Goal: Task Accomplishment & Management: Manage account settings

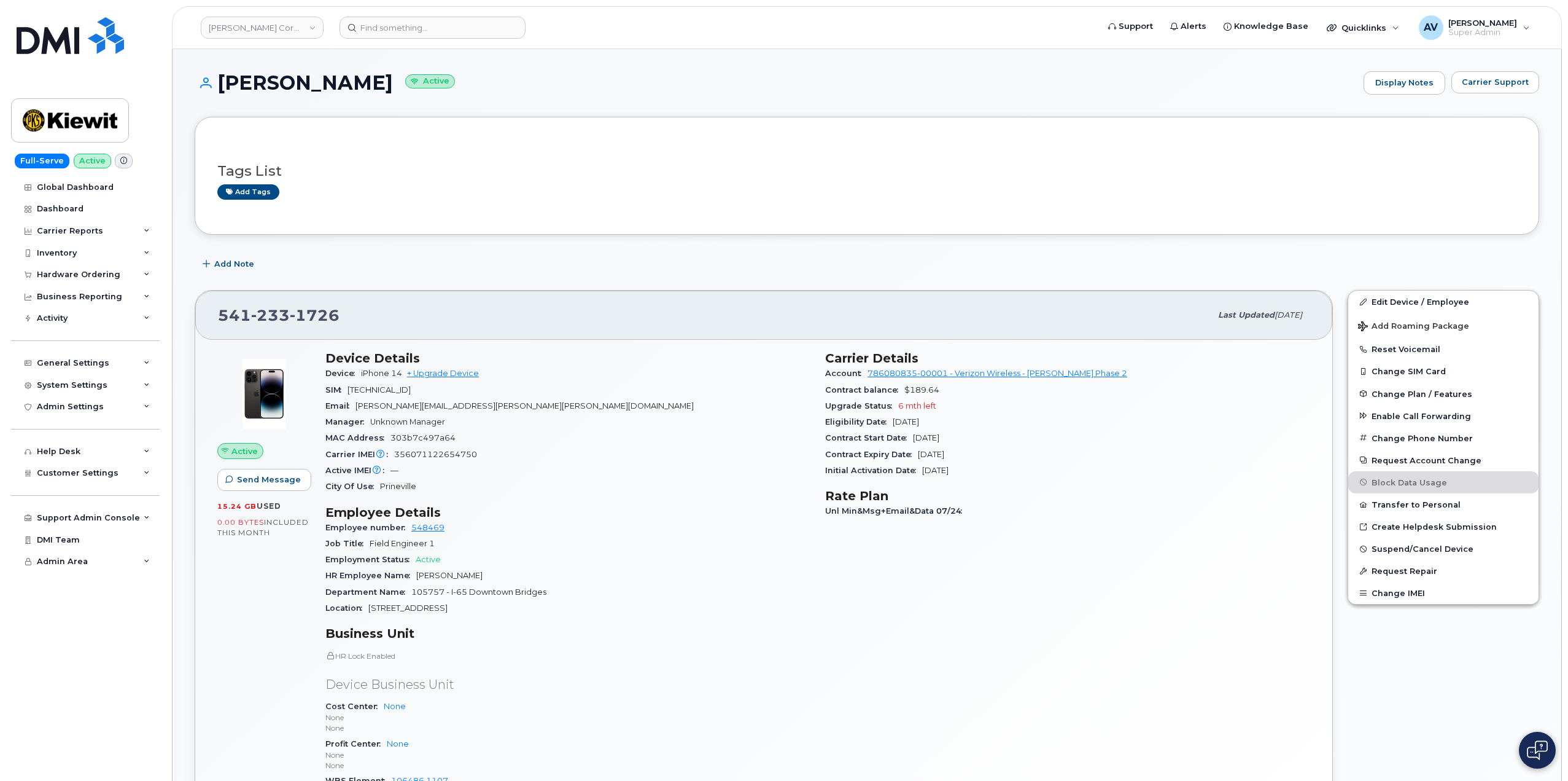
scroll to position [61, 0]
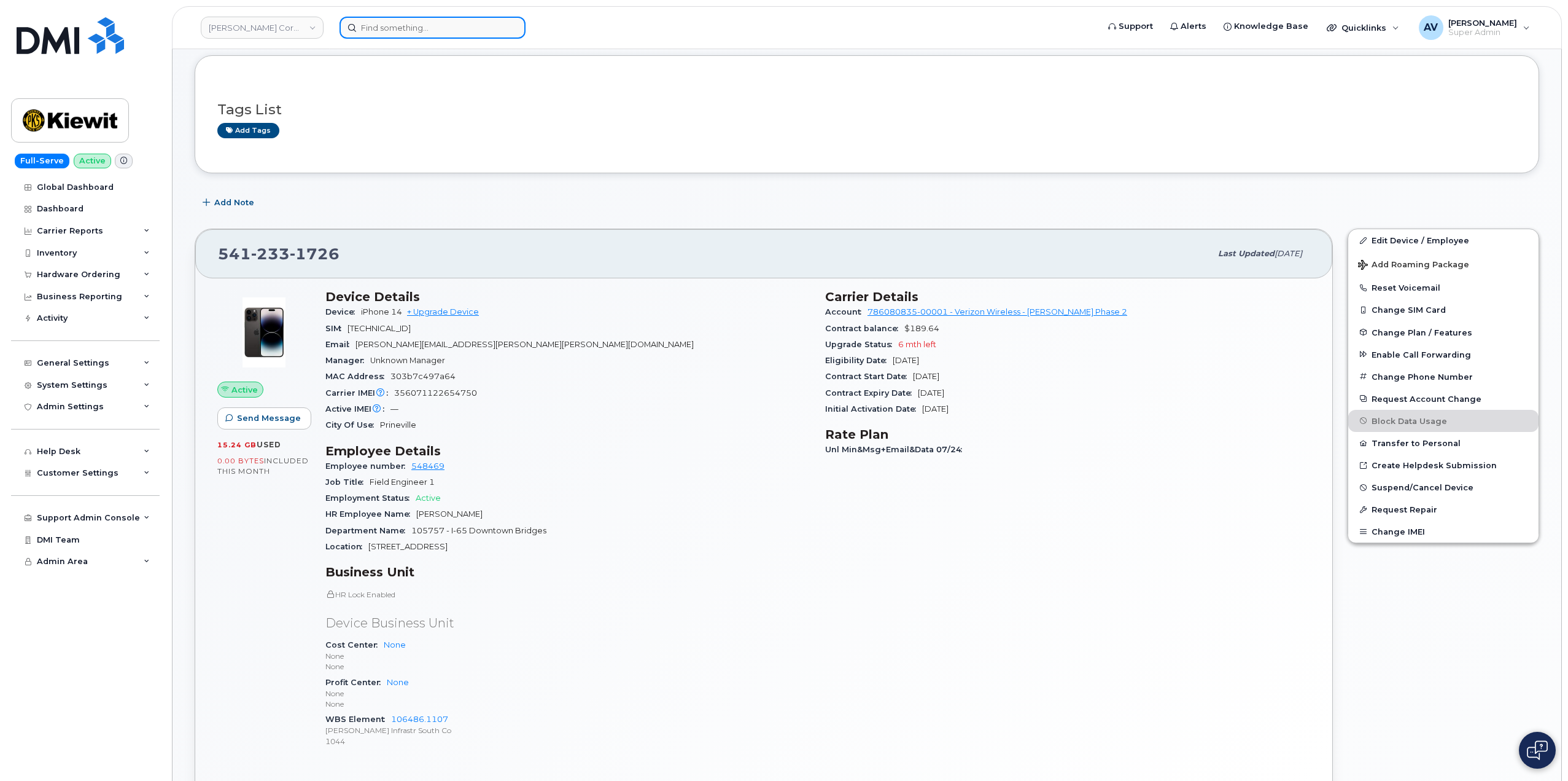
click at [434, 29] on input at bounding box center [432, 27] width 186 height 22
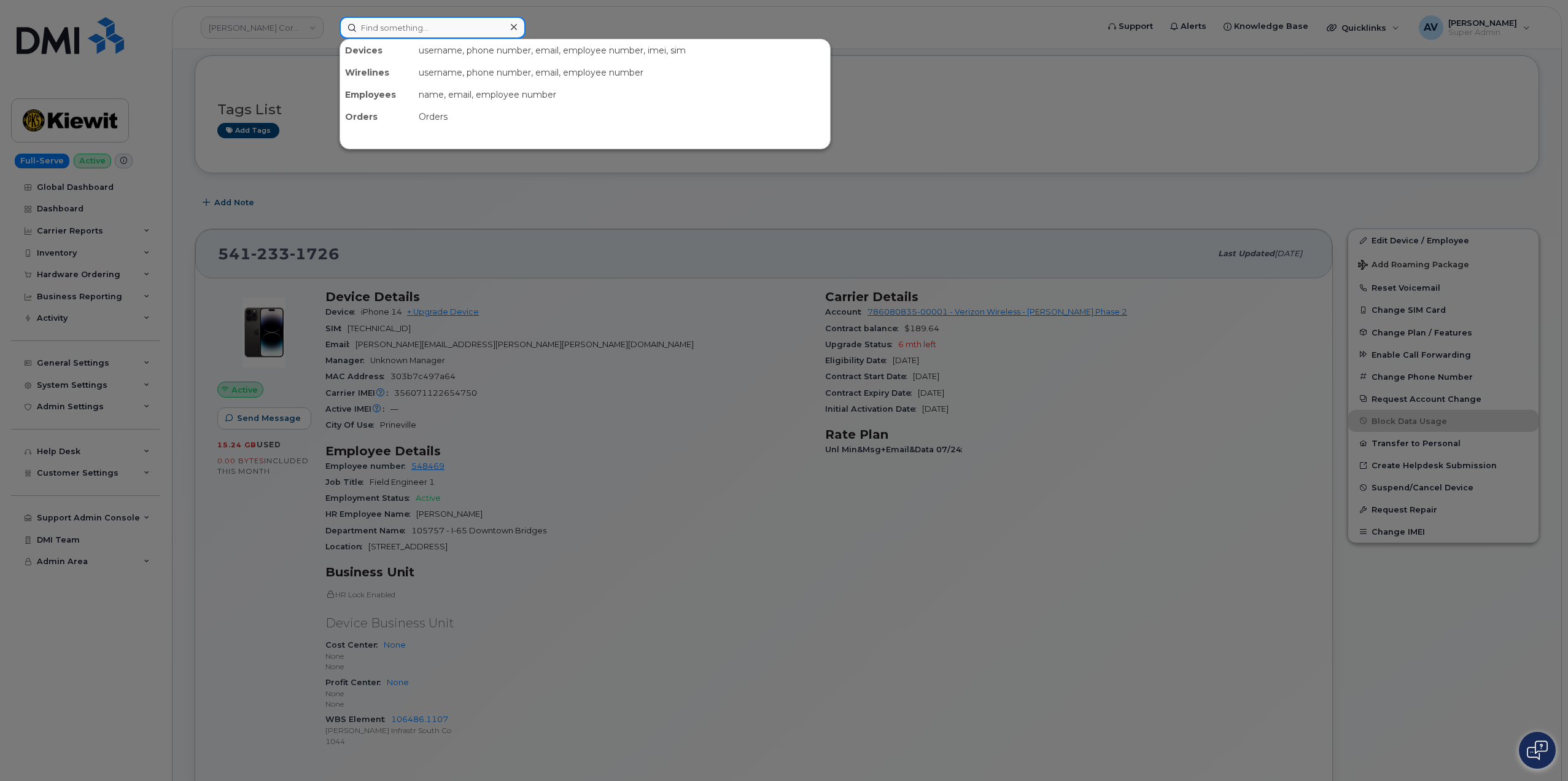
paste input "3618289116"
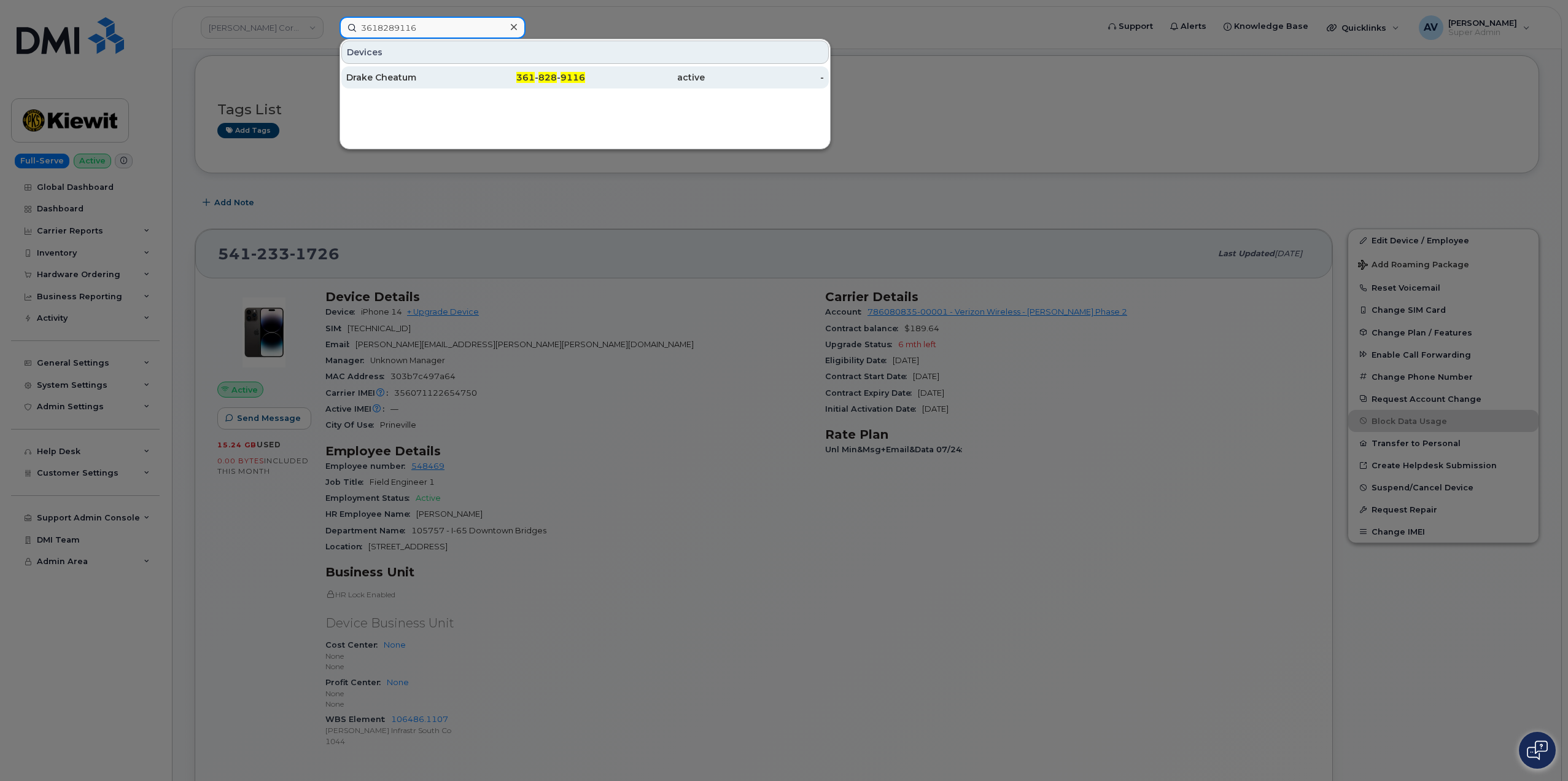
type input "3618289116"
click at [434, 74] on div "Drake Cheatum" at bounding box center [406, 77] width 120 height 12
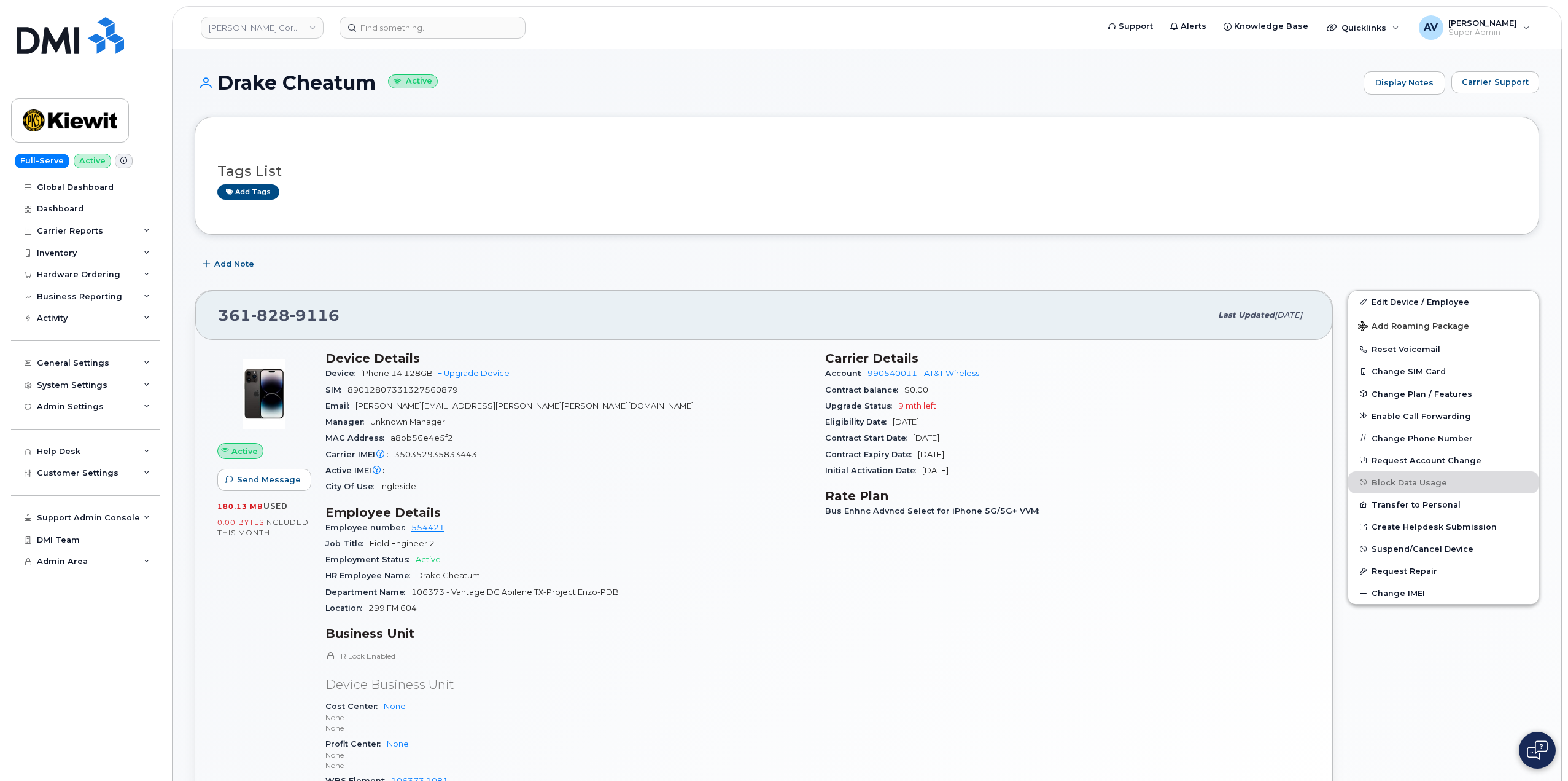
drag, startPoint x: 223, startPoint y: 79, endPoint x: 377, endPoint y: 93, distance: 154.6
click at [377, 93] on h1 "Drake Cheatum Active" at bounding box center [776, 82] width 1163 height 21
copy h1 "Drake Cheatum"
click at [443, 34] on input at bounding box center [432, 27] width 186 height 22
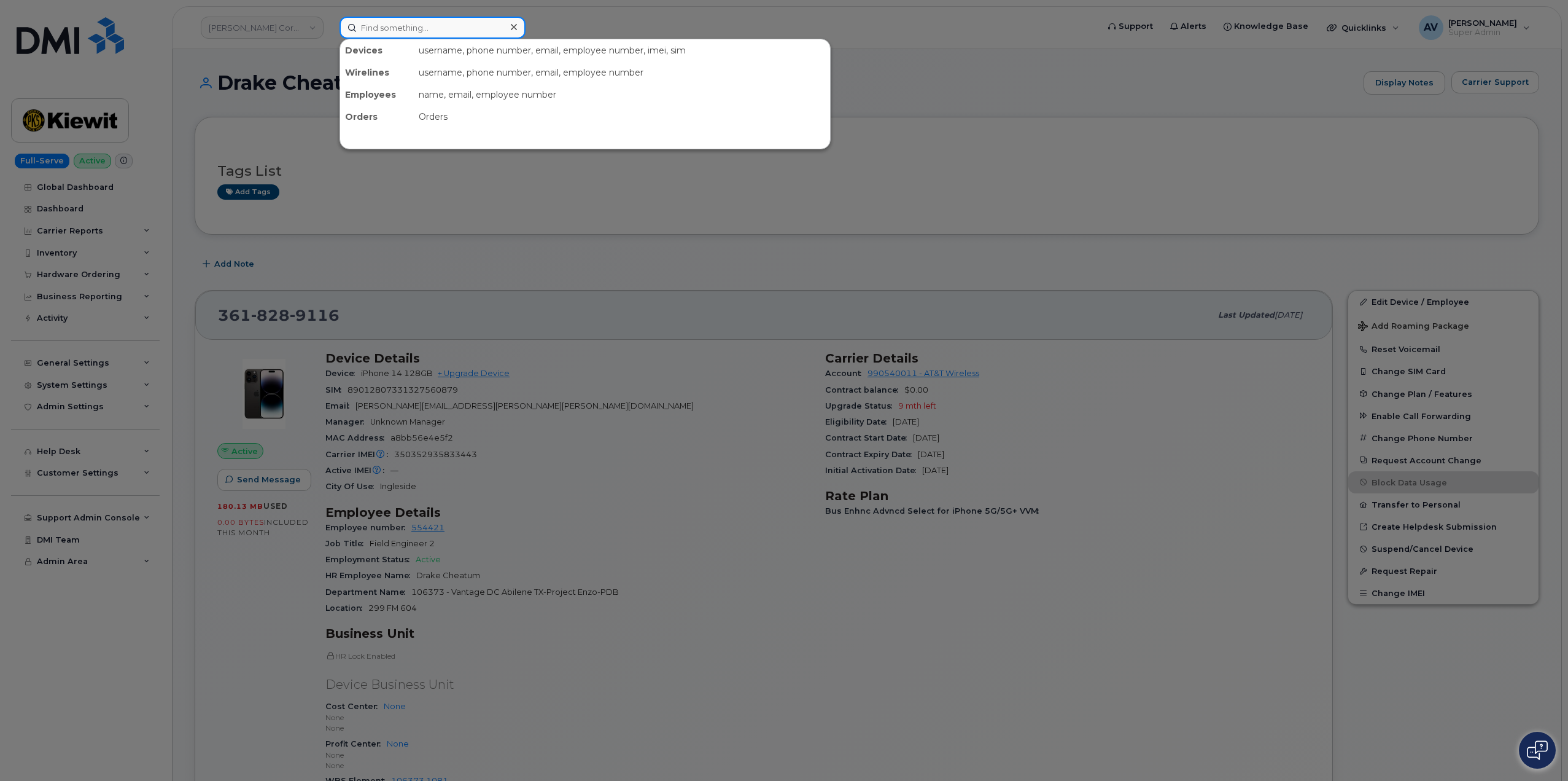
paste input "Blossom Amaefule"
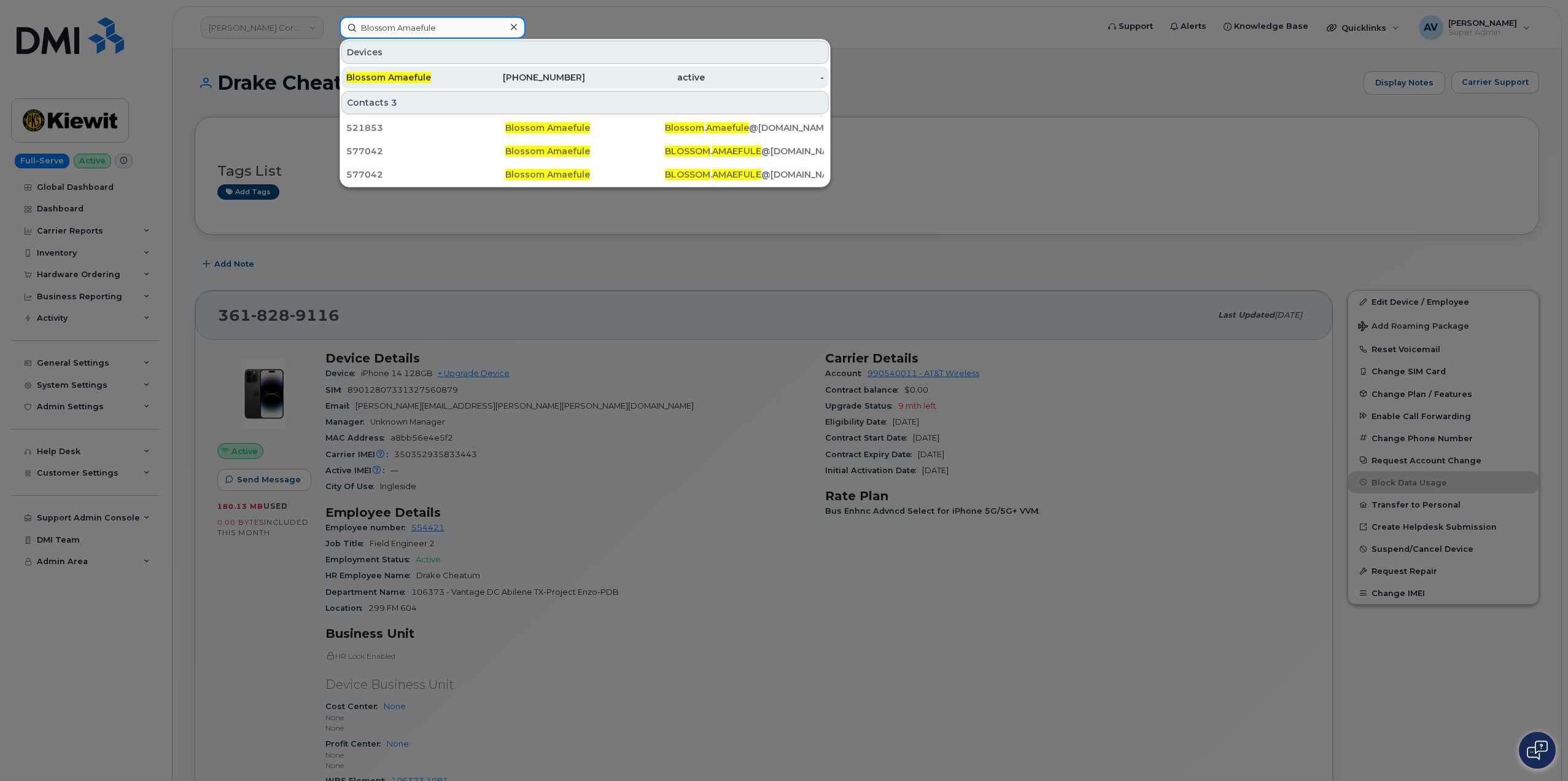
type input "Blossom Amaefule"
click at [541, 76] on div "437-433-3246" at bounding box center [526, 77] width 120 height 12
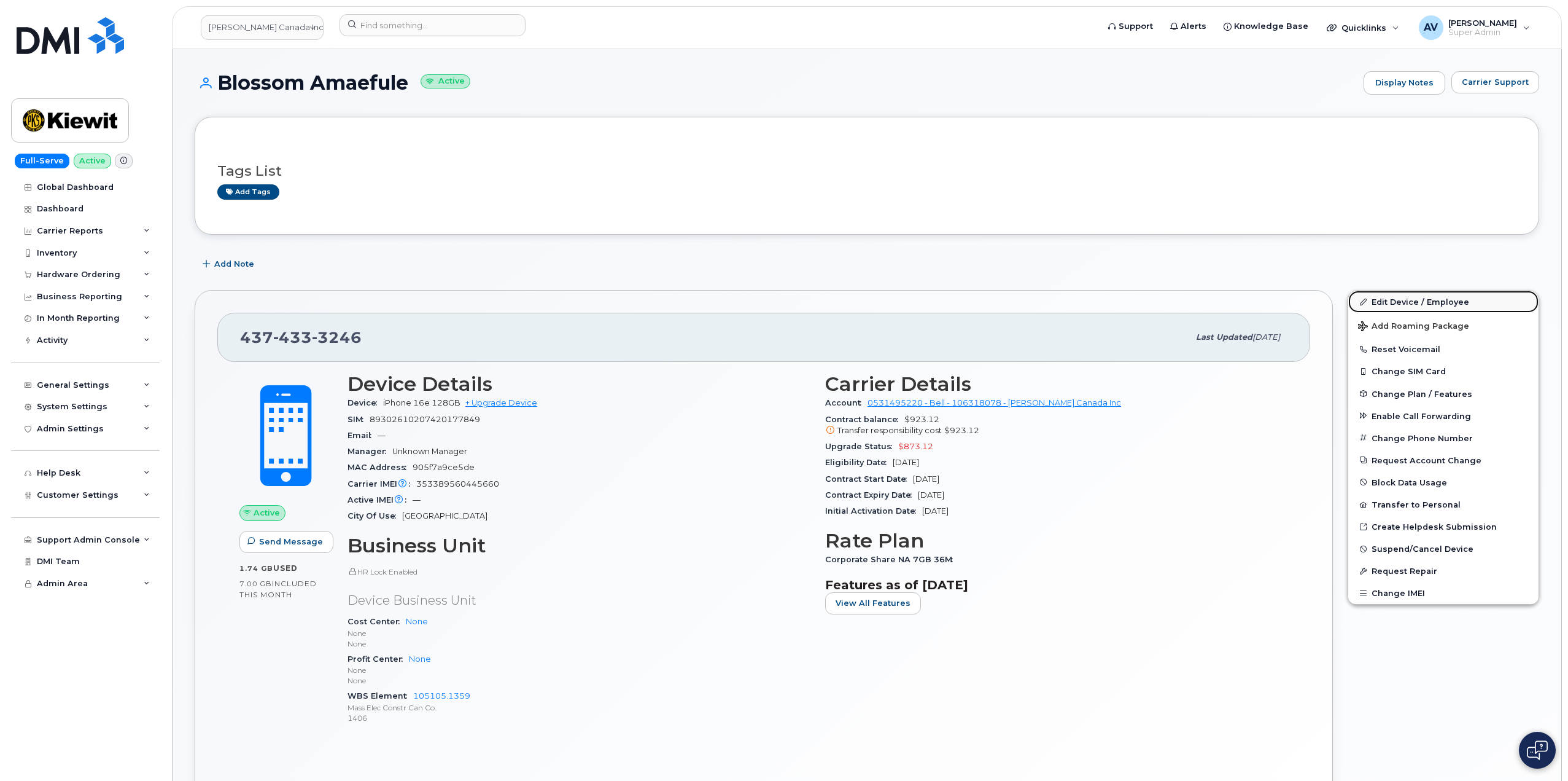
click at [1390, 304] on link "Edit Device / Employee" at bounding box center [1443, 301] width 191 height 22
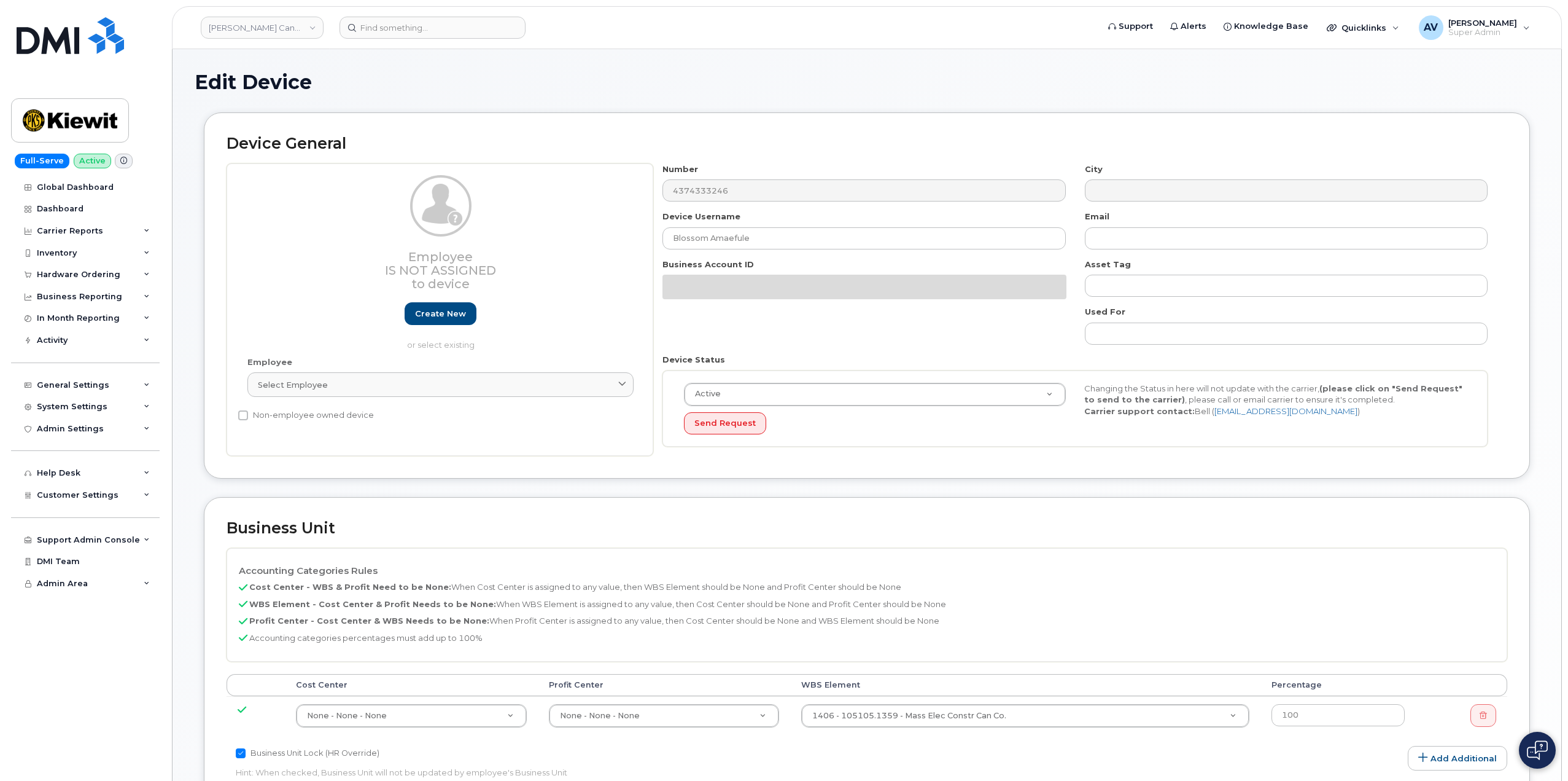
select select "14059"
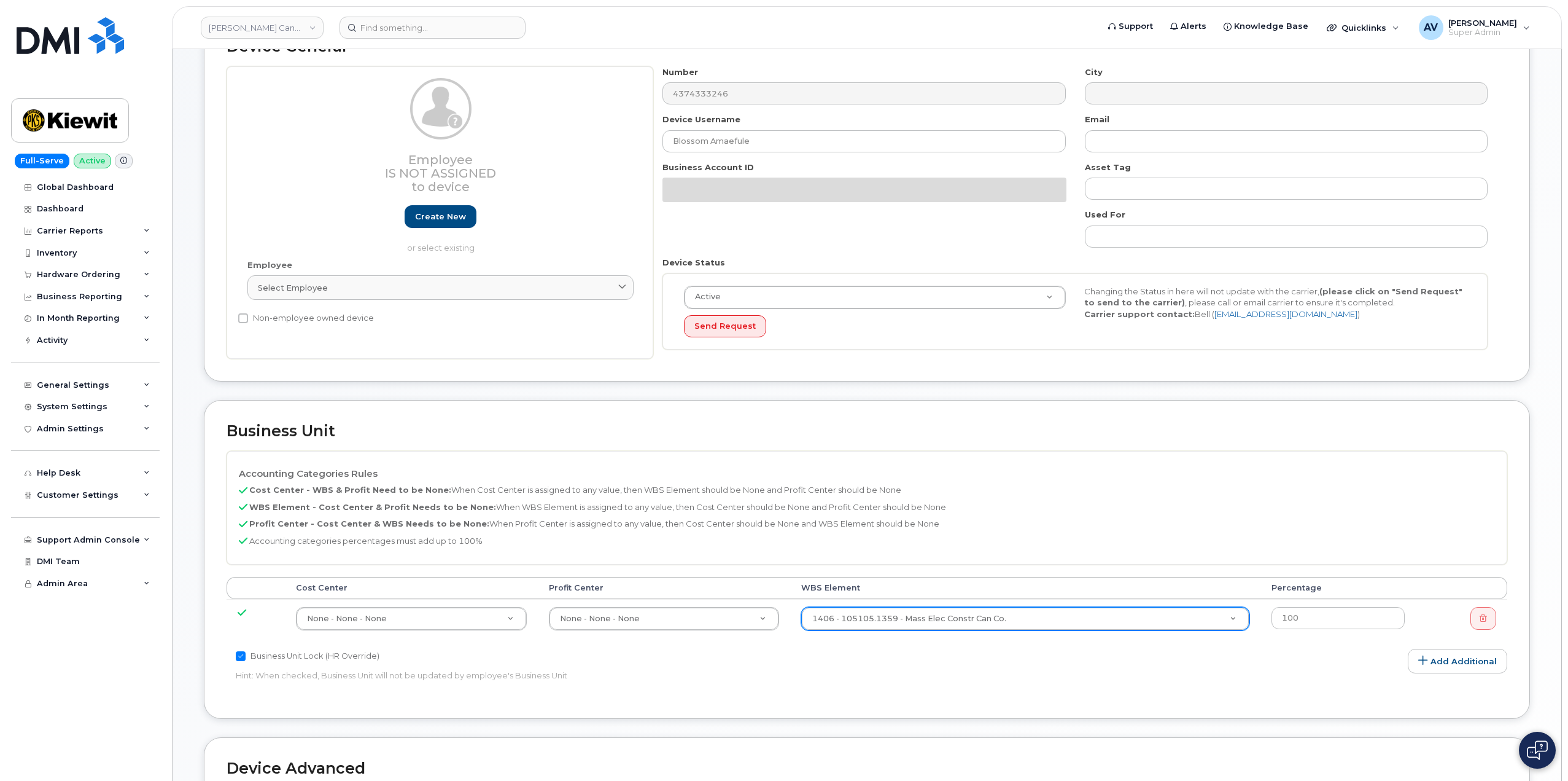
scroll to position [184, 0]
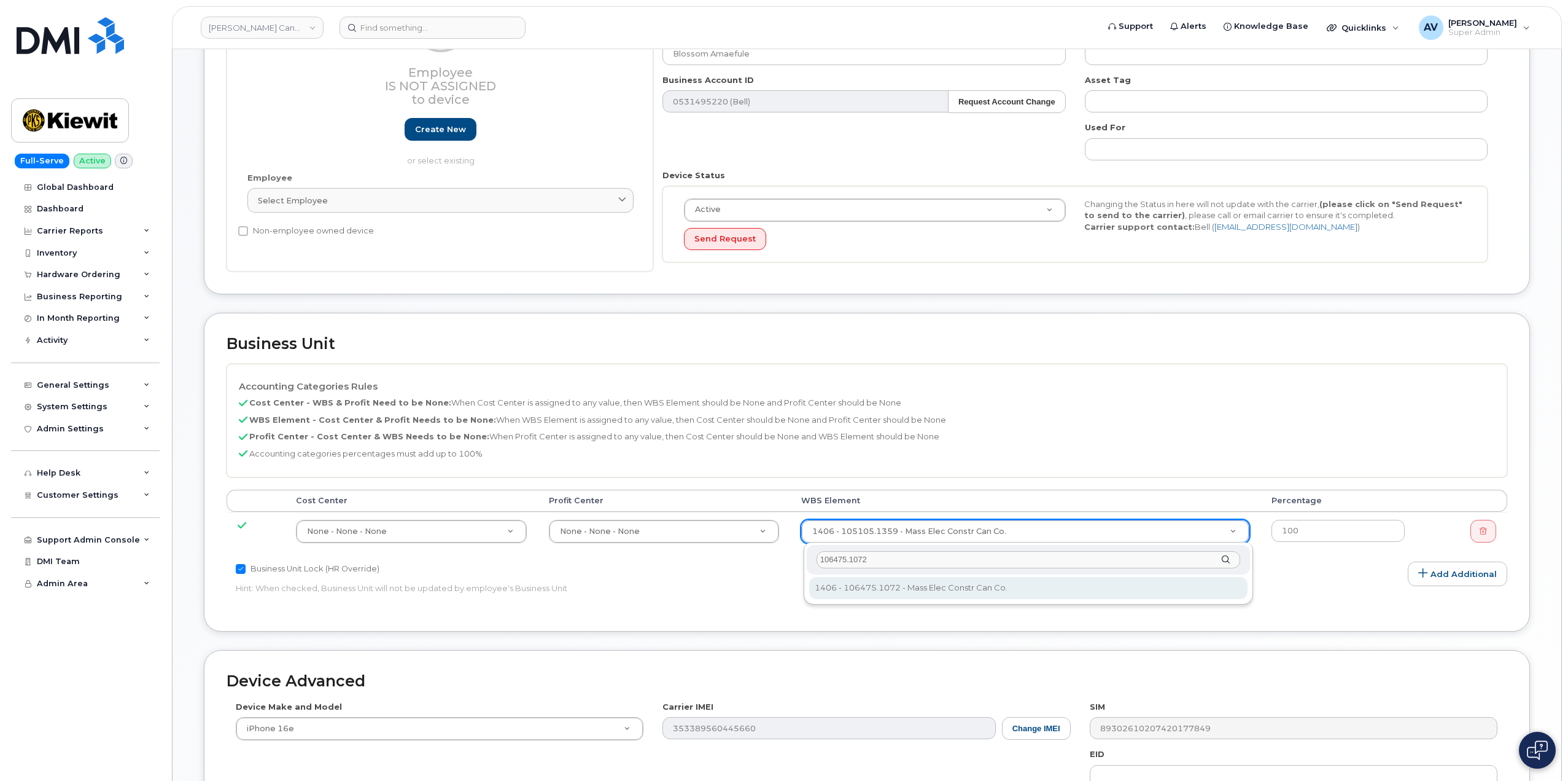
type input "106475.1072"
type input "35659677"
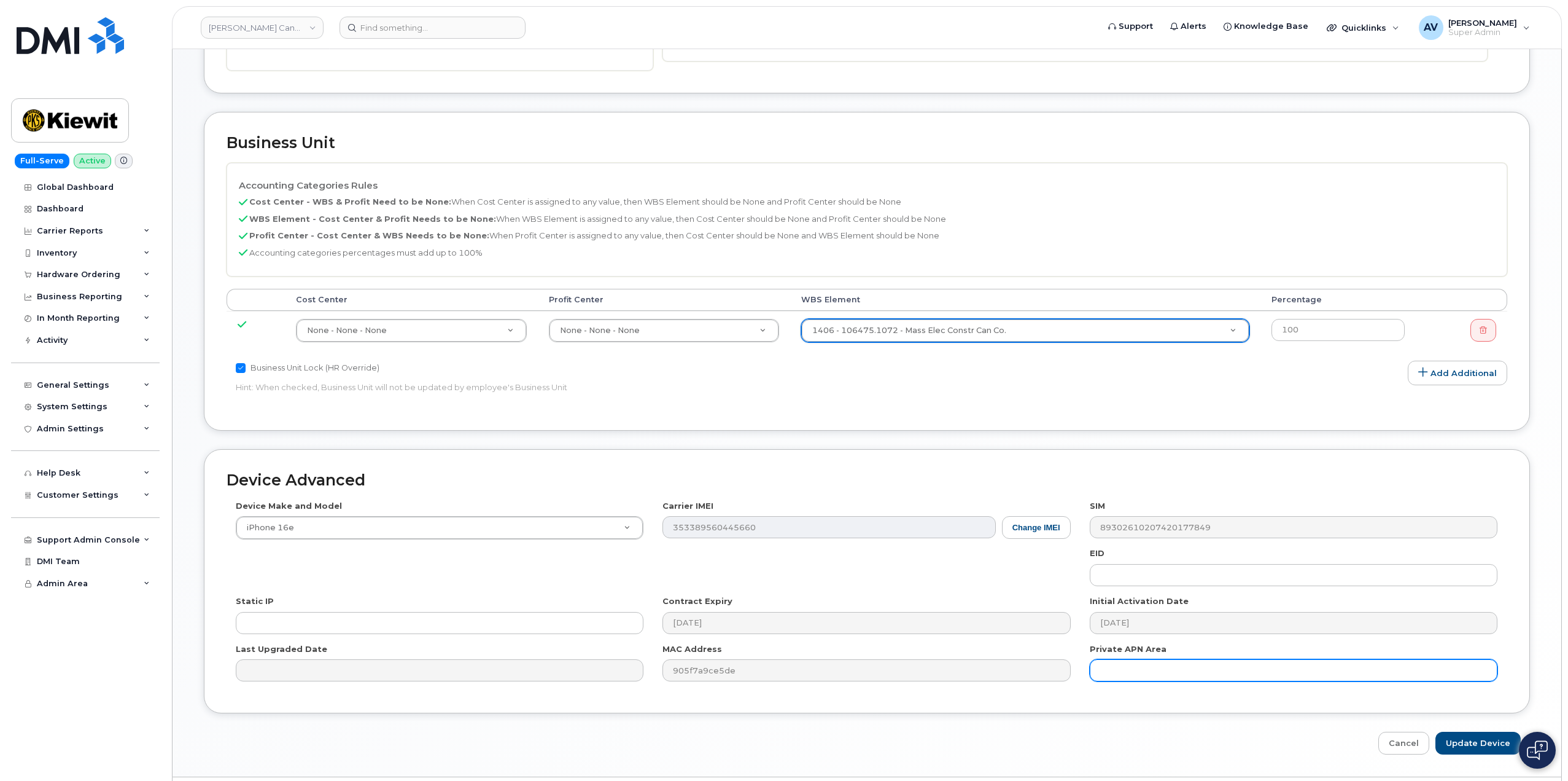
scroll to position [420, 0]
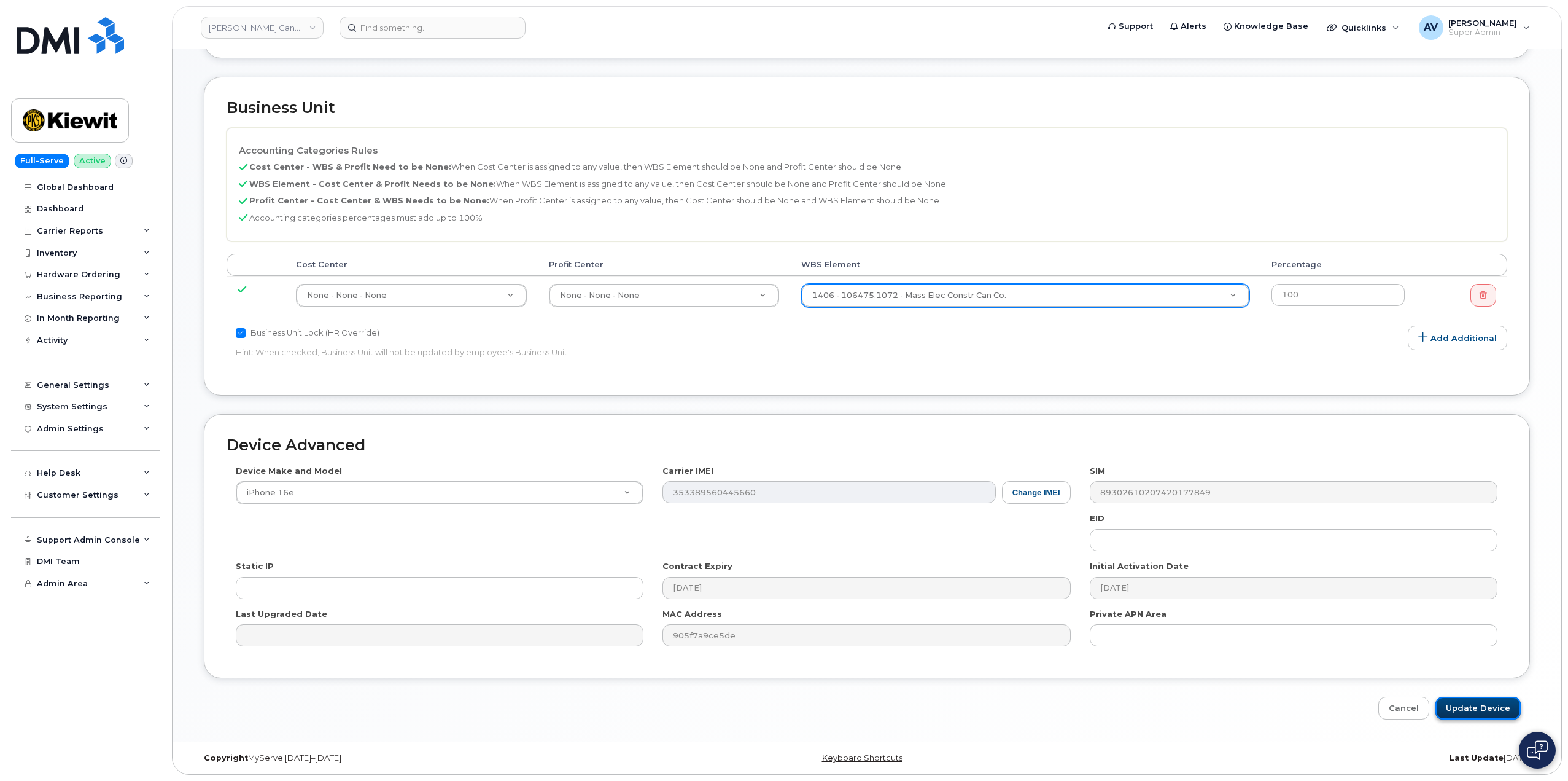
click at [1488, 701] on input "Update Device" at bounding box center [1478, 708] width 85 height 23
type input "Saving..."
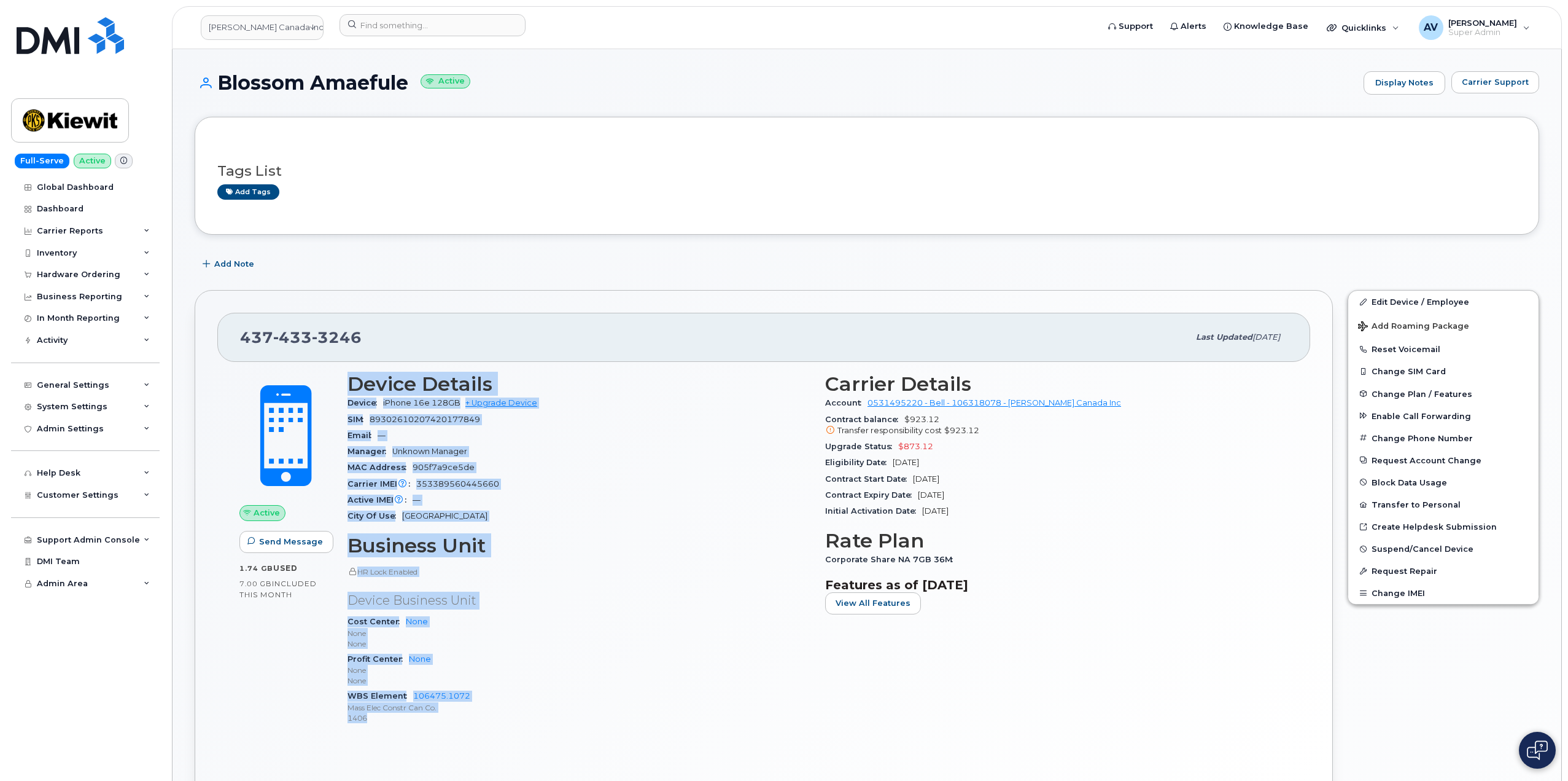
drag, startPoint x: 351, startPoint y: 386, endPoint x: 508, endPoint y: 719, distance: 368.2
click at [508, 719] on div "Device Details Device iPhone 16e 128GB + Upgrade Device SIM [TECHNICAL_ID] Emai…" at bounding box center [579, 554] width 478 height 378
copy div "Device Details Device iPhone 16e 128GB + Upgrade Device SIM [TECHNICAL_ID] Emai…"
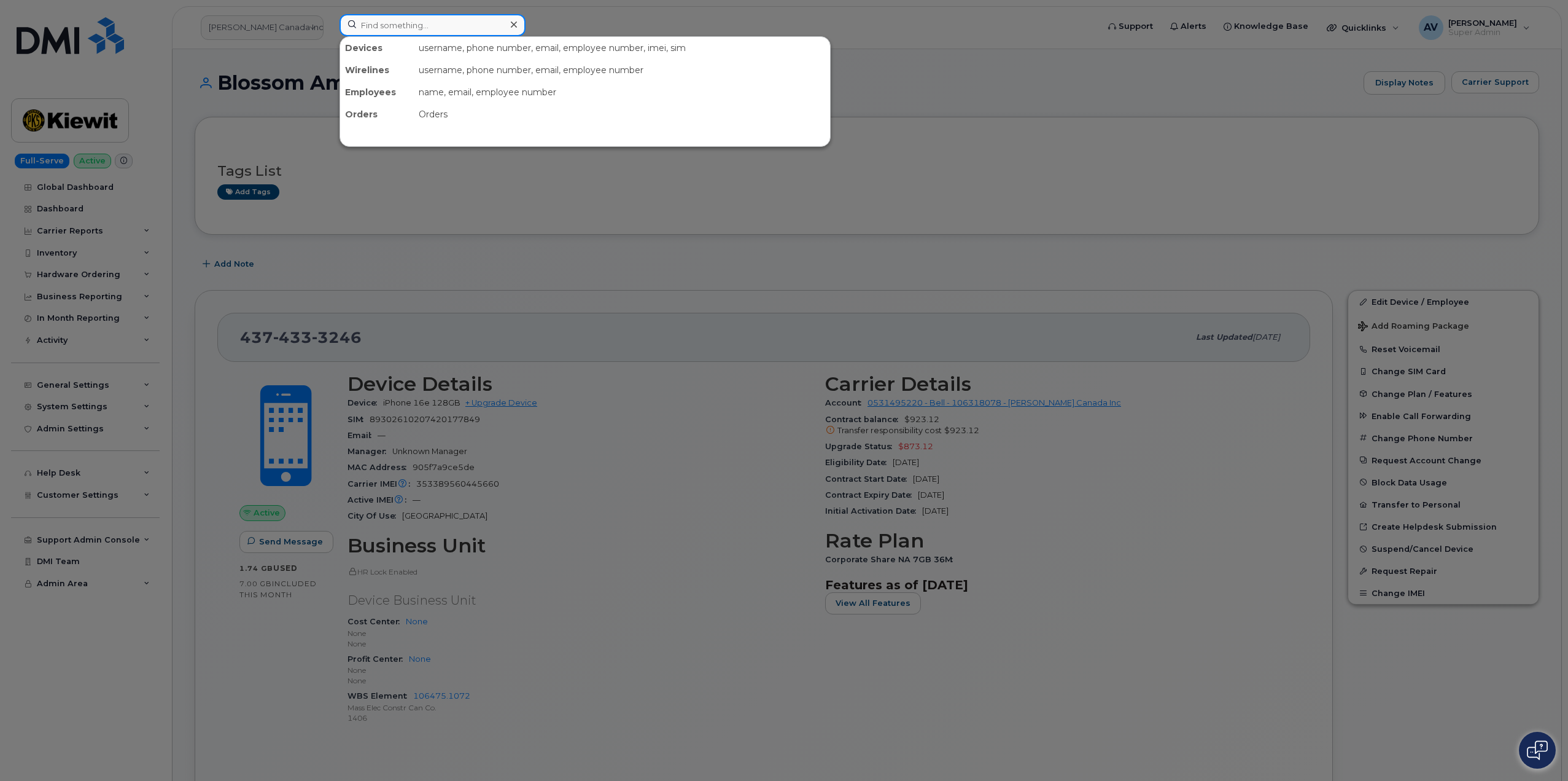
click at [414, 25] on input at bounding box center [432, 25] width 186 height 22
paste input "Desiree Eason"
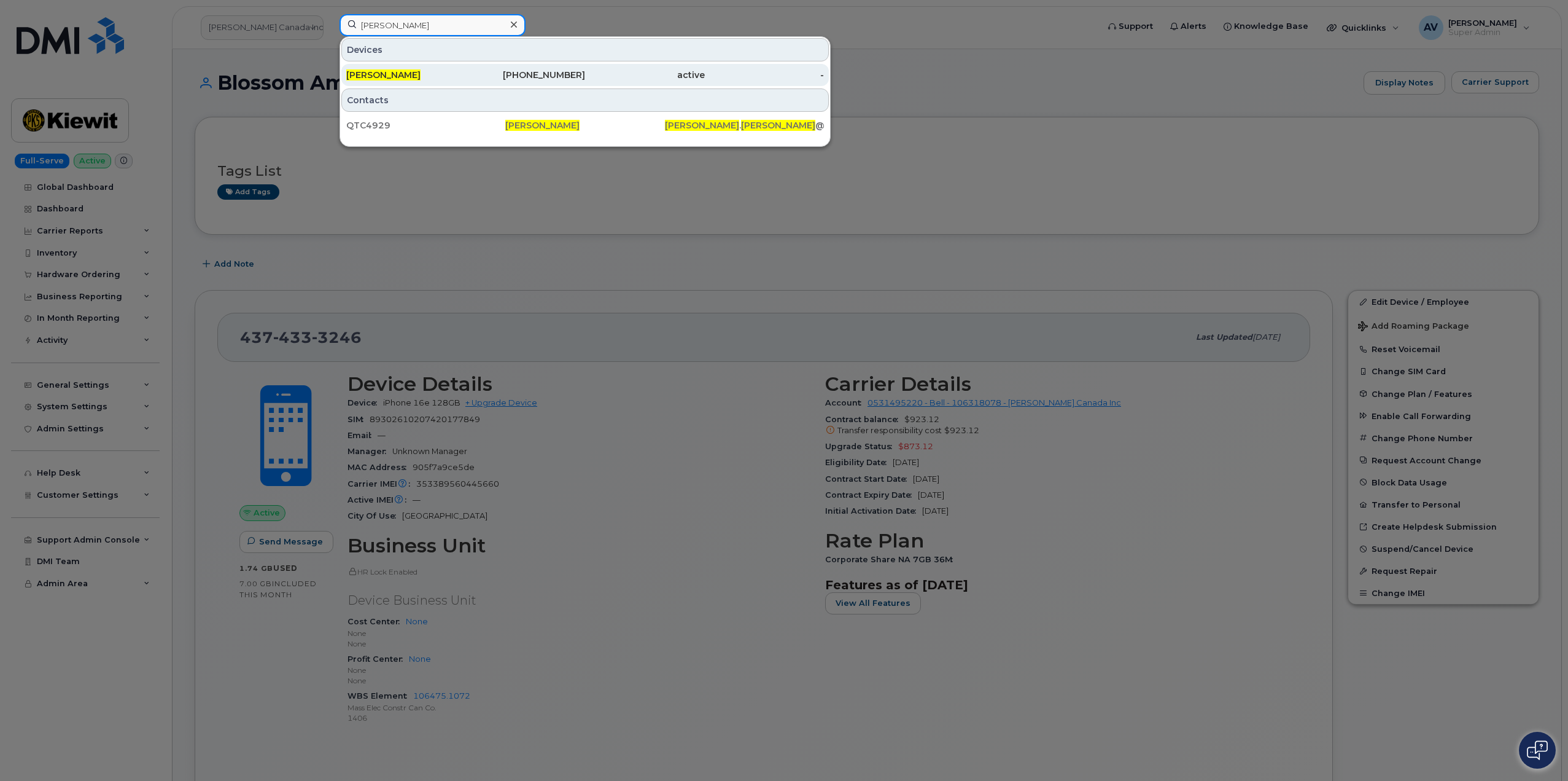
type input "[PERSON_NAME]"
click at [472, 71] on div "864-354-5796" at bounding box center [526, 75] width 120 height 12
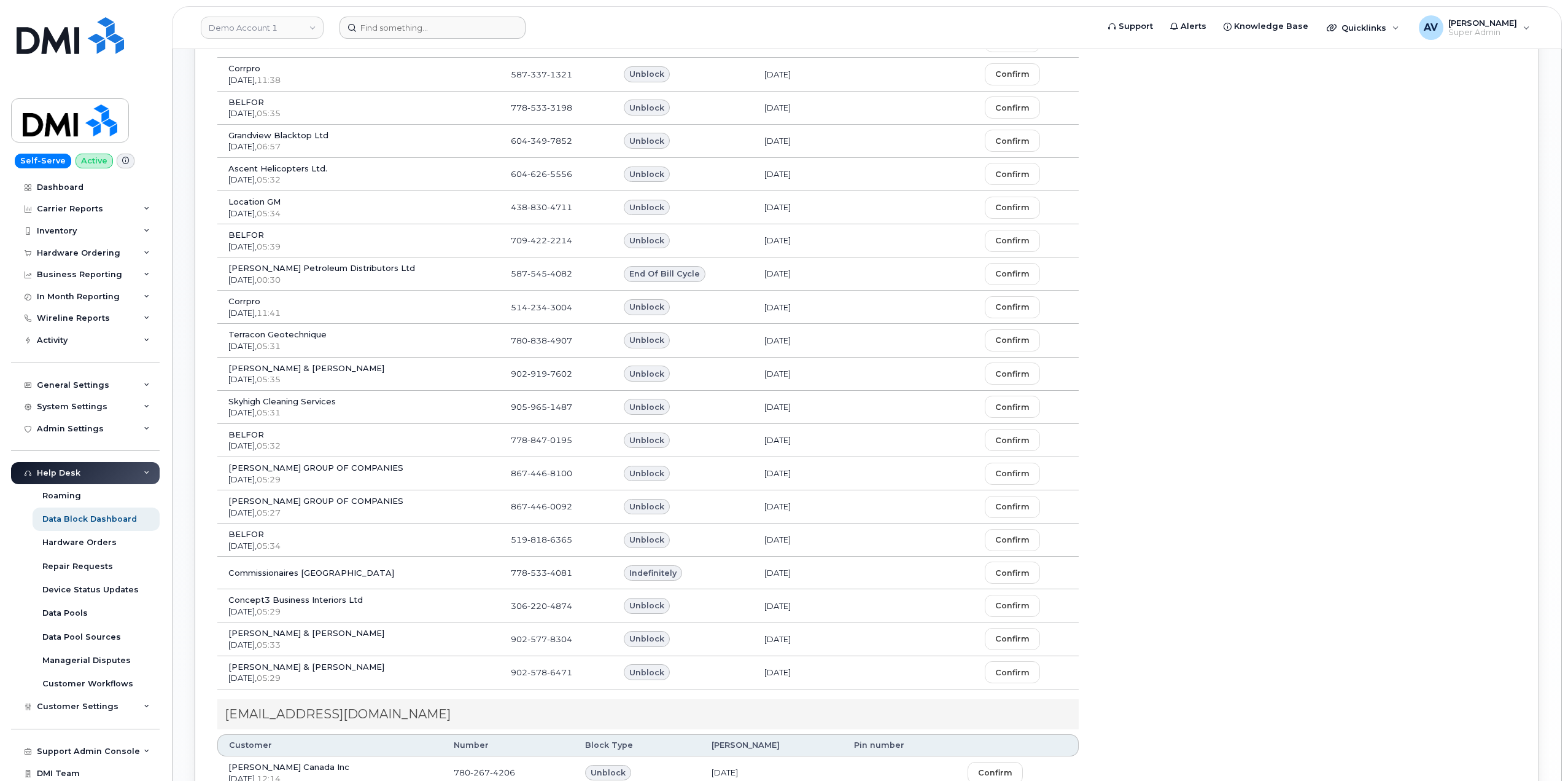
scroll to position [817, 0]
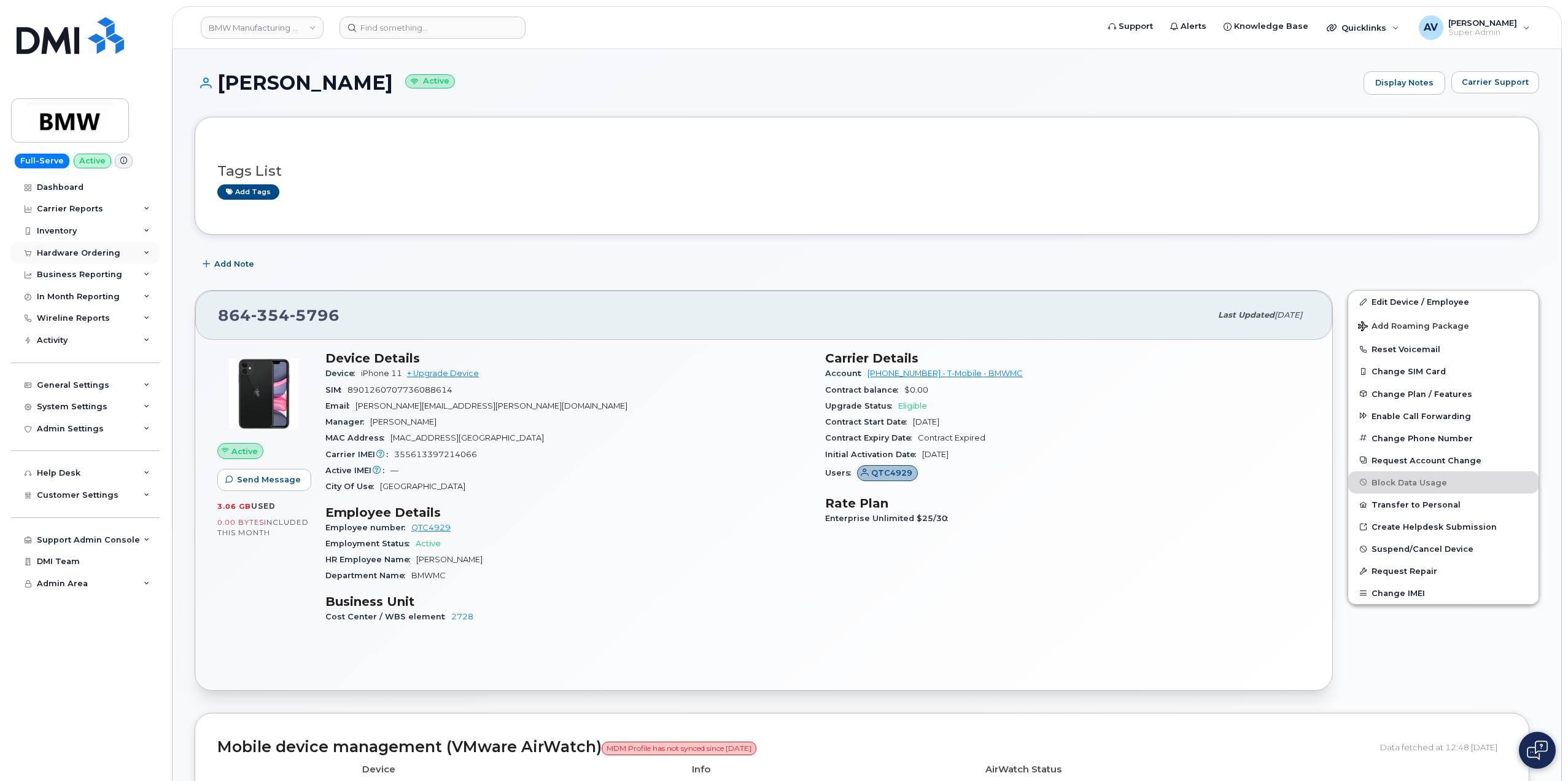
click at [74, 252] on div "Hardware Ordering" at bounding box center [78, 253] width 83 height 10
click at [66, 297] on div "Orders" at bounding box center [57, 299] width 30 height 11
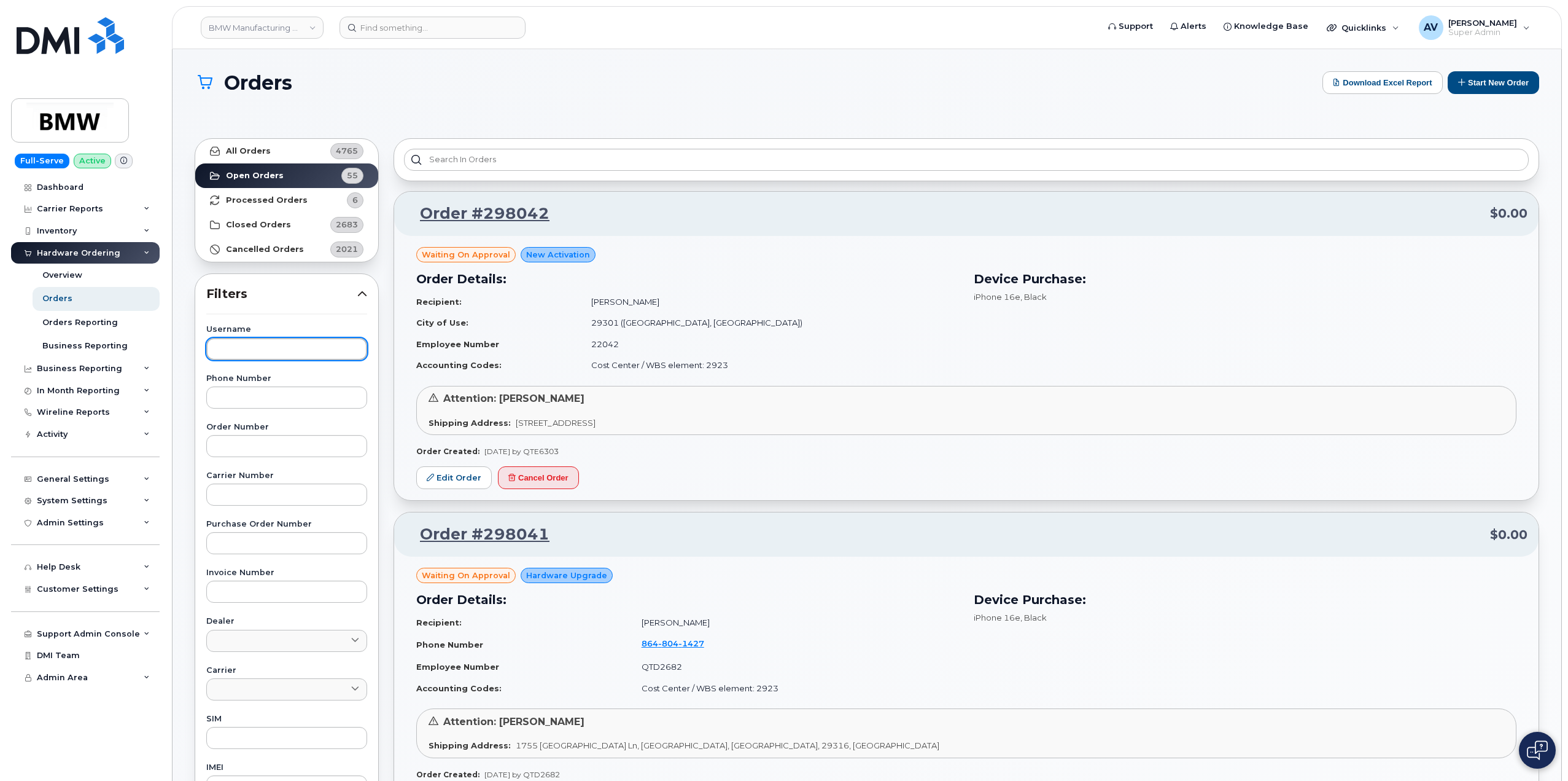
click at [286, 343] on input "text" at bounding box center [286, 349] width 161 height 22
paste input "Desiree Eason"
type input "Desiree Eason"
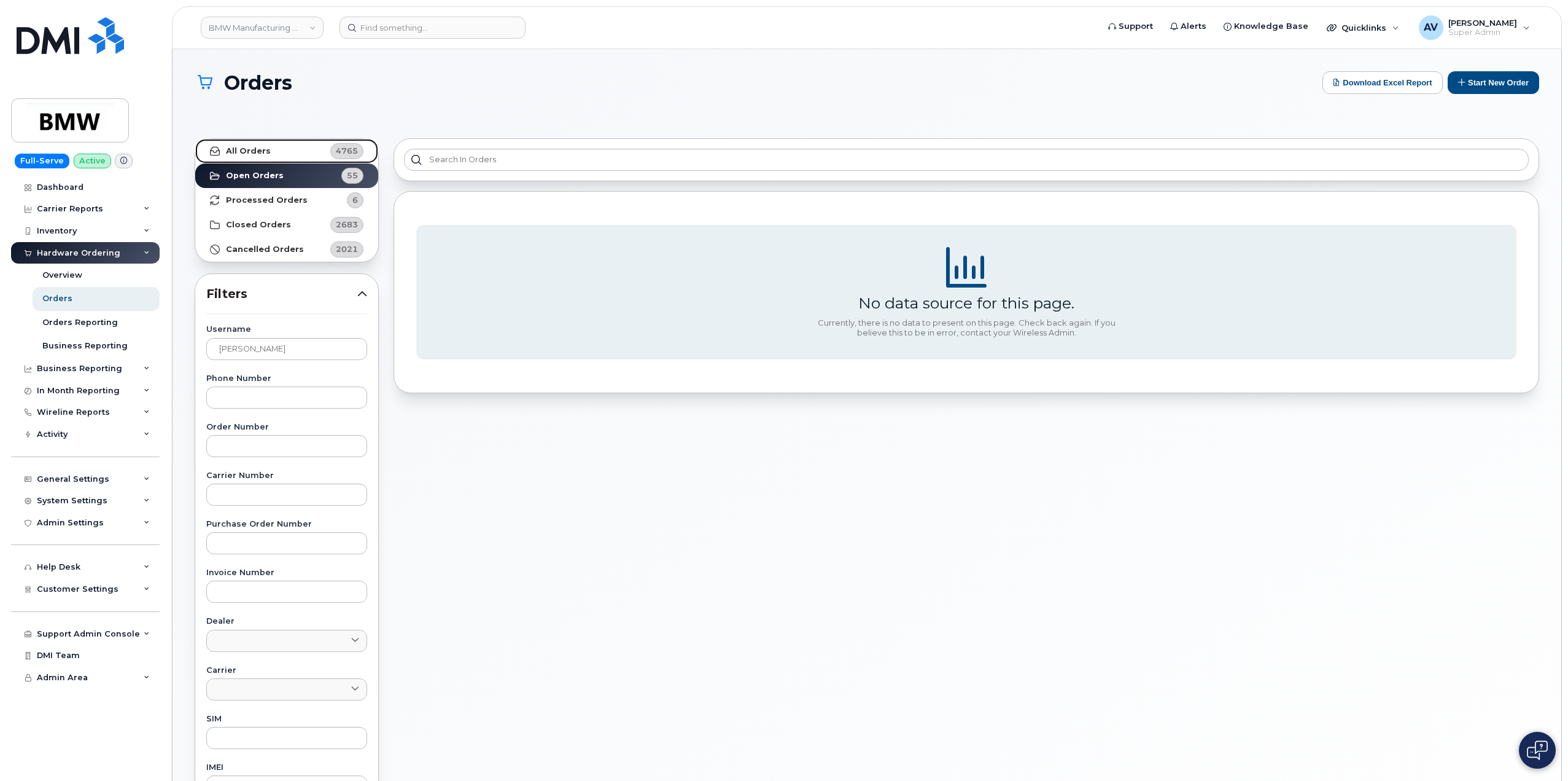
click at [281, 153] on link "All Orders 4765" at bounding box center [286, 151] width 183 height 25
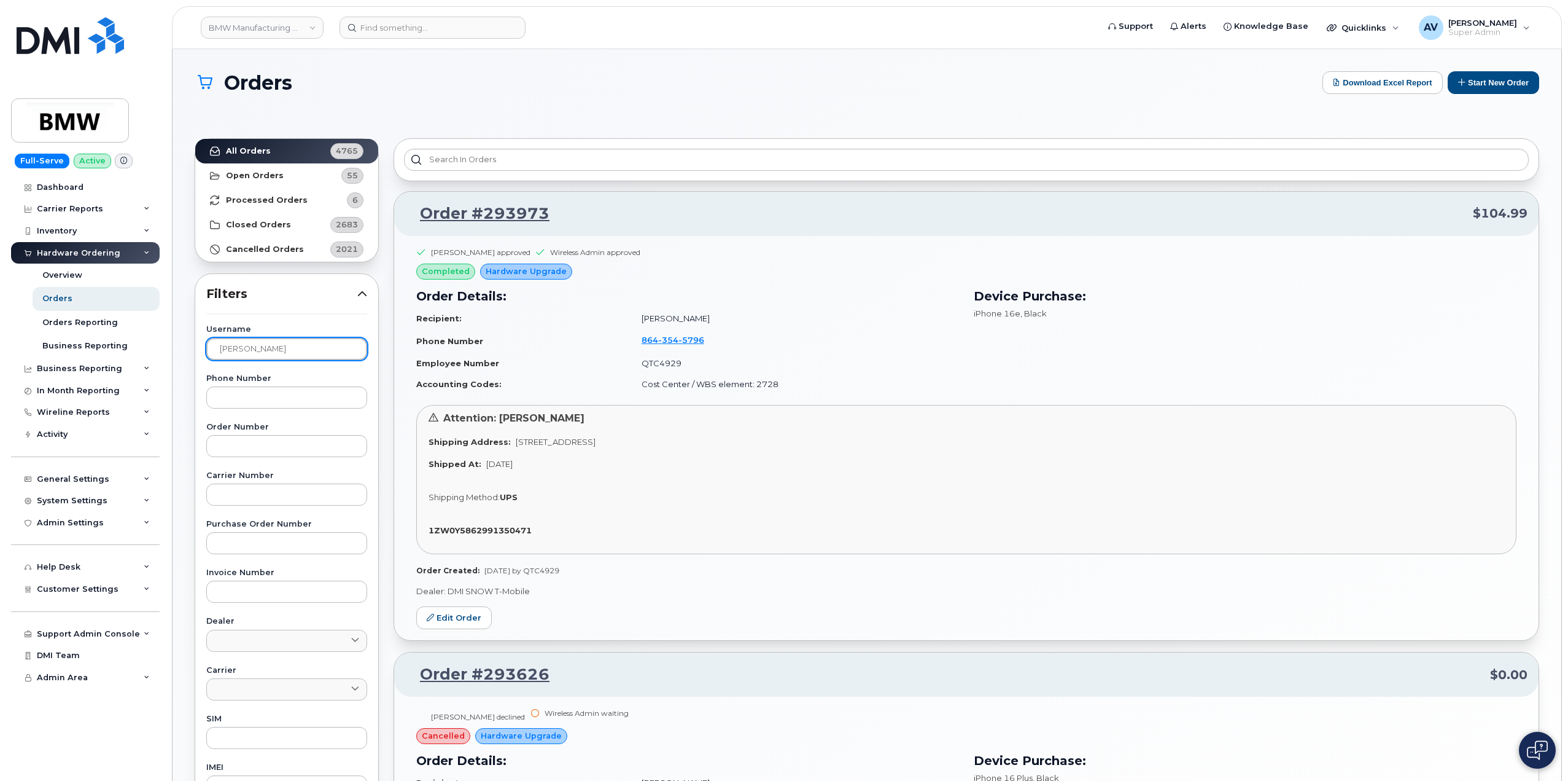
click at [310, 349] on input "Desiree Eason" at bounding box center [286, 349] width 161 height 22
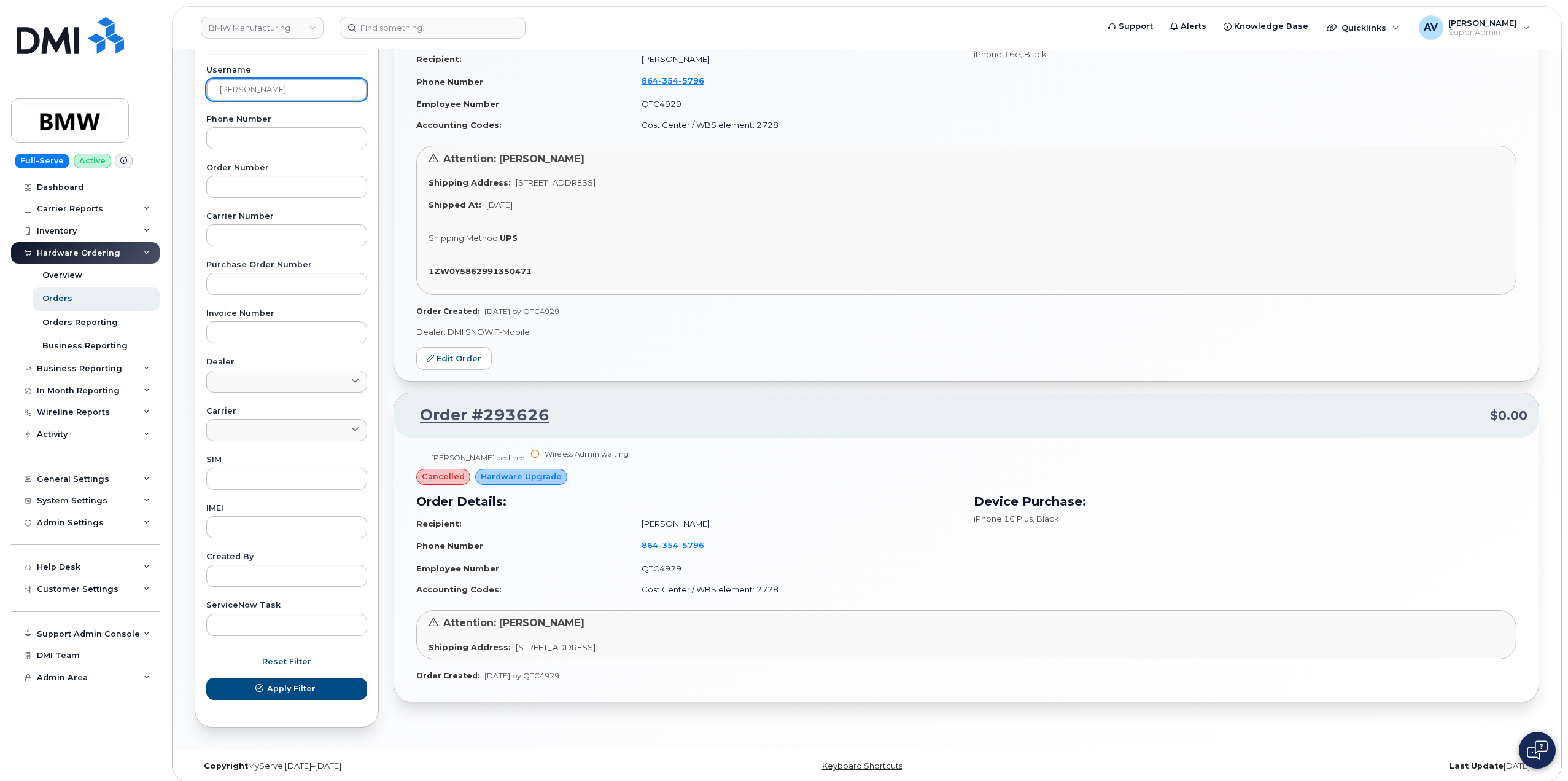
scroll to position [267, 0]
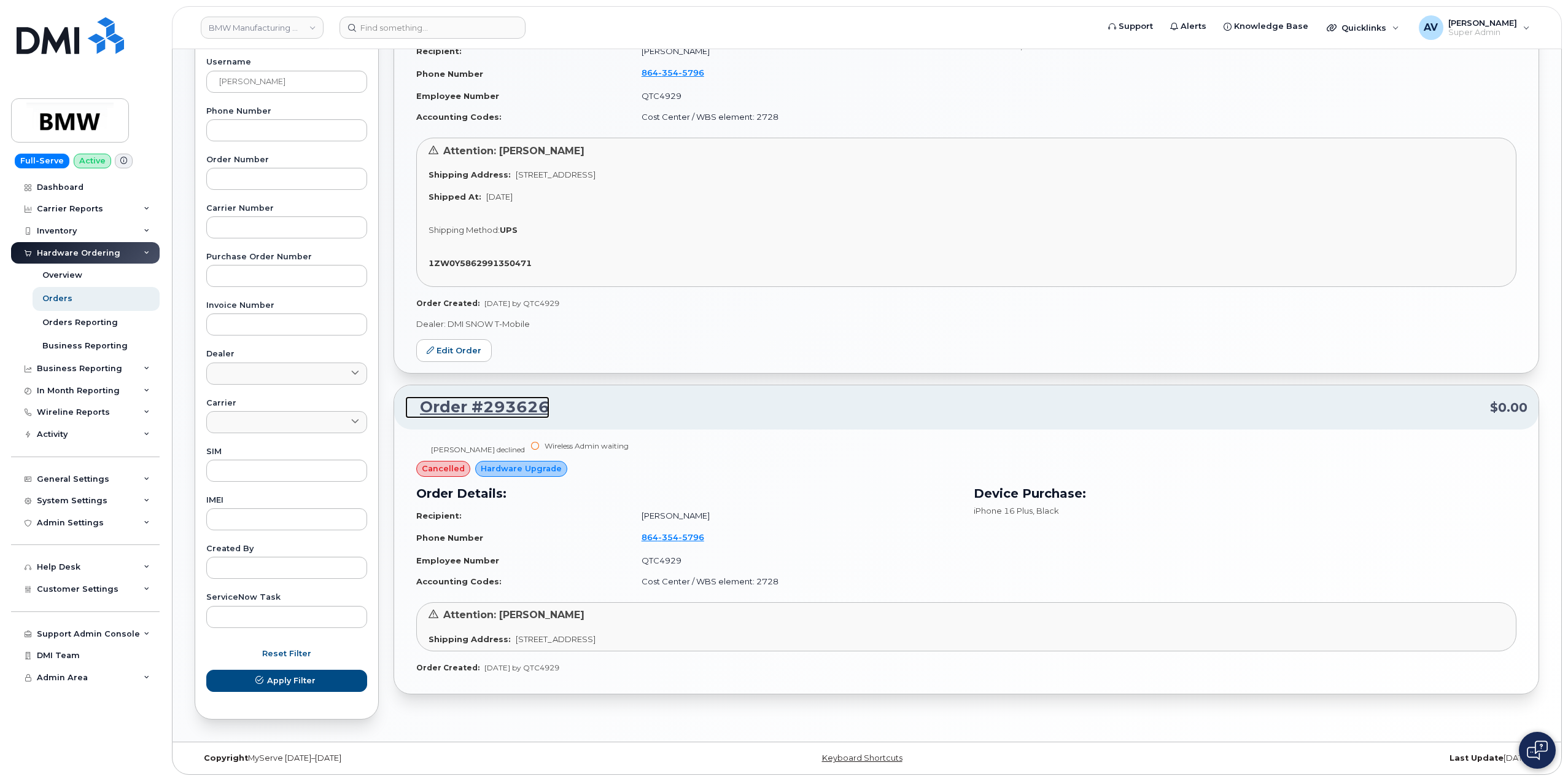
click at [495, 402] on link "Order #293626" at bounding box center [477, 406] width 145 height 22
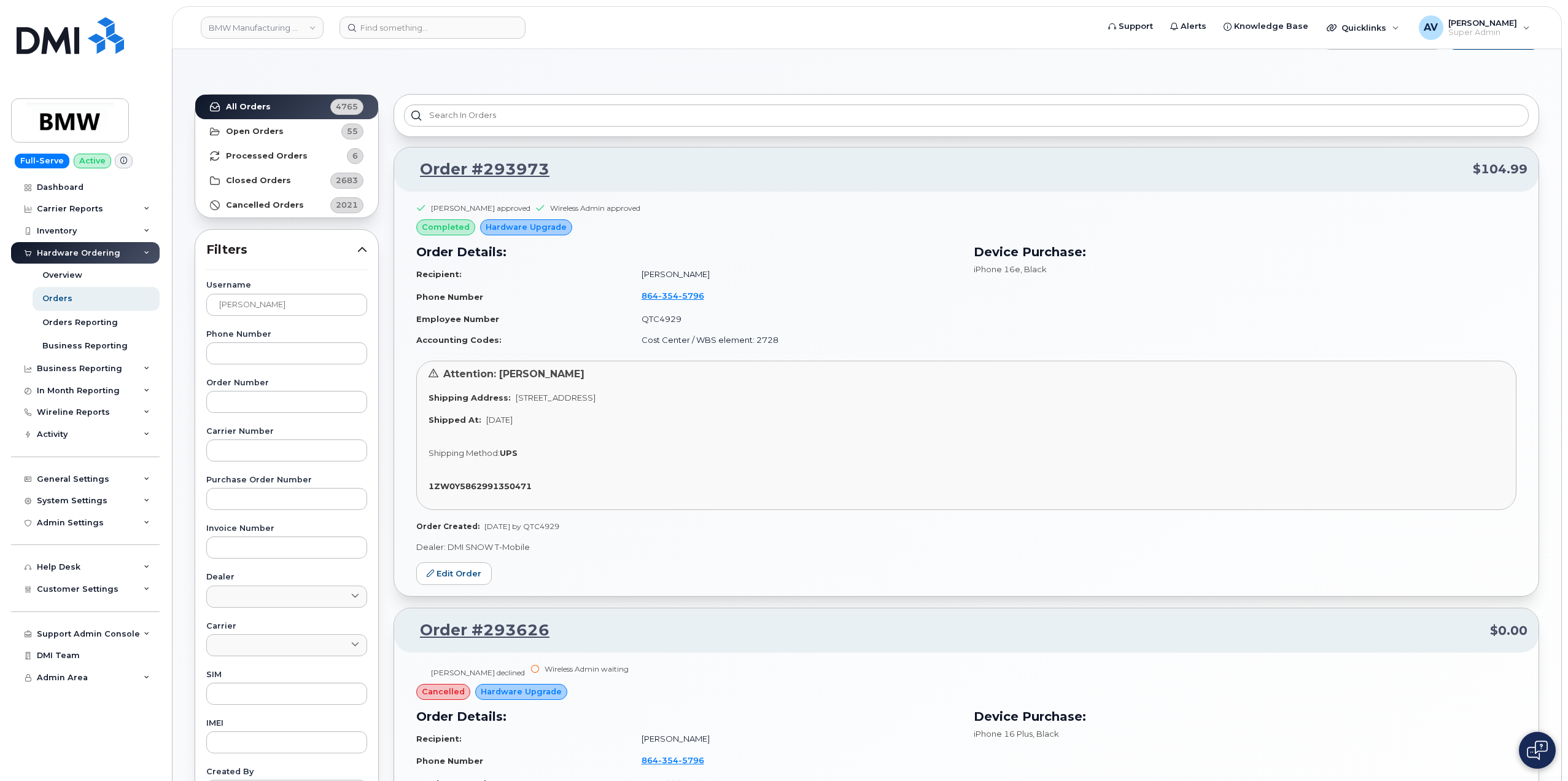
scroll to position [21, 0]
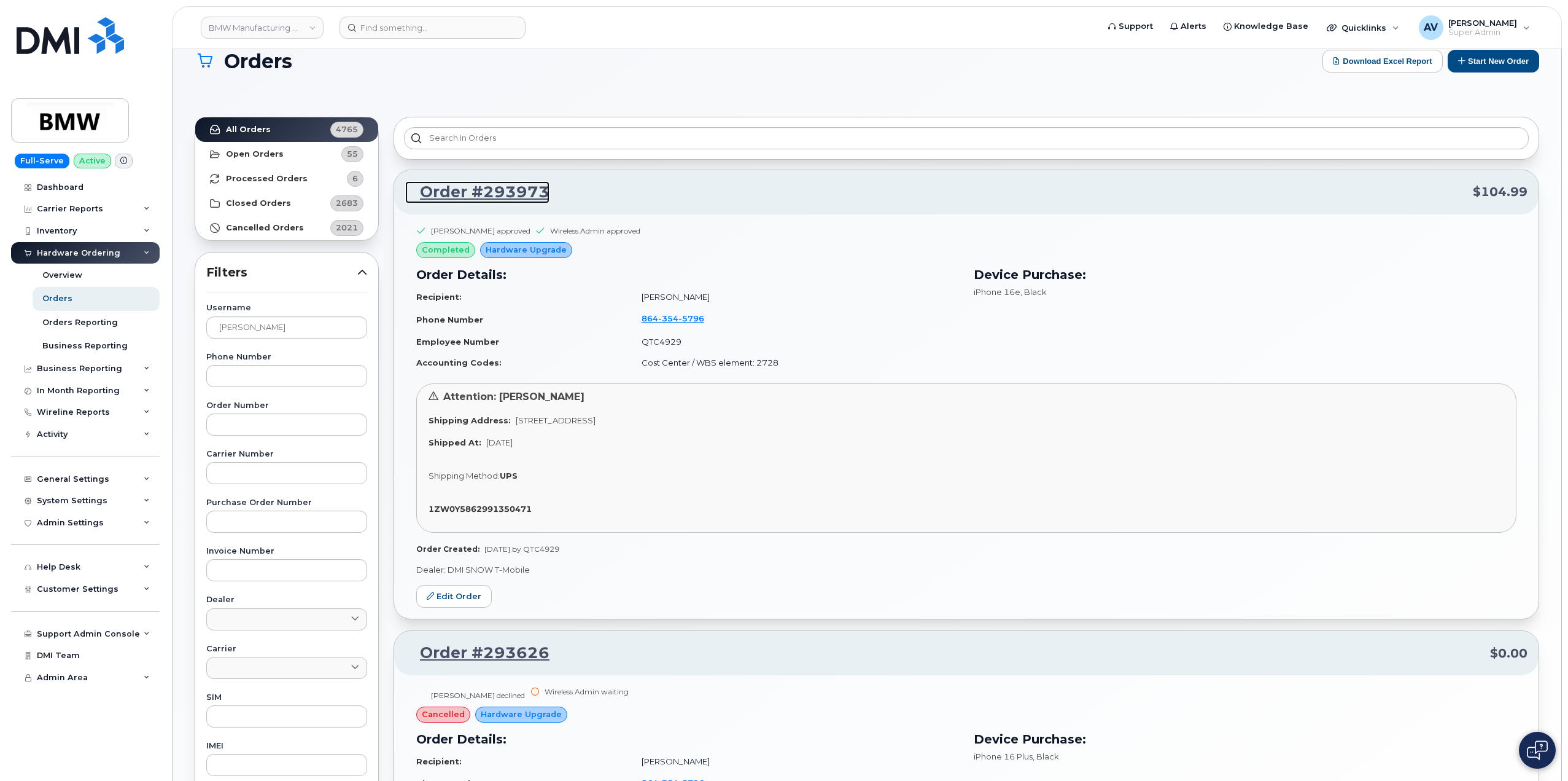
click at [443, 189] on link "Order #293973" at bounding box center [477, 192] width 145 height 22
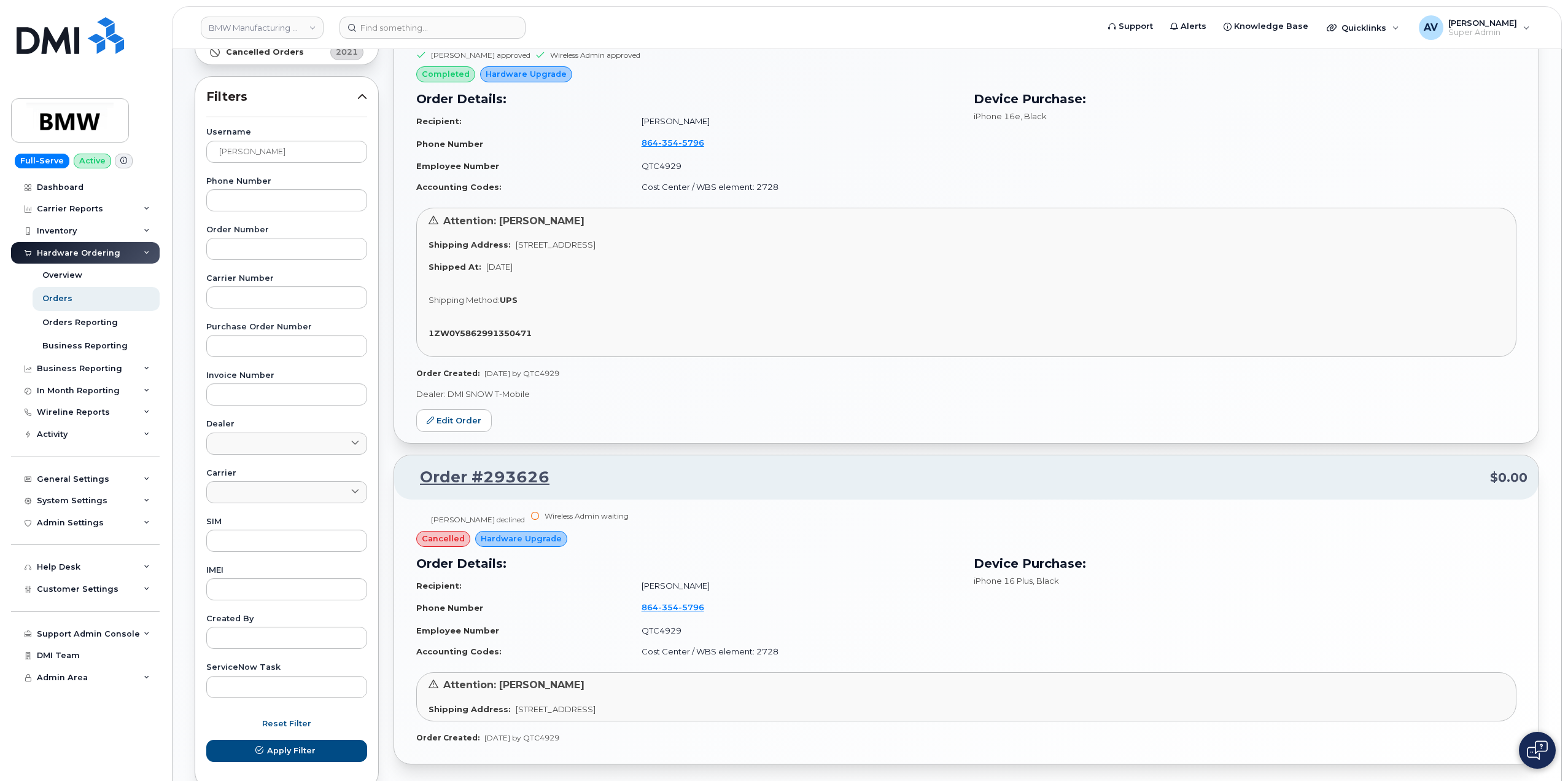
scroll to position [206, 0]
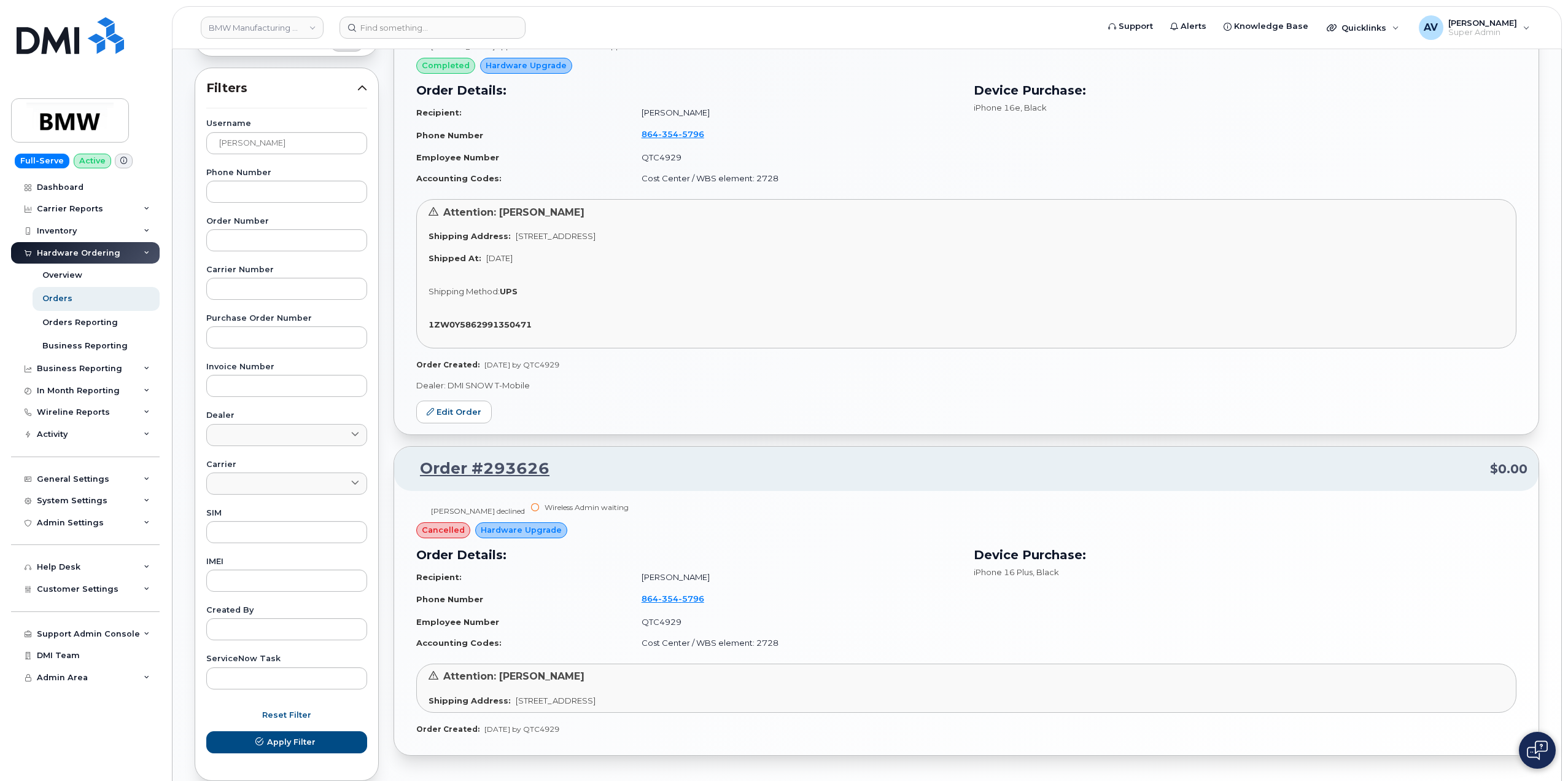
drag, startPoint x: 424, startPoint y: 514, endPoint x: 523, endPoint y: 519, distance: 99.1
click at [523, 519] on div "Lierin Monteith declined" at bounding box center [473, 514] width 114 height 16
copy div "Lierin Monteith declined"
click at [419, 32] on input at bounding box center [432, 27] width 186 height 22
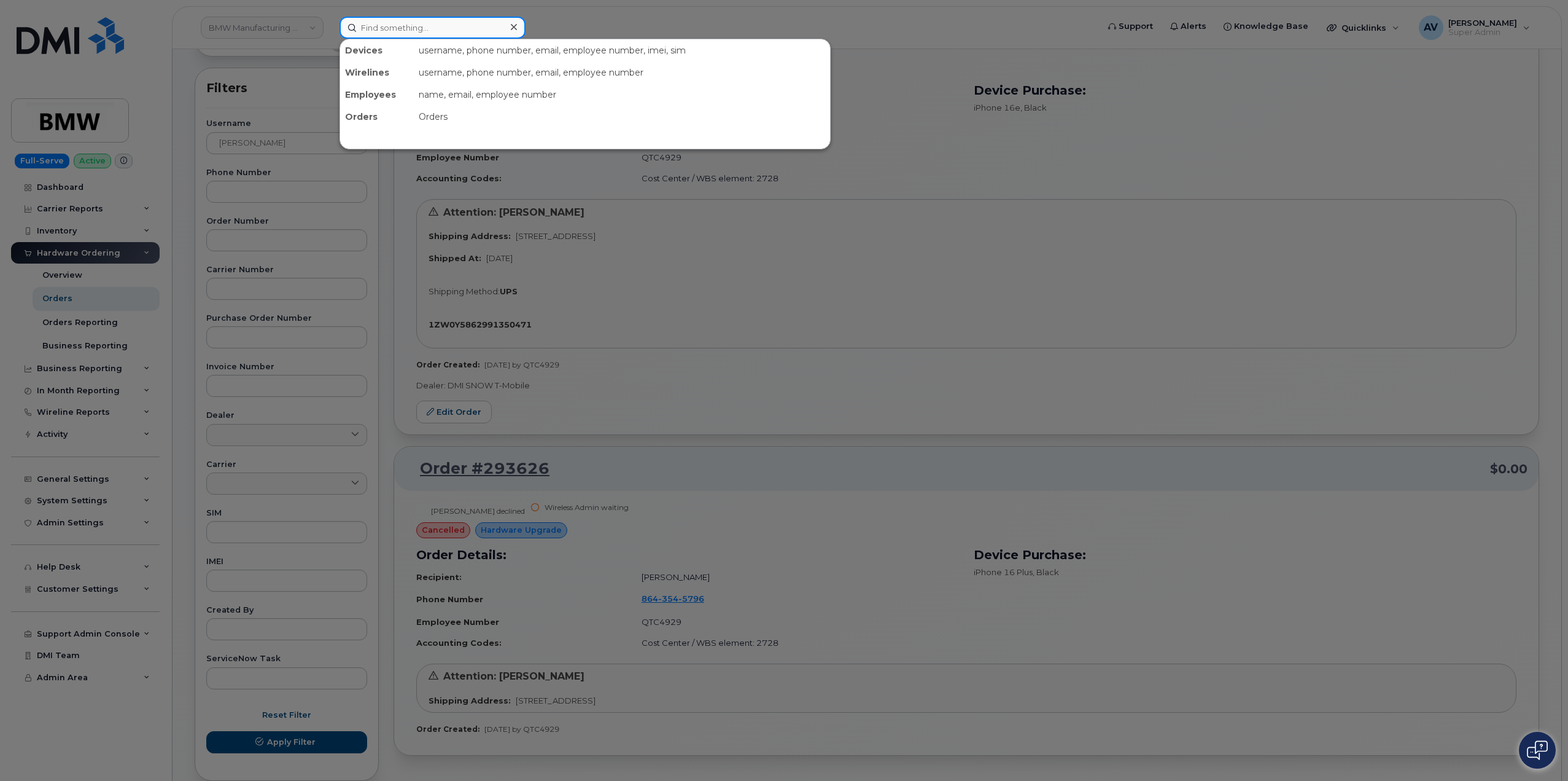
paste input "Daniel Carrick-Specht"
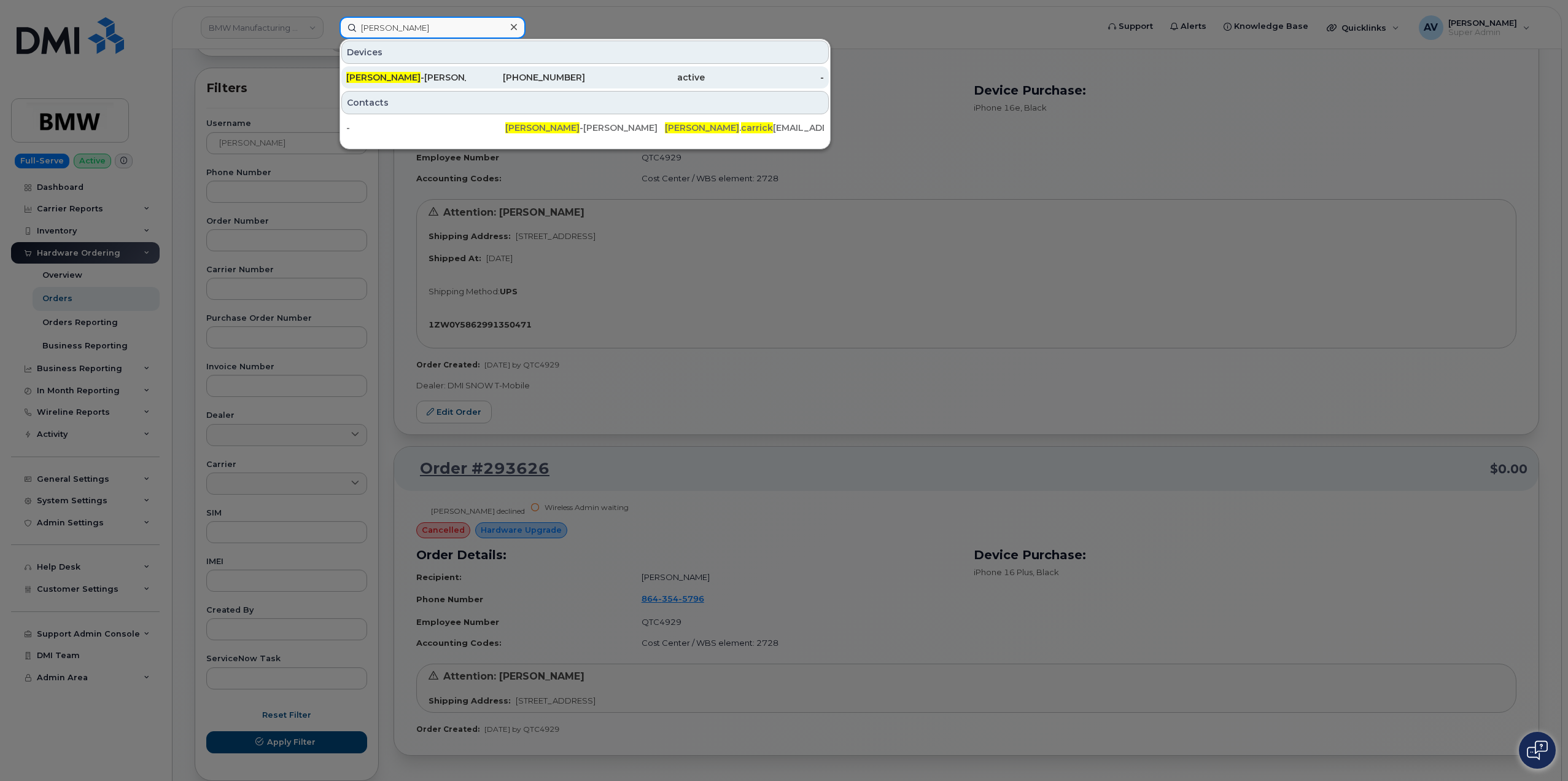
type input "Daniel Carrick"
click at [585, 71] on div "867-332-3018" at bounding box center [645, 77] width 120 height 22
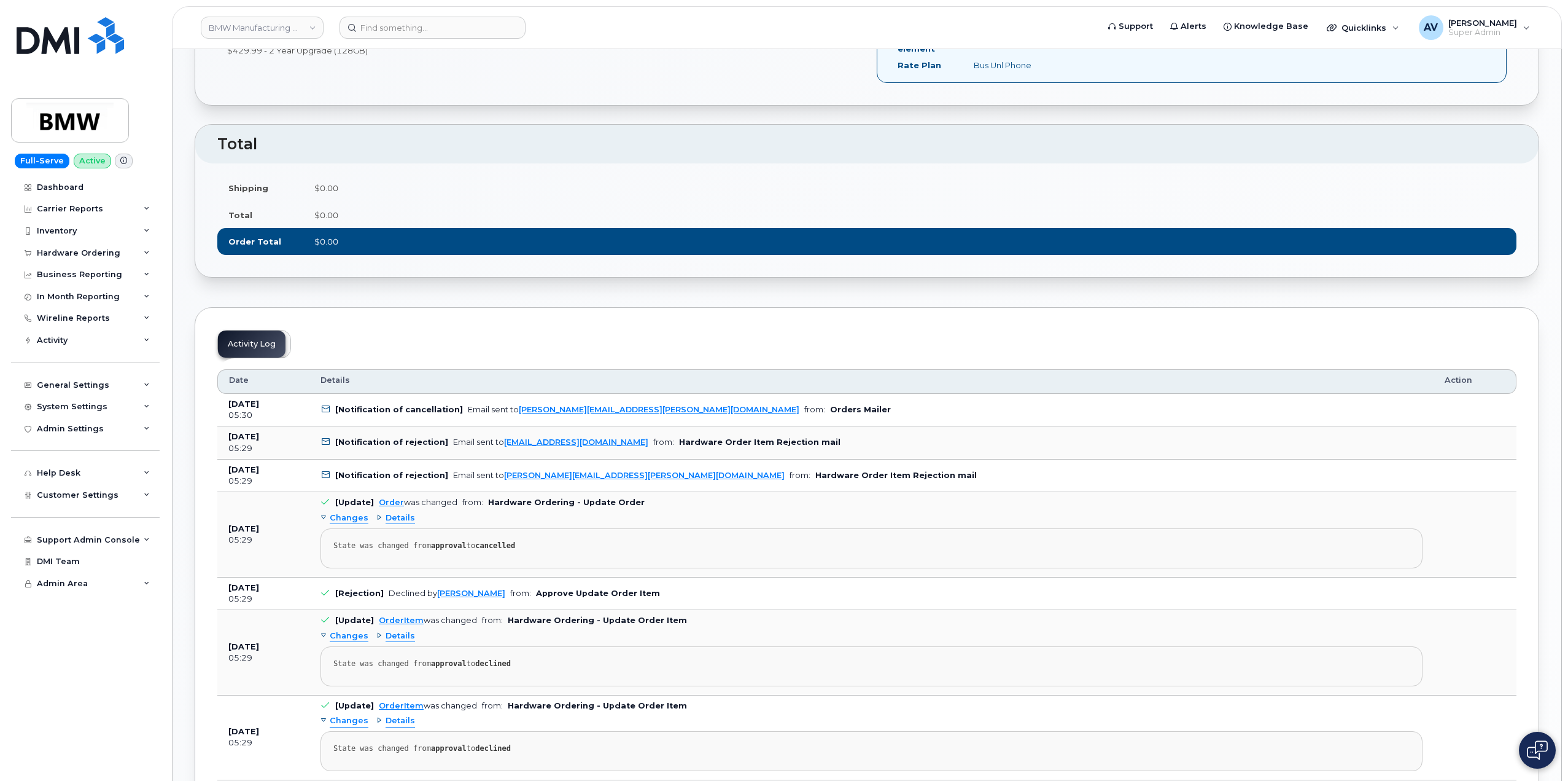
scroll to position [614, 0]
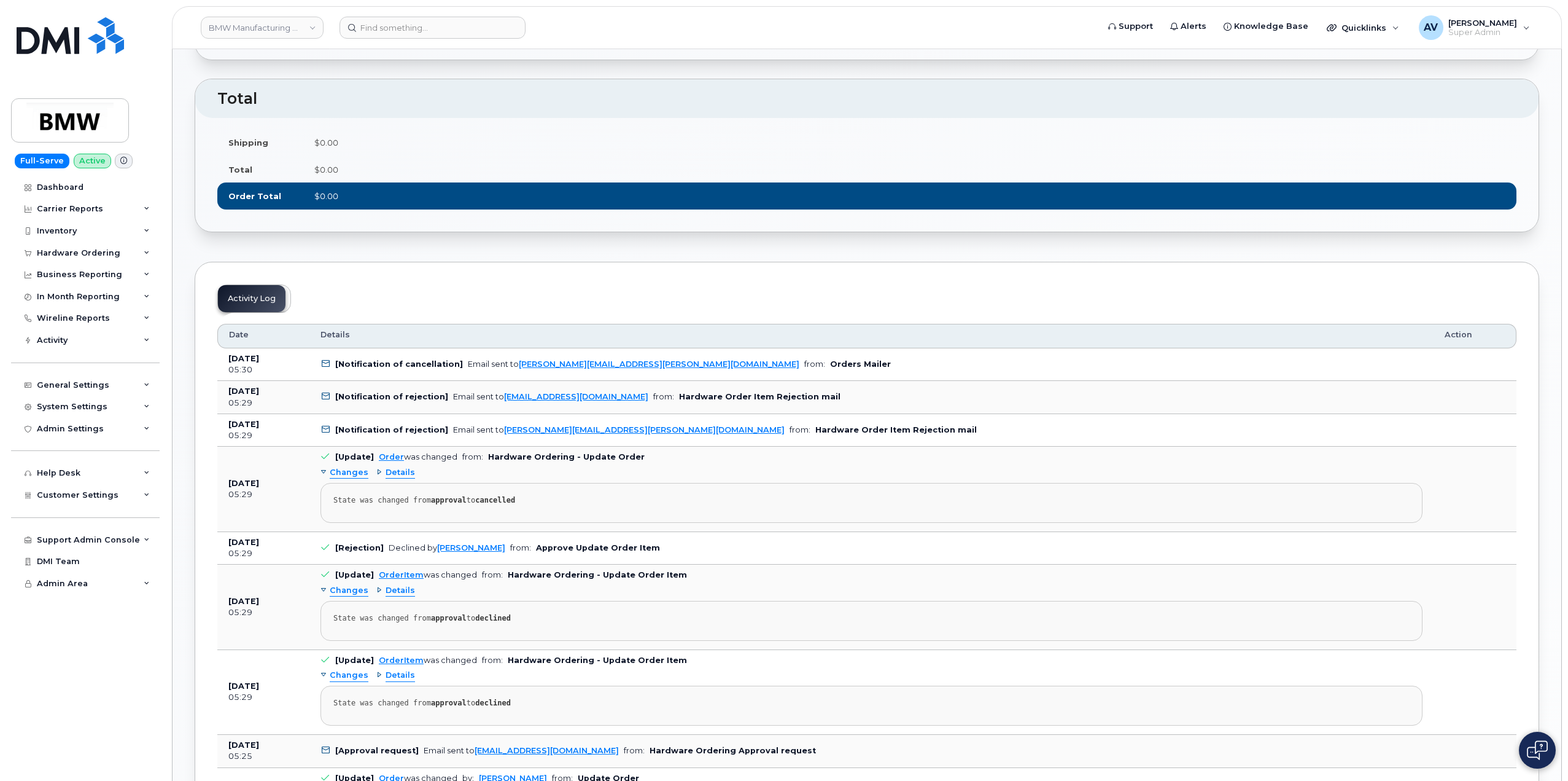
click at [352, 470] on span "Changes" at bounding box center [349, 472] width 38 height 11
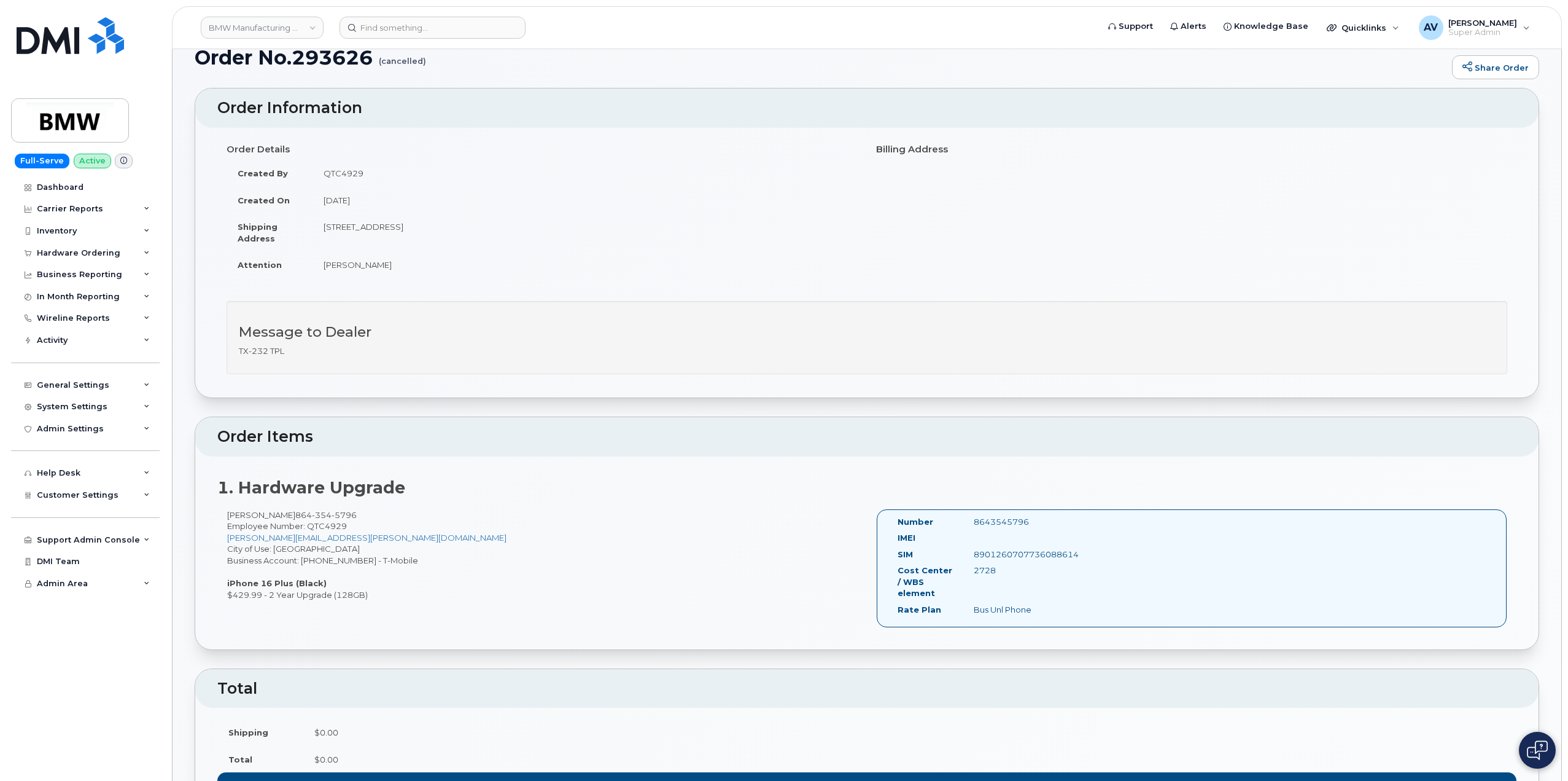
scroll to position [0, 0]
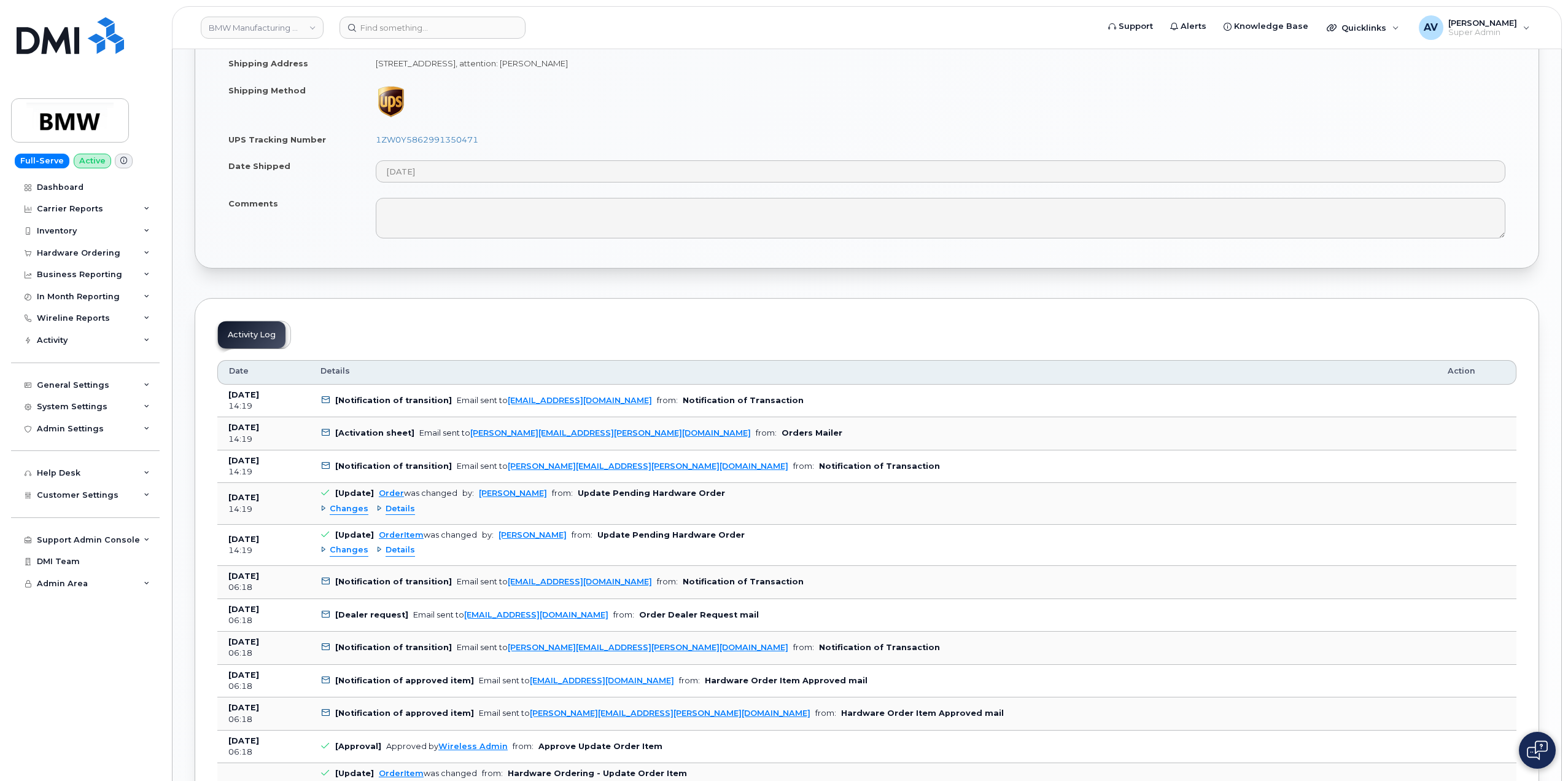
scroll to position [860, 0]
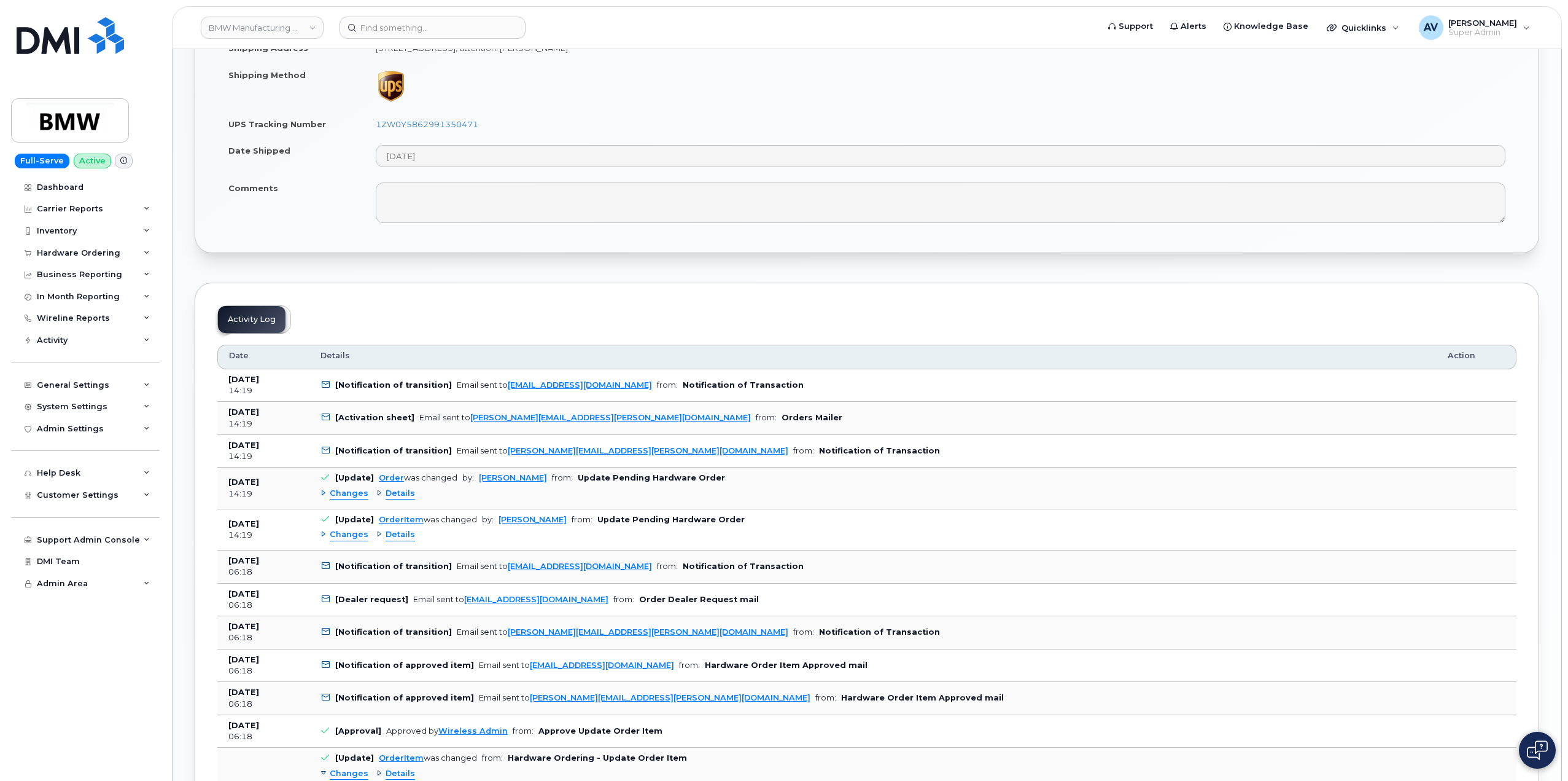
click at [356, 494] on span "Changes" at bounding box center [349, 494] width 38 height 11
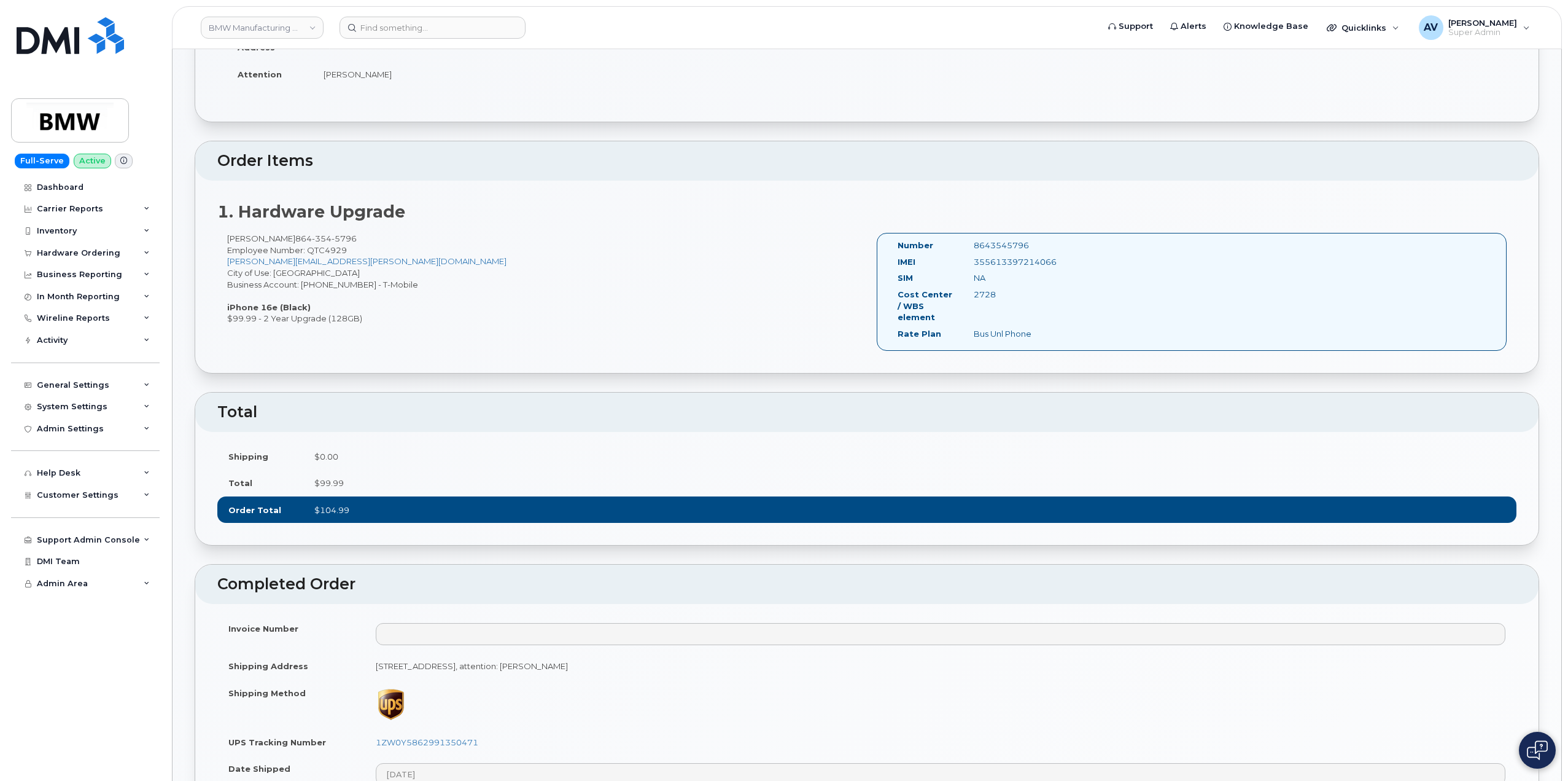
scroll to position [0, 0]
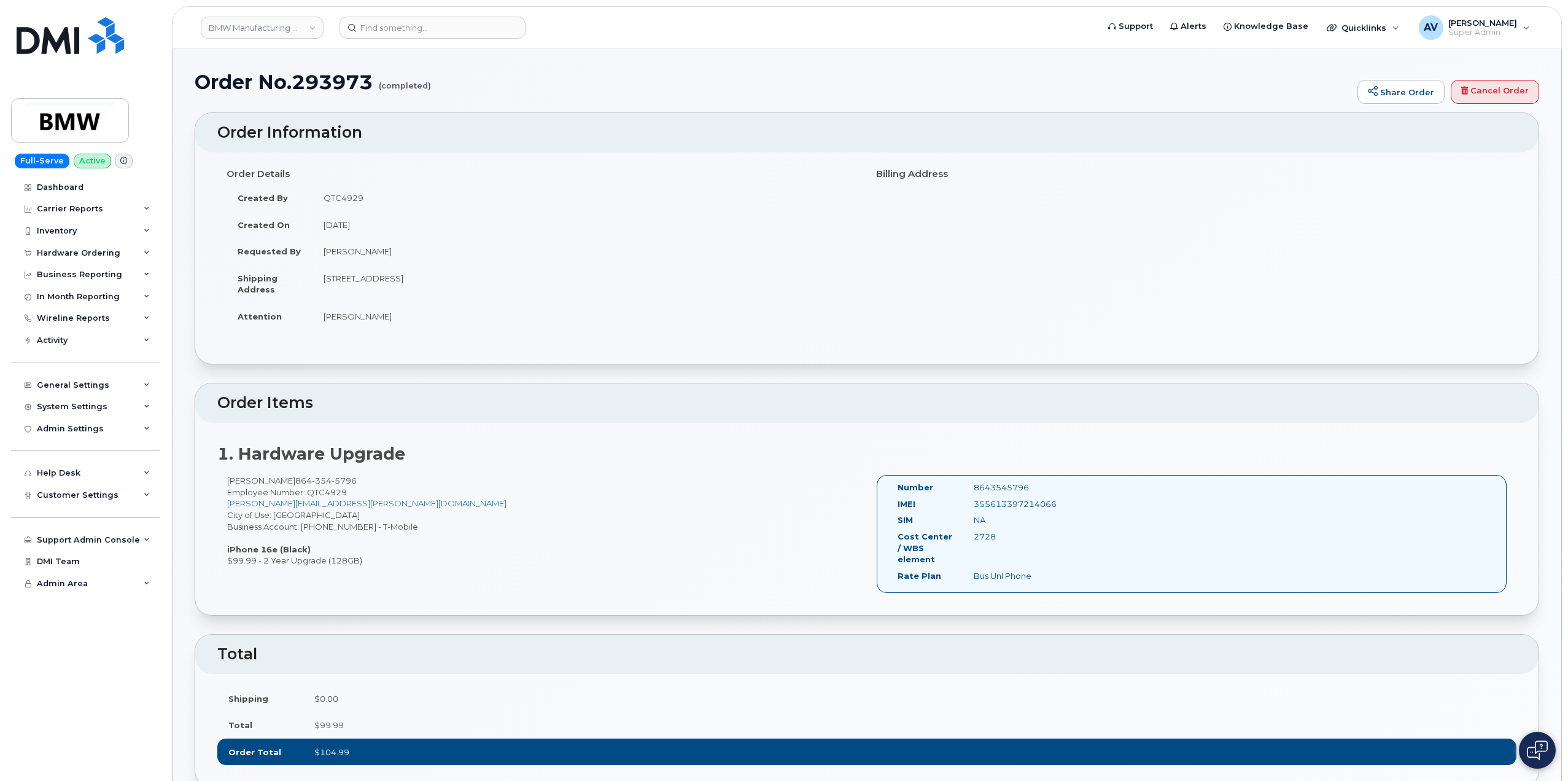
drag, startPoint x: 194, startPoint y: 81, endPoint x: 661, endPoint y: 563, distance: 671.1
copy div "Order No.293973 (completed) Share Order Cancel Order × Share This Order If you …"
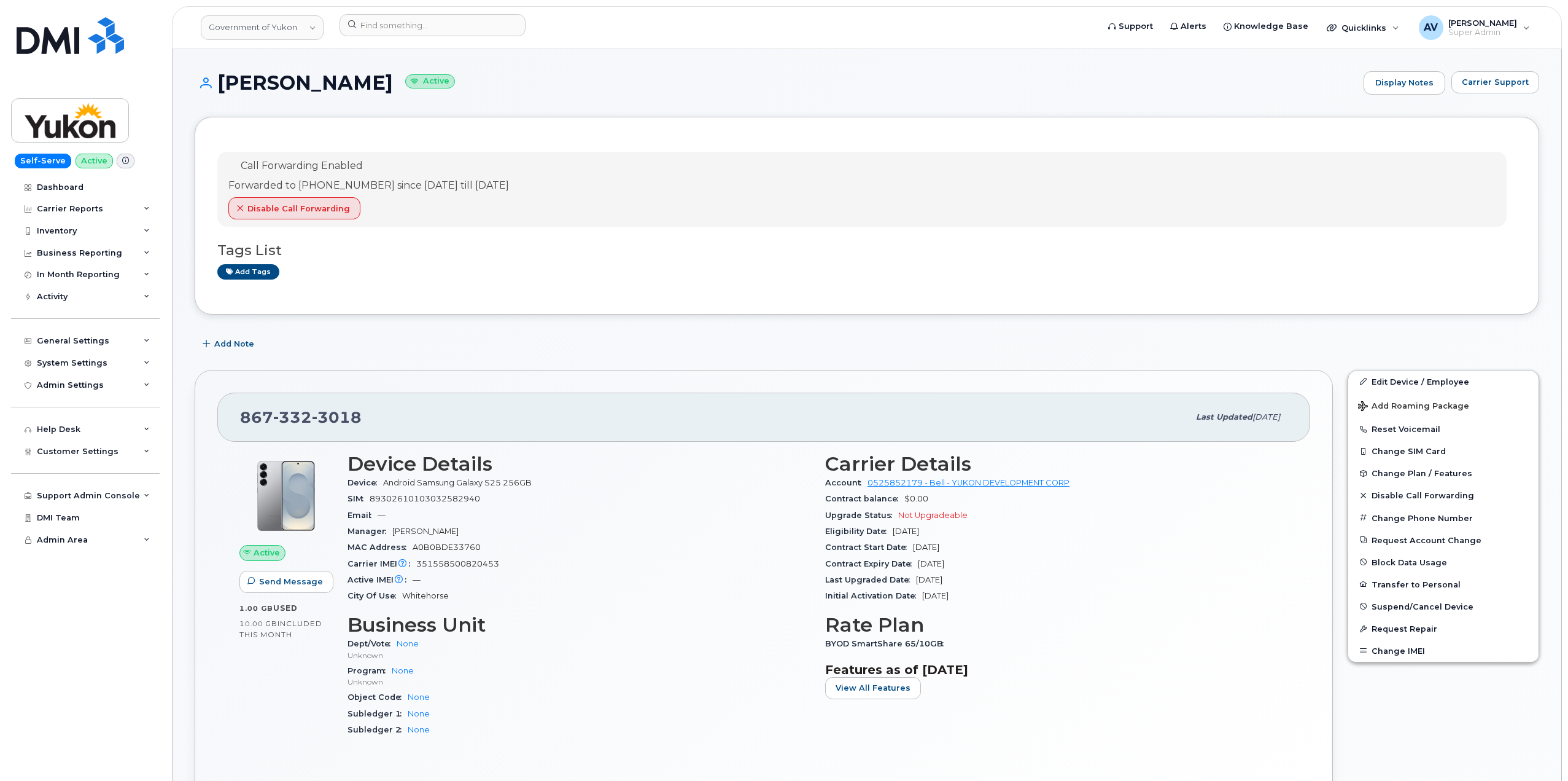
drag, startPoint x: 360, startPoint y: 76, endPoint x: 223, endPoint y: 78, distance: 137.0
click at [223, 78] on h1 "[PERSON_NAME] Active" at bounding box center [776, 82] width 1163 height 21
copy h1 "[PERSON_NAME]"
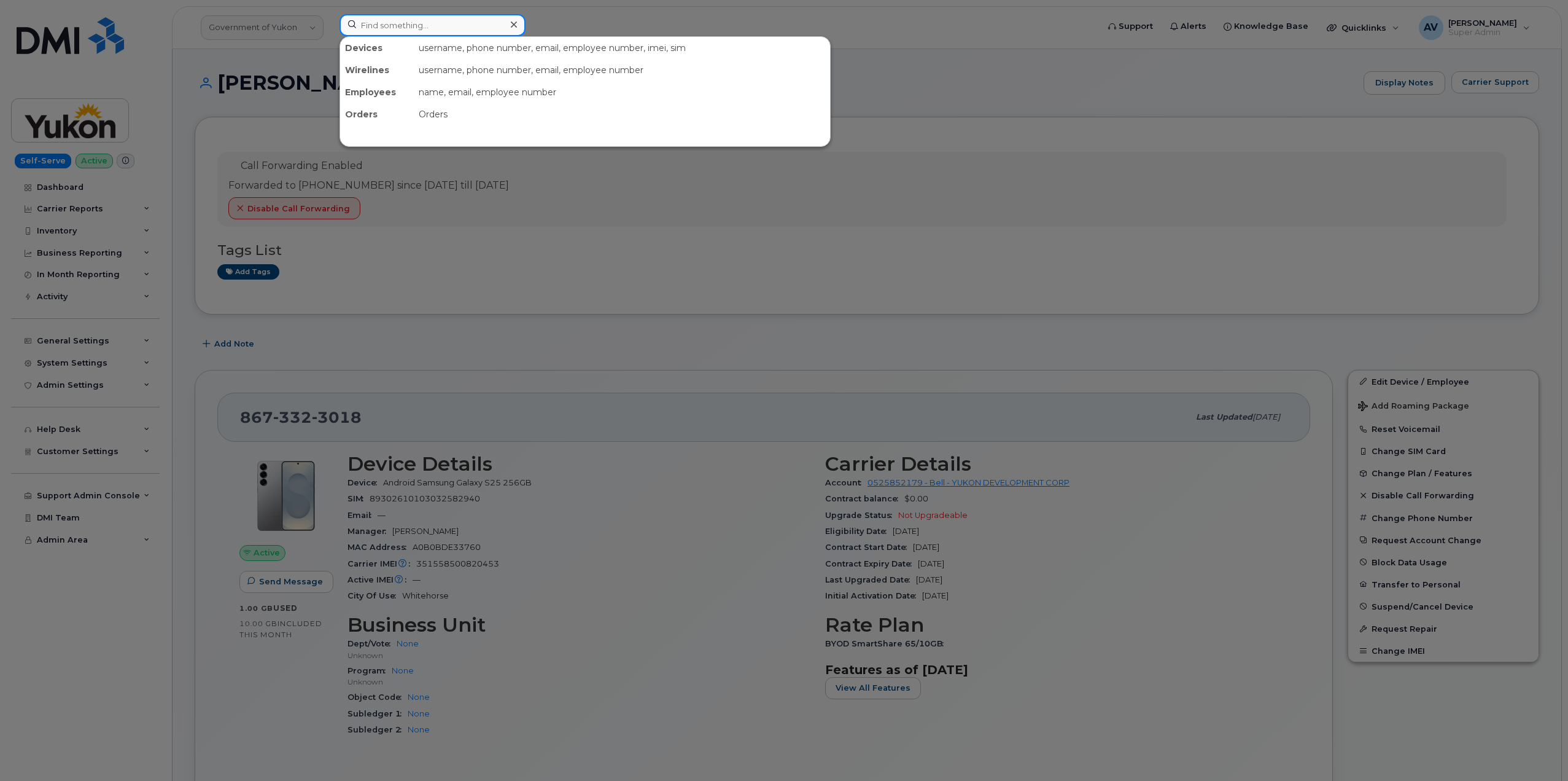
click at [393, 27] on input at bounding box center [432, 25] width 186 height 22
paste input "[PERSON_NAME]"
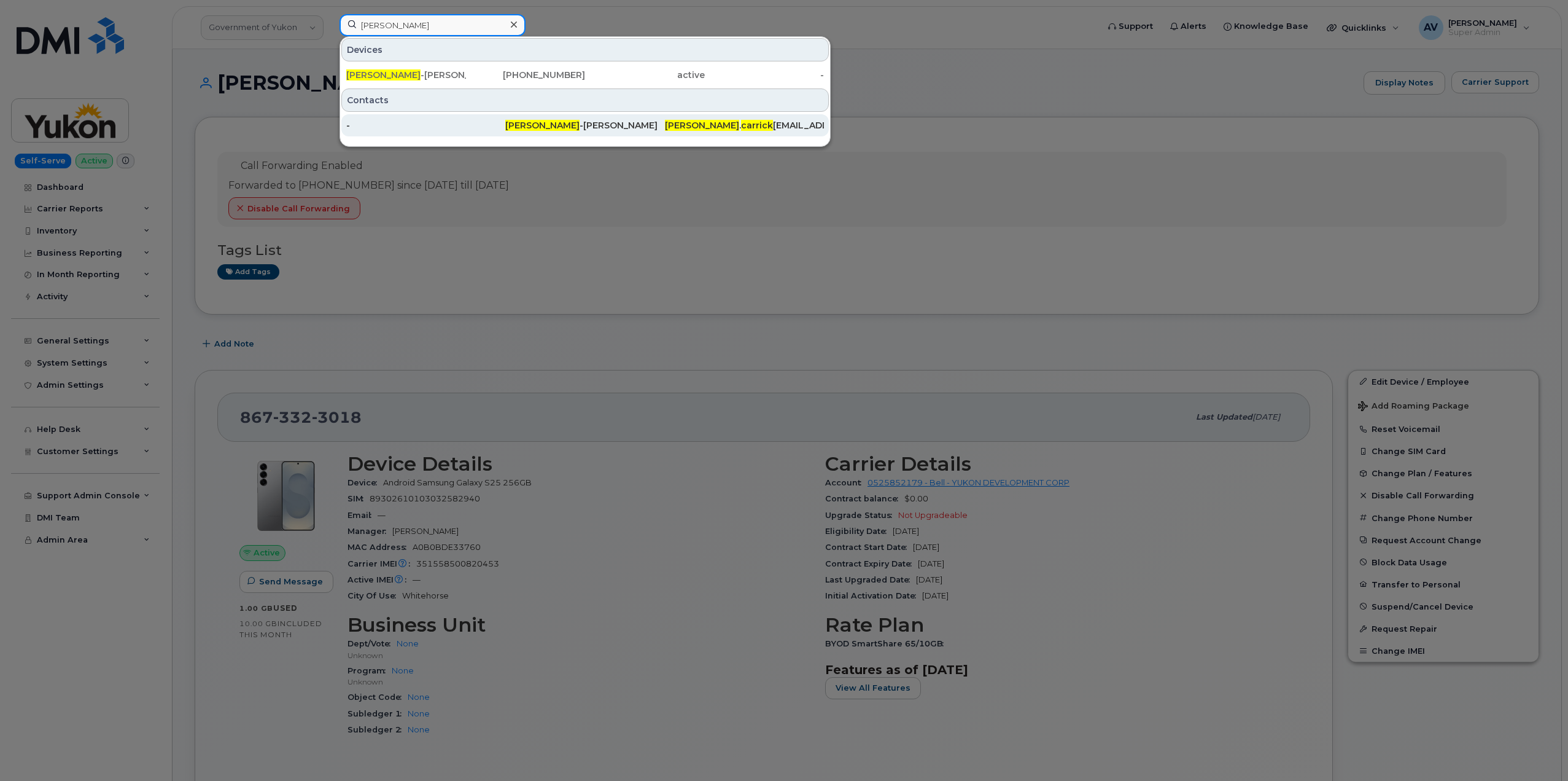
type input "[PERSON_NAME]"
click at [456, 128] on div "-" at bounding box center [426, 125] width 159 height 12
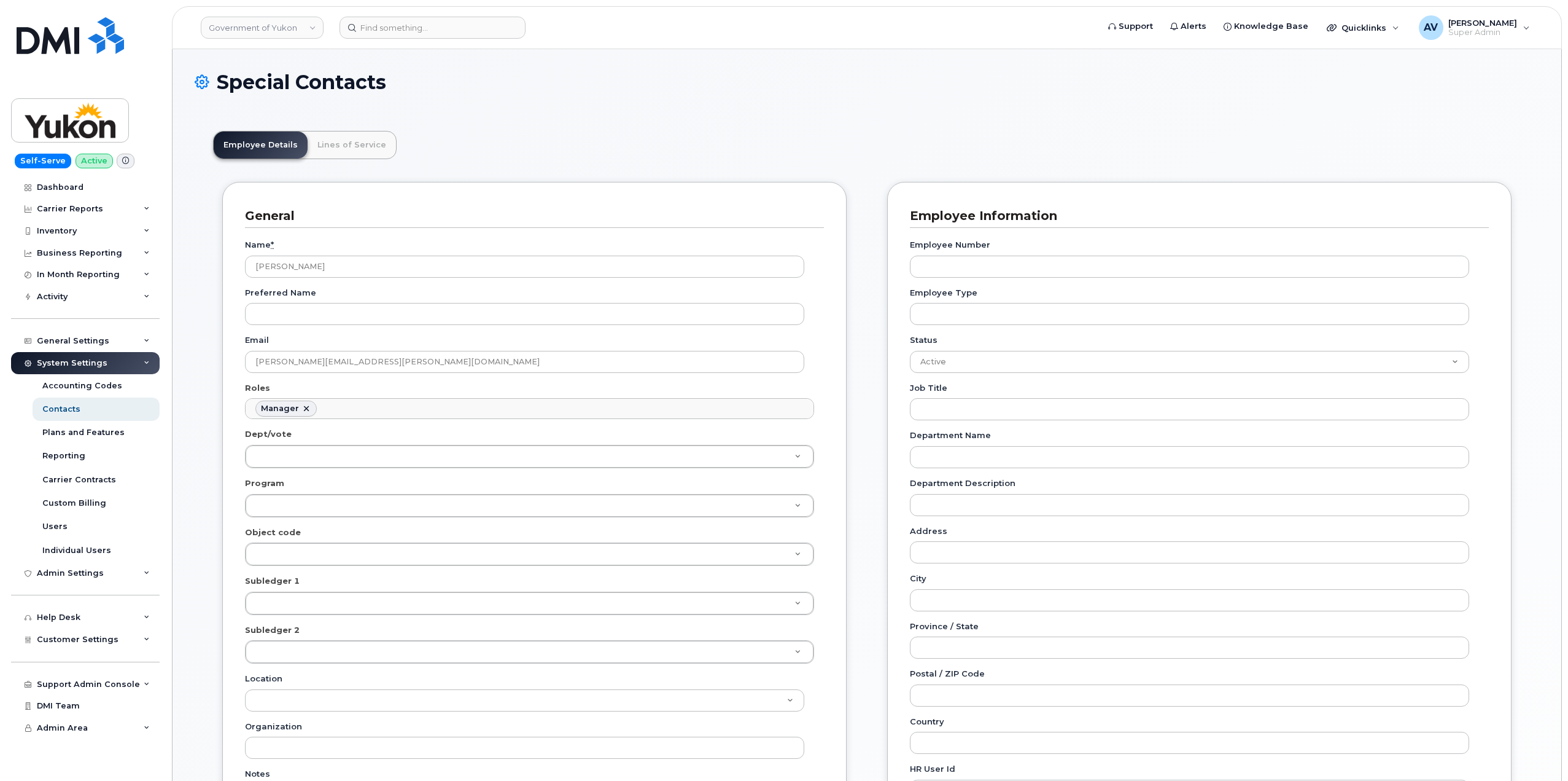
scroll to position [95, 0]
drag, startPoint x: 407, startPoint y: 362, endPoint x: 240, endPoint y: 357, distance: 167.1
click at [179, 346] on div "Special Contacts Employee Details Lines of Service General Name * Daniel Carric…" at bounding box center [867, 718] width 1389 height 1338
drag, startPoint x: 310, startPoint y: 264, endPoint x: 252, endPoint y: 266, distance: 58.0
click at [252, 266] on input "[PERSON_NAME]" at bounding box center [525, 266] width 559 height 22
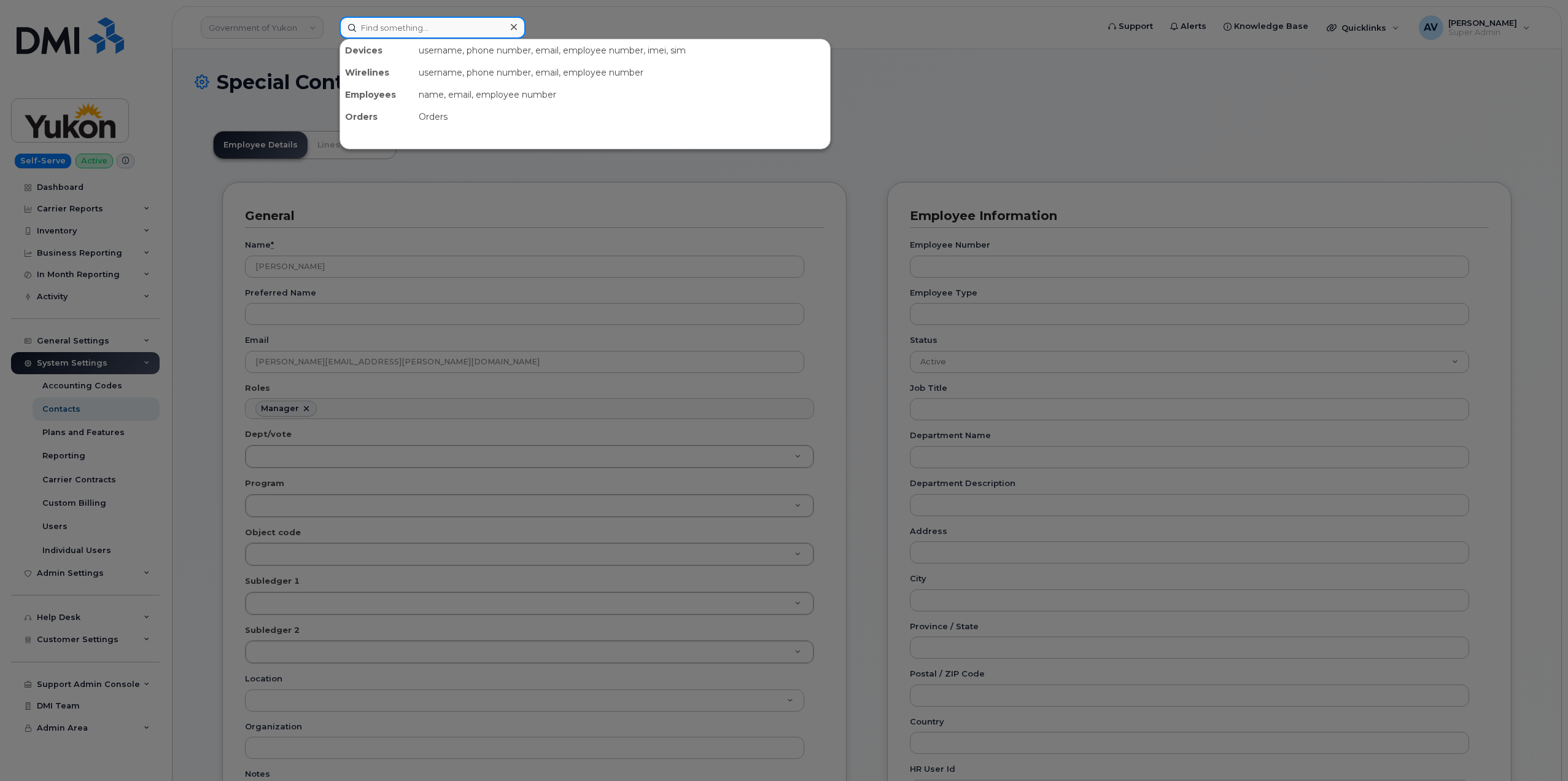
click at [385, 23] on input at bounding box center [432, 27] width 186 height 22
paste input "Daniel Carrick"
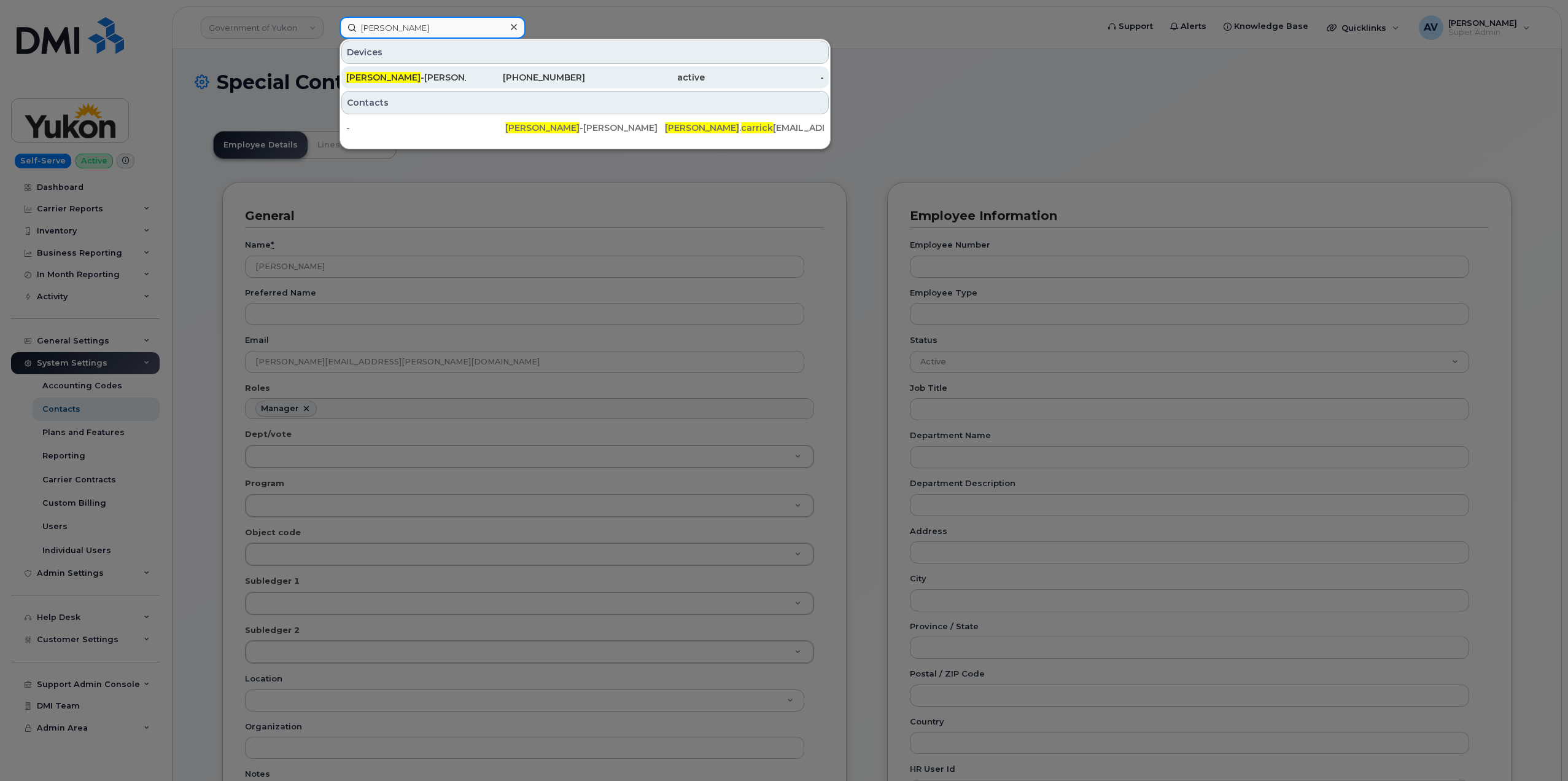
type input "Daniel Carrick"
click at [463, 77] on div "Daniel Carrick -Specht" at bounding box center [406, 77] width 120 height 12
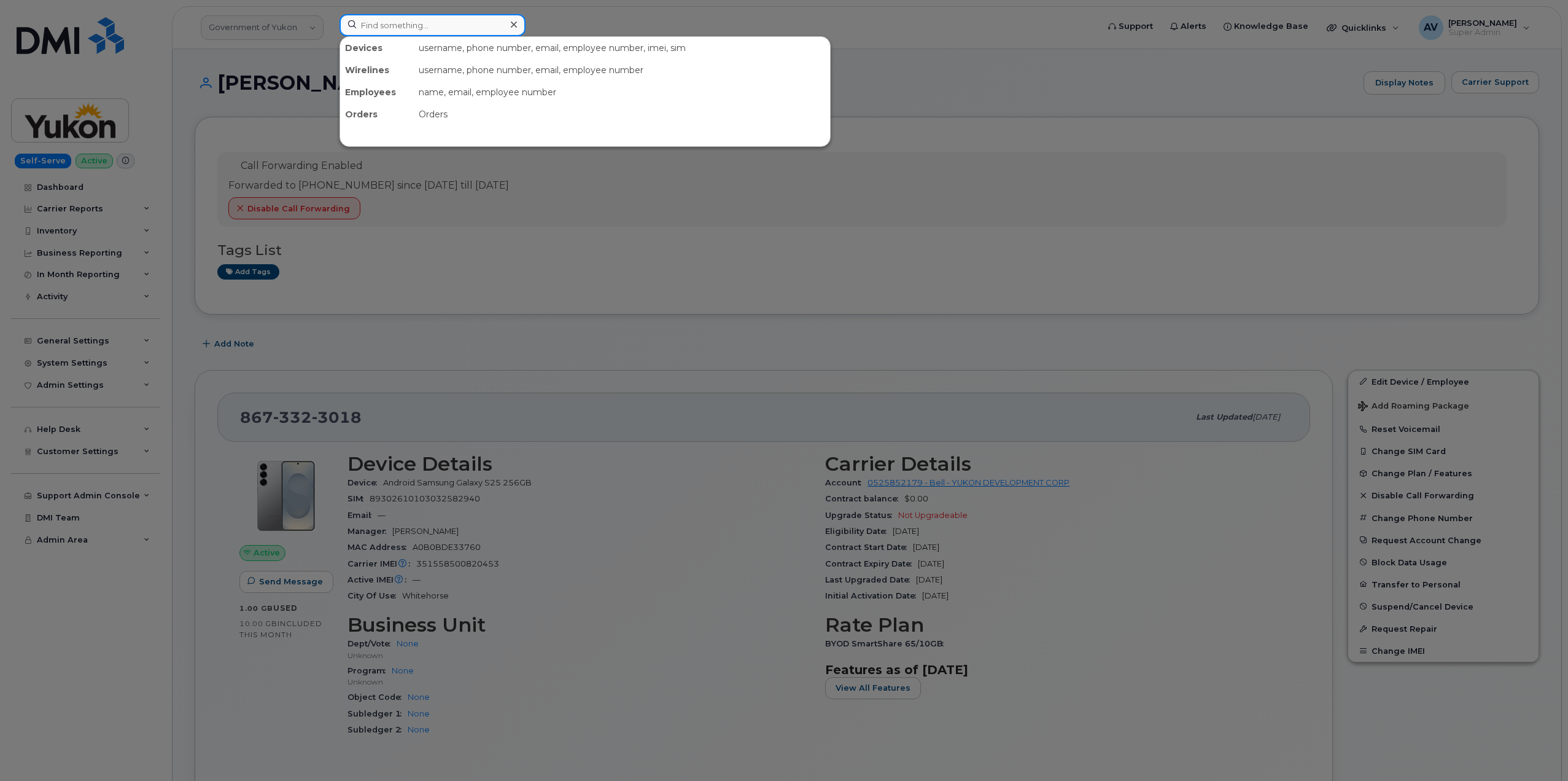
click at [463, 25] on input at bounding box center [432, 25] width 186 height 22
paste input "[PERSON_NAME]"
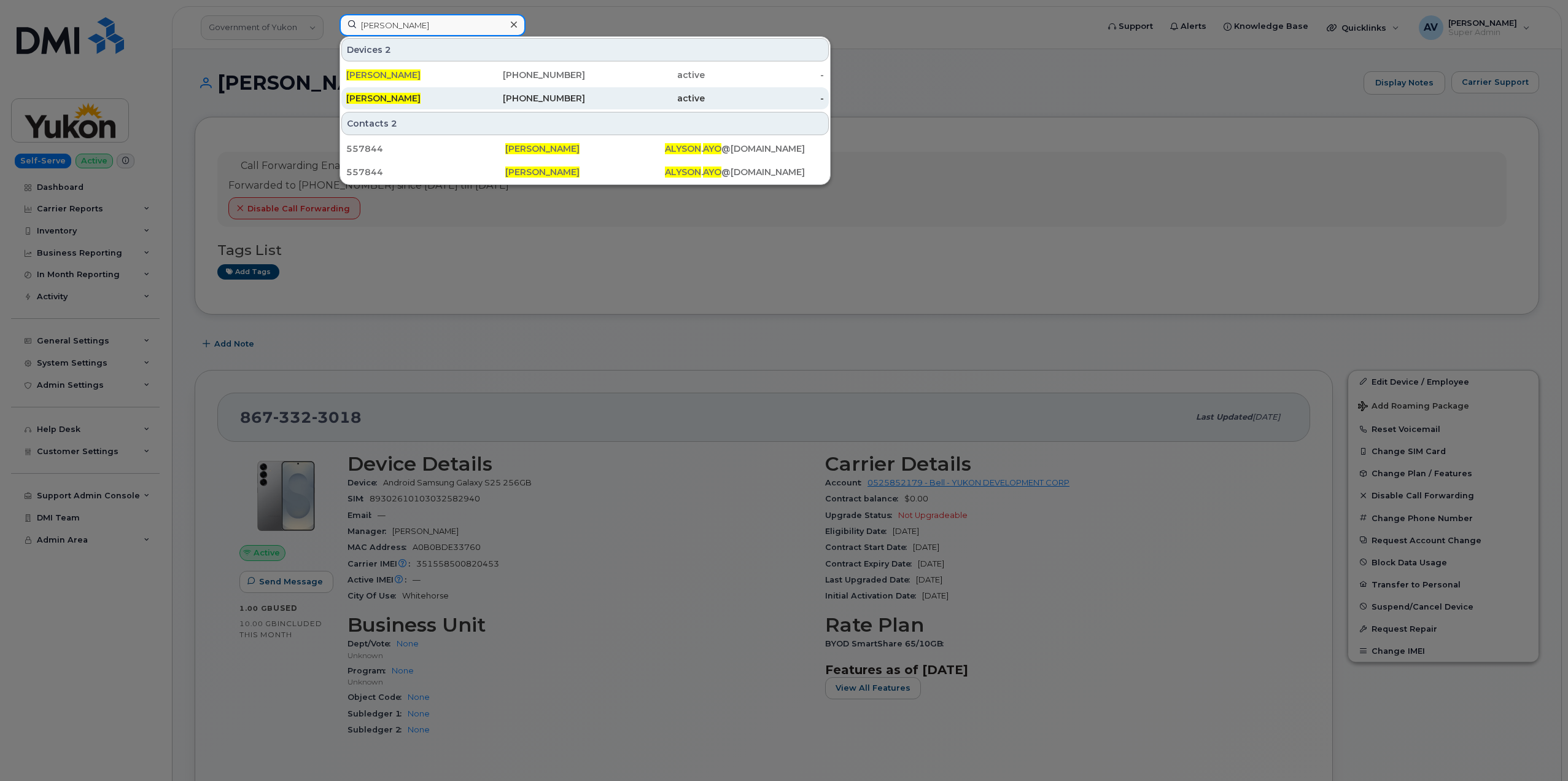
type input "[PERSON_NAME]"
click at [499, 103] on div "[PHONE_NUMBER]" at bounding box center [526, 98] width 120 height 12
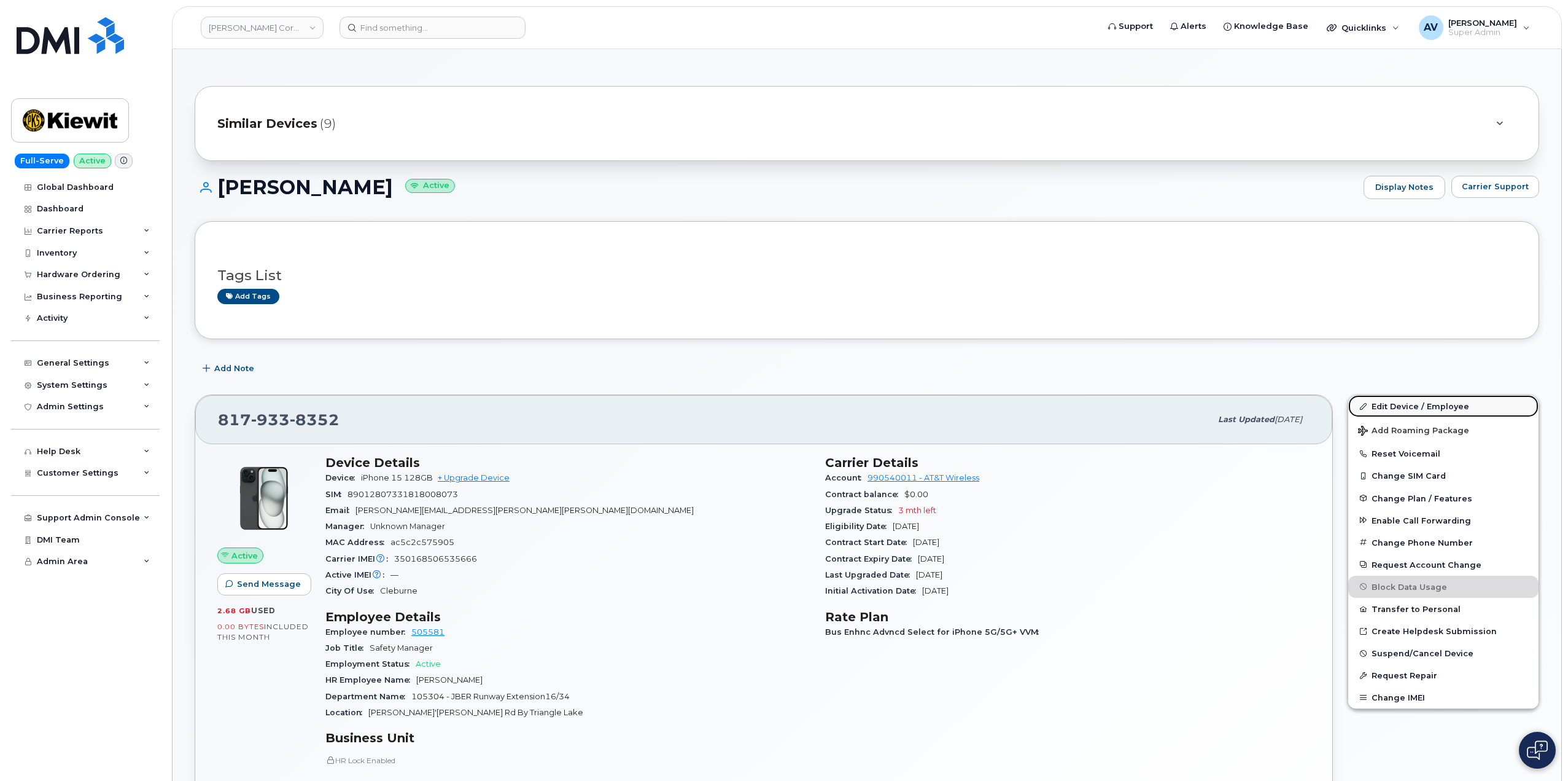
click at [1387, 410] on link "Edit Device / Employee" at bounding box center [1443, 405] width 191 height 22
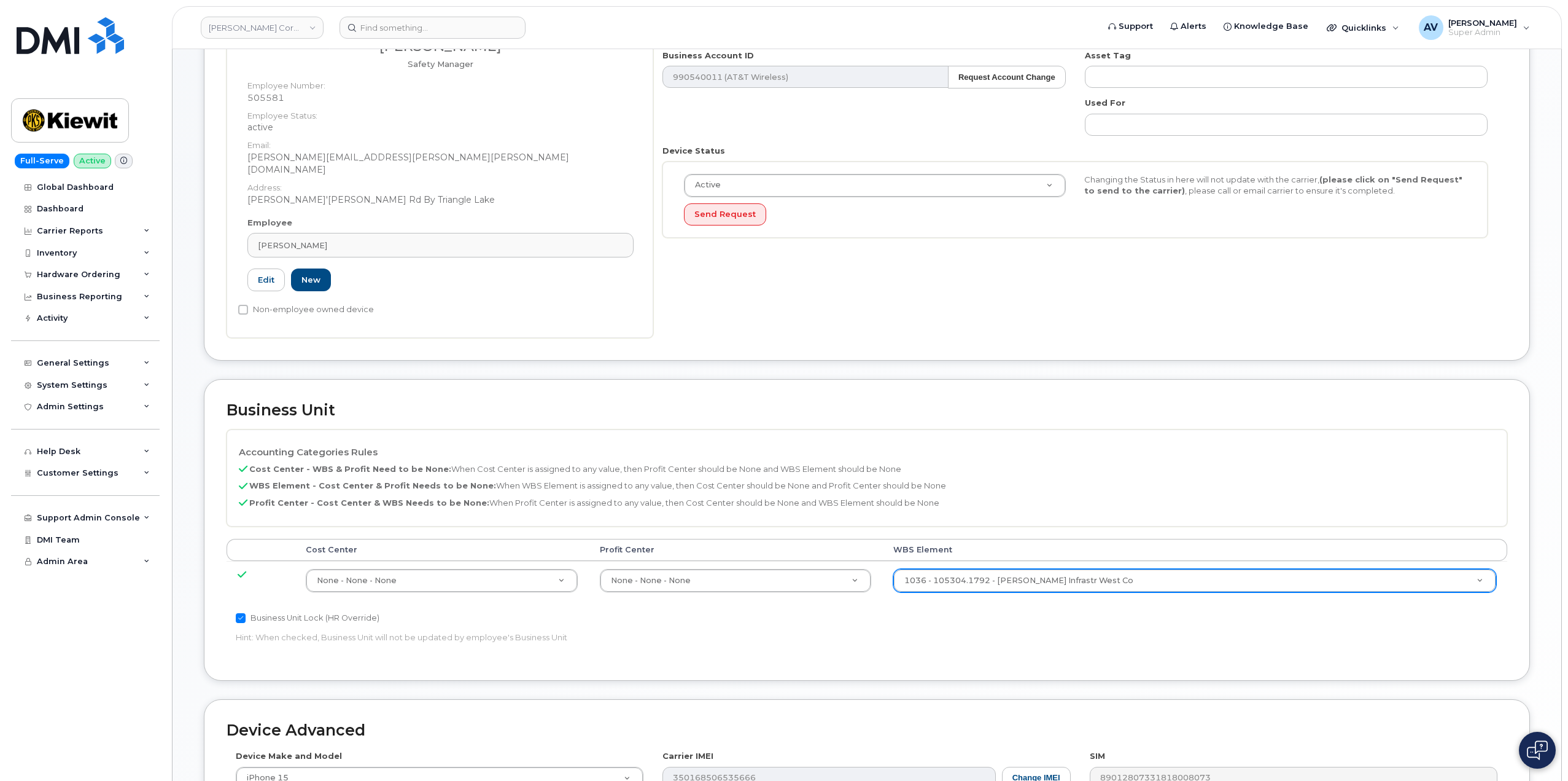
scroll to position [245, 0]
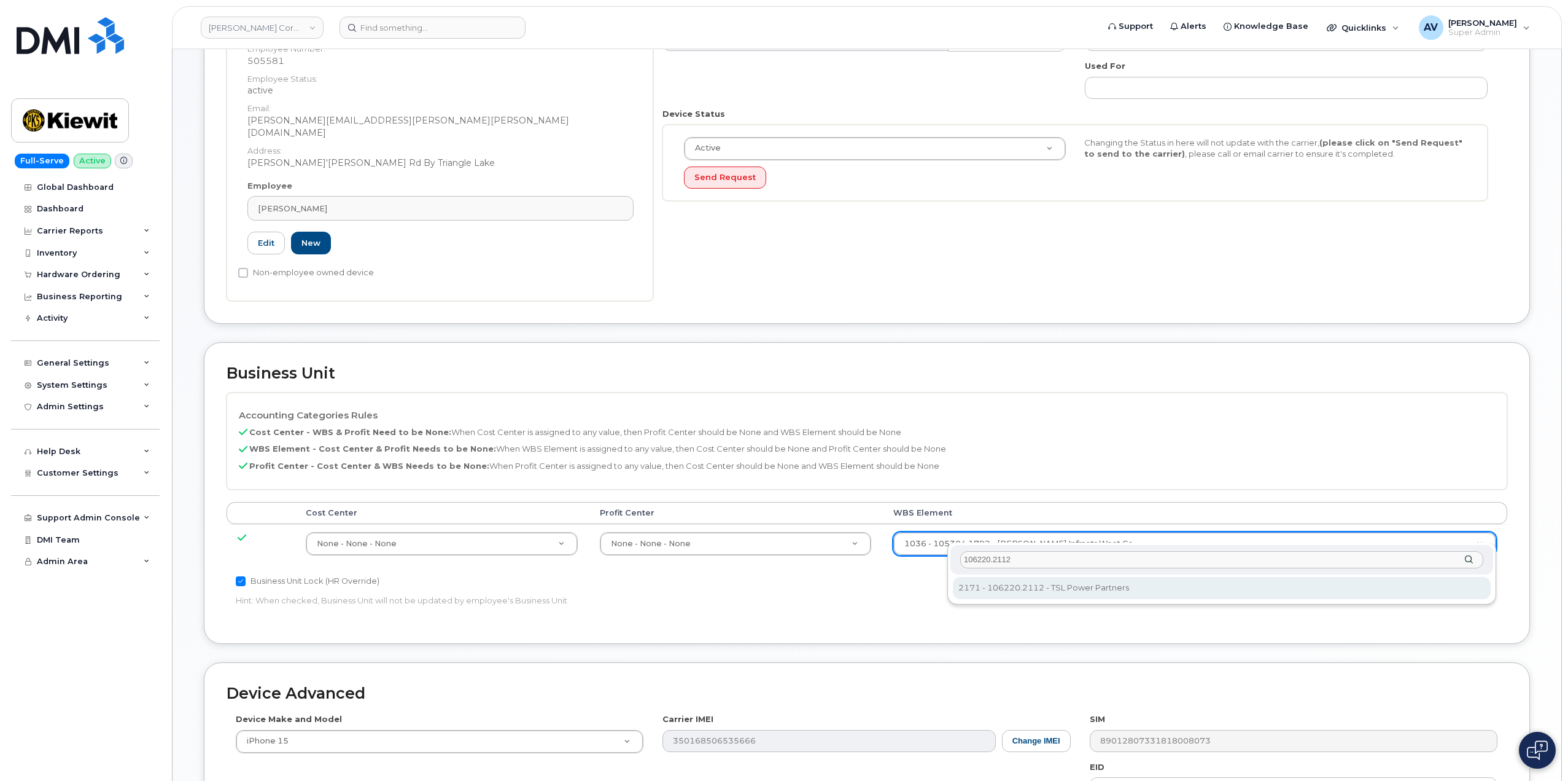
type input "106220.2112"
type input "33915203"
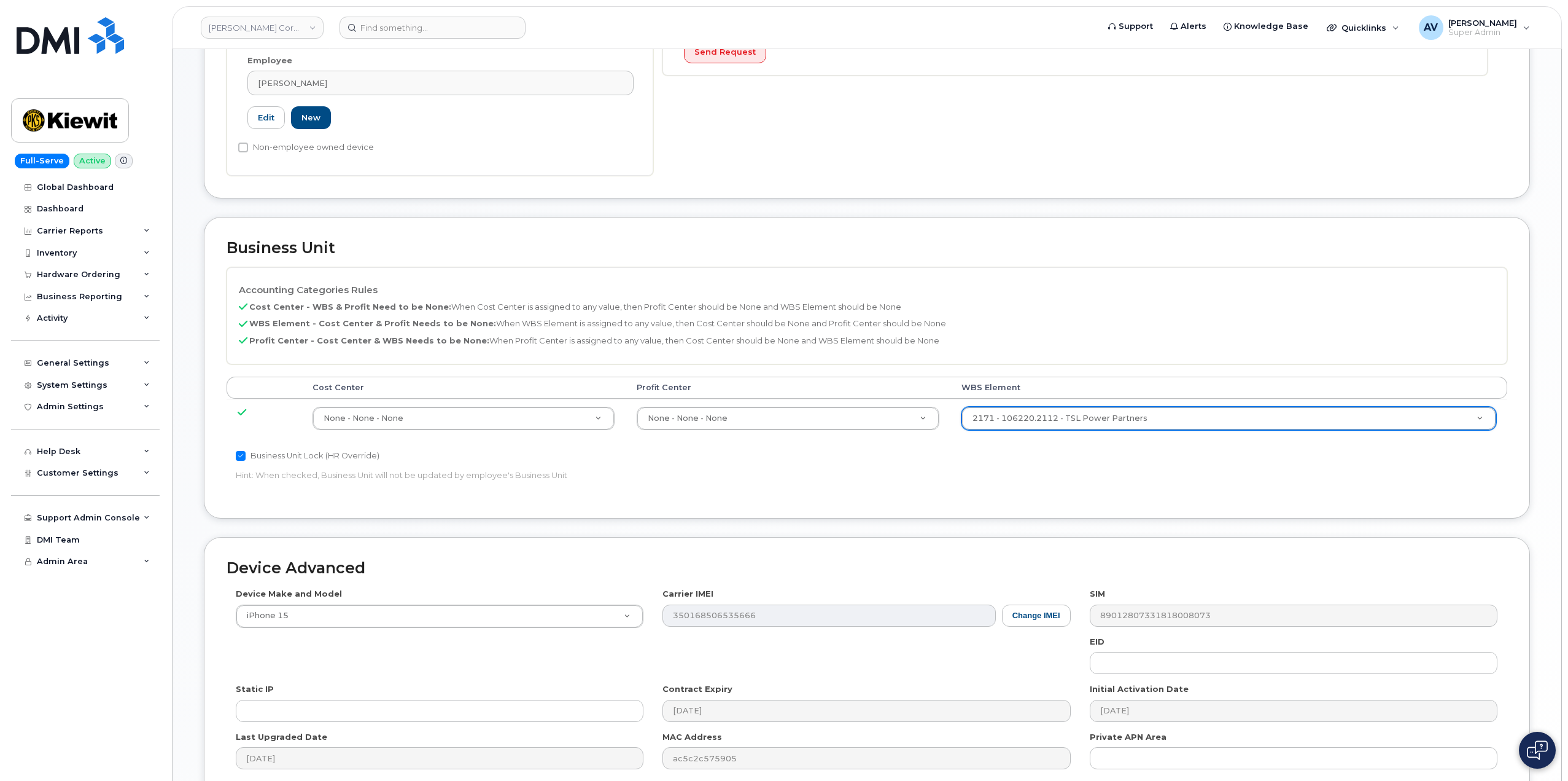
scroll to position [482, 0]
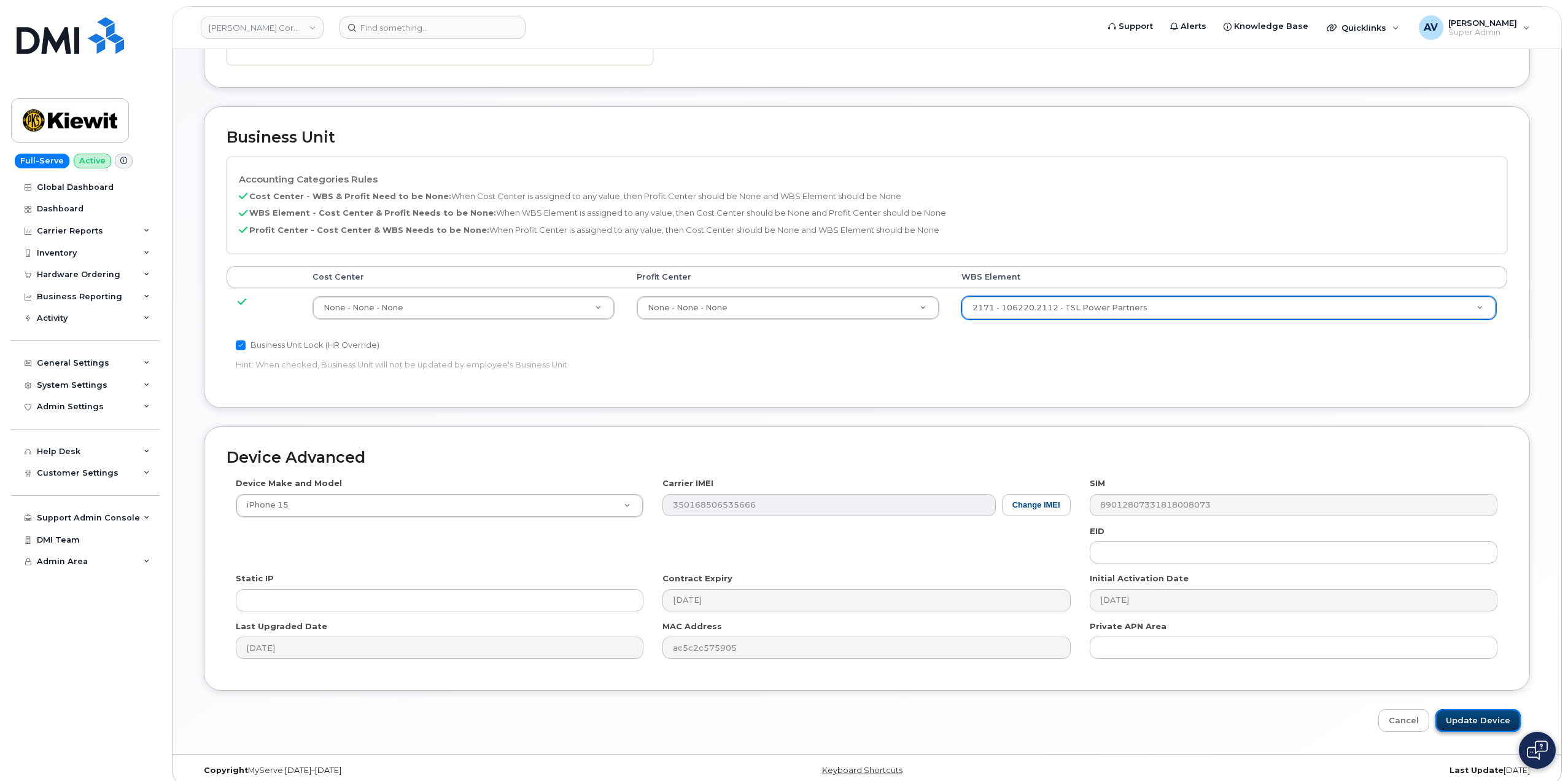
click at [1466, 709] on input "Update Device" at bounding box center [1478, 721] width 85 height 23
type input "Saving..."
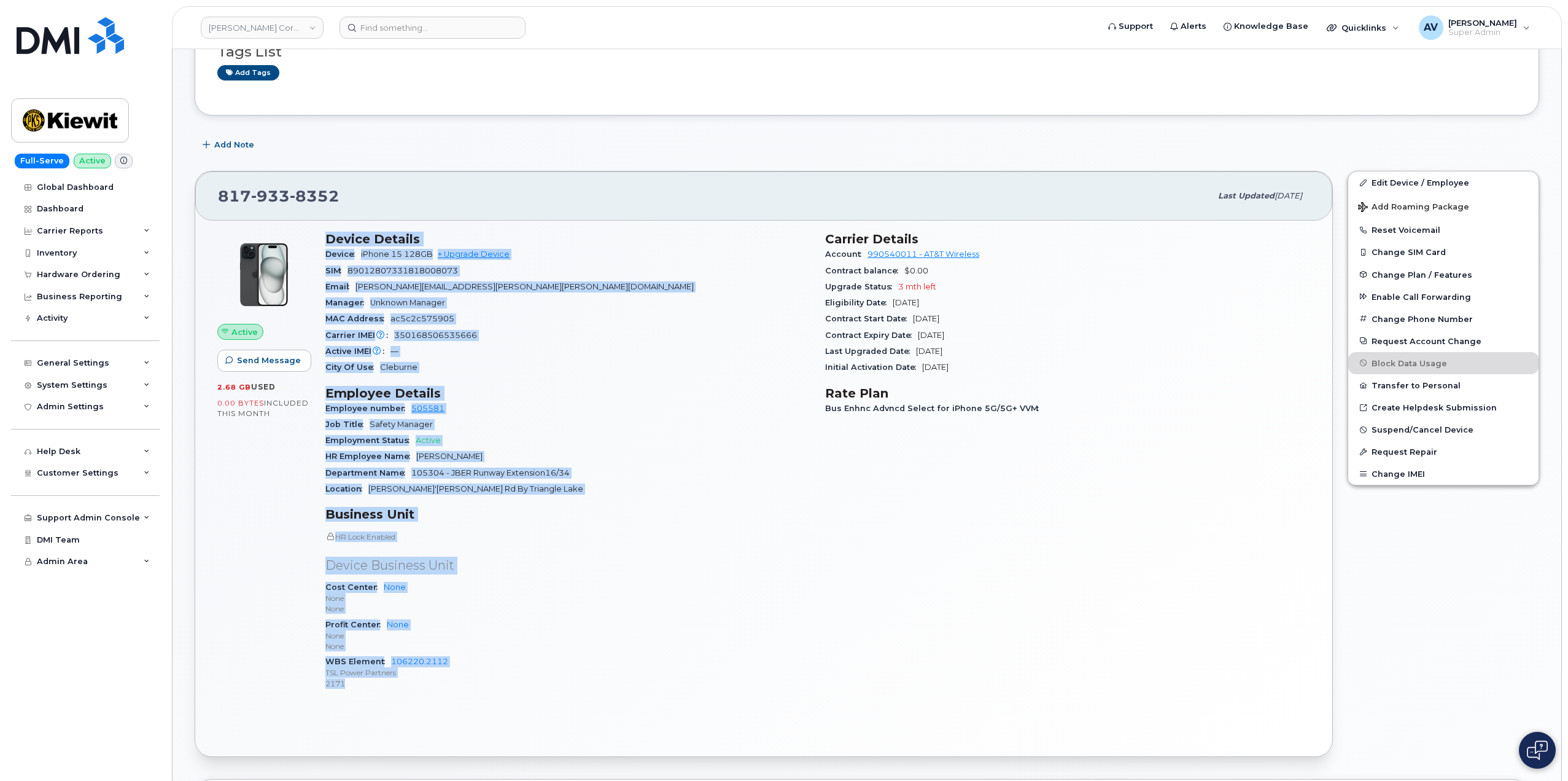
scroll to position [245, 0]
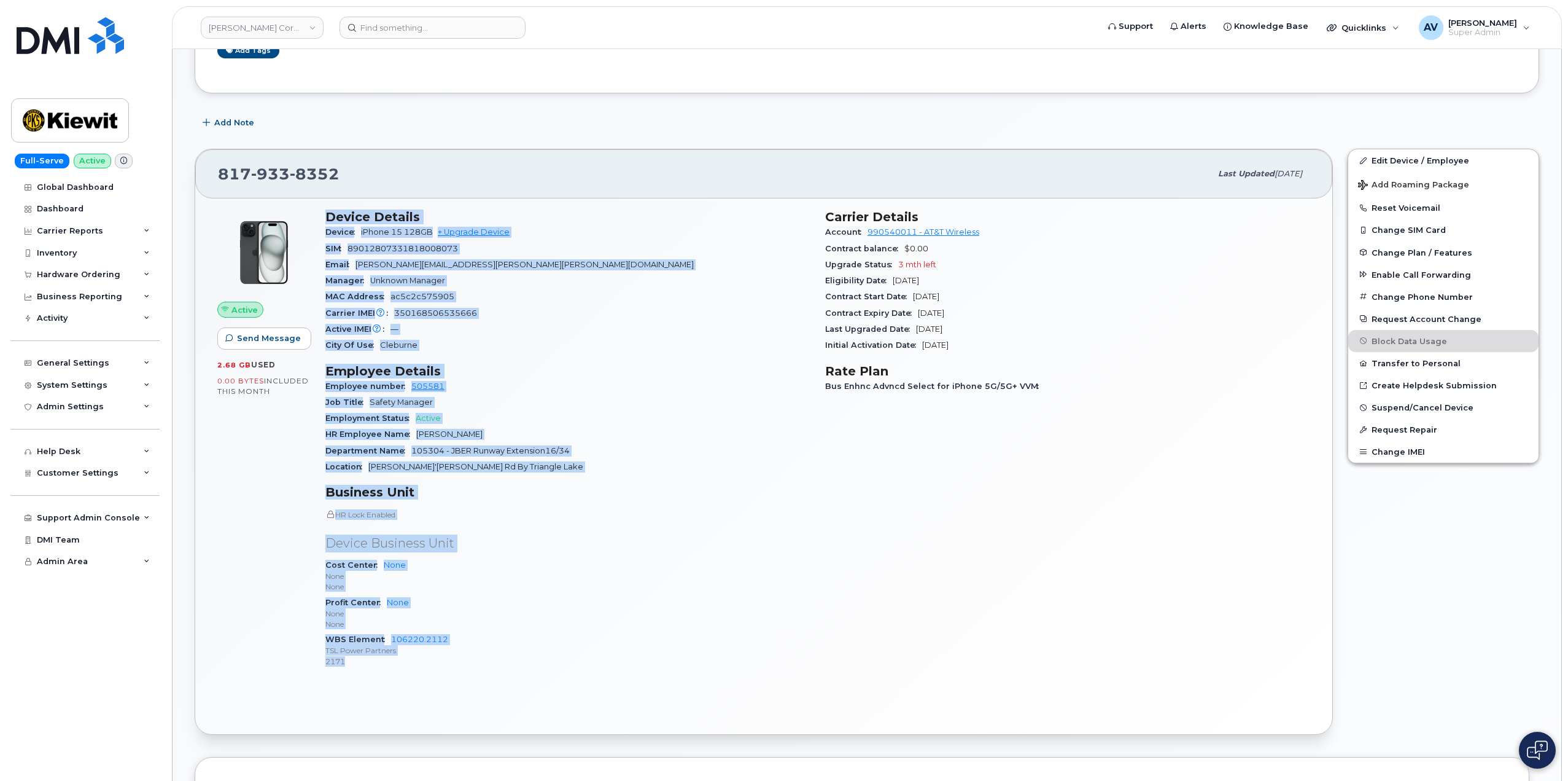
drag, startPoint x: 323, startPoint y: 456, endPoint x: 524, endPoint y: 695, distance: 312.3
click at [524, 695] on div "Active Send Message 2.68 GB  used 0.00 Bytes  included this month Device Detail…" at bounding box center [763, 466] width 1137 height 535
copy div "Device Details Device iPhone 15 128GB + Upgrade Device SIM 89012807331818008073…"
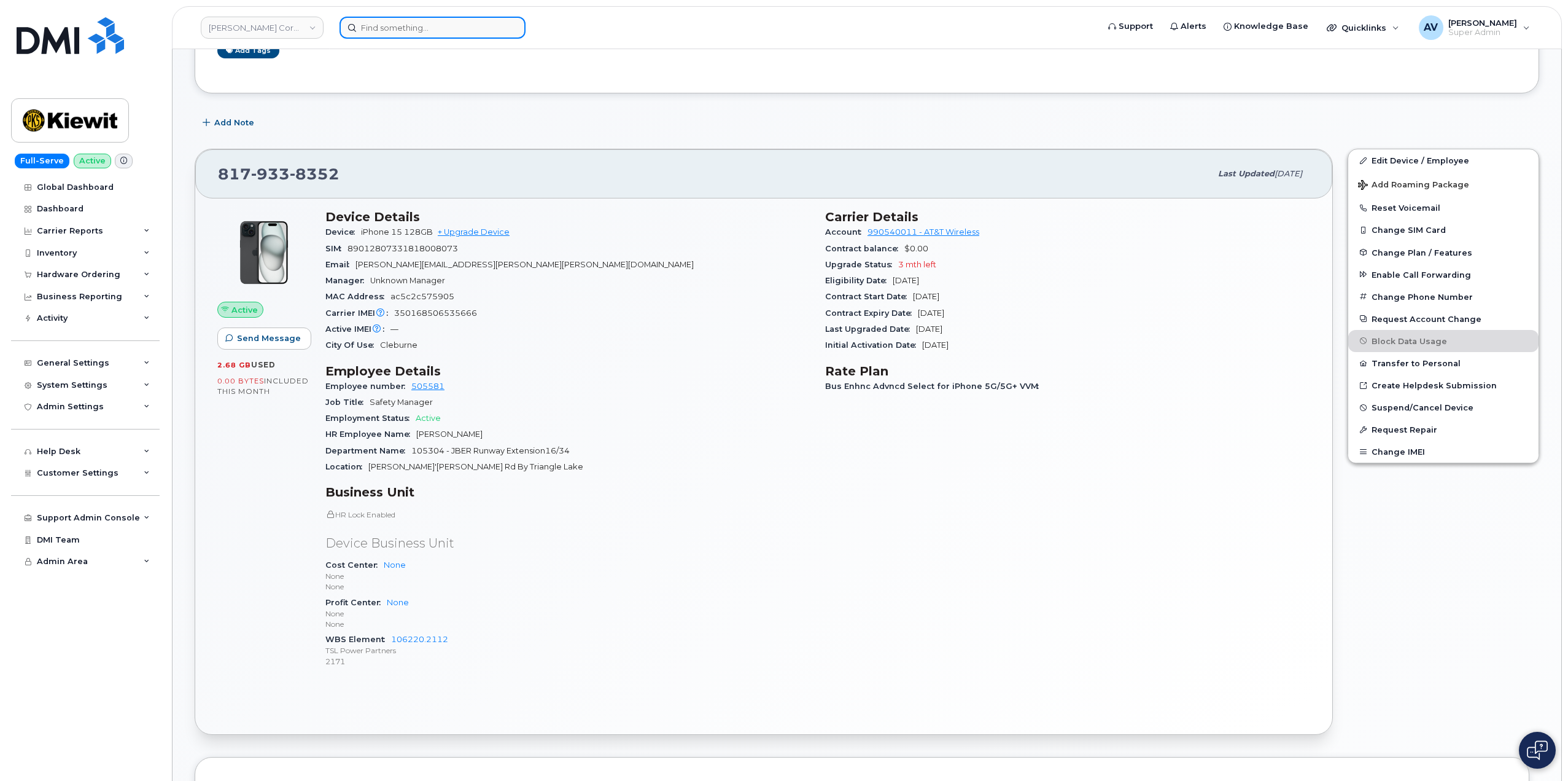
click at [475, 22] on input at bounding box center [432, 27] width 186 height 22
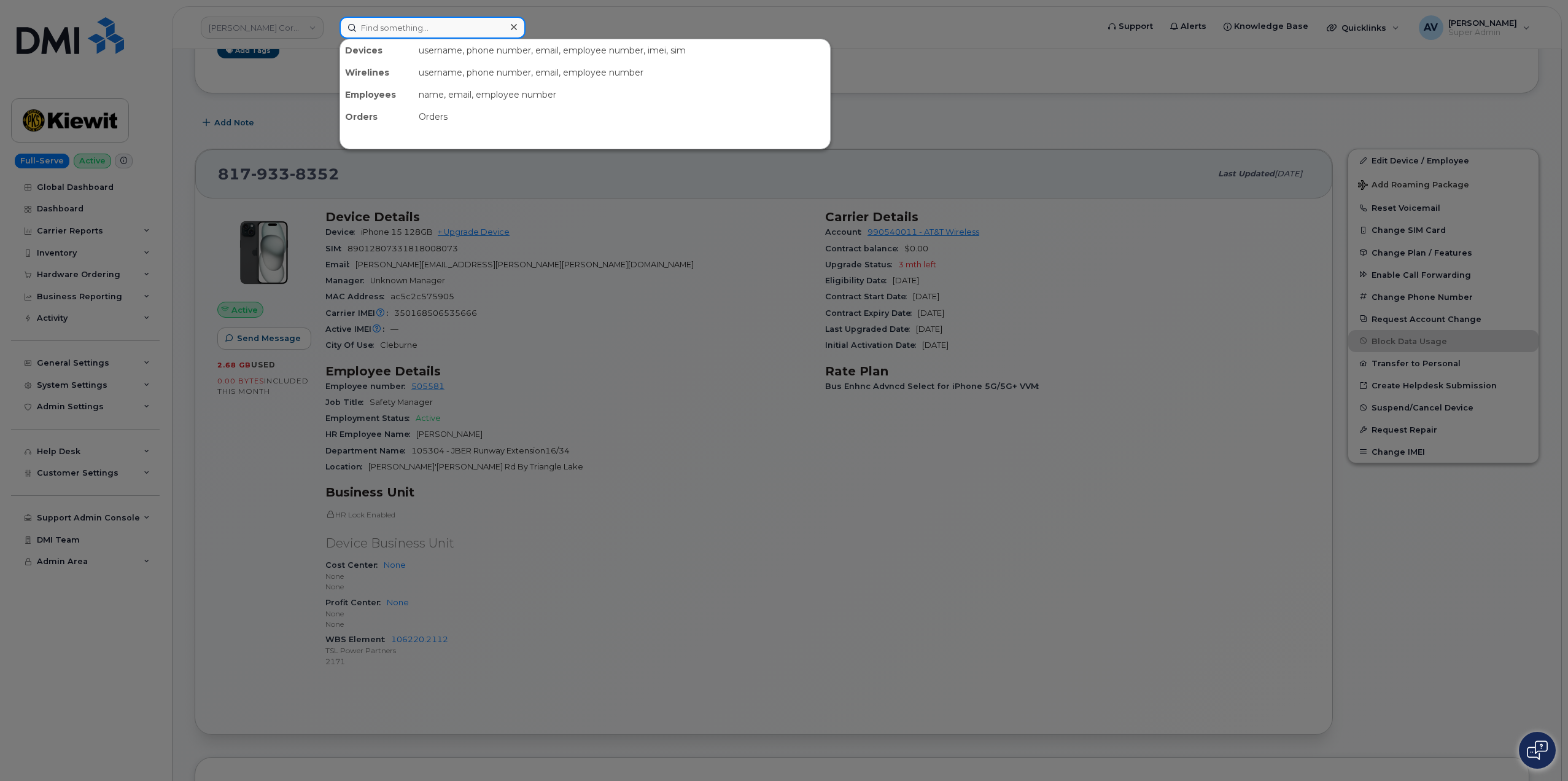
paste input "296043"
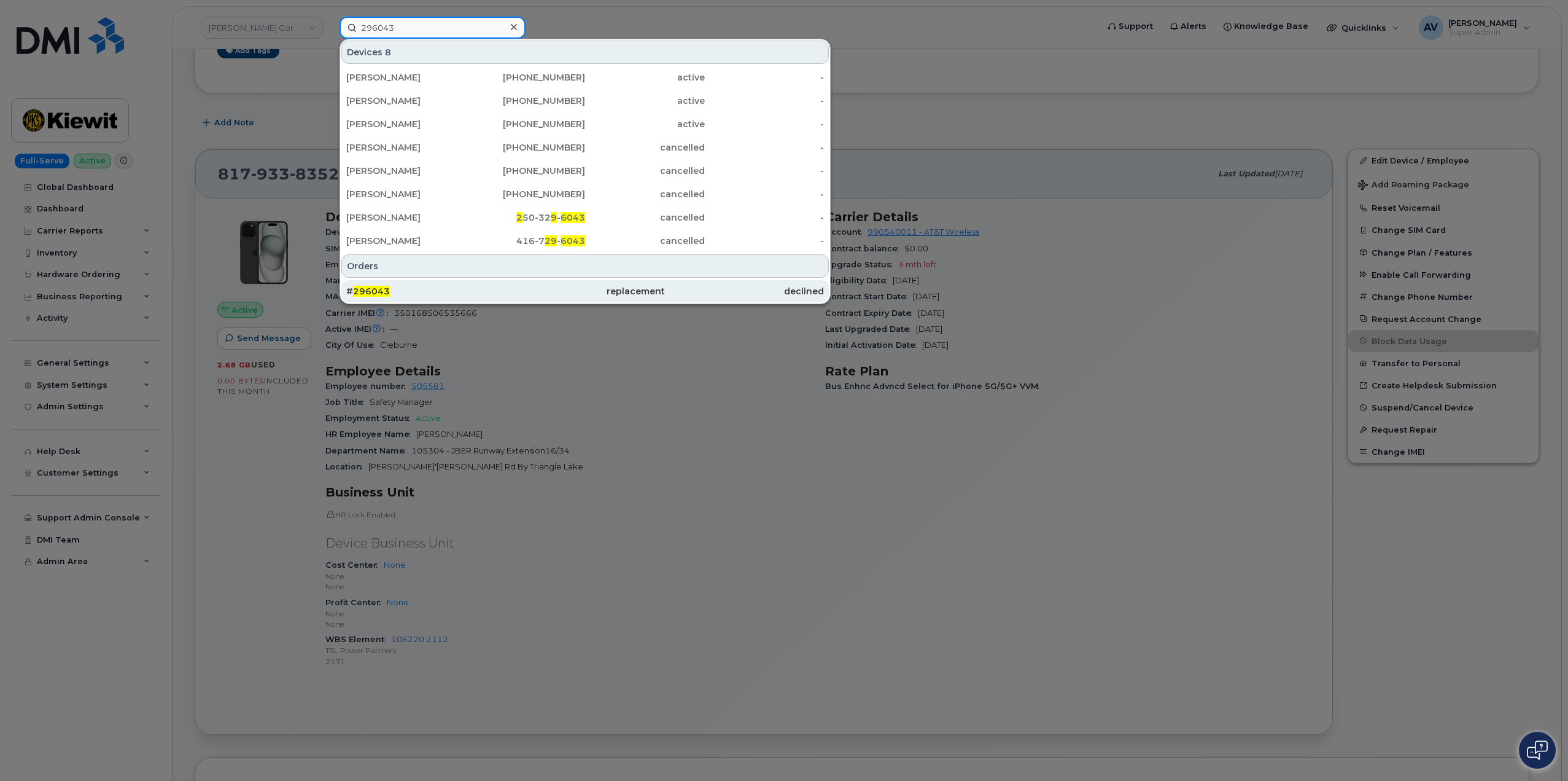
type input "296043"
click at [435, 290] on div "# 296043" at bounding box center [426, 290] width 159 height 12
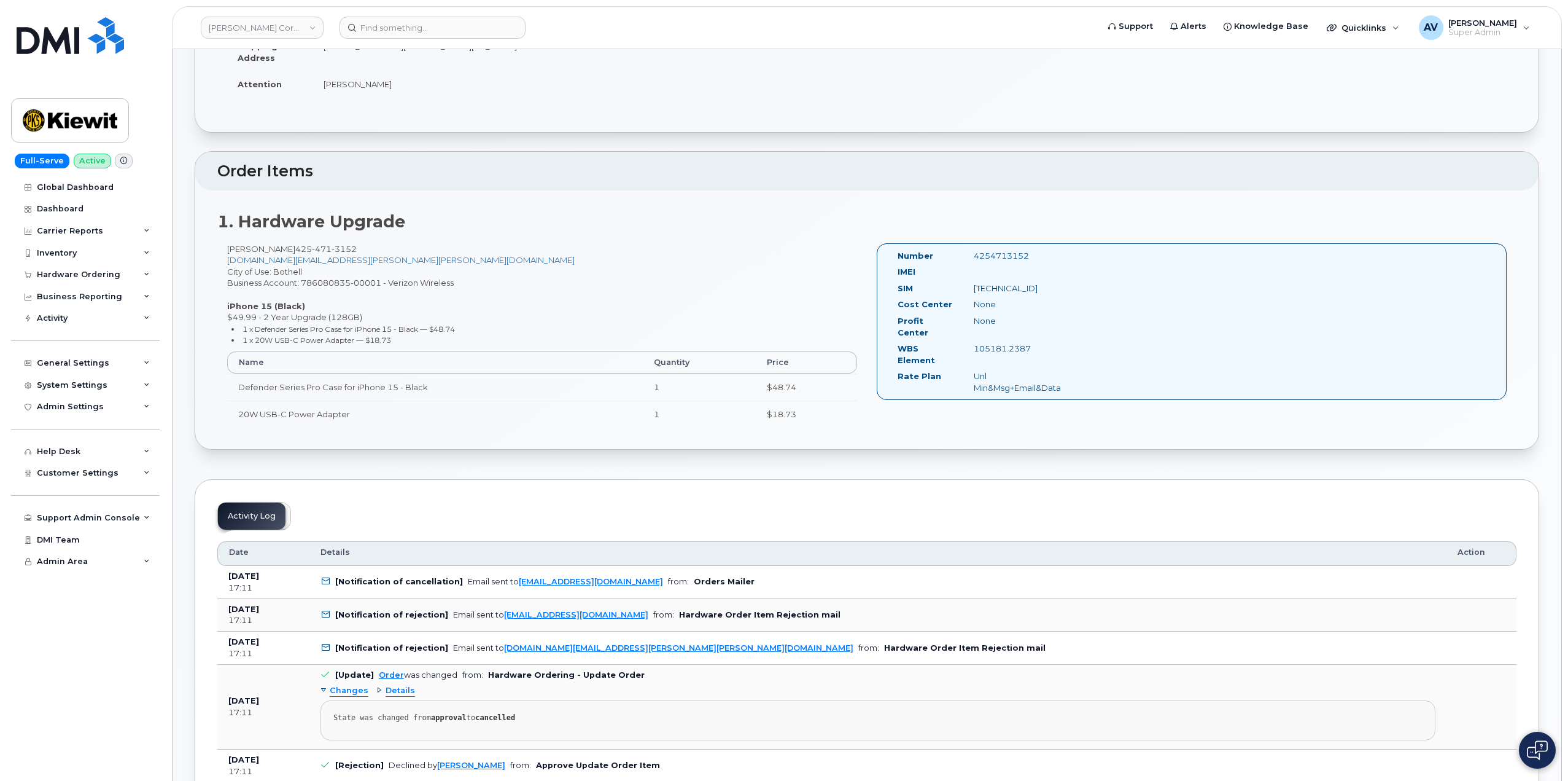
scroll to position [308, 0]
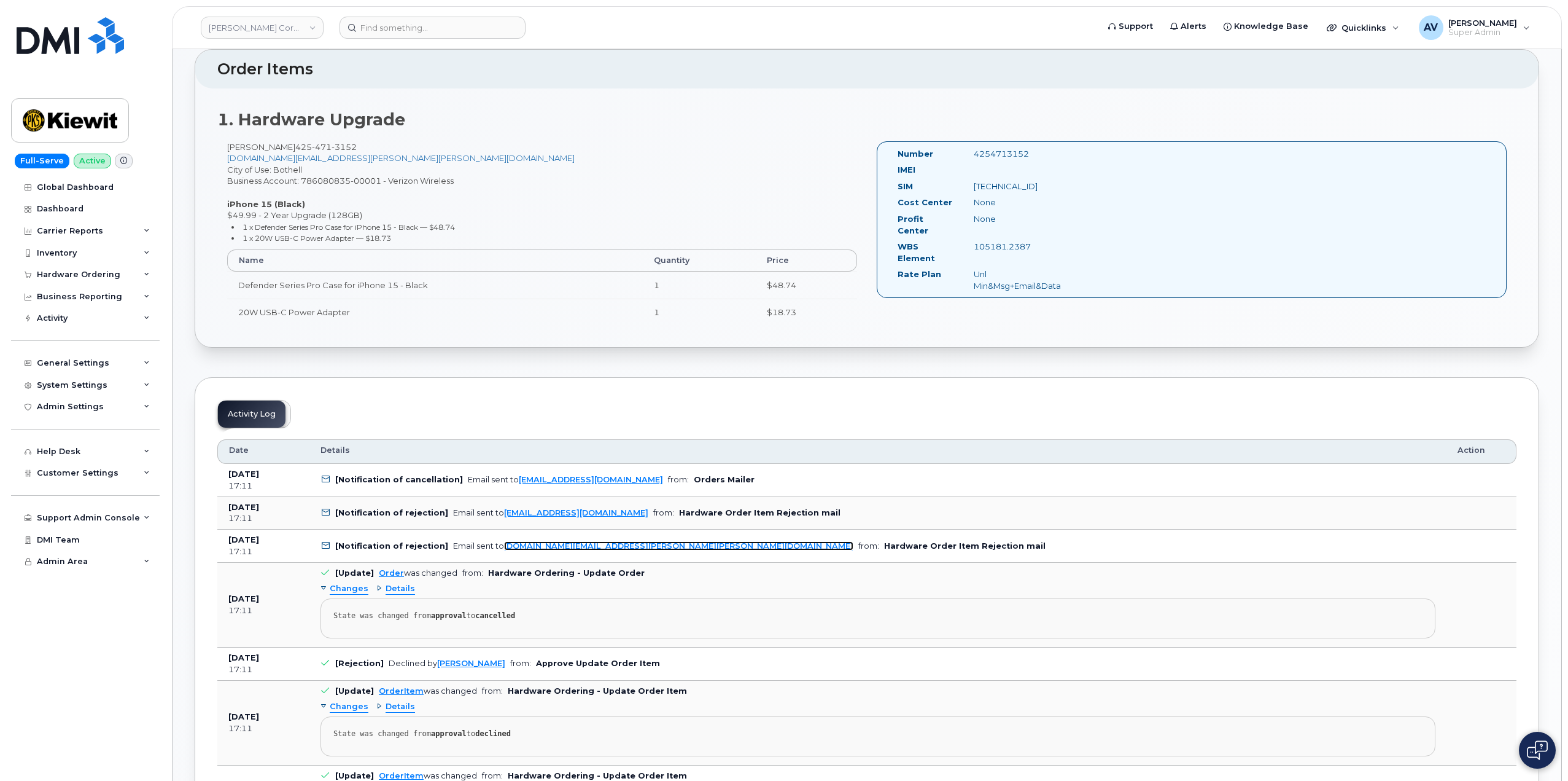
click at [576, 546] on link "[DOMAIN_NAME][EMAIL_ADDRESS][PERSON_NAME][PERSON_NAME][DOMAIN_NAME]" at bounding box center [678, 546] width 350 height 10
click at [1157, 448] on div "Details" at bounding box center [878, 450] width 1115 height 11
click at [402, 588] on span "Details" at bounding box center [400, 588] width 30 height 11
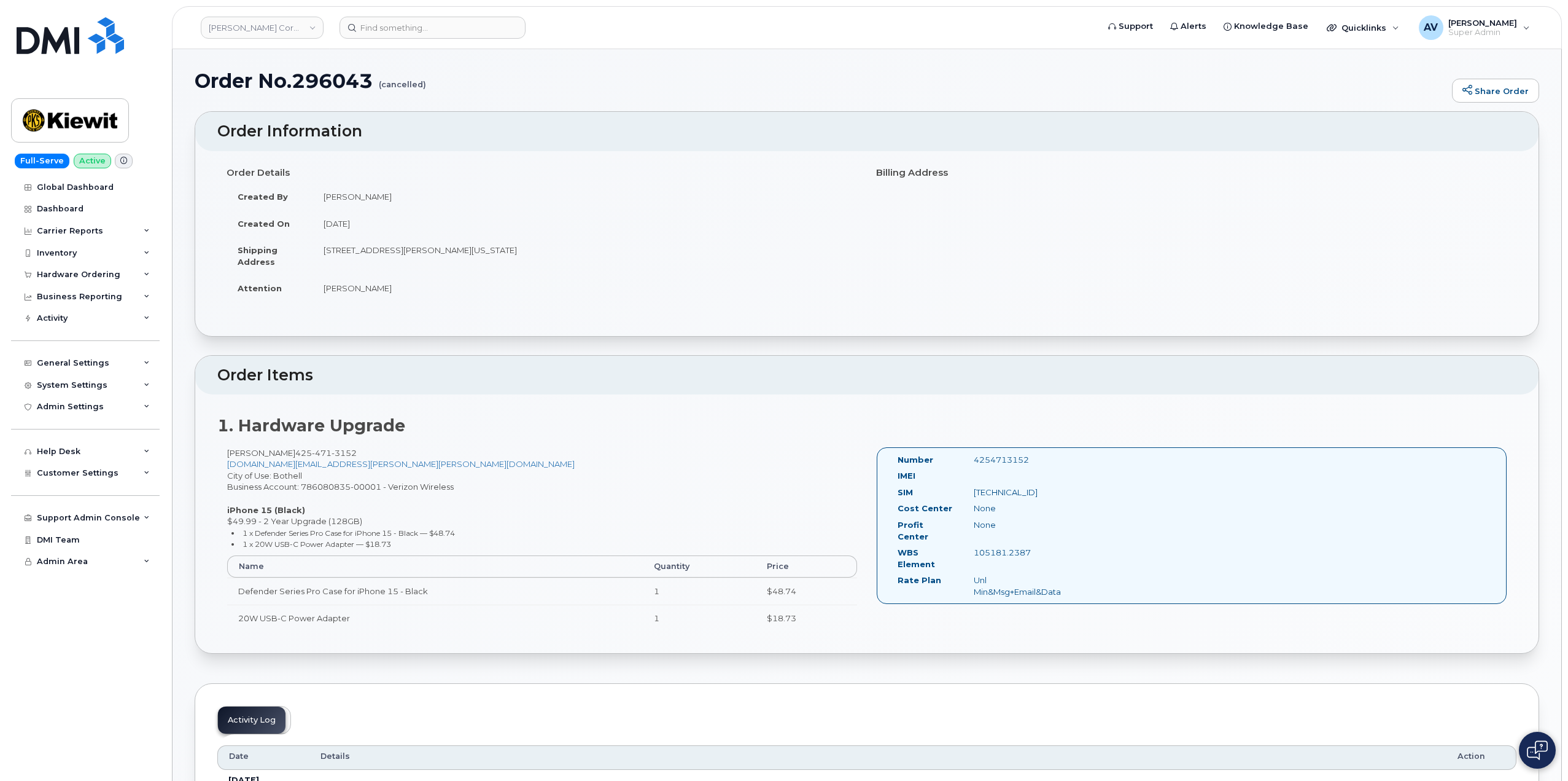
scroll to position [0, 0]
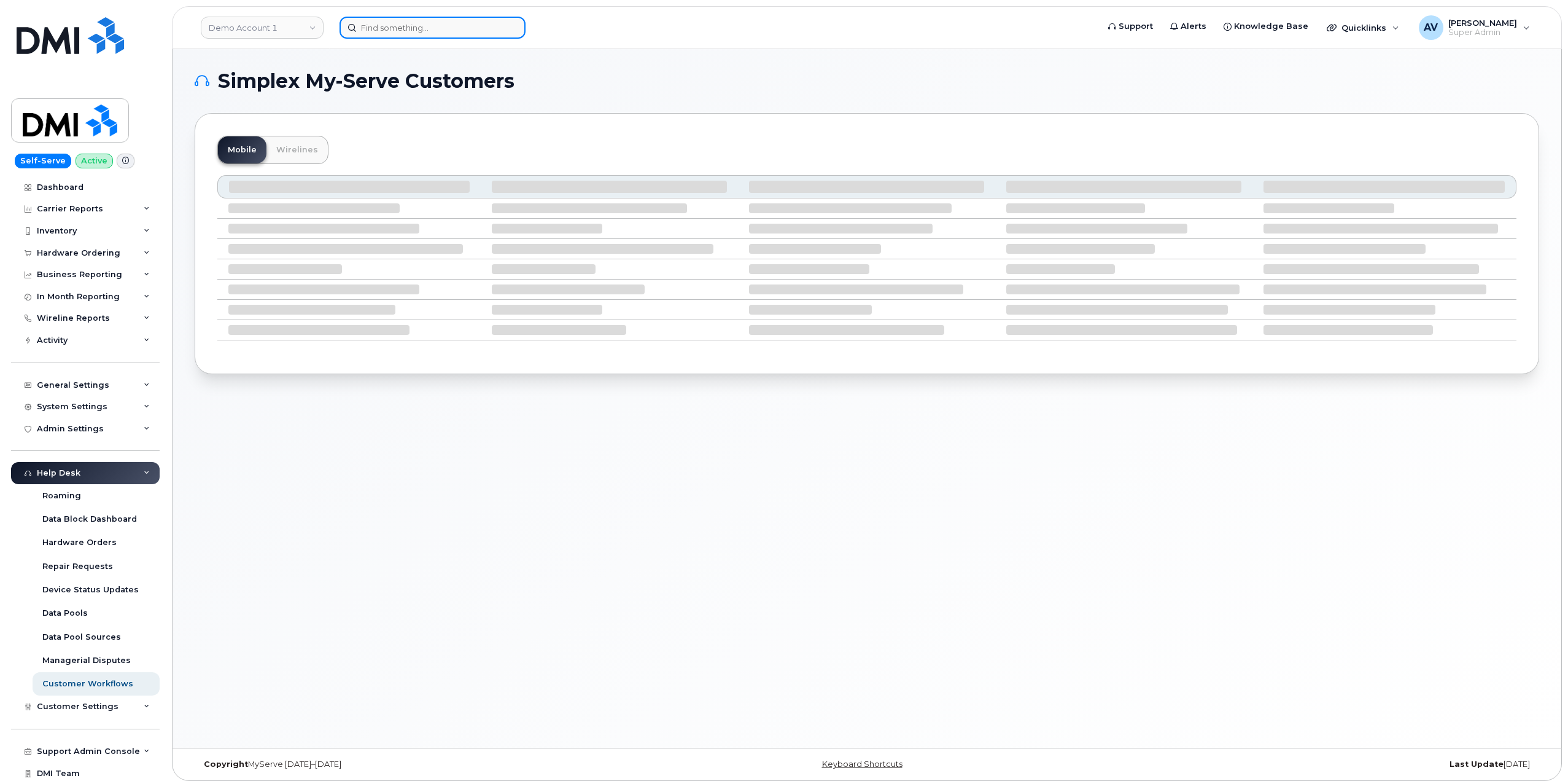
click at [446, 29] on input at bounding box center [432, 27] width 186 height 22
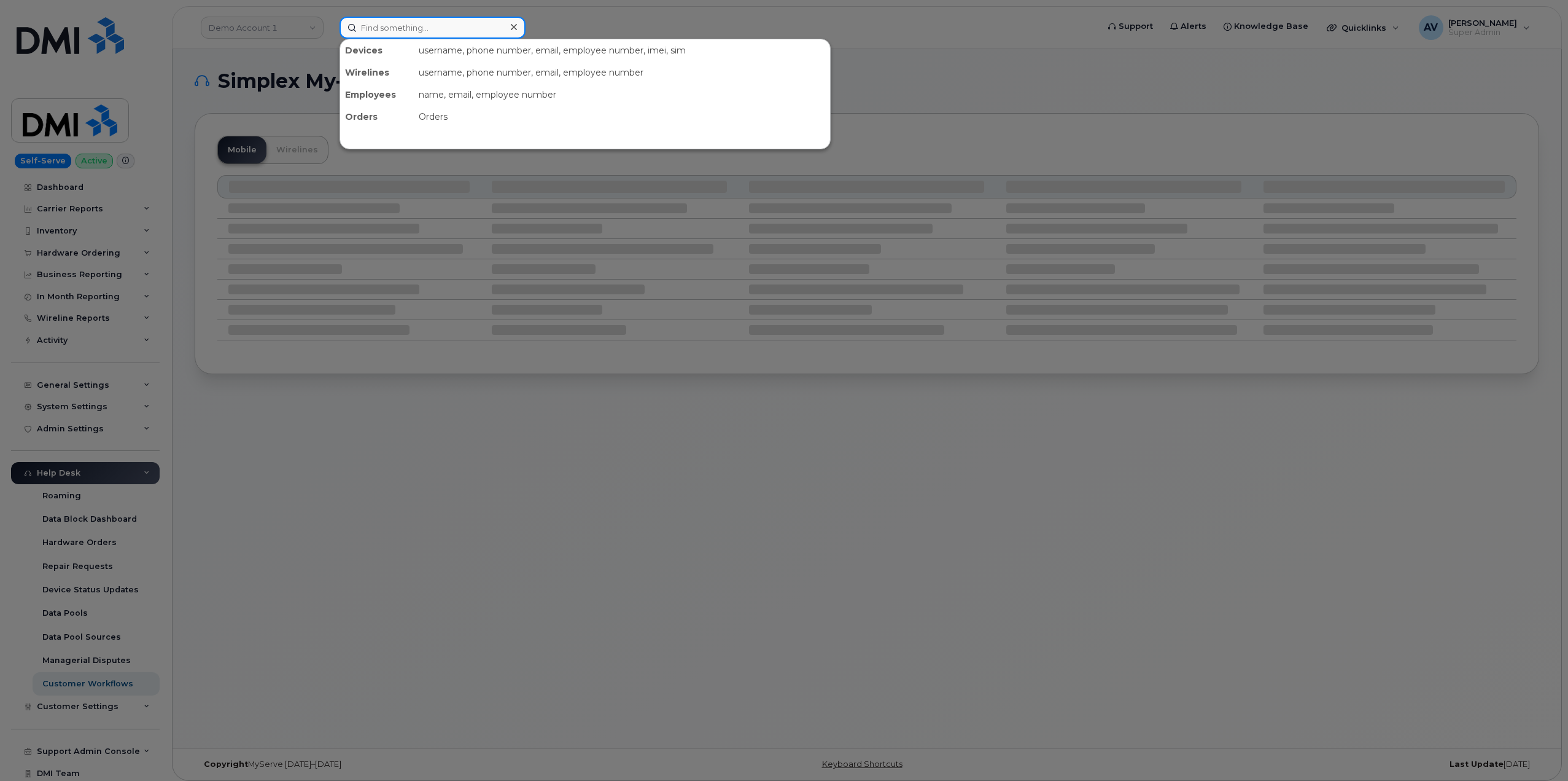
paste input "[PERSON_NAME]"
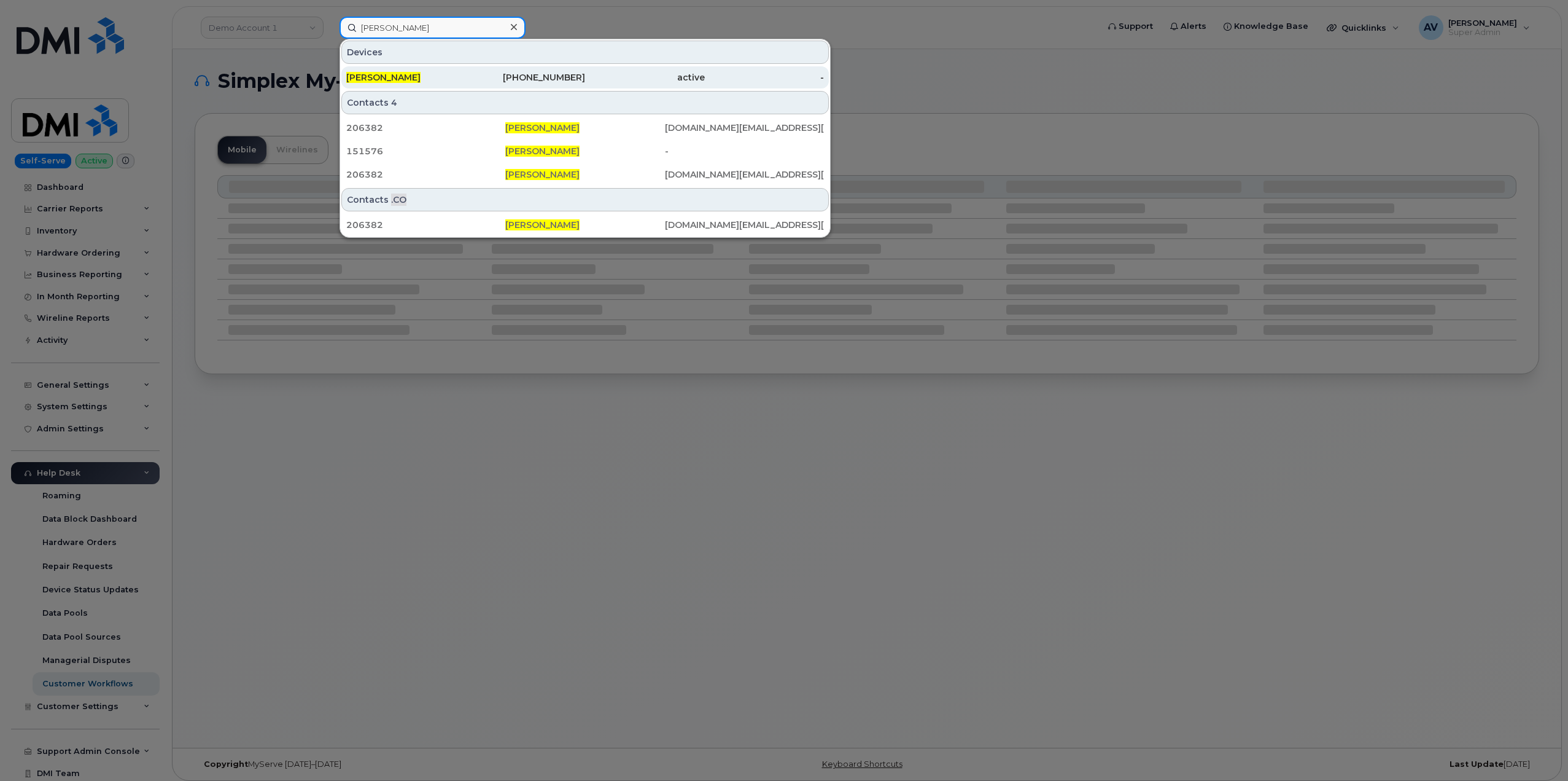
type input "[PERSON_NAME]"
click at [479, 78] on div "425-471-3152" at bounding box center [526, 77] width 120 height 12
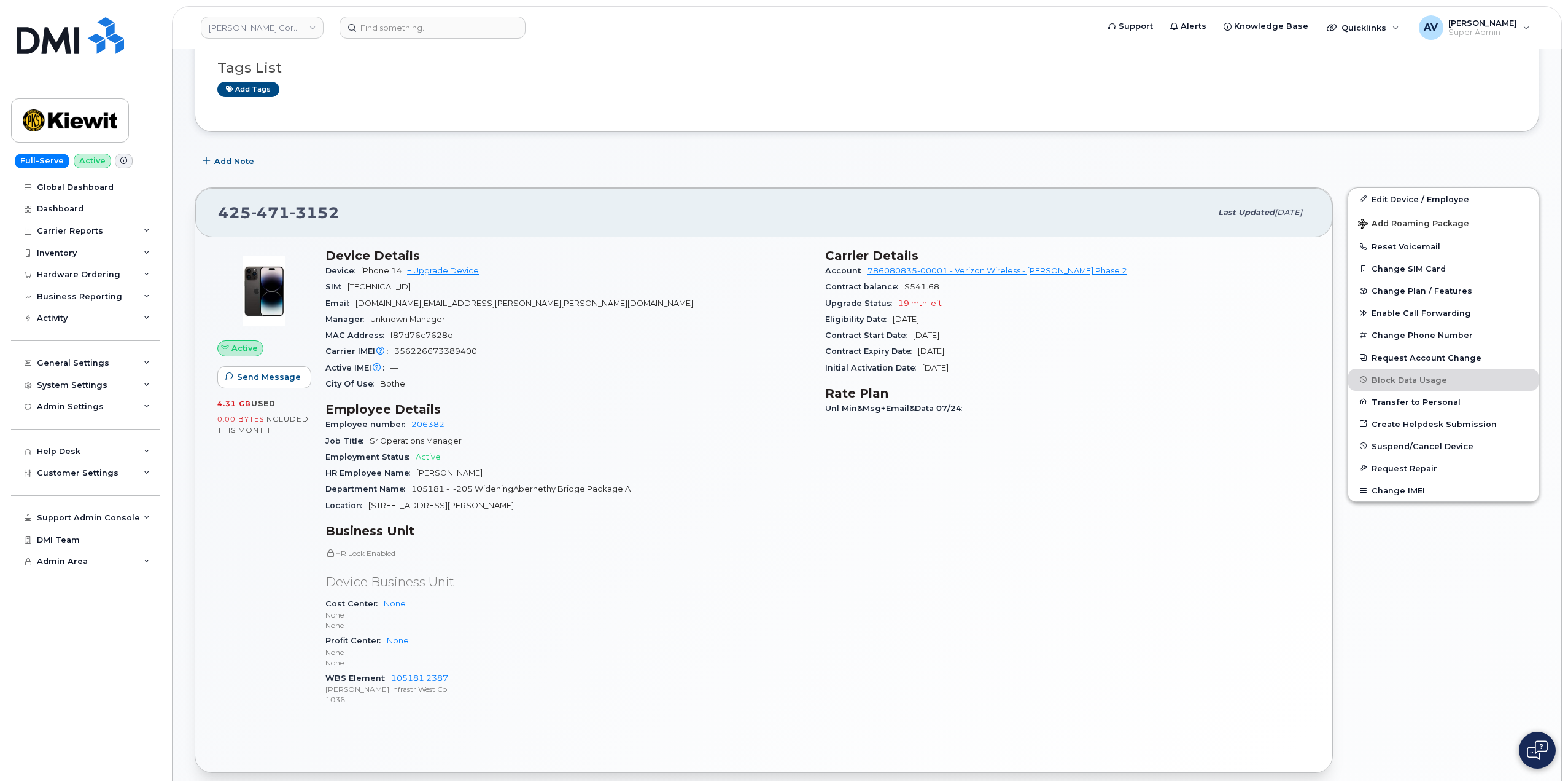
scroll to position [184, 0]
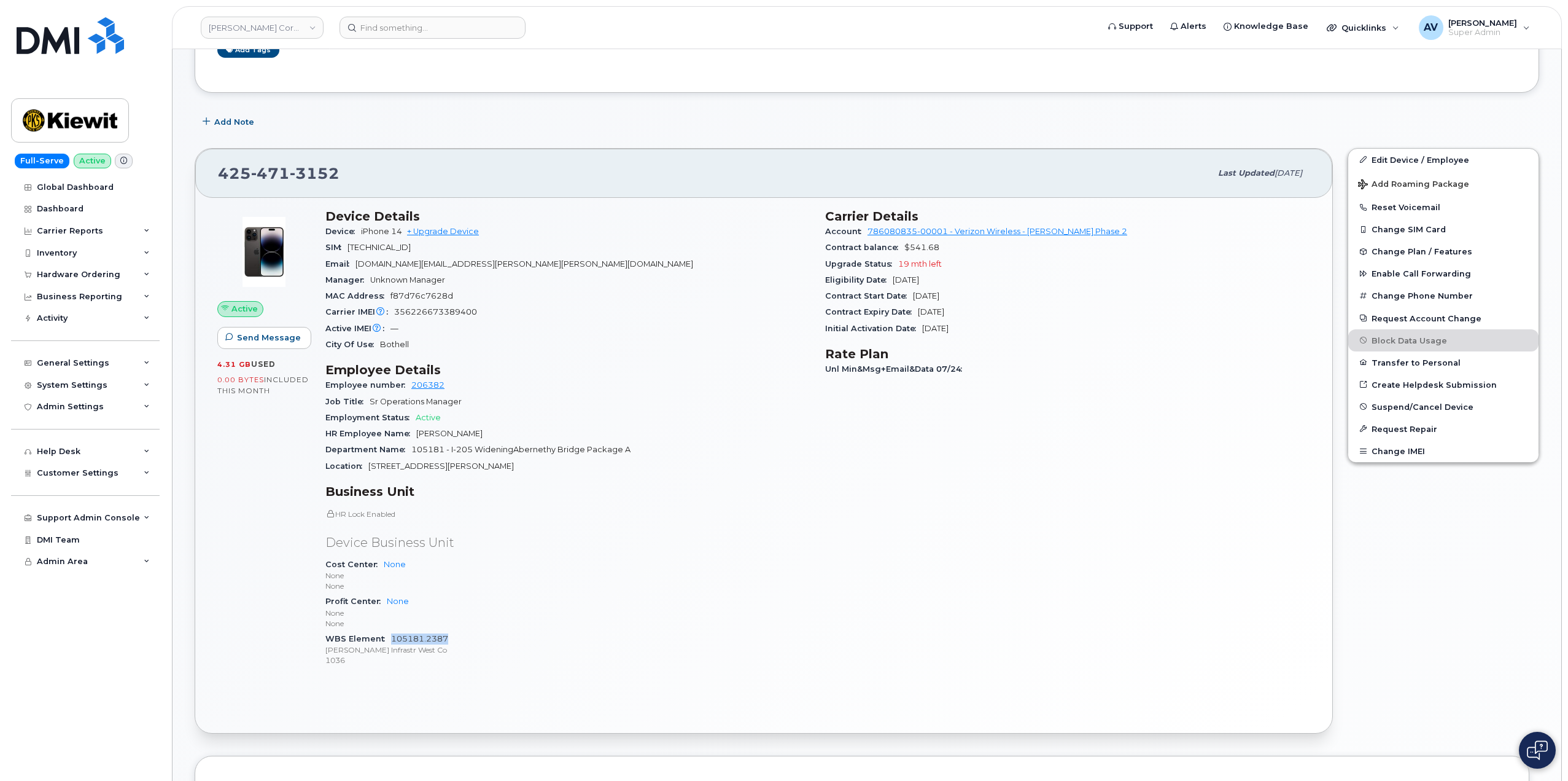
drag, startPoint x: 451, startPoint y: 639, endPoint x: 393, endPoint y: 641, distance: 58.0
click at [393, 641] on div "WBS Element 105181.2387 [PERSON_NAME] Infrastr West Co 1036" at bounding box center [568, 649] width 485 height 37
copy link "105181.2387"
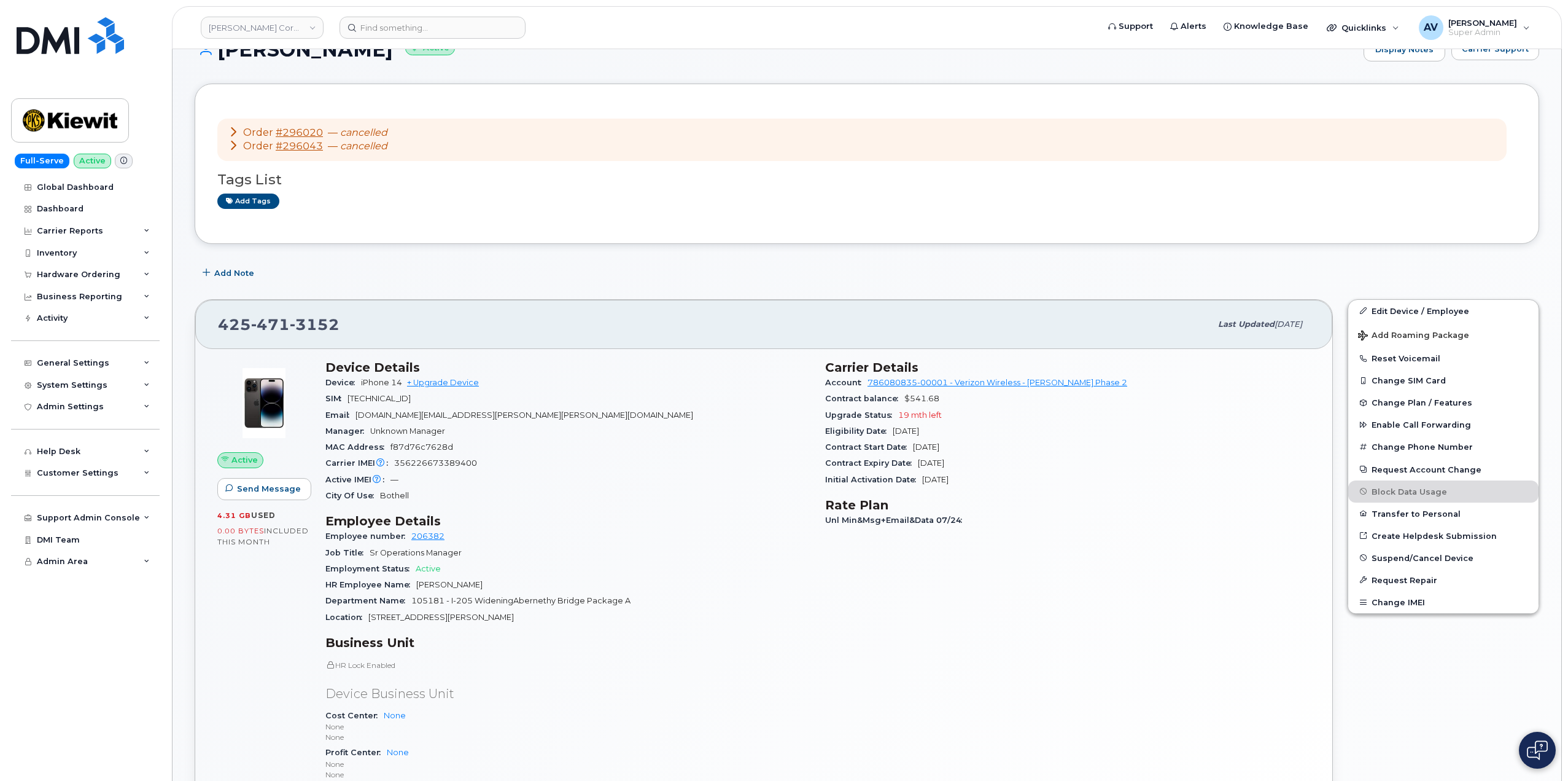
scroll to position [0, 0]
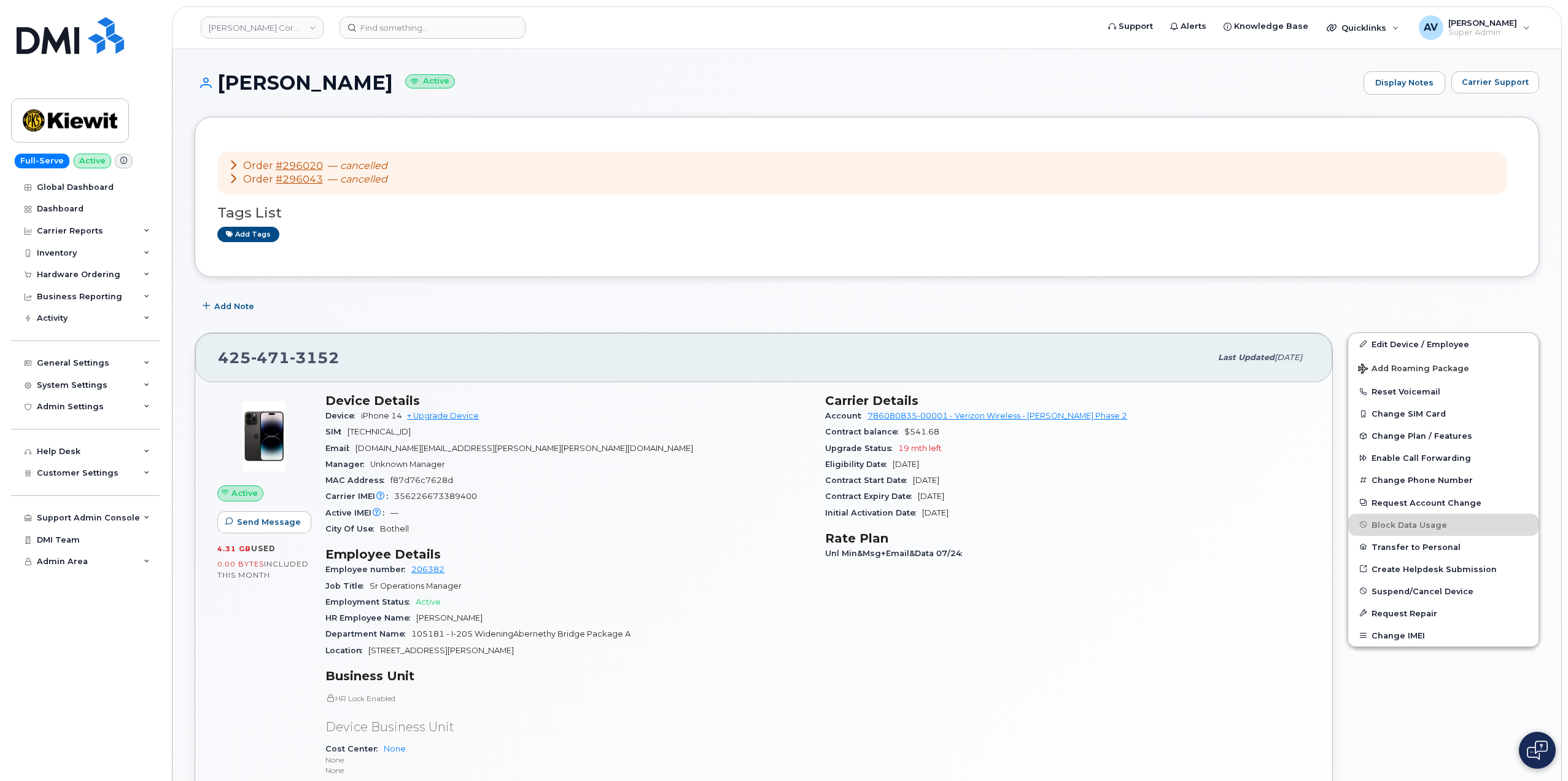
drag, startPoint x: 223, startPoint y: 79, endPoint x: 403, endPoint y: 91, distance: 180.4
click at [403, 91] on h1 "[PERSON_NAME] Active" at bounding box center [776, 82] width 1163 height 21
copy h1 "[PERSON_NAME]"
click at [112, 276] on div "Hardware Ordering" at bounding box center [78, 274] width 83 height 10
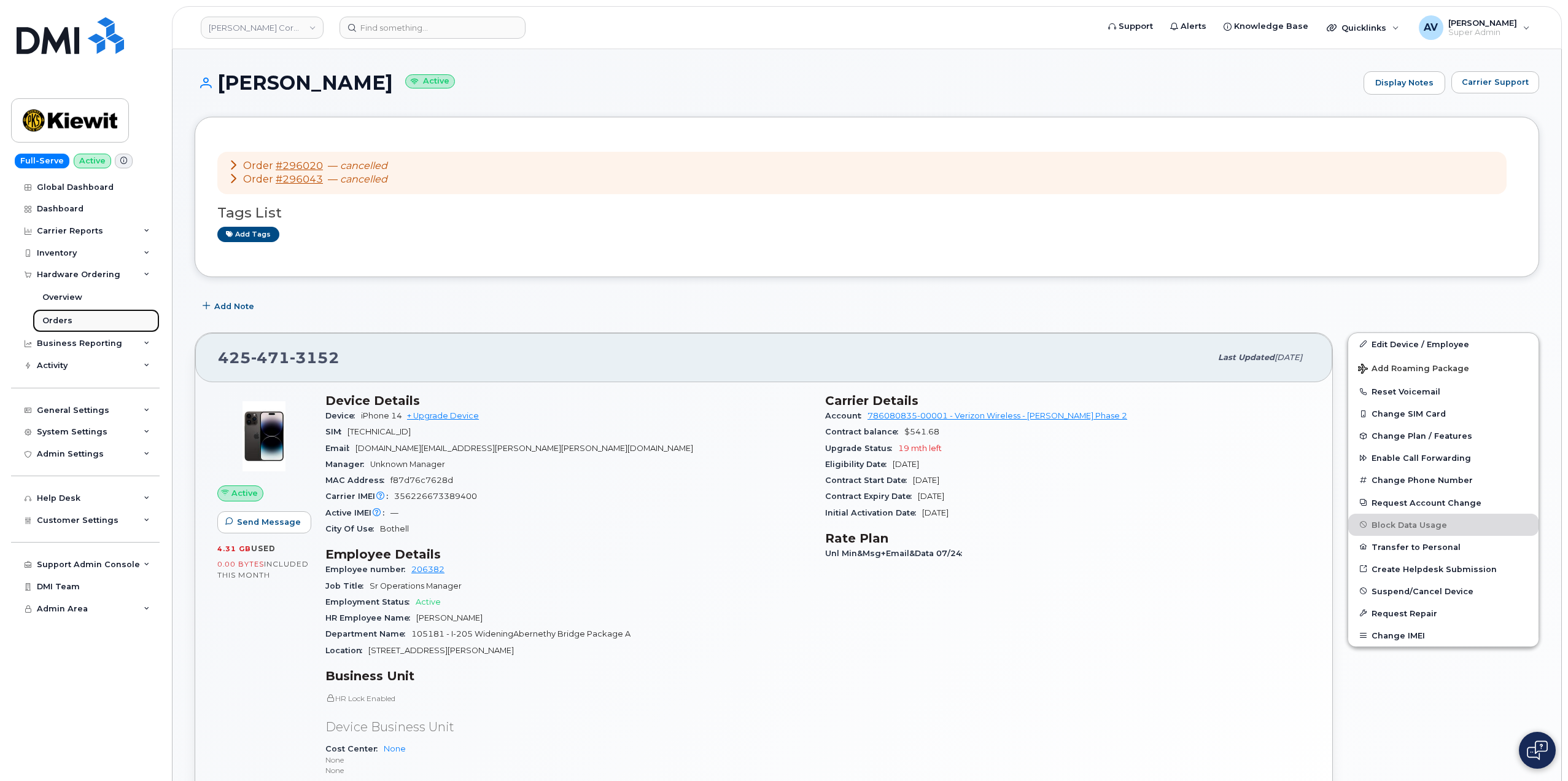
click at [81, 319] on link "Orders" at bounding box center [96, 320] width 127 height 23
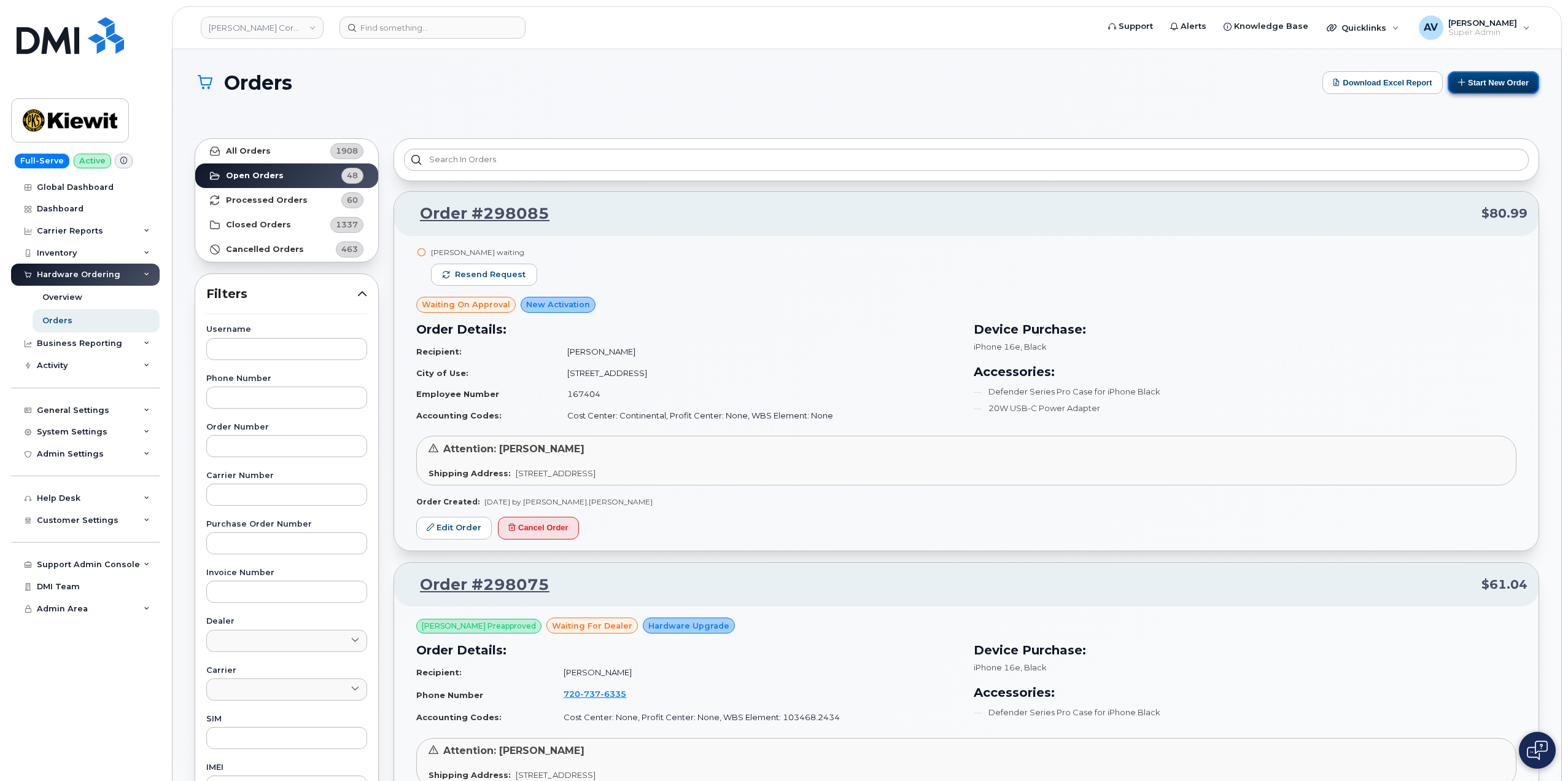
click at [1490, 86] on button "Start New Order" at bounding box center [1494, 82] width 92 height 23
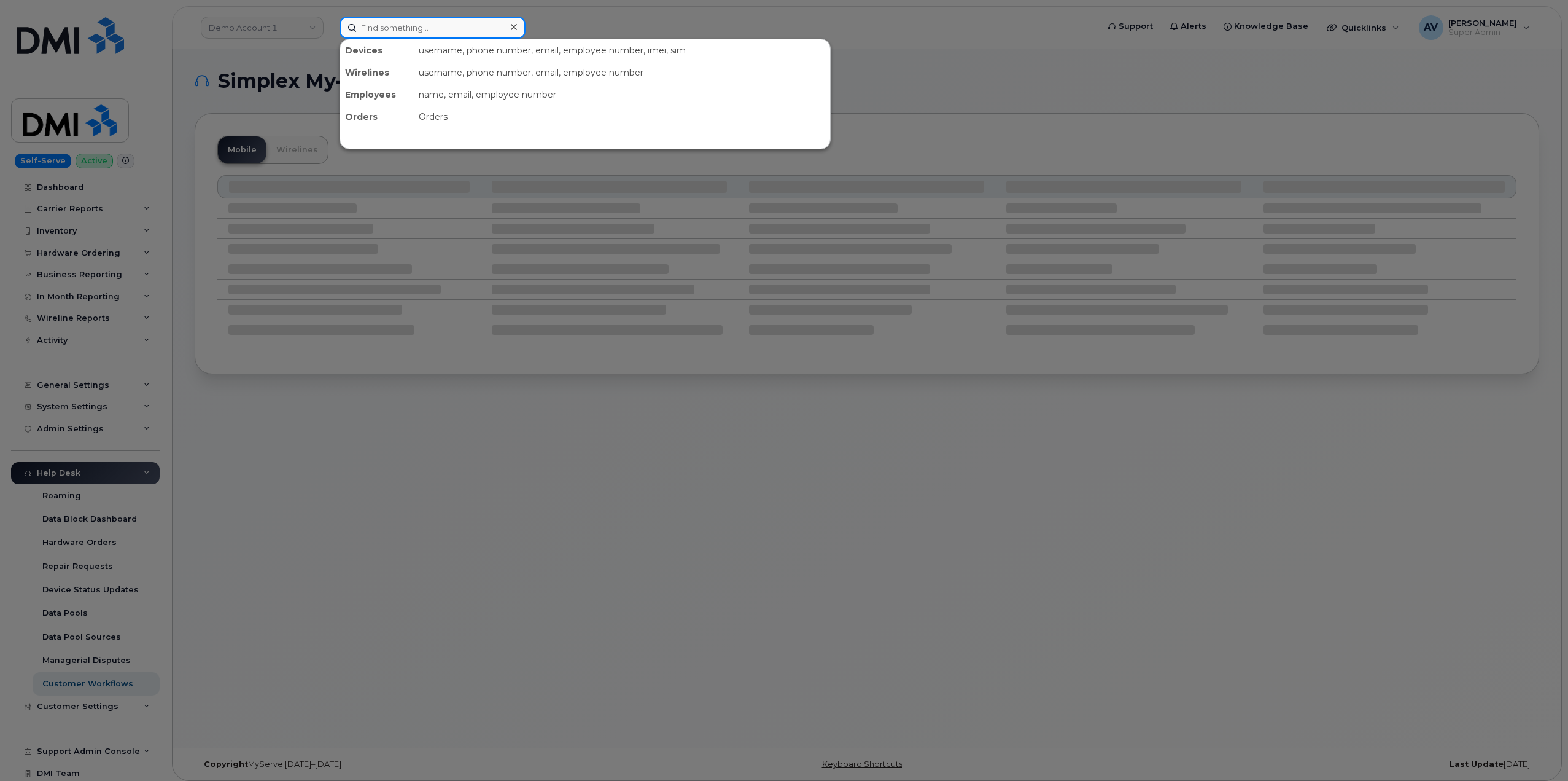
click at [428, 30] on input at bounding box center [432, 27] width 186 height 22
drag, startPoint x: 428, startPoint y: 30, endPoint x: 1026, endPoint y: 51, distance: 598.4
click at [1026, 51] on div at bounding box center [784, 390] width 1568 height 781
click at [413, 30] on input at bounding box center [432, 27] width 186 height 22
paste input "296043"
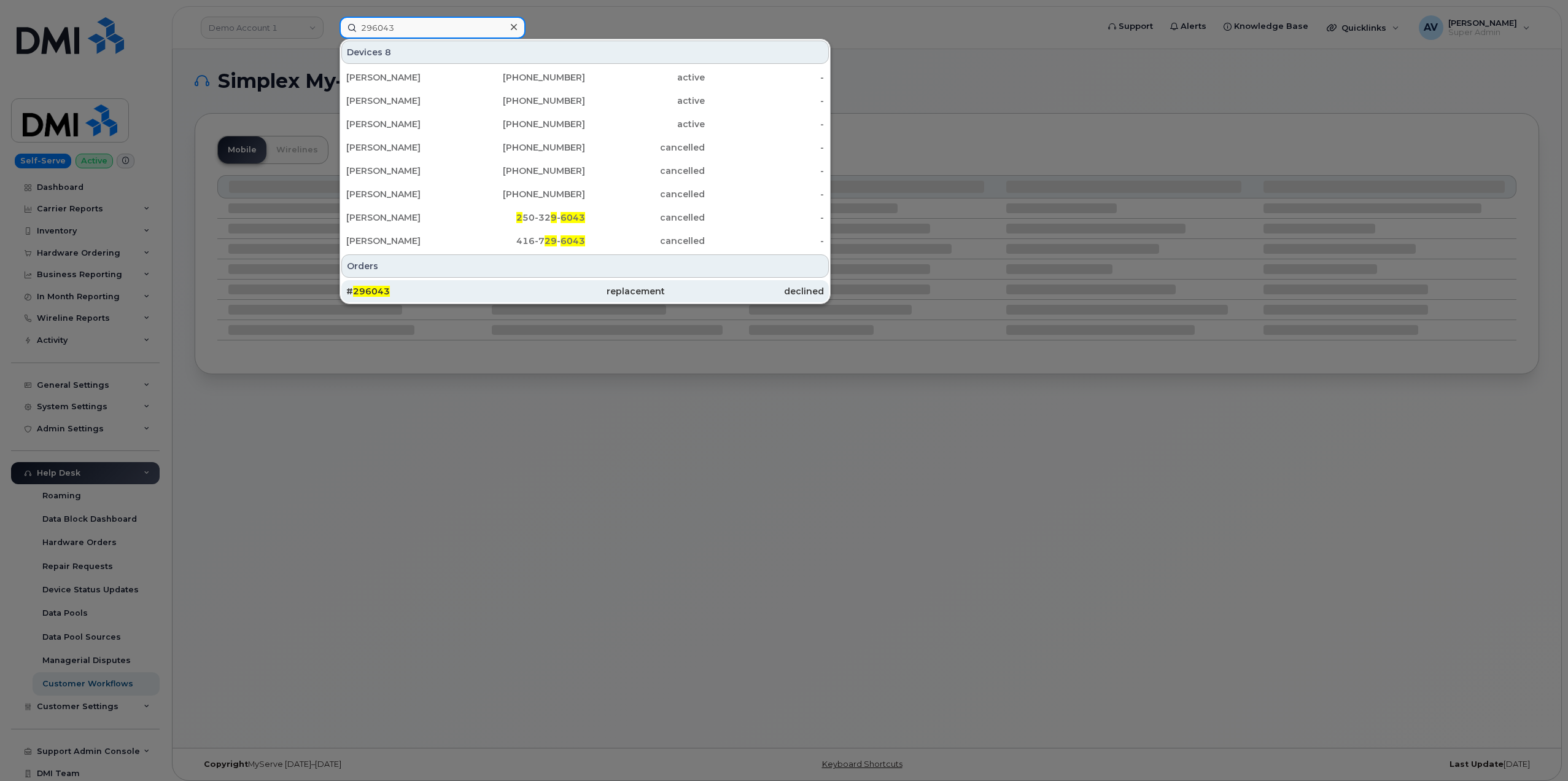
type input "296043"
click at [463, 286] on div "# 296043" at bounding box center [426, 290] width 159 height 12
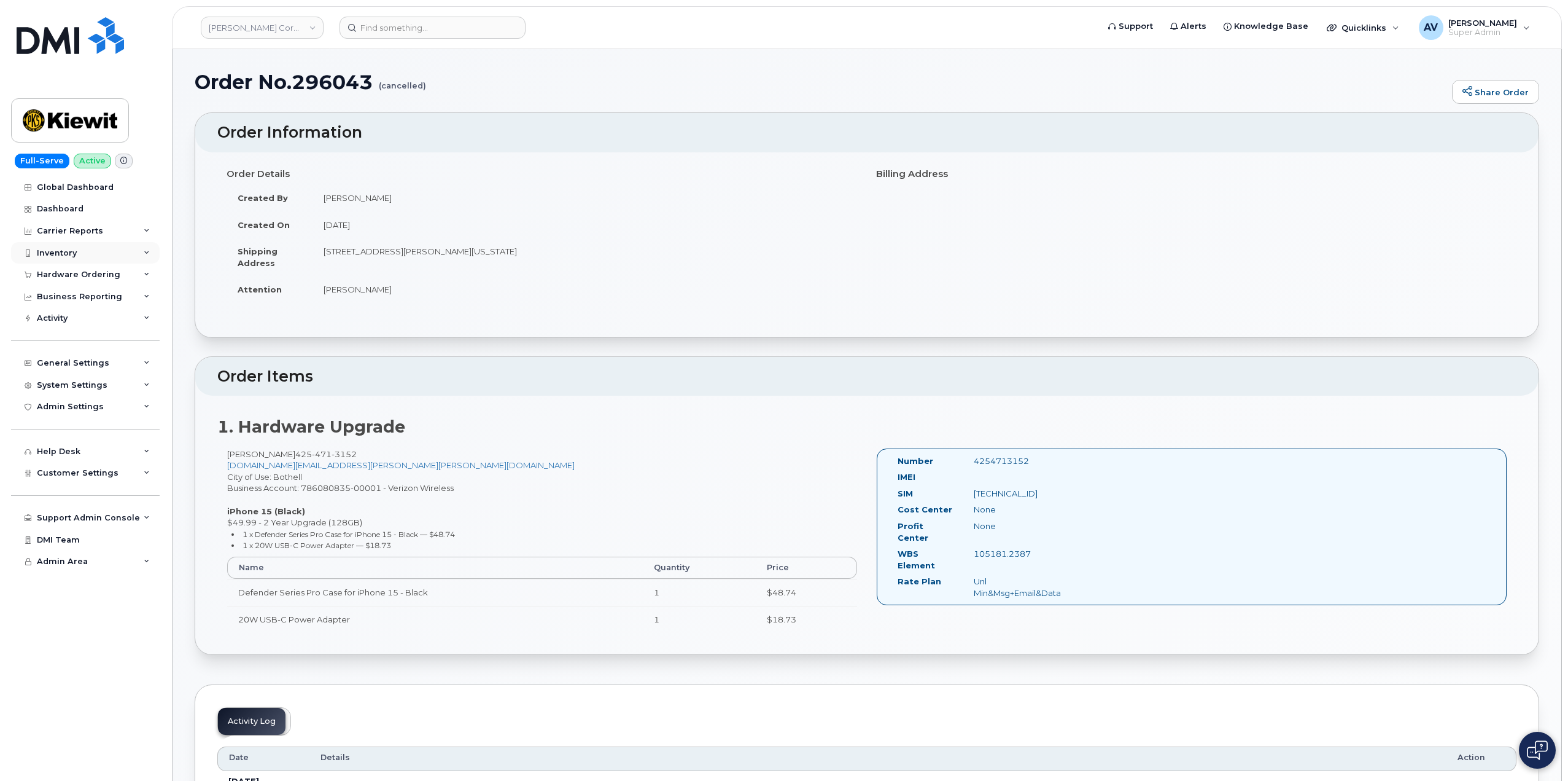
click at [91, 246] on div "Inventory" at bounding box center [85, 253] width 148 height 22
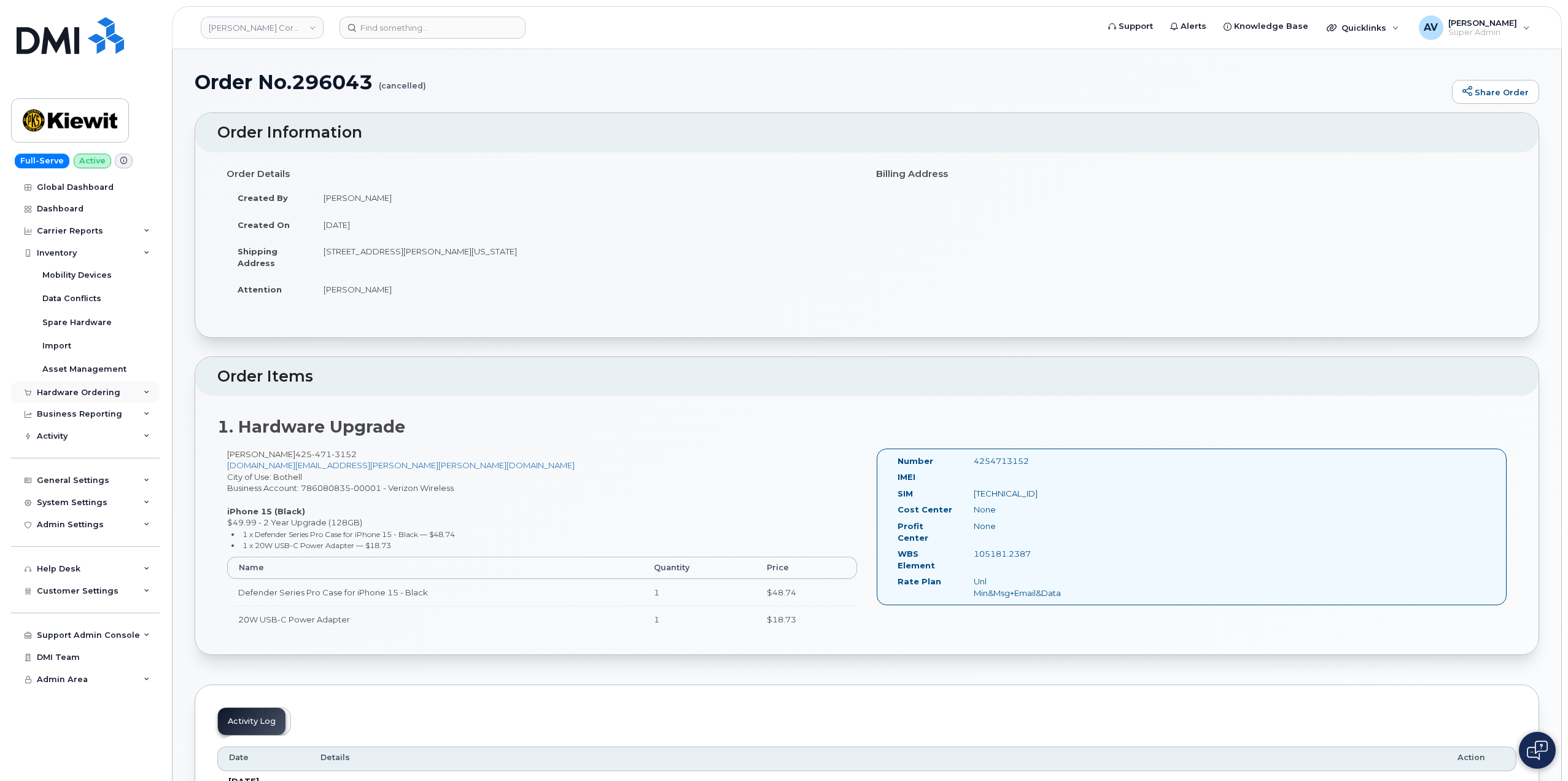
click at [109, 395] on div "Hardware Ordering" at bounding box center [78, 392] width 83 height 10
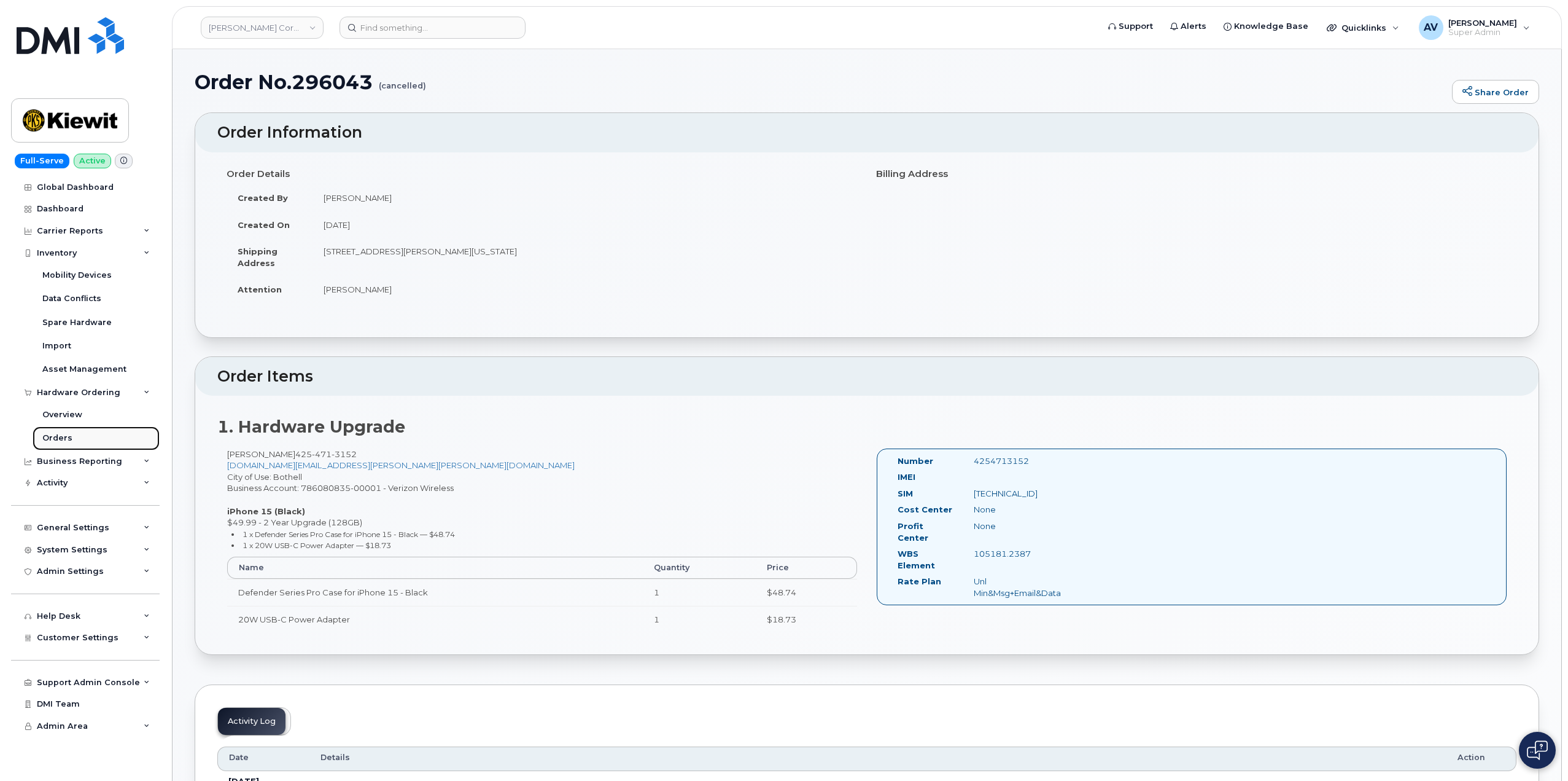
click at [97, 436] on link "Orders" at bounding box center [96, 438] width 127 height 23
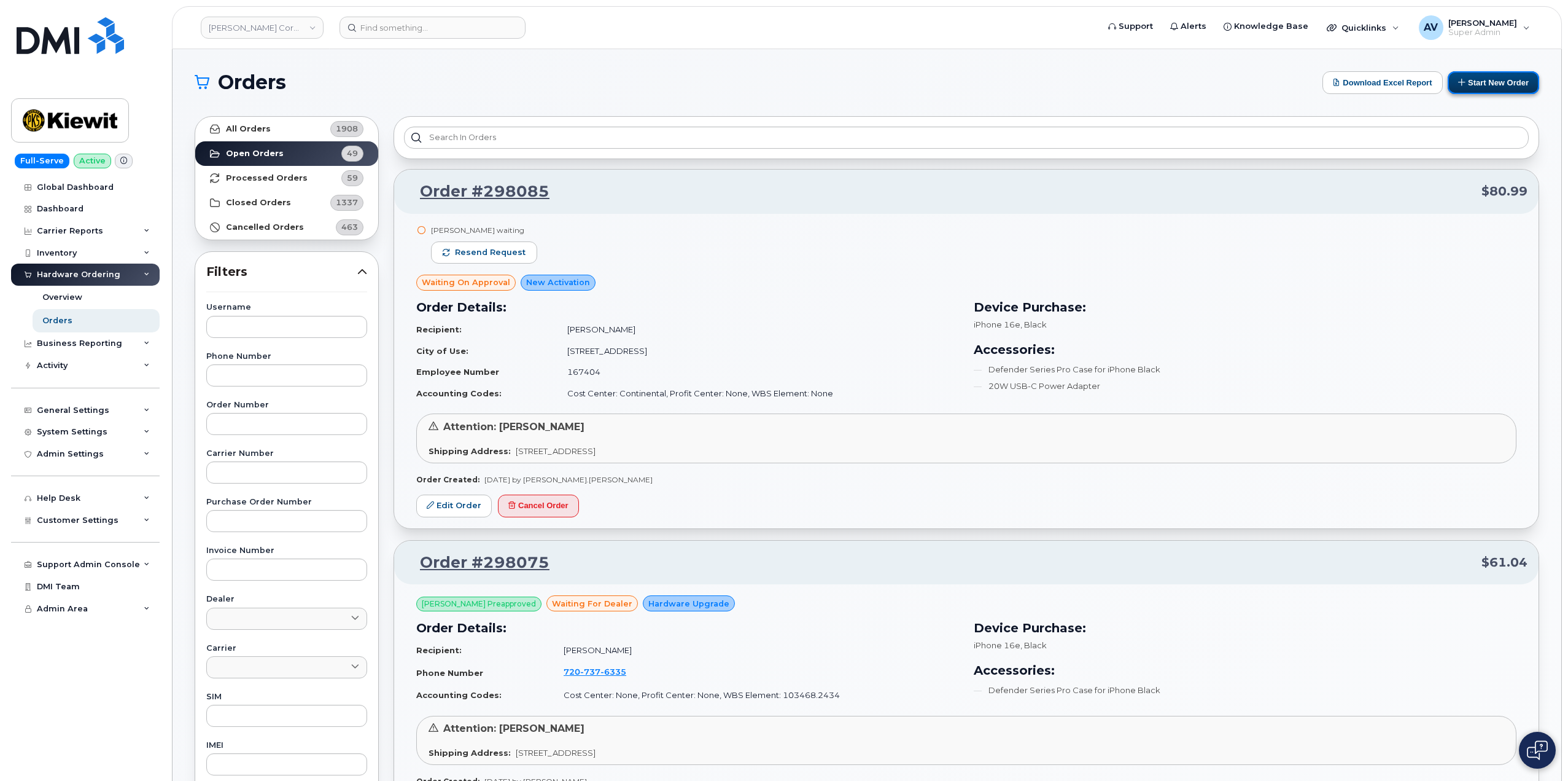
click at [1483, 83] on button "Start New Order" at bounding box center [1494, 82] width 92 height 23
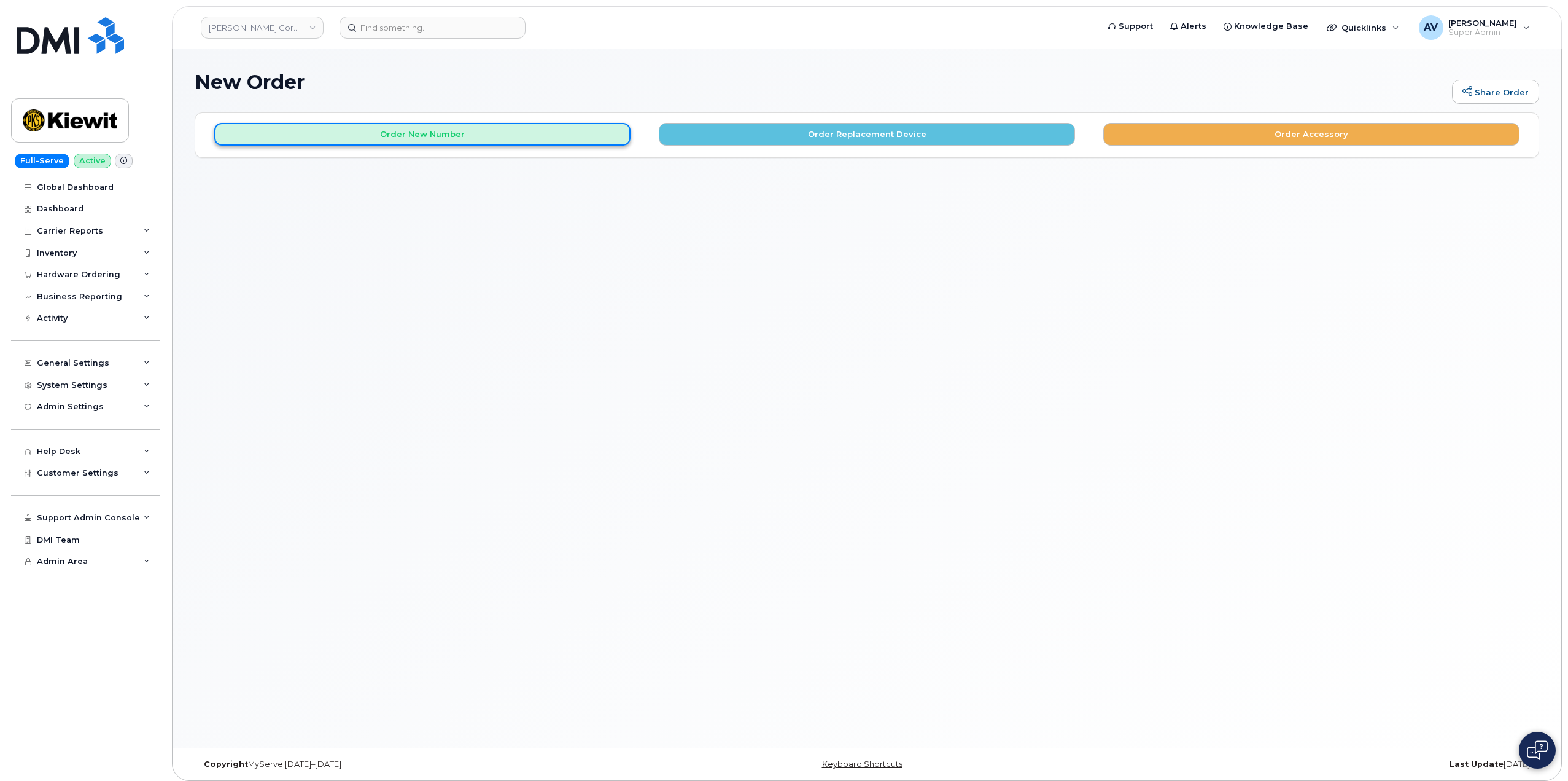
click at [507, 140] on button "Order New Number" at bounding box center [422, 134] width 417 height 23
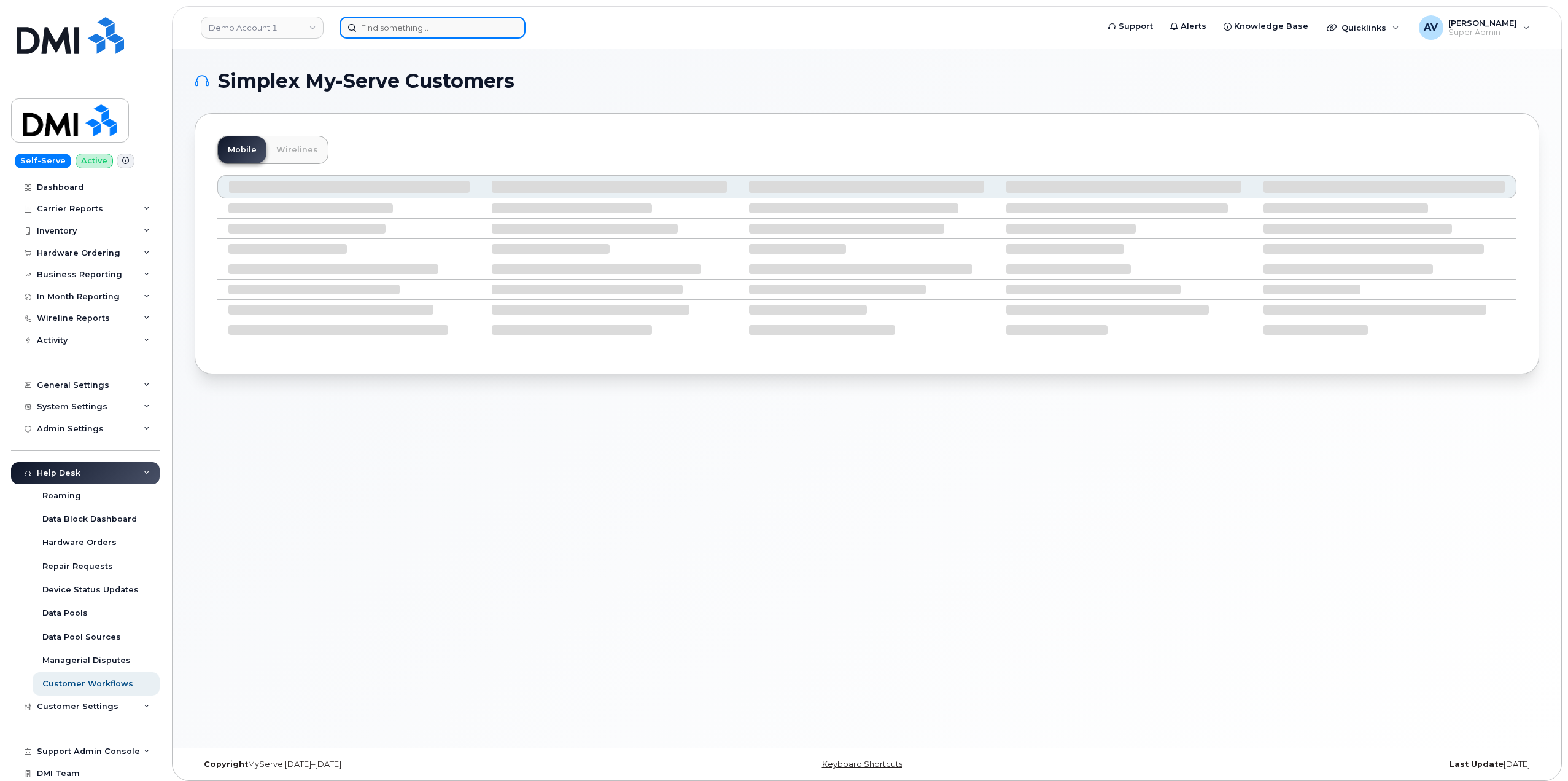
click at [417, 23] on input at bounding box center [432, 27] width 186 height 22
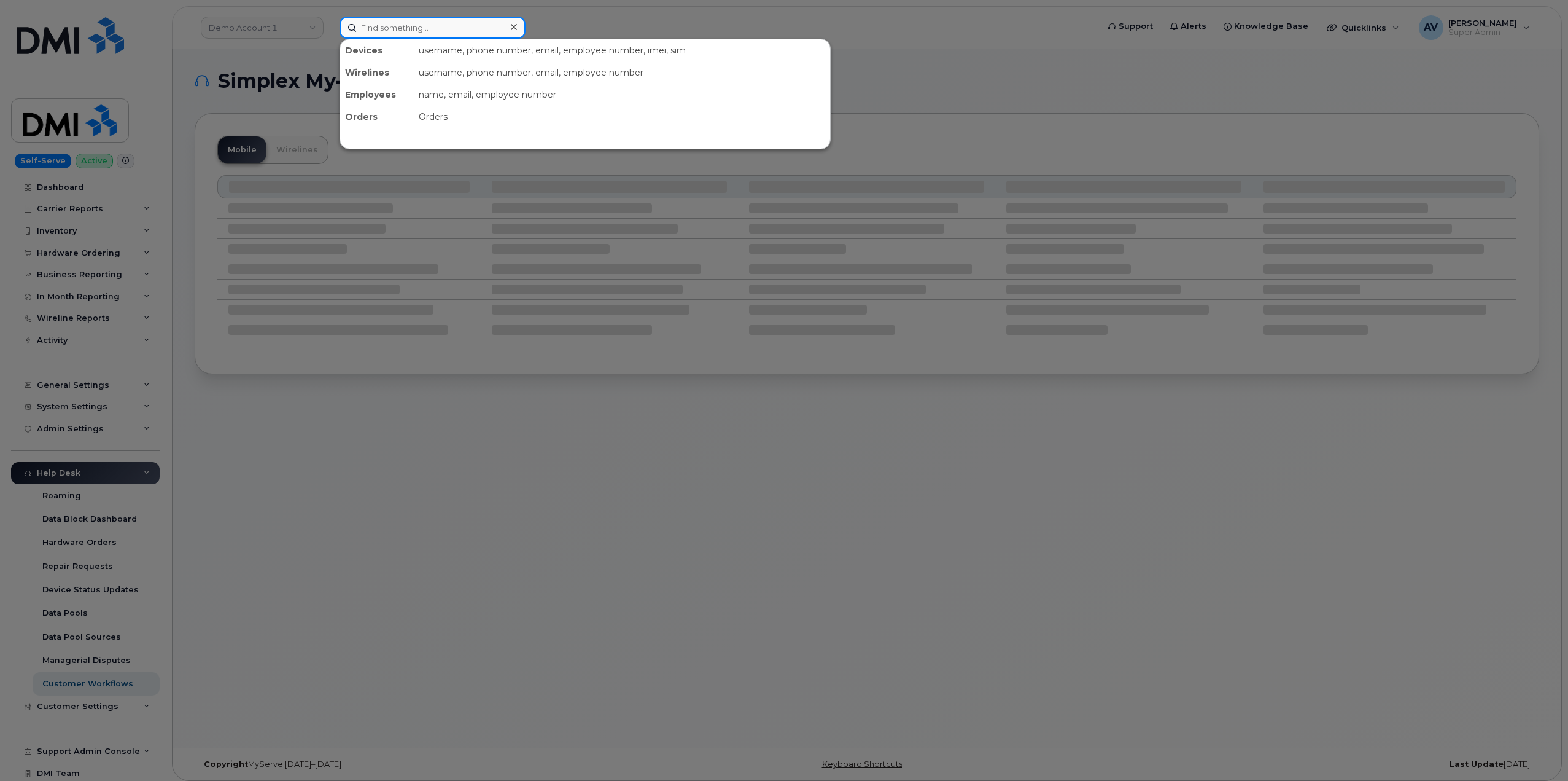
paste input "296043"
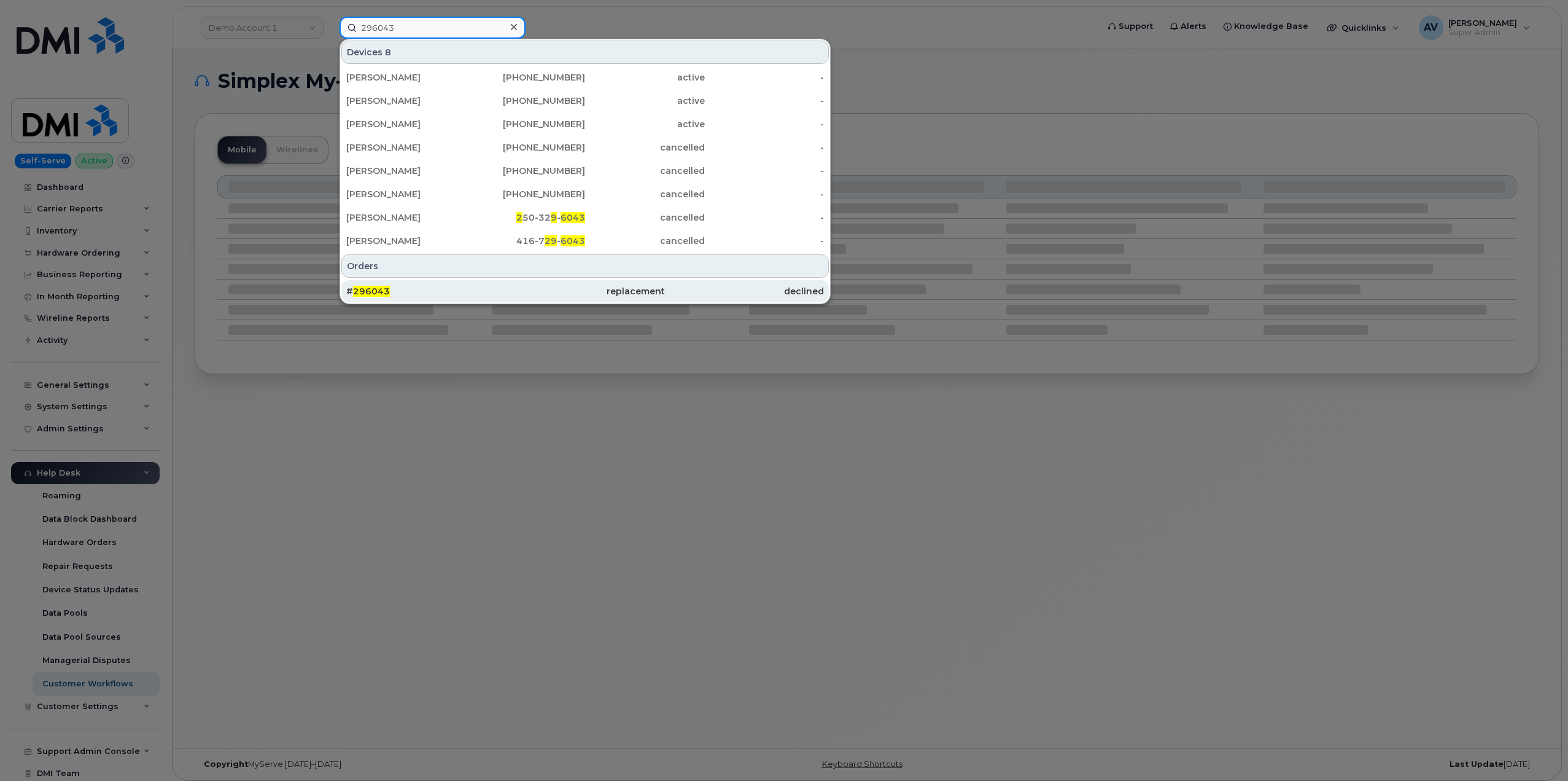
type input "296043"
click at [469, 290] on div "# 296043" at bounding box center [426, 290] width 159 height 12
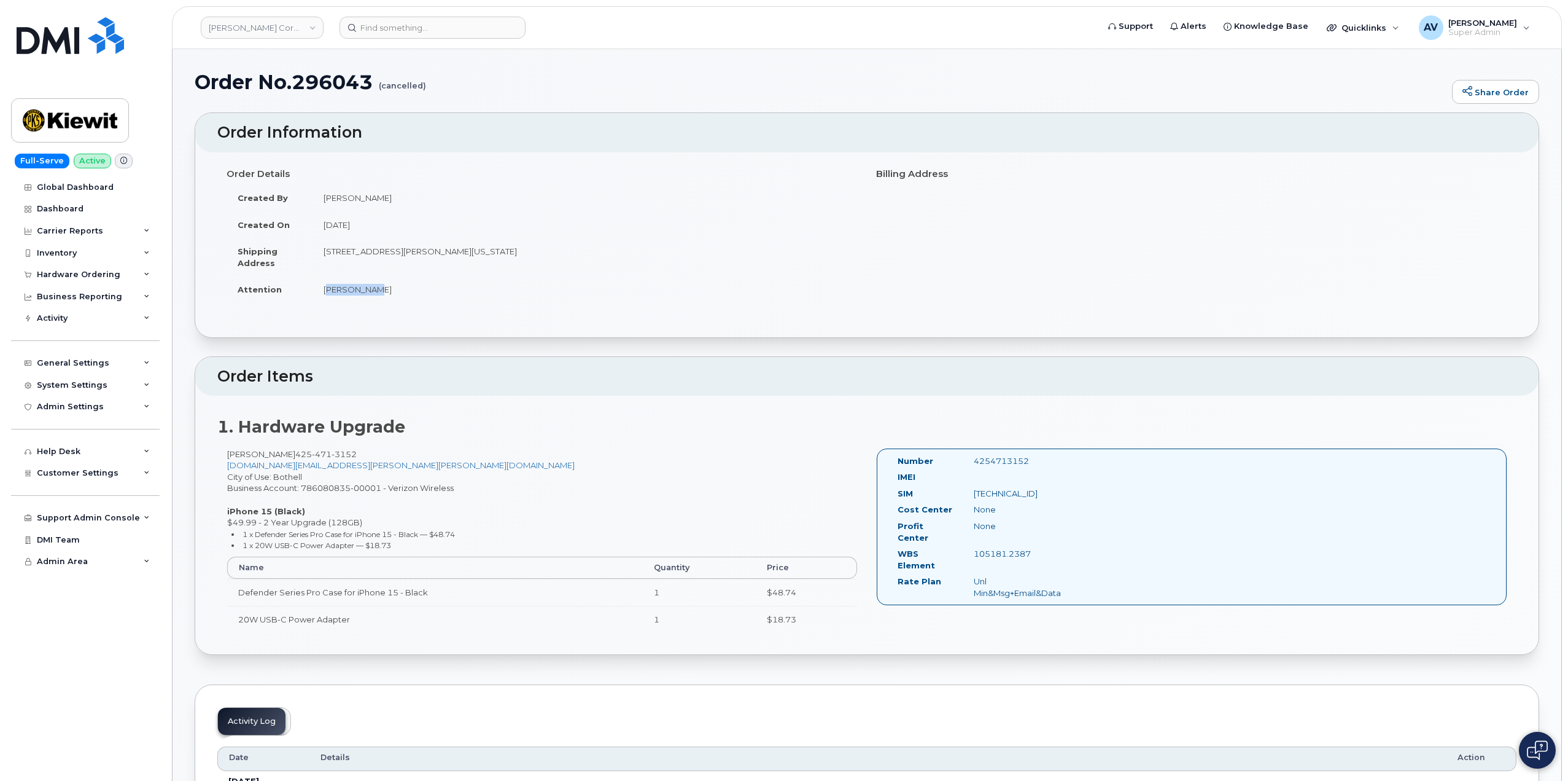
drag, startPoint x: 385, startPoint y: 293, endPoint x: 319, endPoint y: 294, distance: 66.0
click at [320, 296] on td "[PERSON_NAME]" at bounding box center [584, 289] width 545 height 27
copy td "[PERSON_NAME]"
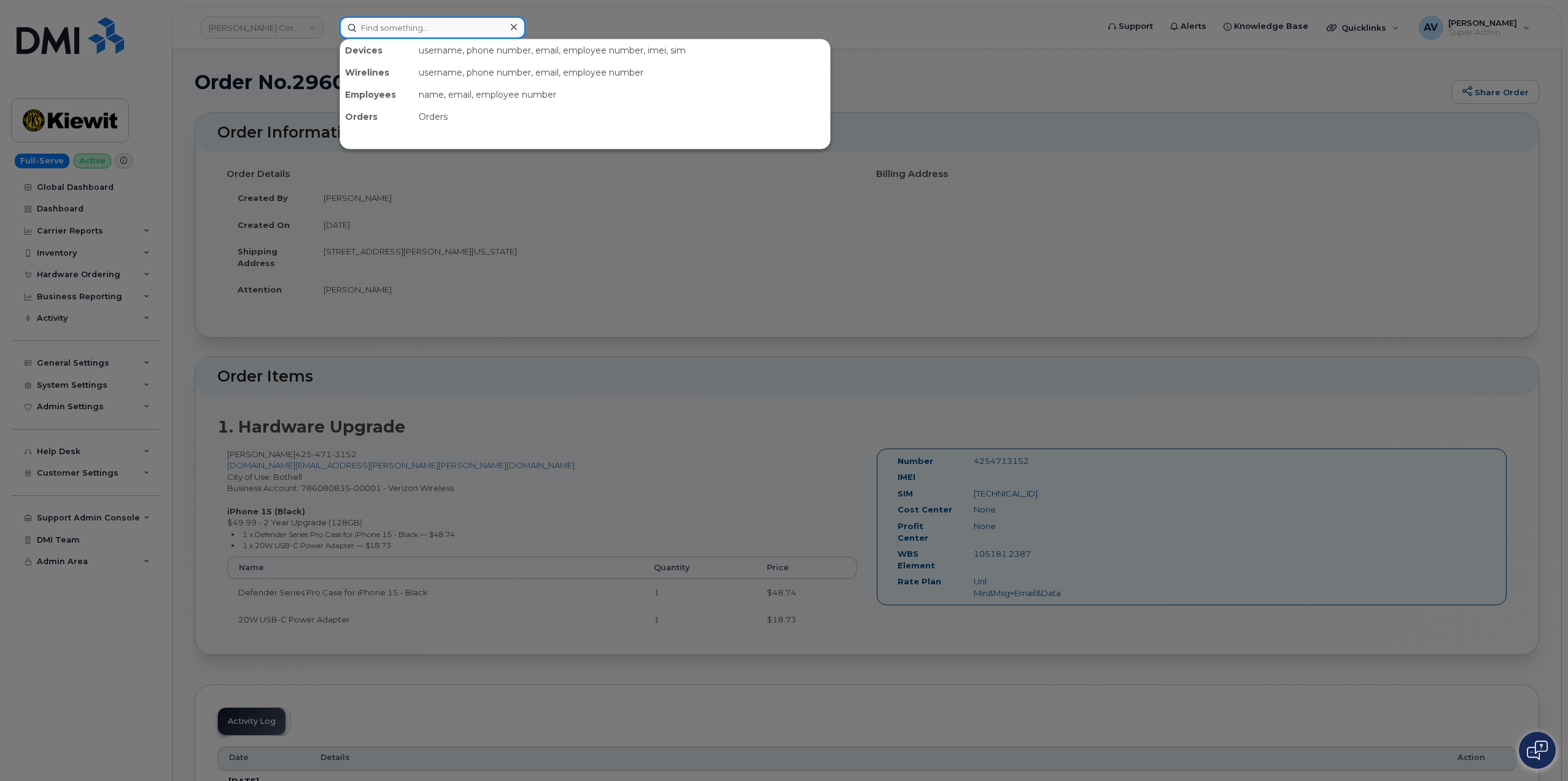
click at [420, 35] on input at bounding box center [432, 27] width 186 height 22
paste input "[PERSON_NAME]"
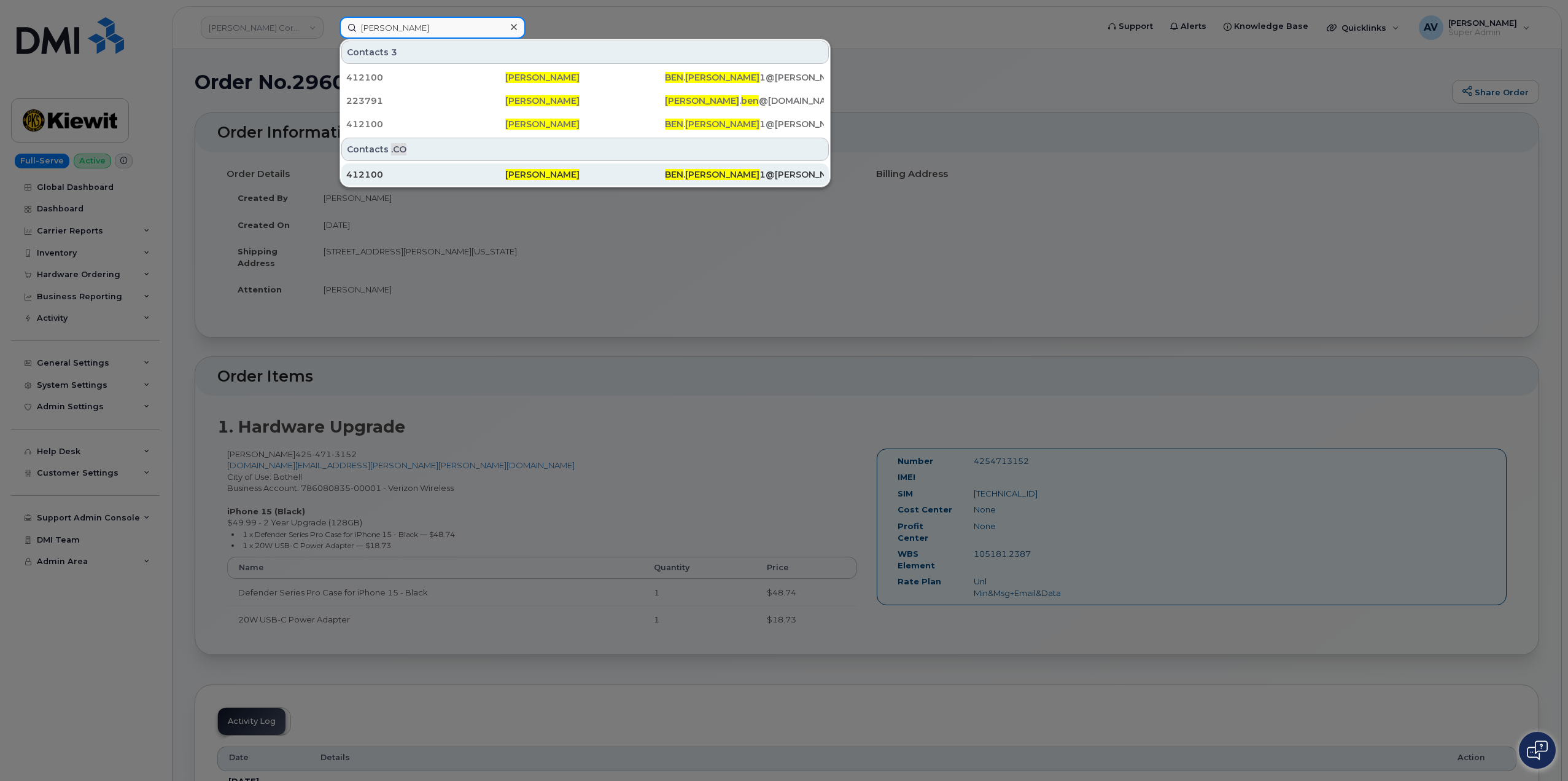
type input "[PERSON_NAME]"
click at [482, 173] on div "412100" at bounding box center [426, 174] width 159 height 12
click at [731, 332] on div at bounding box center [784, 390] width 1568 height 781
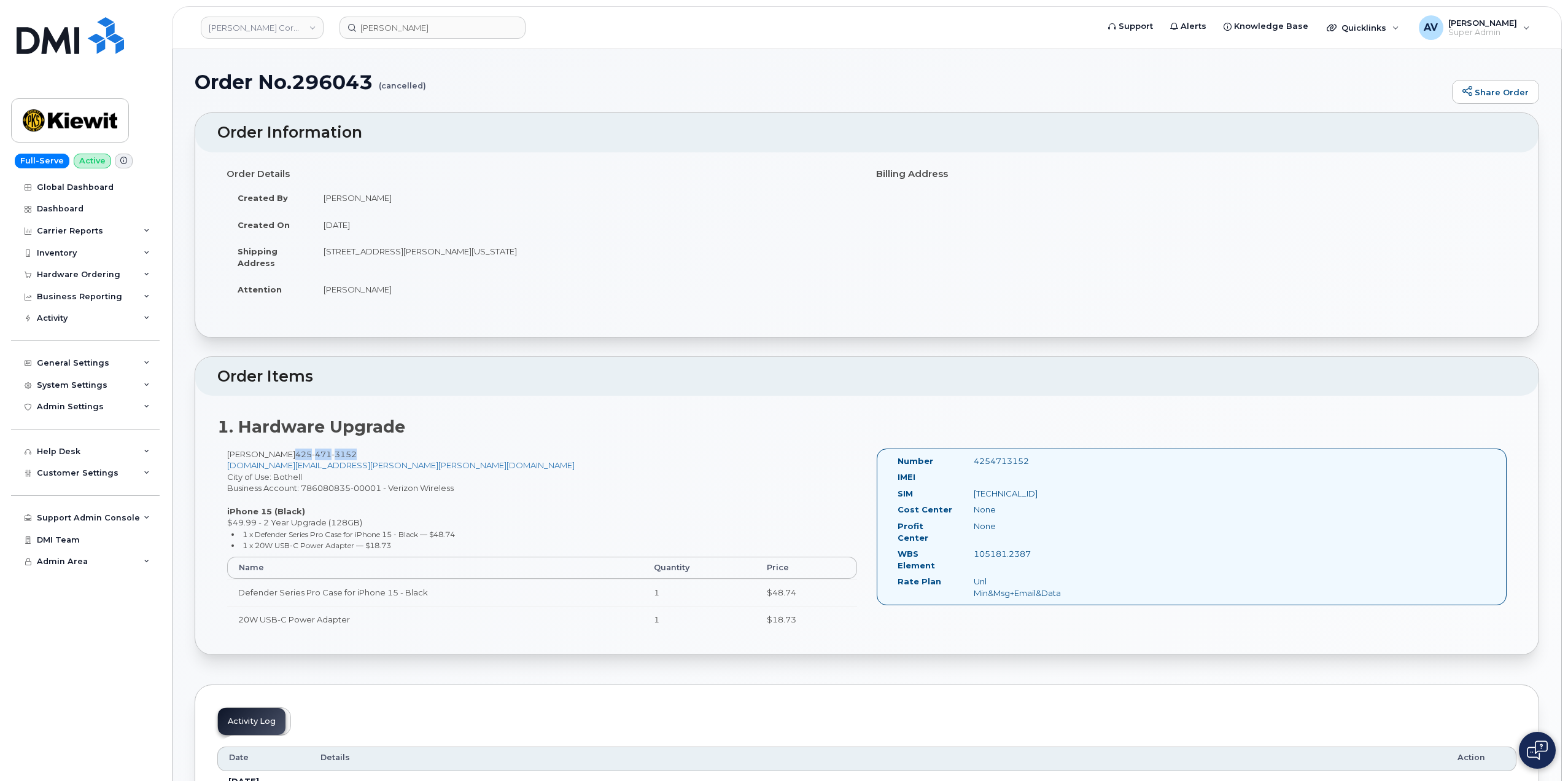
drag, startPoint x: 363, startPoint y: 456, endPoint x: 304, endPoint y: 456, distance: 59.0
click at [304, 456] on span "425 471 3152" at bounding box center [326, 454] width 61 height 10
copy span "425 471 3152"
click at [708, 406] on div "1. Hardware Upgrade Benjamin Hughes 425 471 3152 BEN.HUGHES@KIEWIT.COM City of …" at bounding box center [867, 525] width 1344 height 259
drag, startPoint x: 321, startPoint y: 250, endPoint x: 600, endPoint y: 260, distance: 279.2
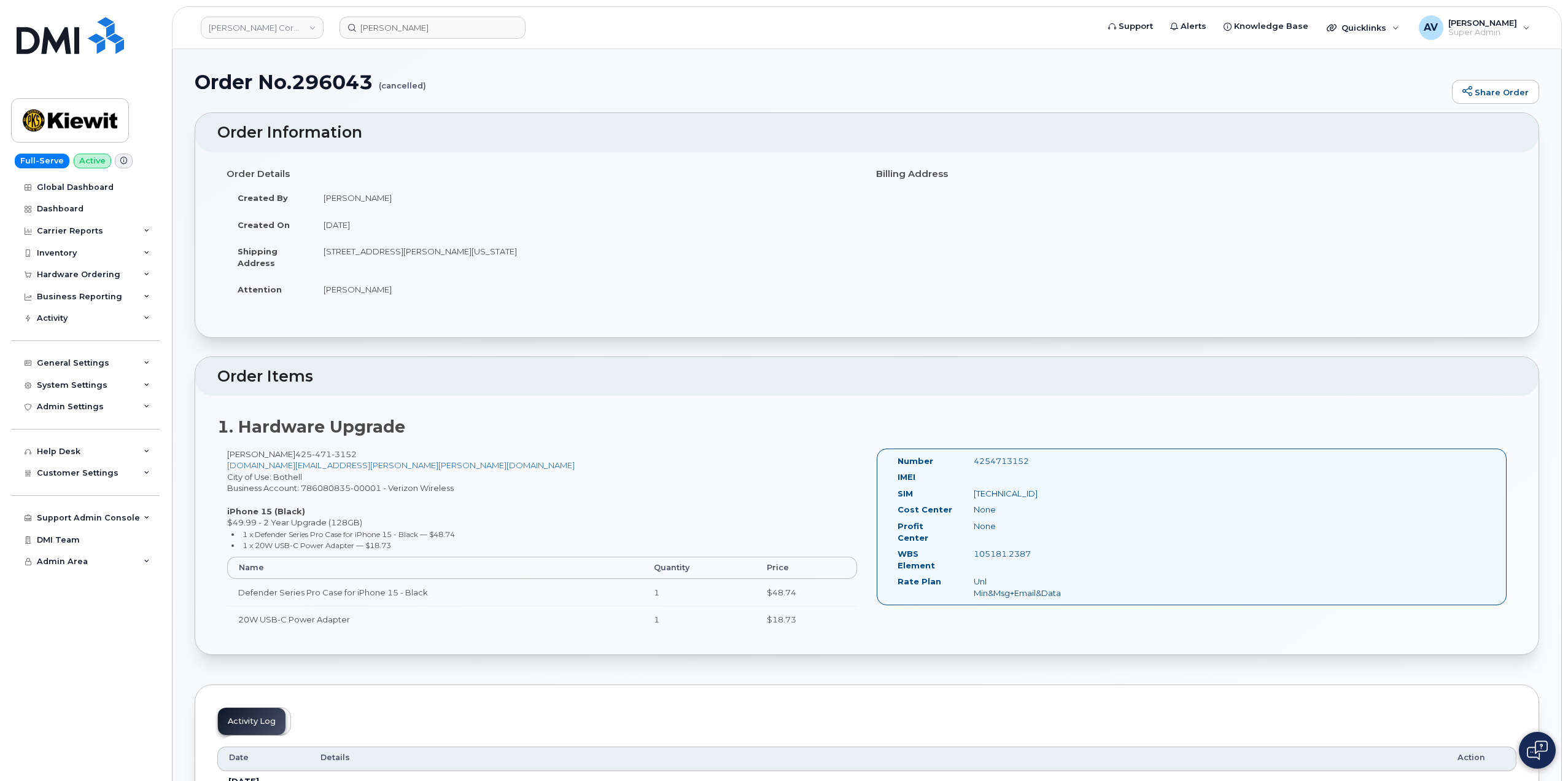
click at [600, 260] on td "16300 Agnes Ave OREGON CITY OR 97045-1069 UNITED STATES" at bounding box center [584, 257] width 545 height 38
copy td "16300 Agnes Ave OREGON CITY OR 97045-1069 UNITED STATES"
drag, startPoint x: 1035, startPoint y: 543, endPoint x: 975, endPoint y: 548, distance: 60.2
click at [975, 548] on div "105181.2387" at bounding box center [1017, 554] width 106 height 11
copy div "105181.2387"
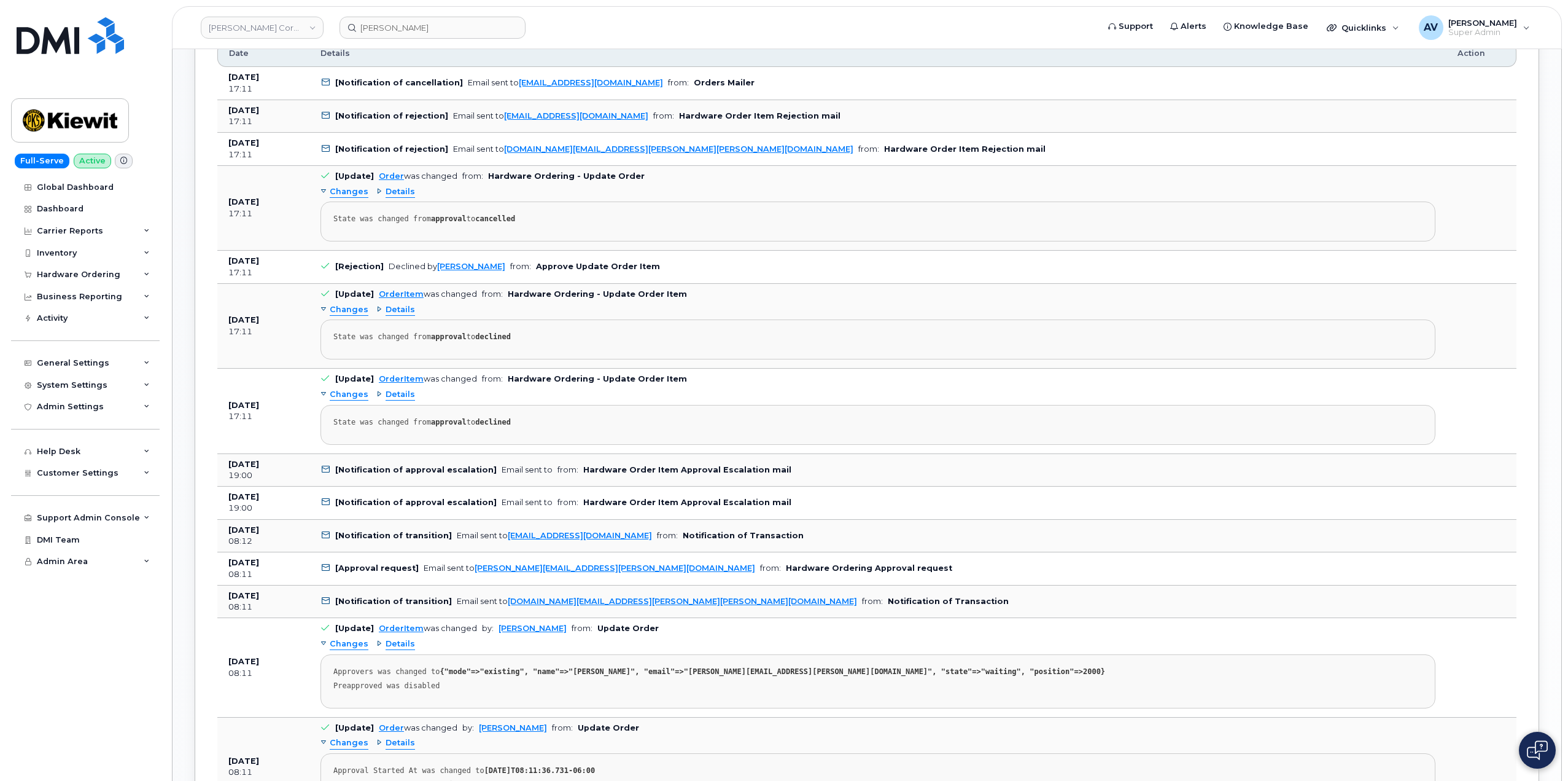
scroll to position [737, 0]
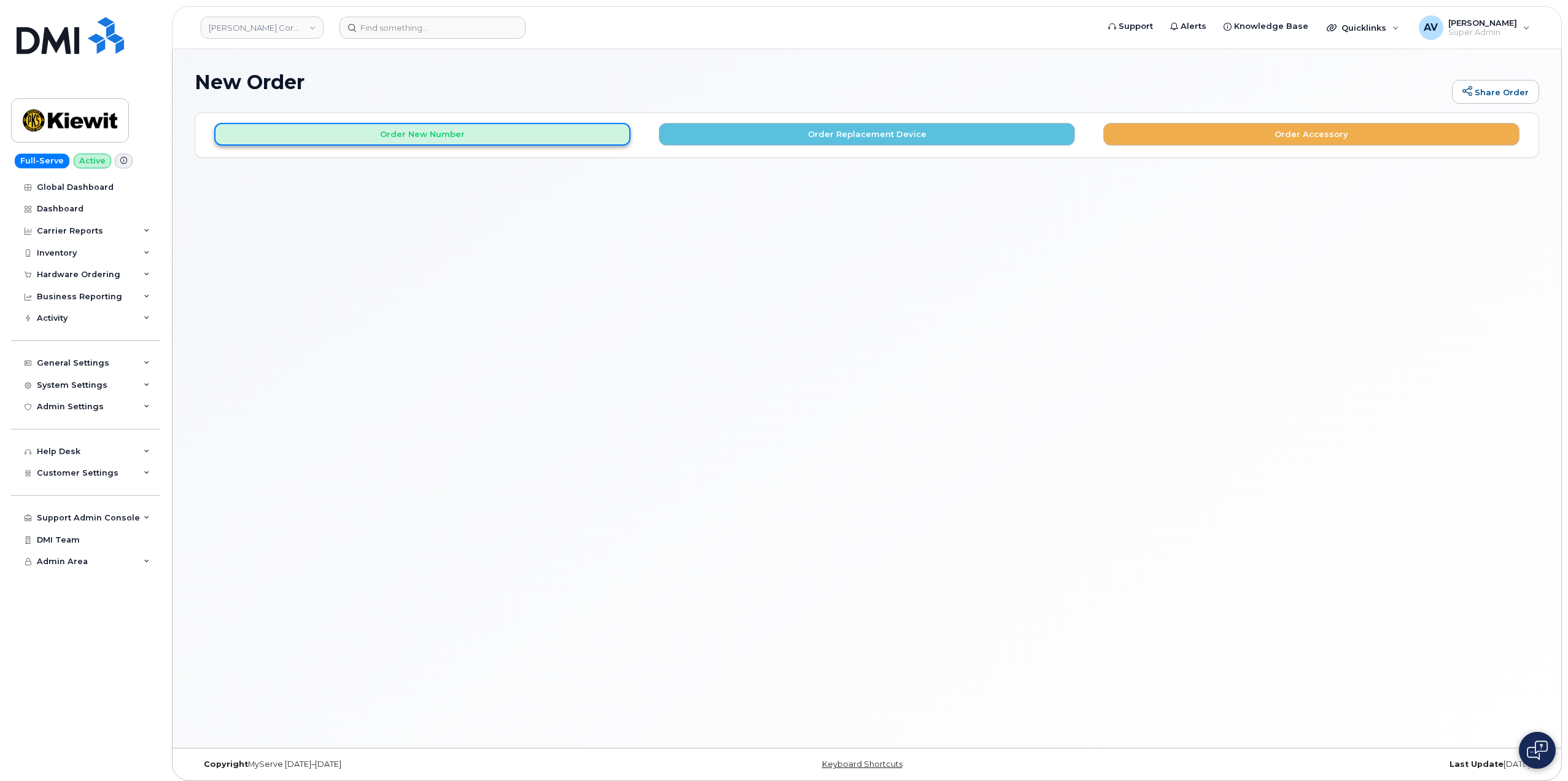
click at [477, 136] on button "Order New Number" at bounding box center [422, 134] width 417 height 23
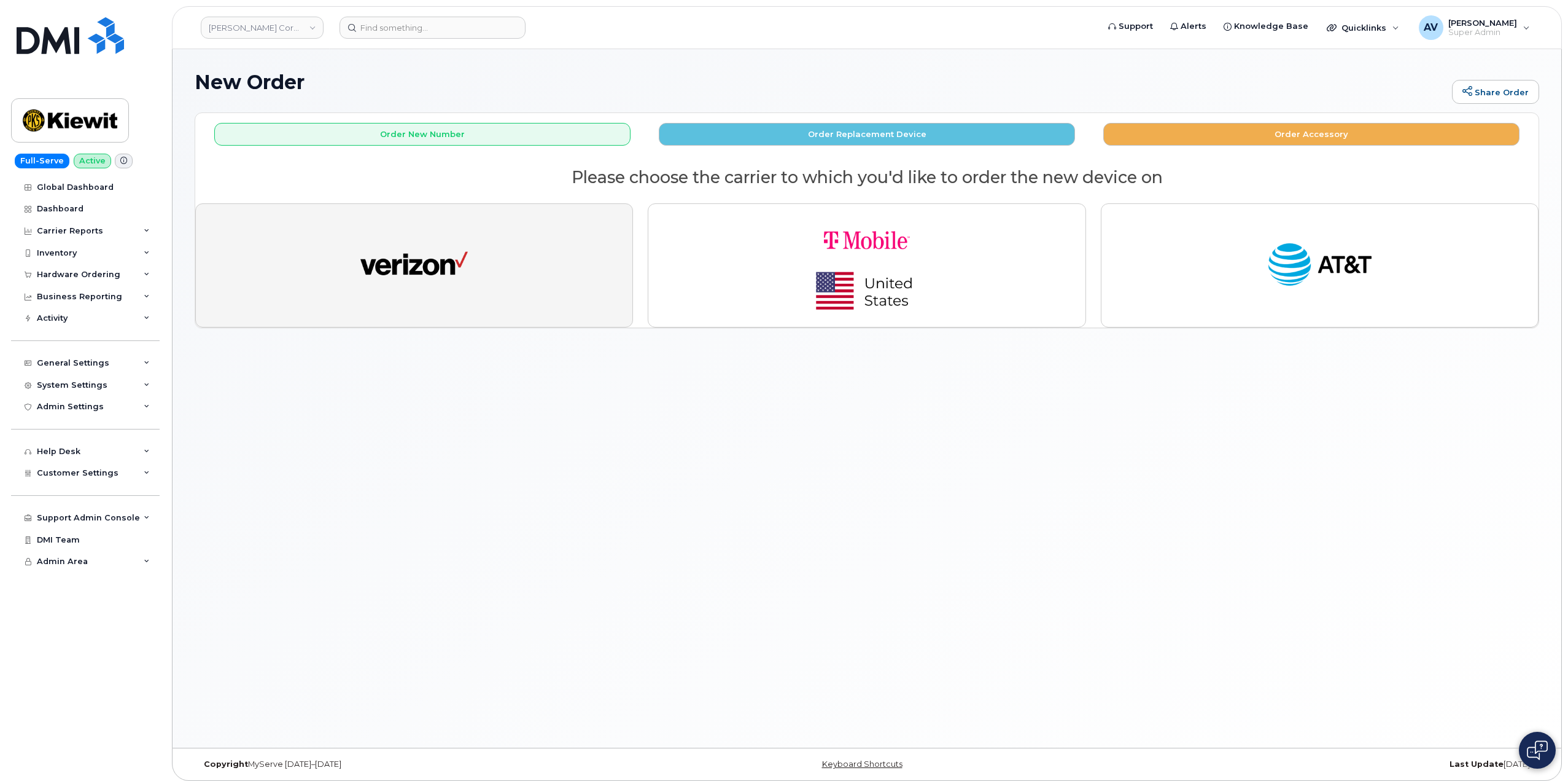
click at [461, 266] on img "button" at bounding box center [414, 265] width 107 height 56
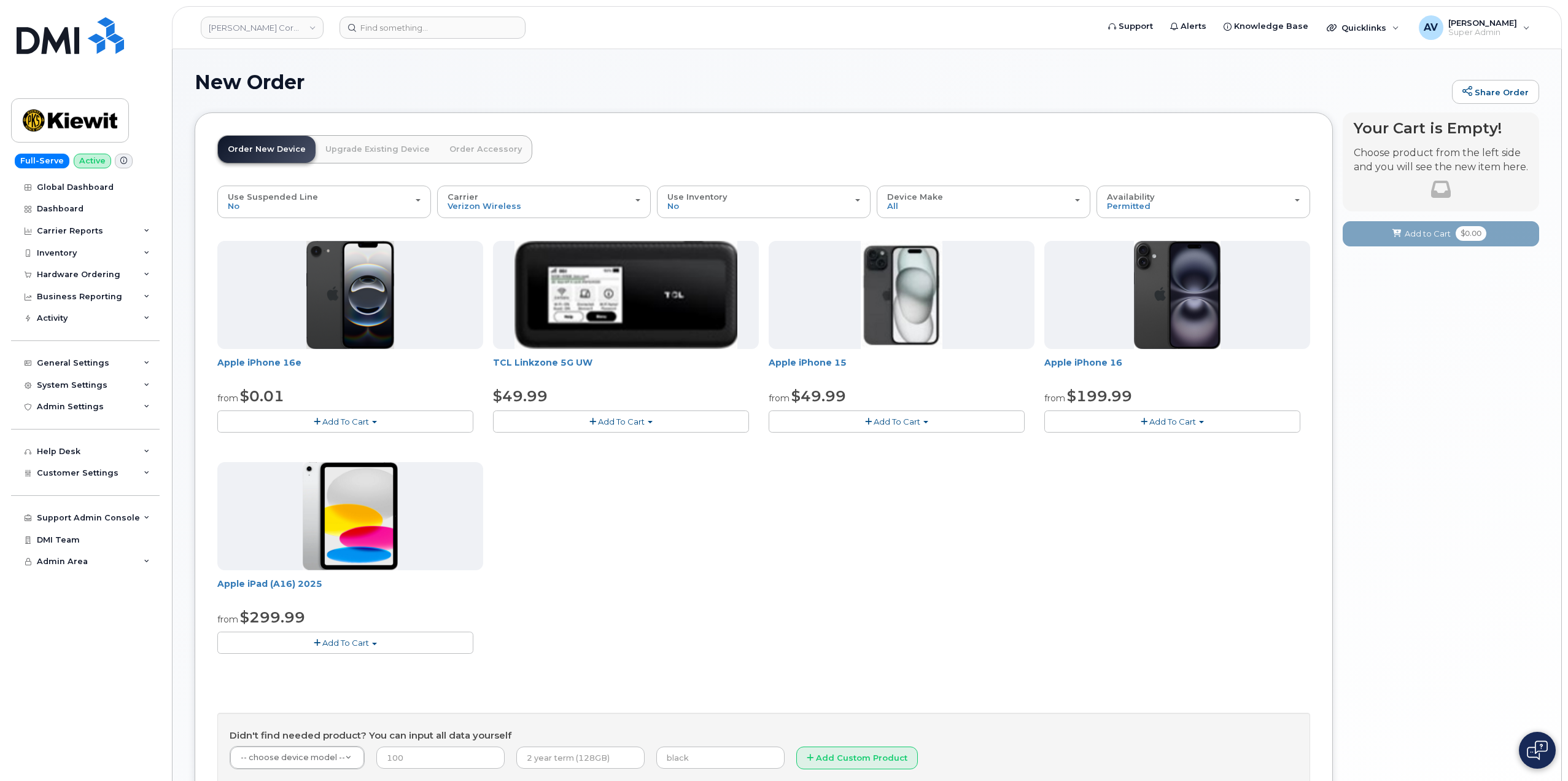
click at [898, 340] on img at bounding box center [901, 294] width 81 height 108
click at [909, 422] on span "Add To Cart" at bounding box center [897, 422] width 47 height 10
click at [813, 444] on link "$49.99 - 2 Year Activation (128GB)" at bounding box center [853, 445] width 164 height 15
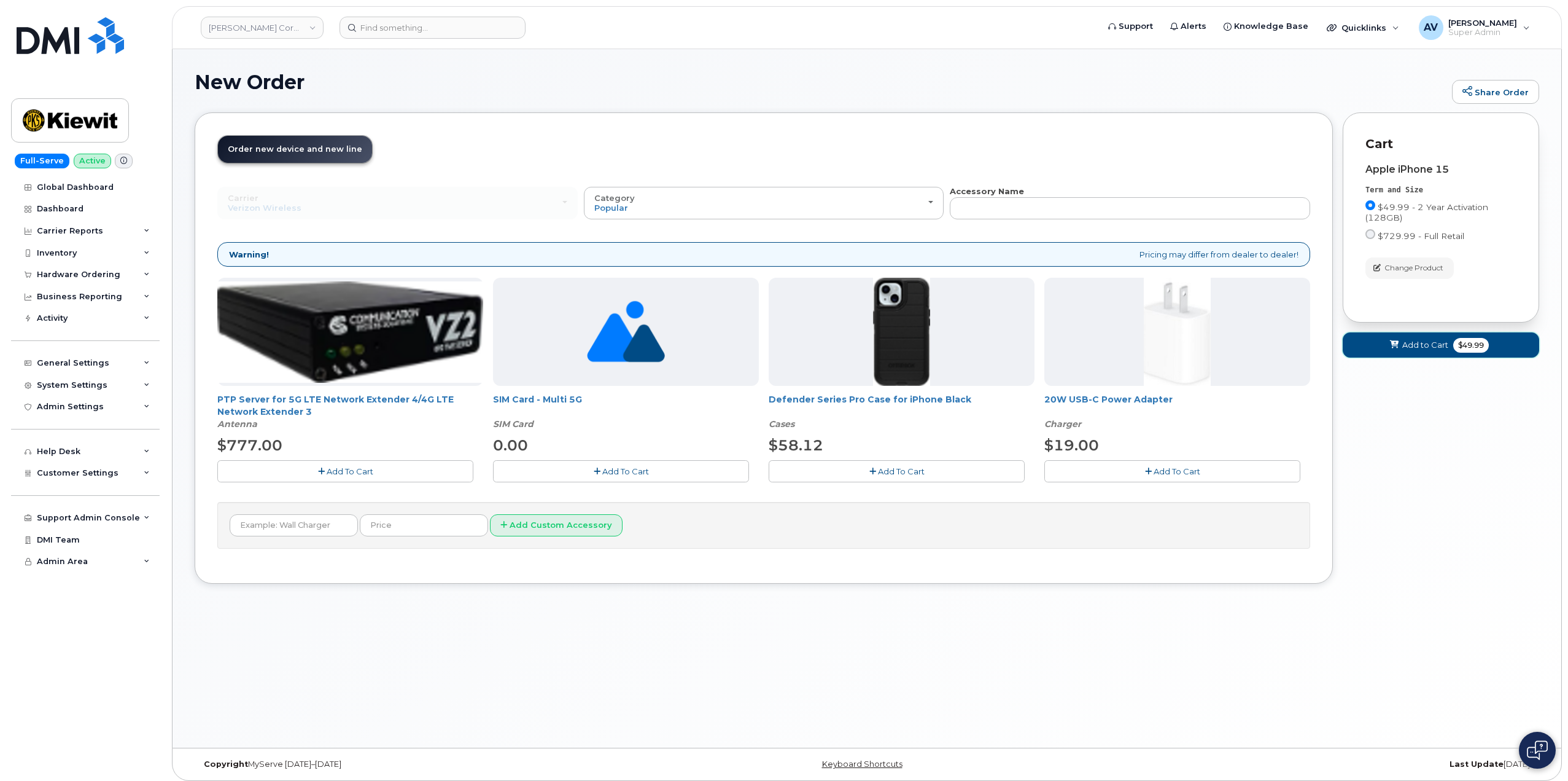
click at [1394, 346] on icon at bounding box center [1394, 345] width 9 height 8
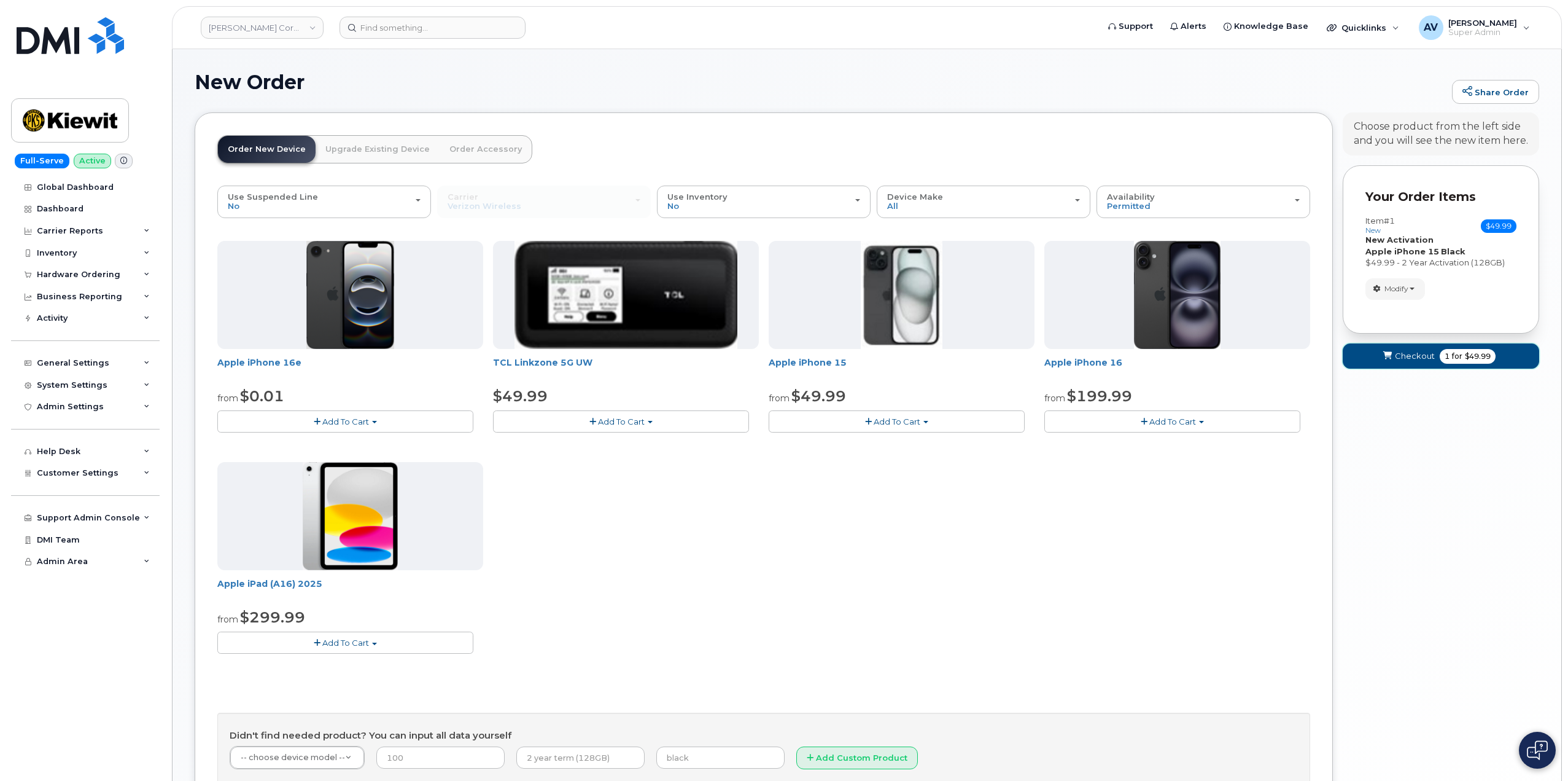
click at [1470, 356] on span "$49.99" at bounding box center [1478, 356] width 26 height 11
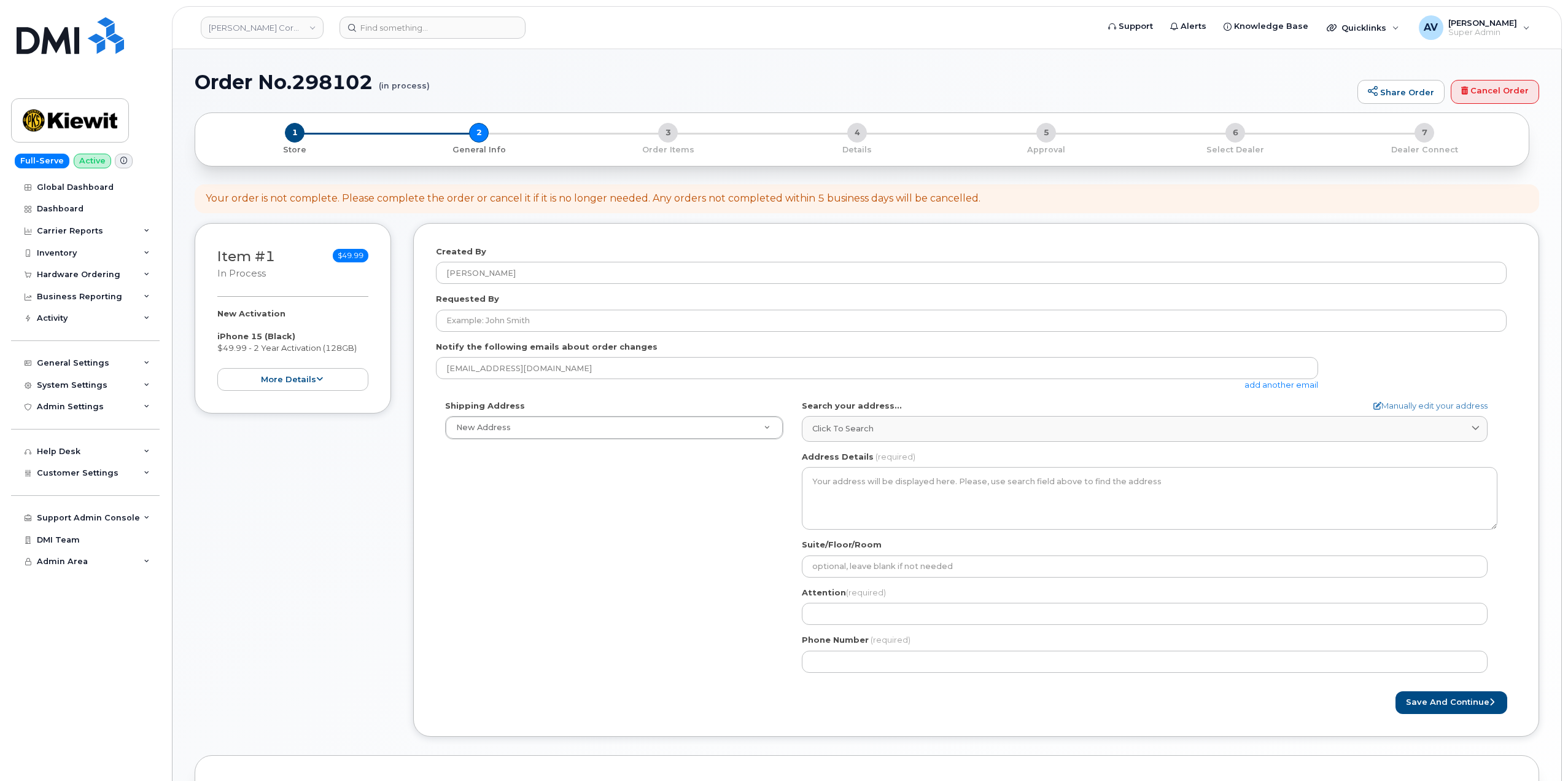
select select
click at [1475, 86] on link "Cancel Order" at bounding box center [1495, 92] width 88 height 25
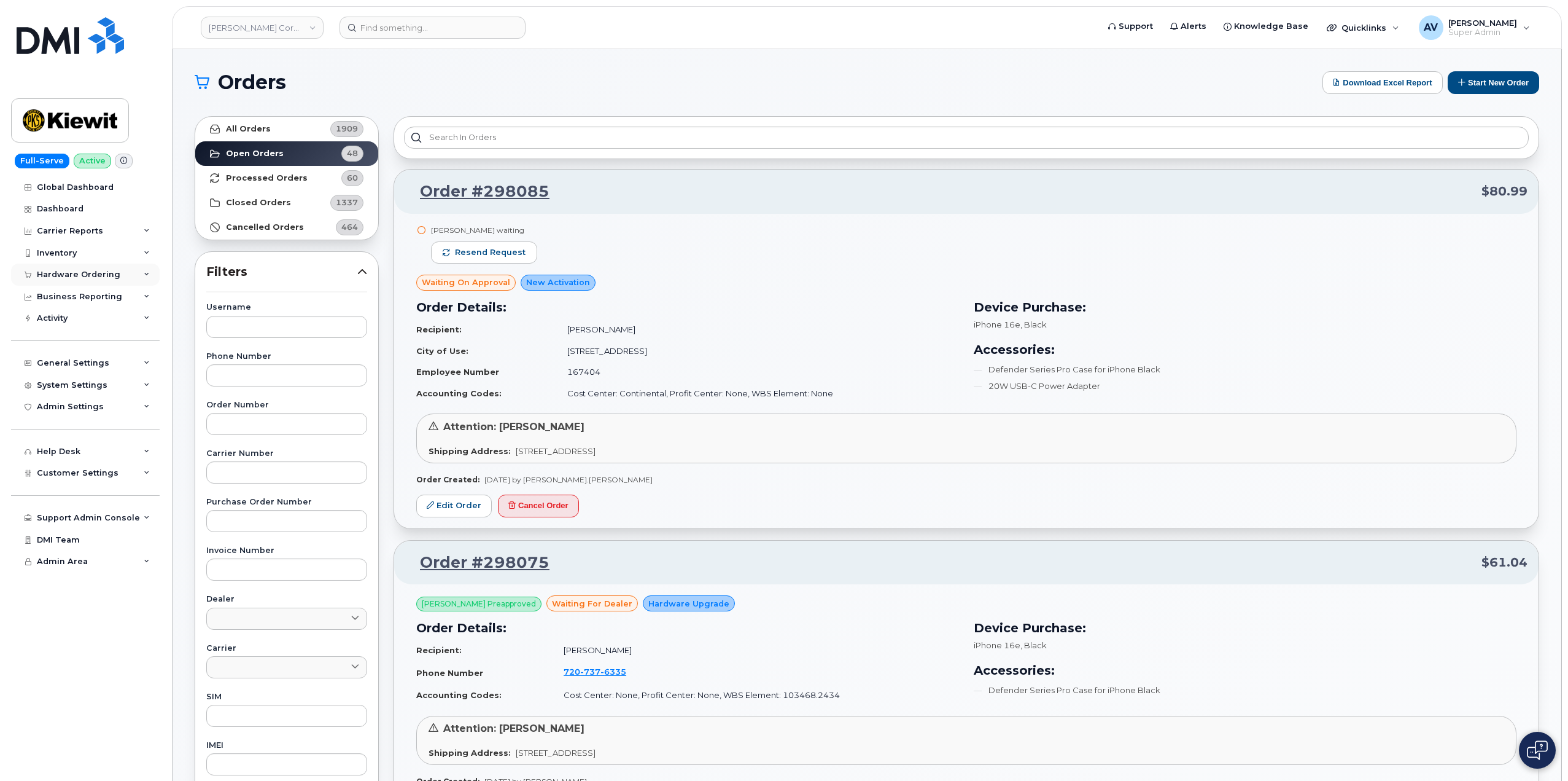
click at [102, 278] on div "Hardware Ordering" at bounding box center [78, 274] width 83 height 10
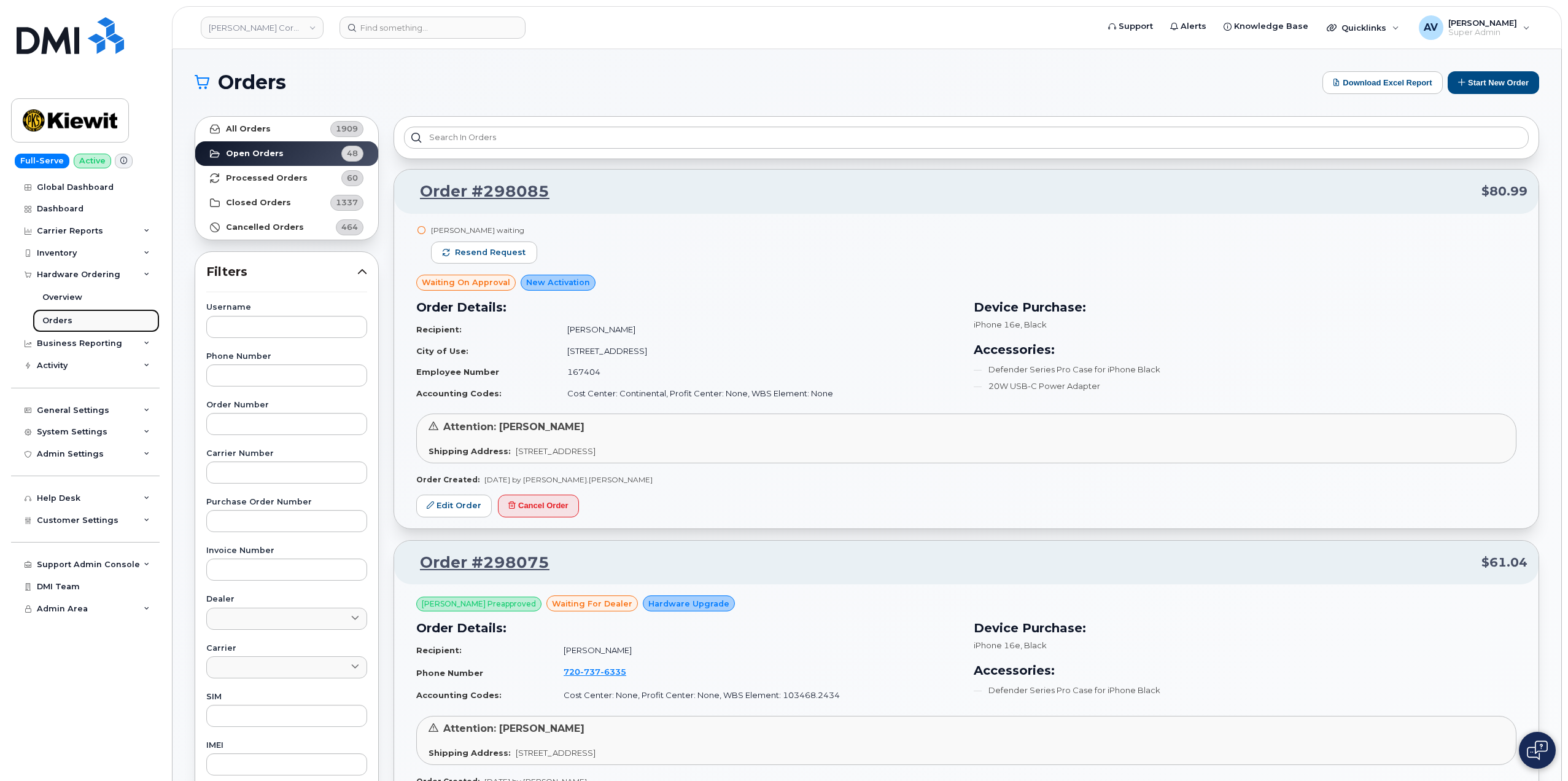
click at [72, 317] on link "Orders" at bounding box center [96, 320] width 127 height 23
click at [1490, 88] on button "Start New Order" at bounding box center [1494, 82] width 92 height 23
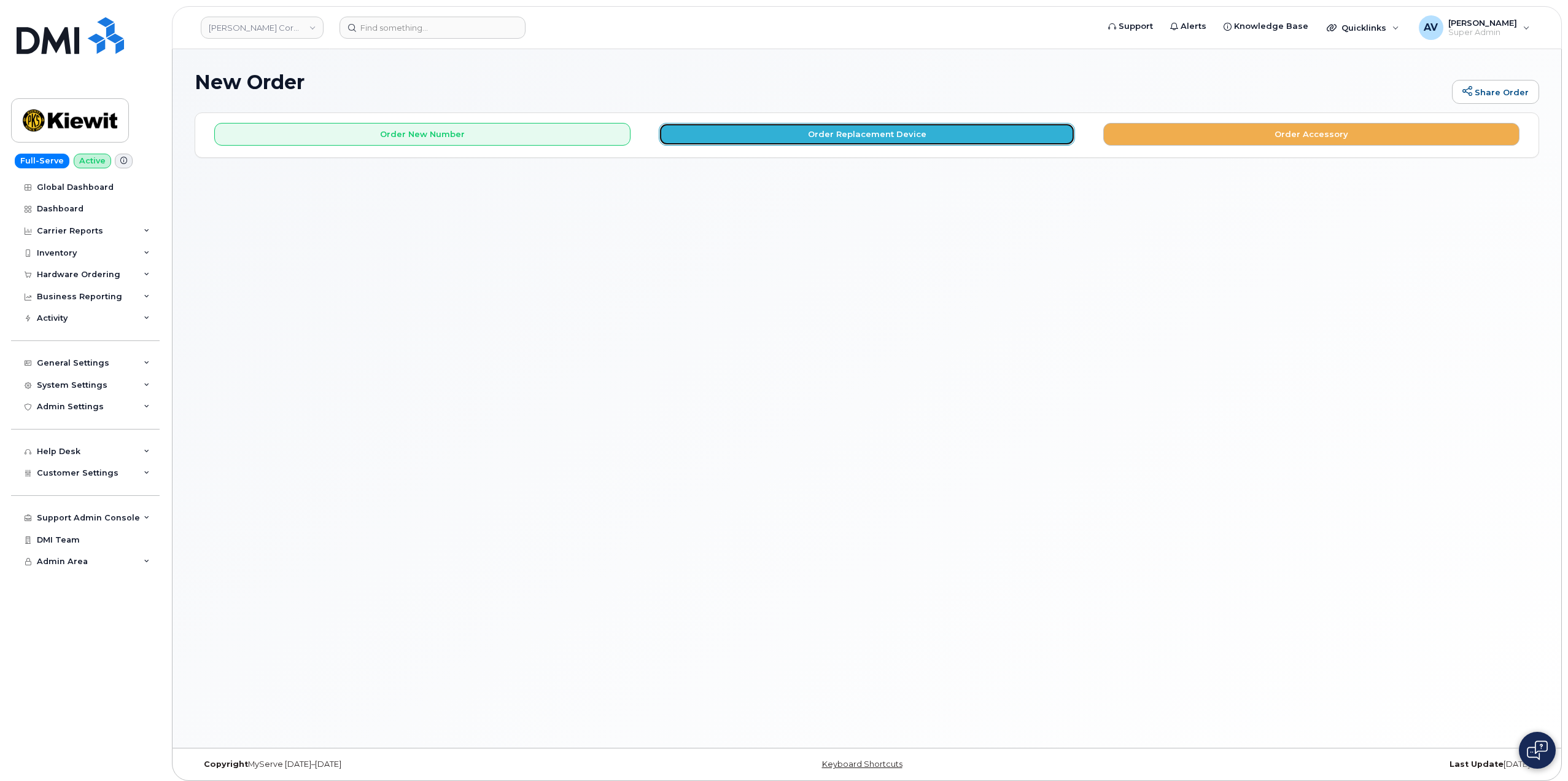
click at [841, 138] on button "Order Replacement Device" at bounding box center [867, 134] width 417 height 23
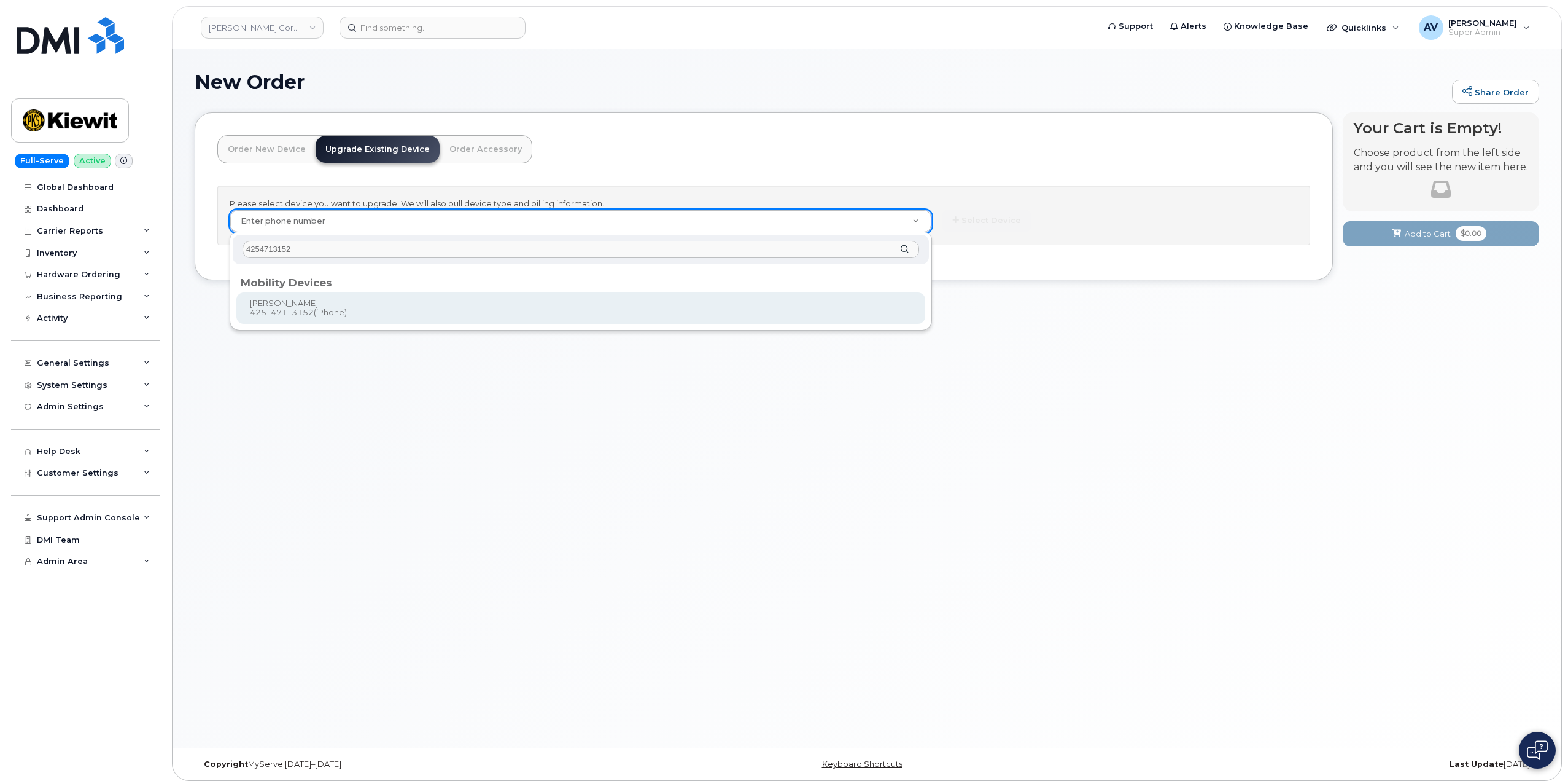
type input "4254713152"
type input "1168522"
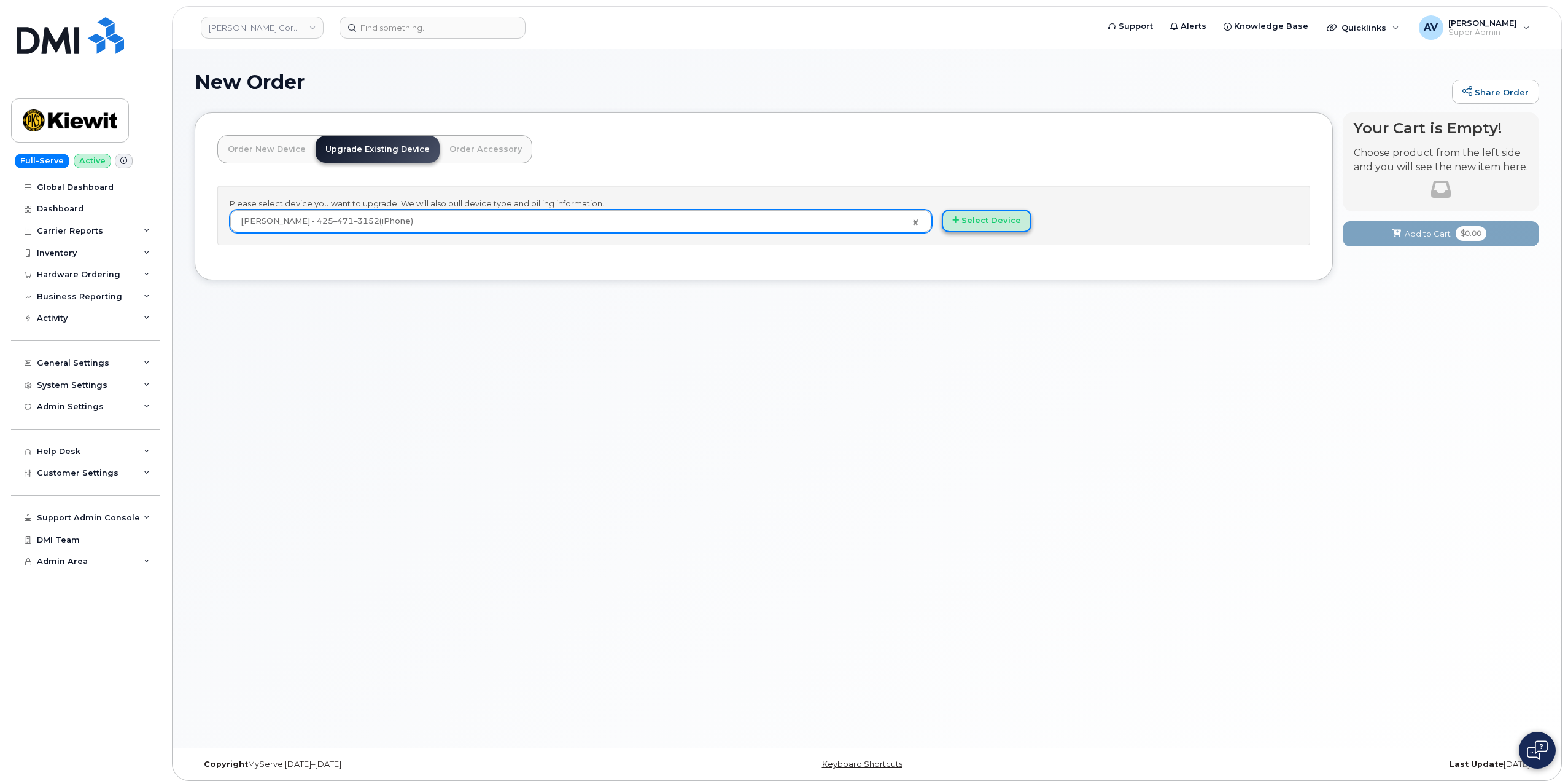
click at [999, 218] on button "Select Device" at bounding box center [987, 221] width 90 height 23
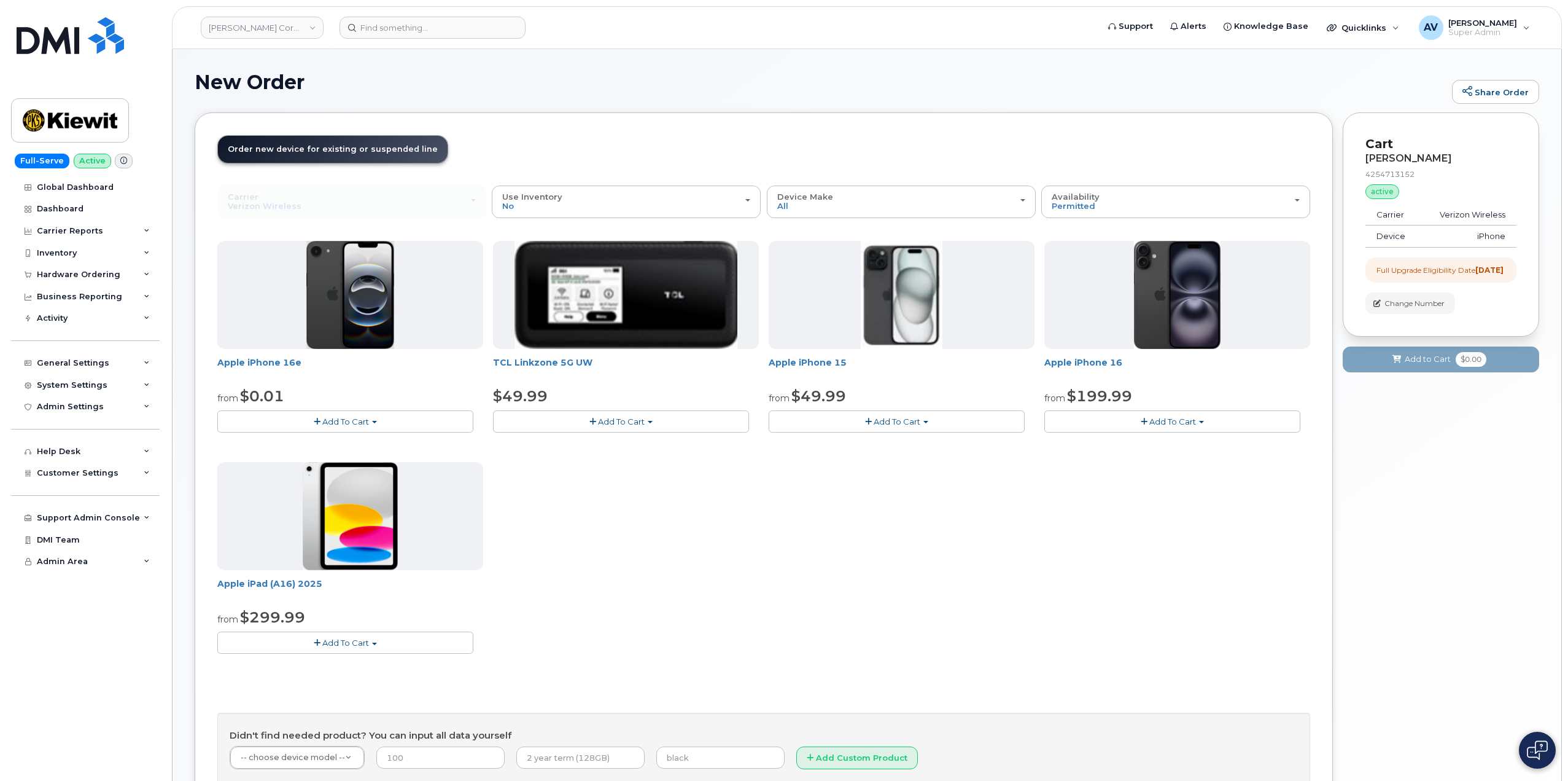
click at [906, 417] on span "Add To Cart" at bounding box center [897, 422] width 47 height 10
click at [904, 444] on link "$49.99 - 2 Year Upgrade (128GB)" at bounding box center [852, 445] width 160 height 15
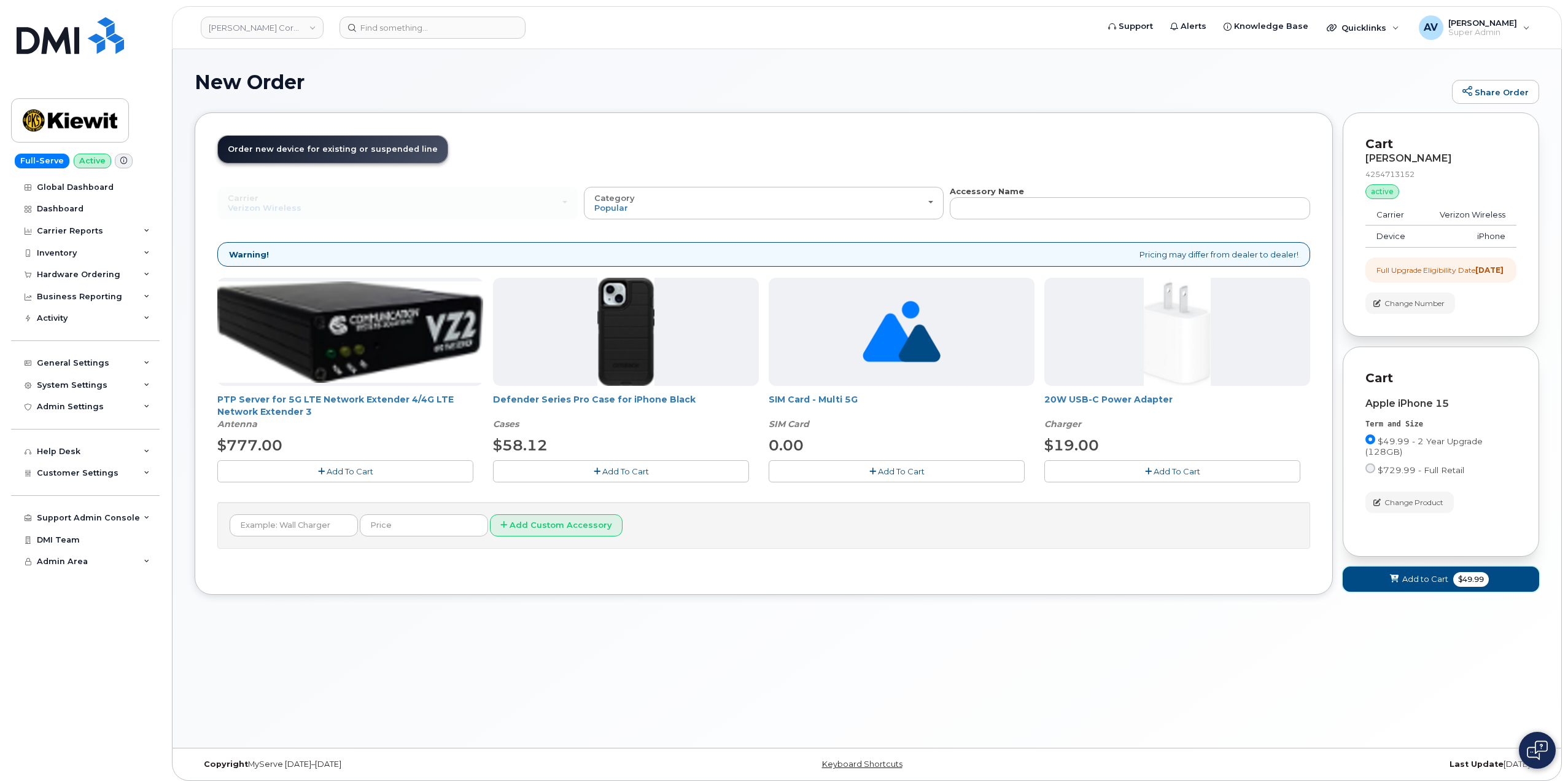
click at [1406, 585] on span "Add to Cart" at bounding box center [1425, 579] width 46 height 11
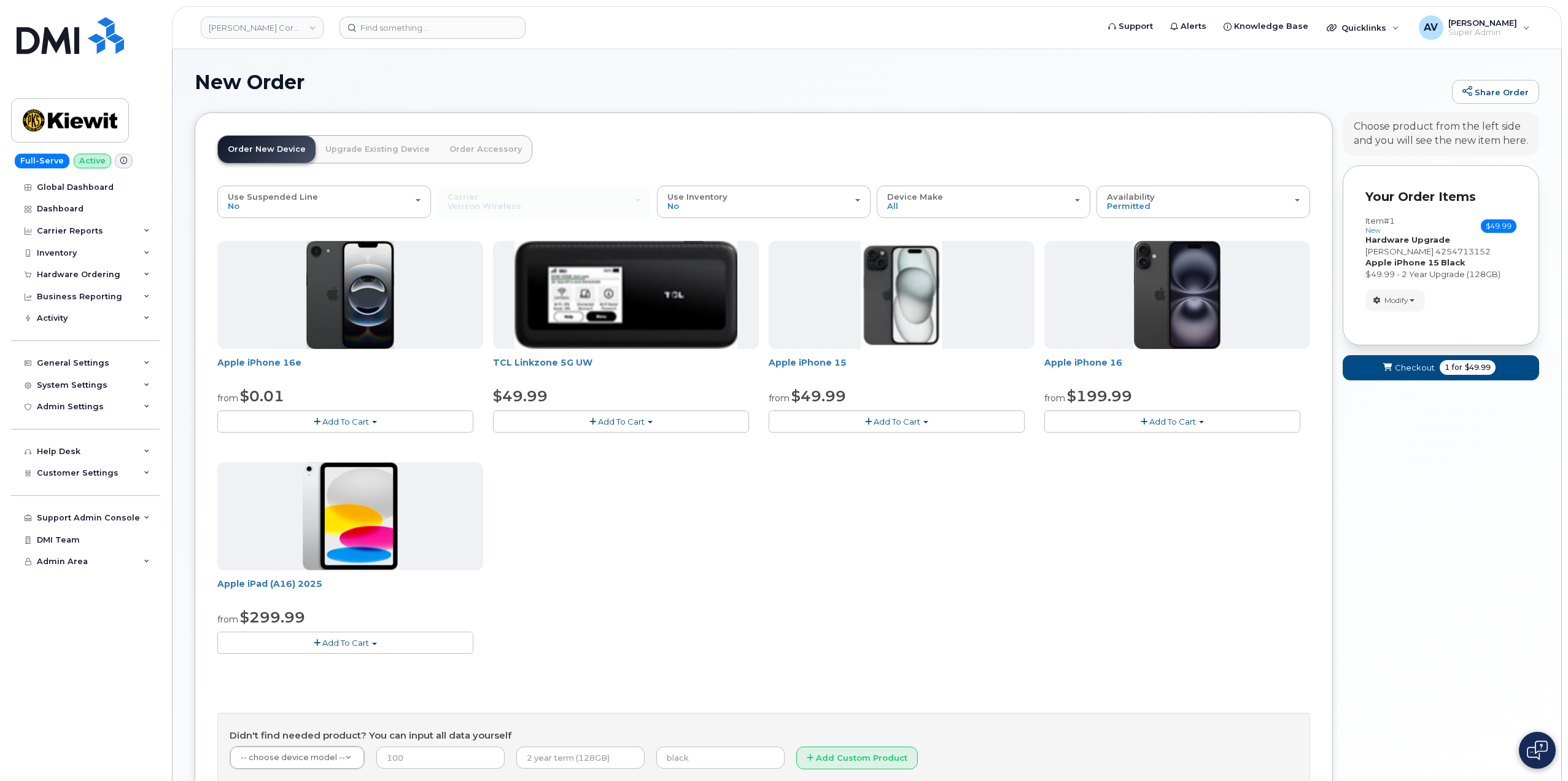
scroll to position [124, 0]
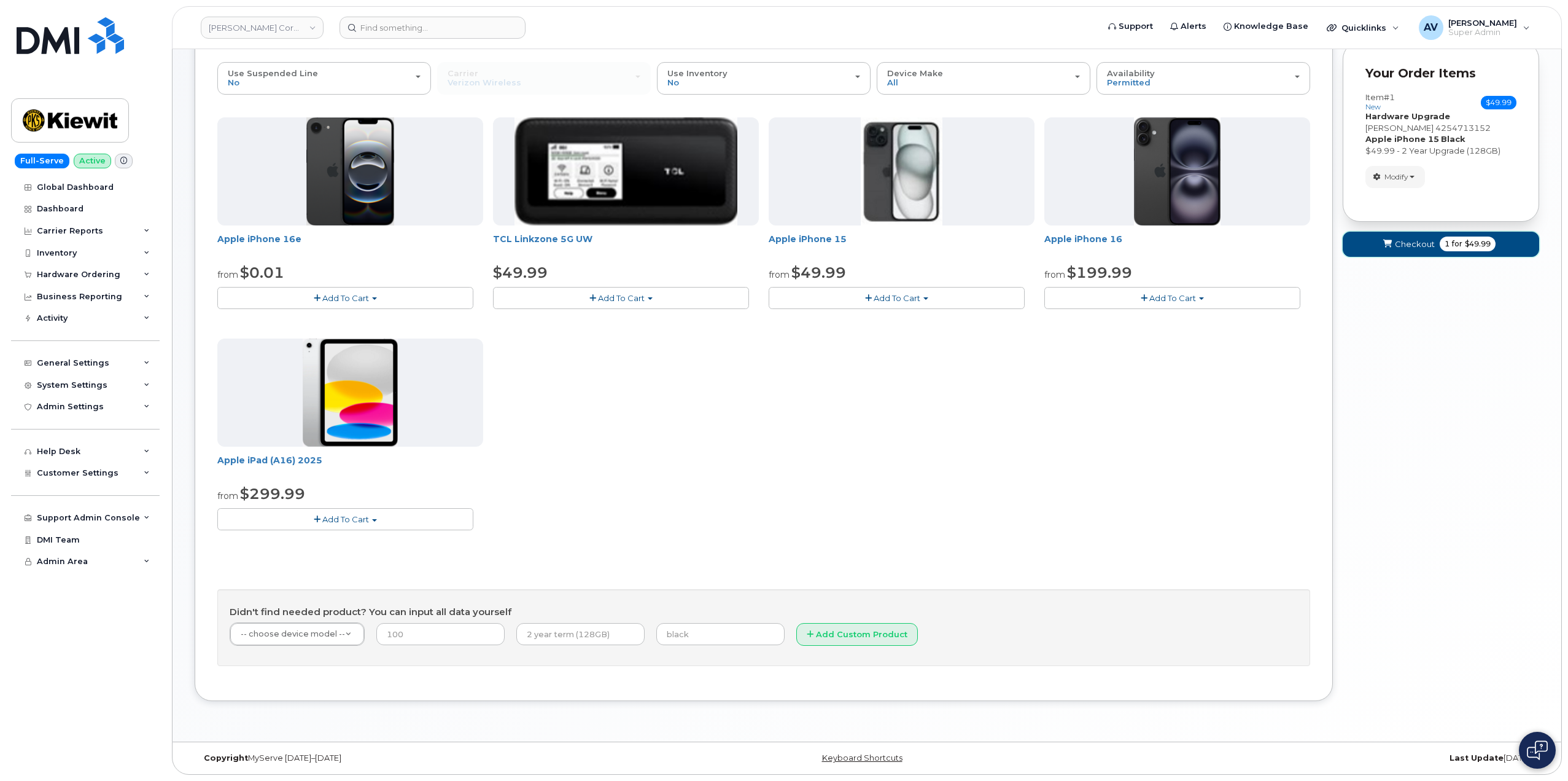
click at [1421, 240] on span "Checkout" at bounding box center [1415, 244] width 40 height 11
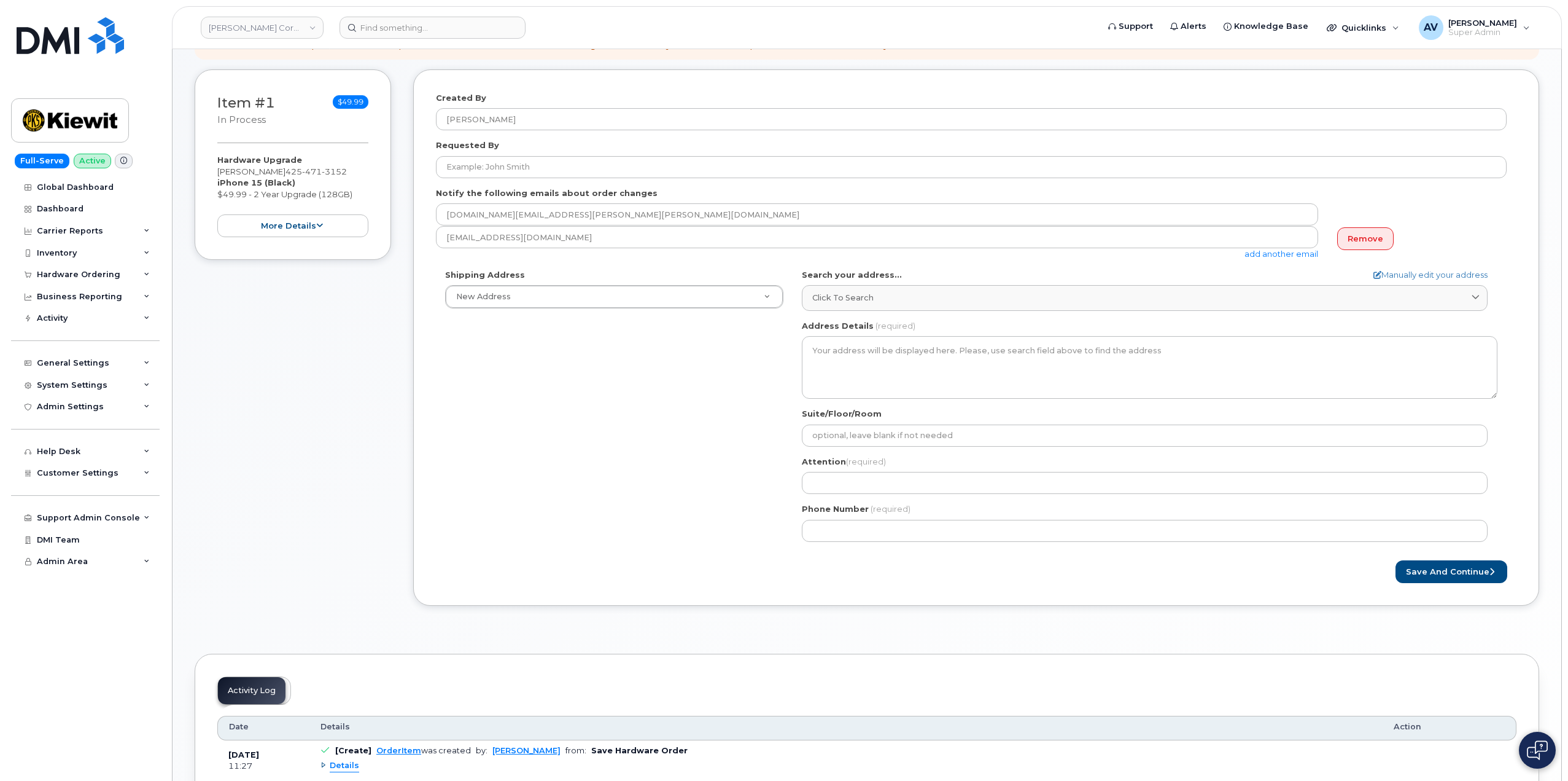
scroll to position [184, 0]
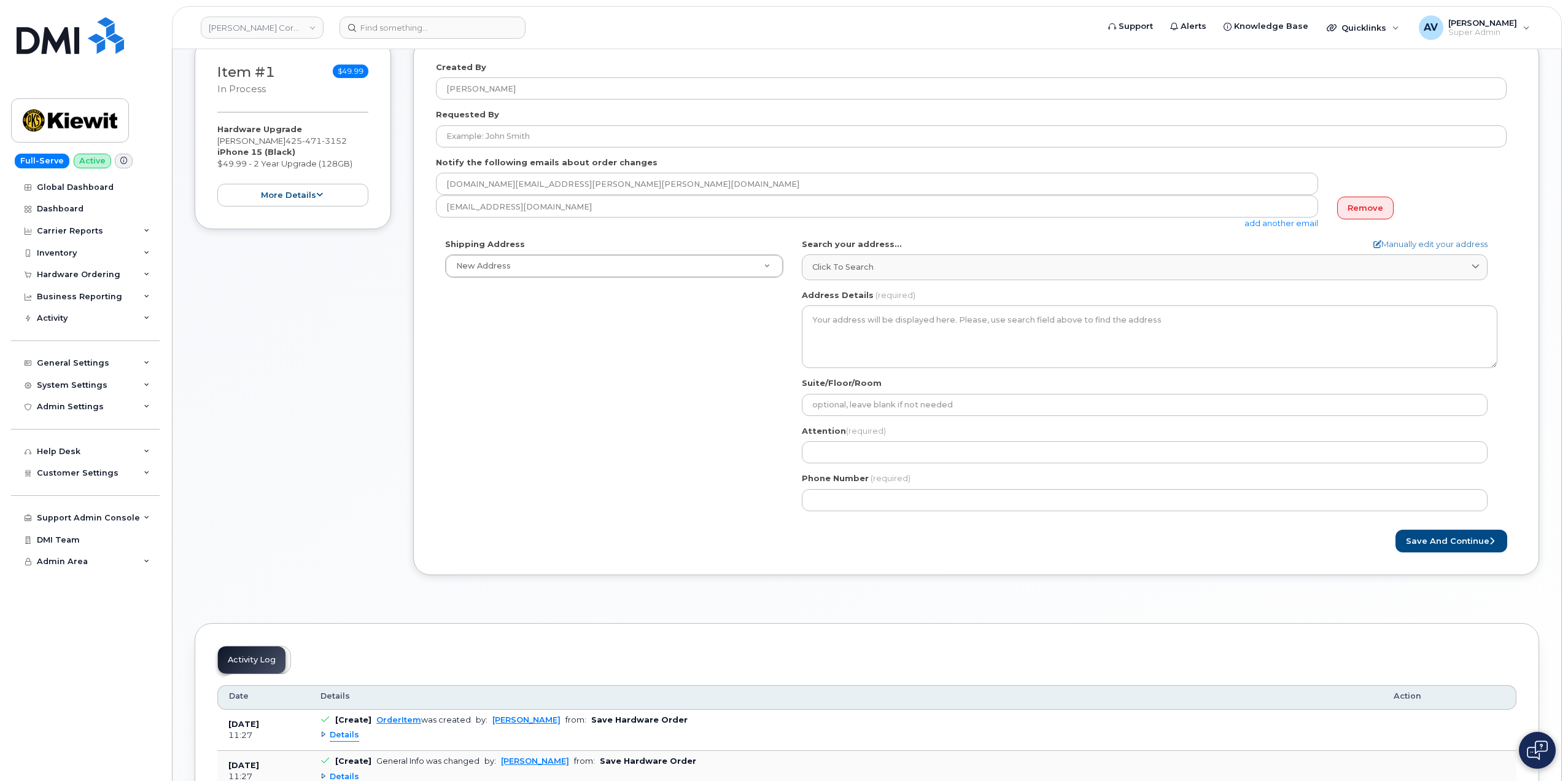
drag, startPoint x: 215, startPoint y: 135, endPoint x: 290, endPoint y: 146, distance: 75.8
click at [290, 146] on div "Item #1 in process $49.99 Hardware Upgrade Benjamin Hughes 425 471 3152 iPhone …" at bounding box center [292, 133] width 196 height 191
copy div "[PERSON_NAME]"
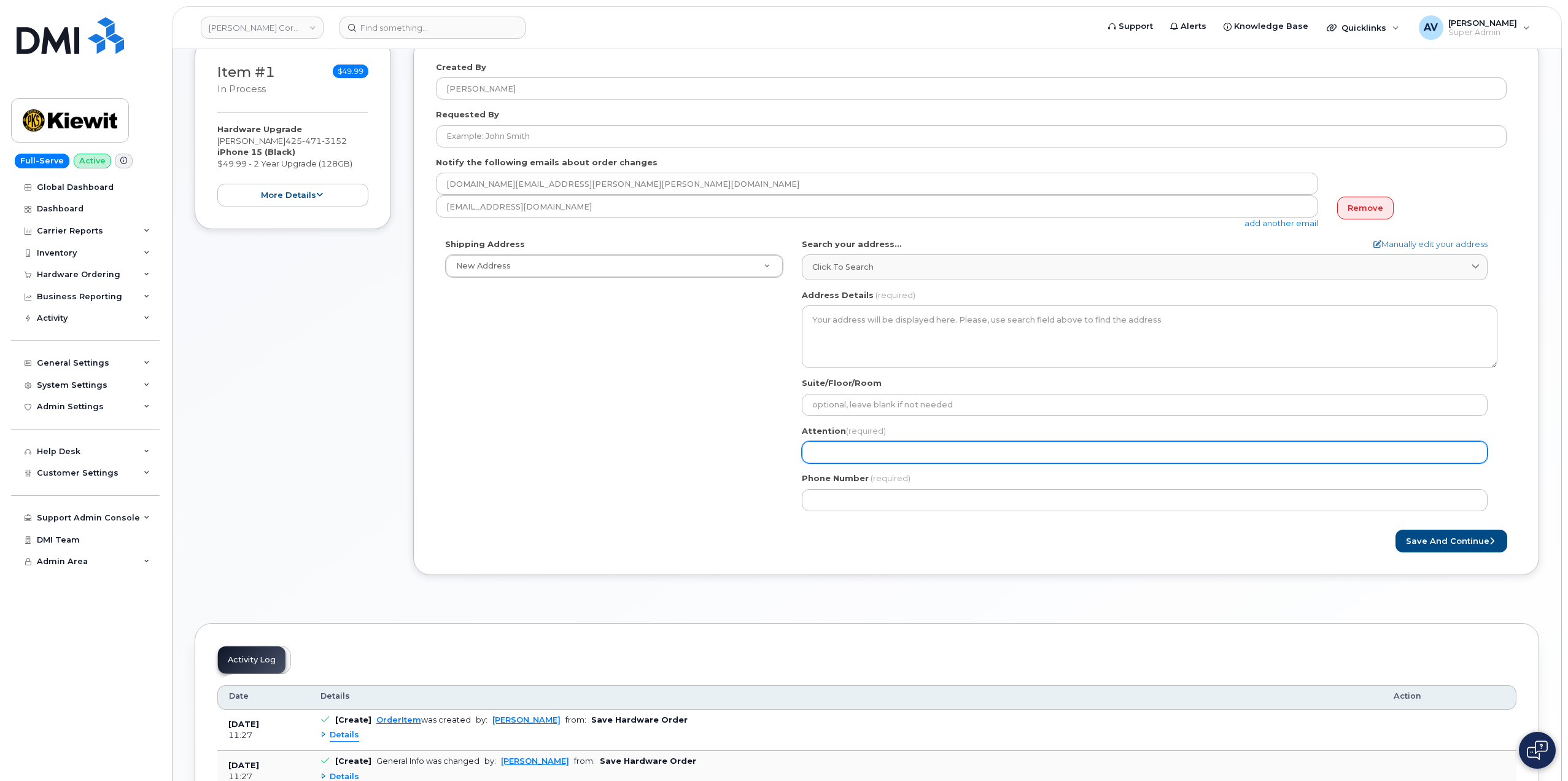
click at [833, 452] on input "Attention (required)" at bounding box center [1145, 451] width 686 height 22
paste input "[PERSON_NAME]"
select select
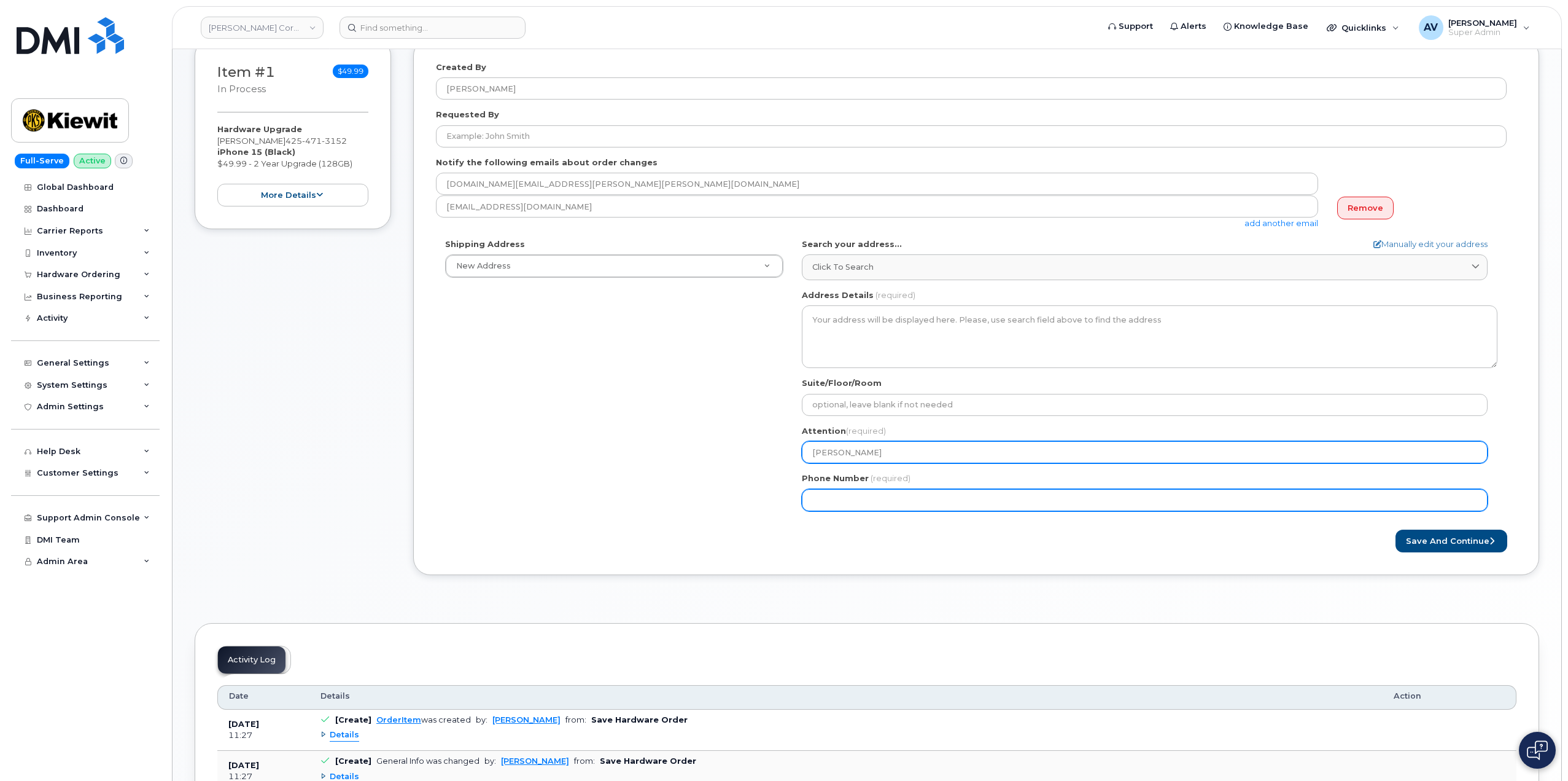
type input "[PERSON_NAME]"
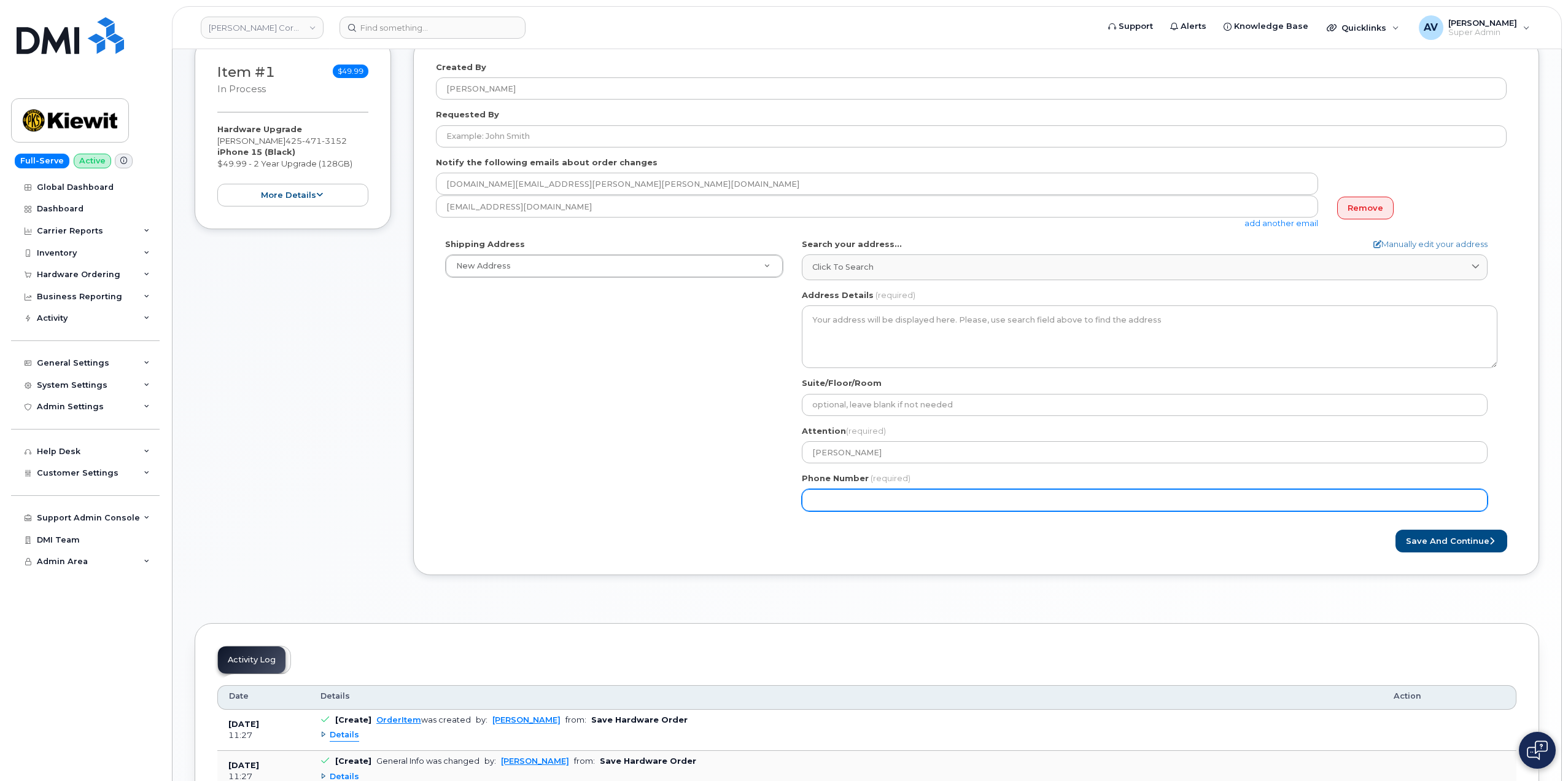
click at [858, 500] on input "Phone Number" at bounding box center [1145, 499] width 686 height 22
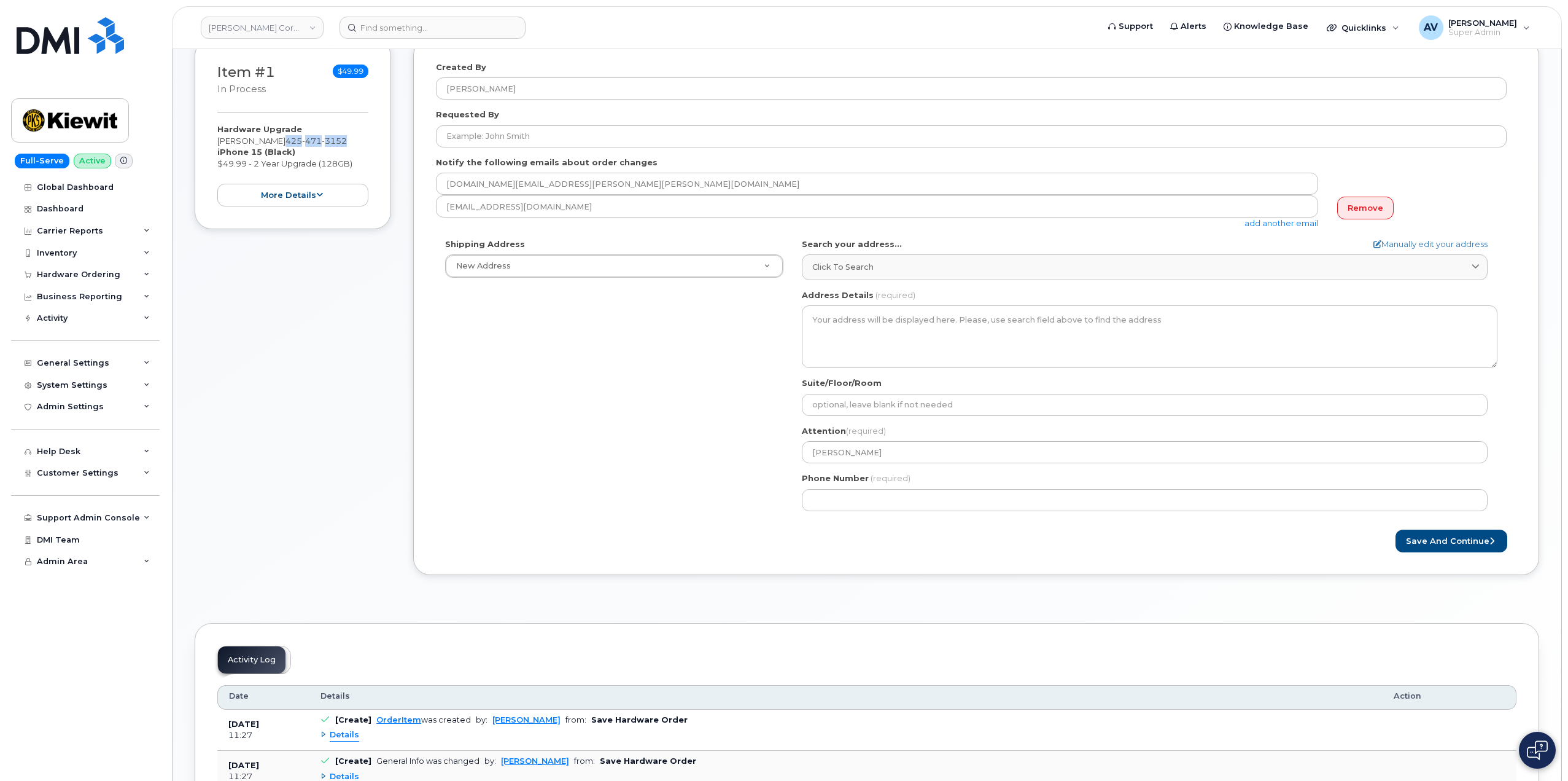
drag, startPoint x: 354, startPoint y: 140, endPoint x: 293, endPoint y: 137, distance: 61.1
click at [293, 136] on div "Hardware Upgrade Benjamin Hughes 425 471 3152 iPhone 15 (Black) $49.99 - 2 Year…" at bounding box center [293, 165] width 151 height 83
copy span "425 471 3152"
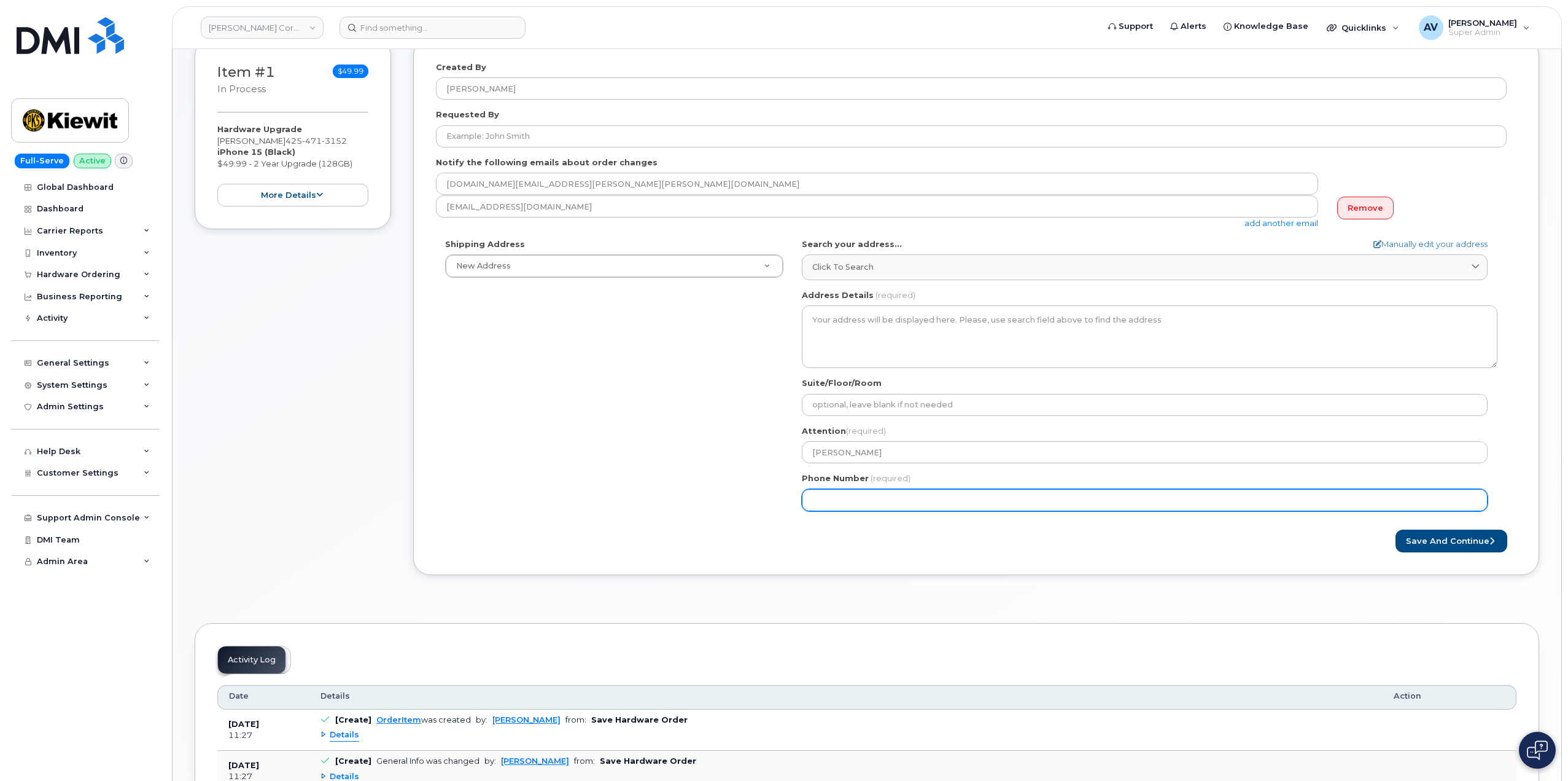
click at [951, 502] on input "Phone Number" at bounding box center [1145, 499] width 686 height 22
paste input "4254713152"
select select
type input "4254713152"
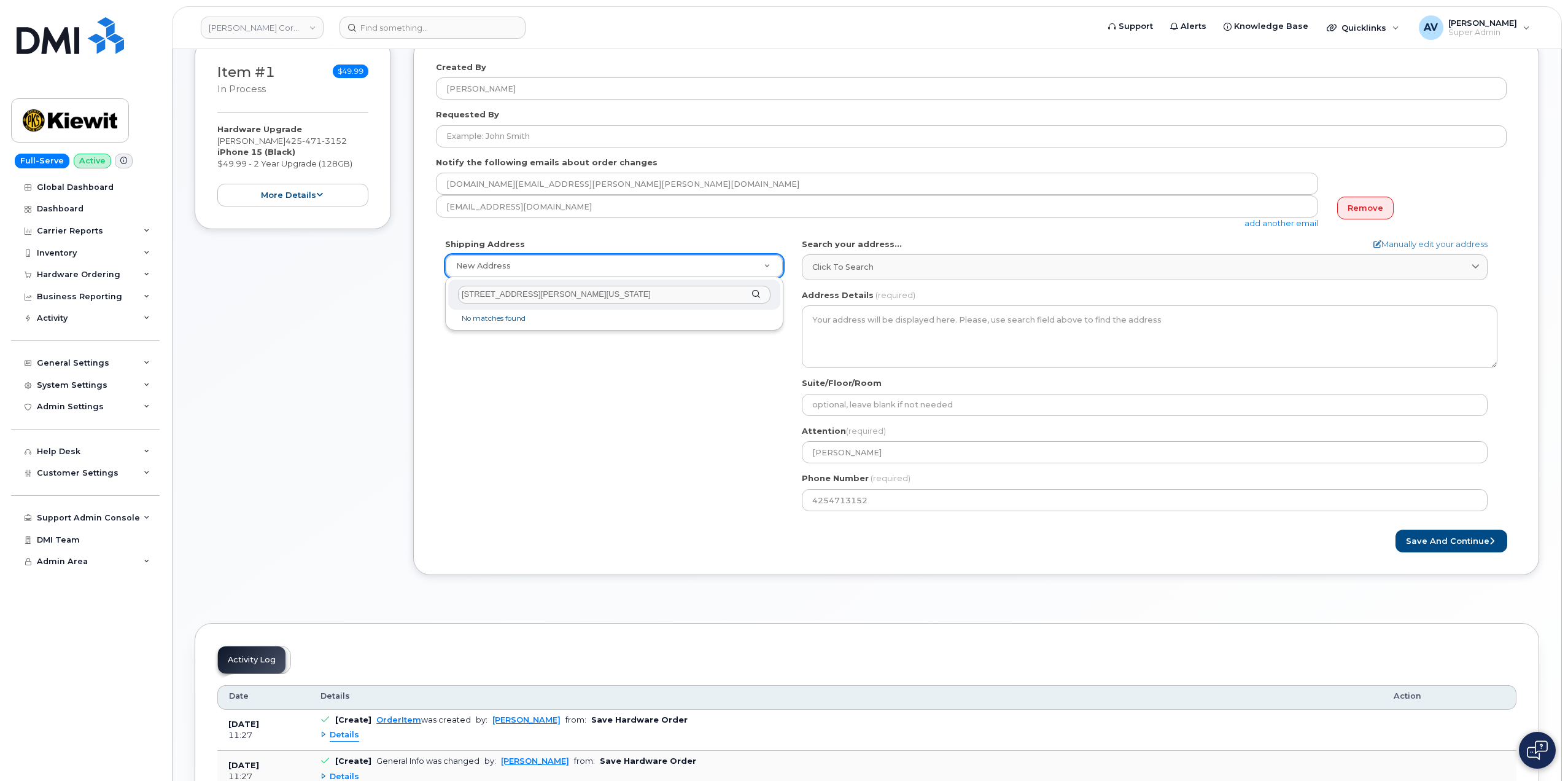
click at [729, 292] on input "16300 Agnes Ave OREGON CITY OR 97045-1069 UNITED STATES" at bounding box center [614, 294] width 312 height 18
type input "163"
click at [756, 291] on div "163" at bounding box center [614, 294] width 332 height 30
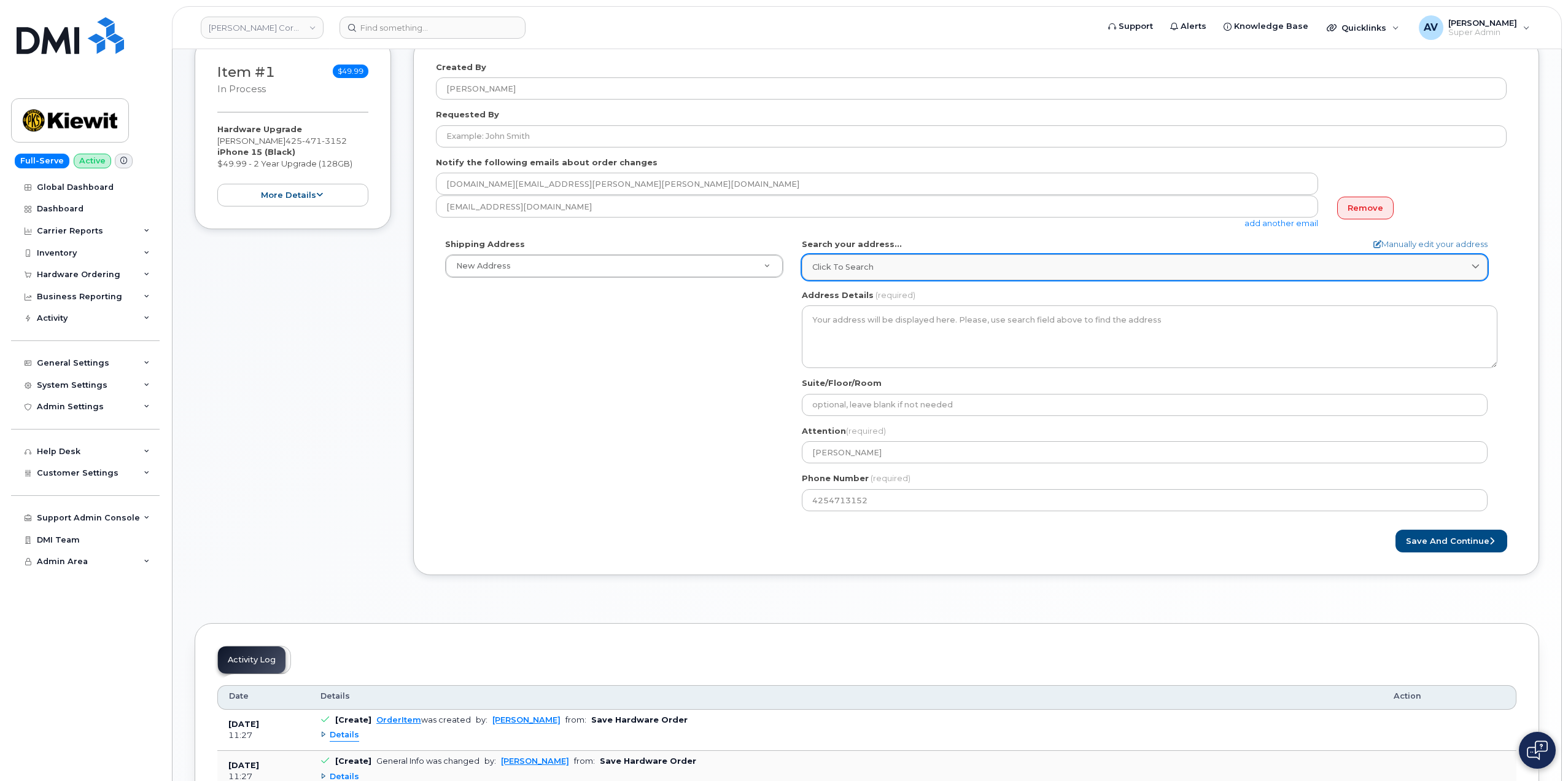
click at [867, 263] on span "Click to search" at bounding box center [843, 266] width 61 height 11
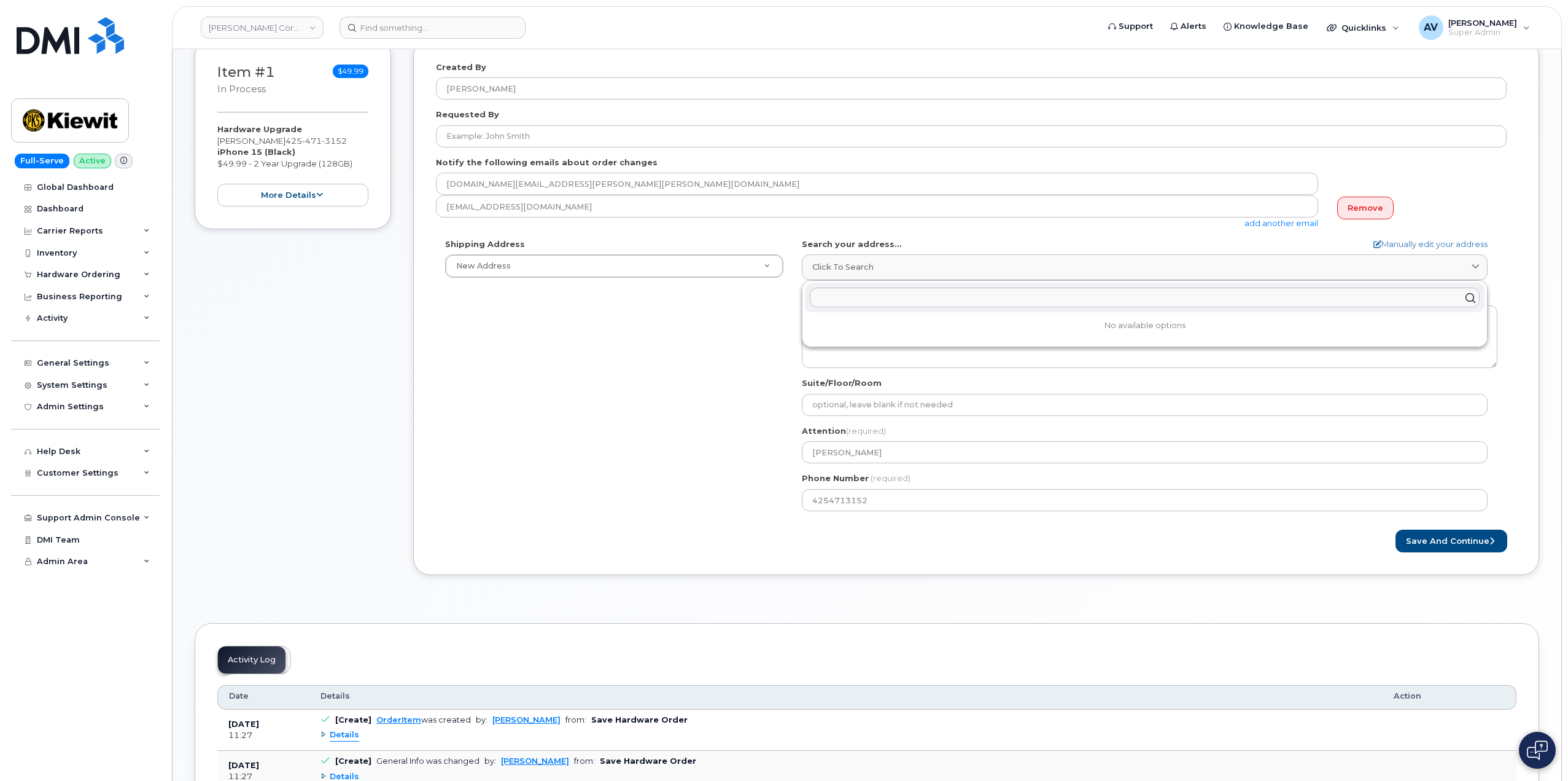
paste input "16300 Agnes Ave OREGON CITY OR 97045-1069 UNITED STATES"
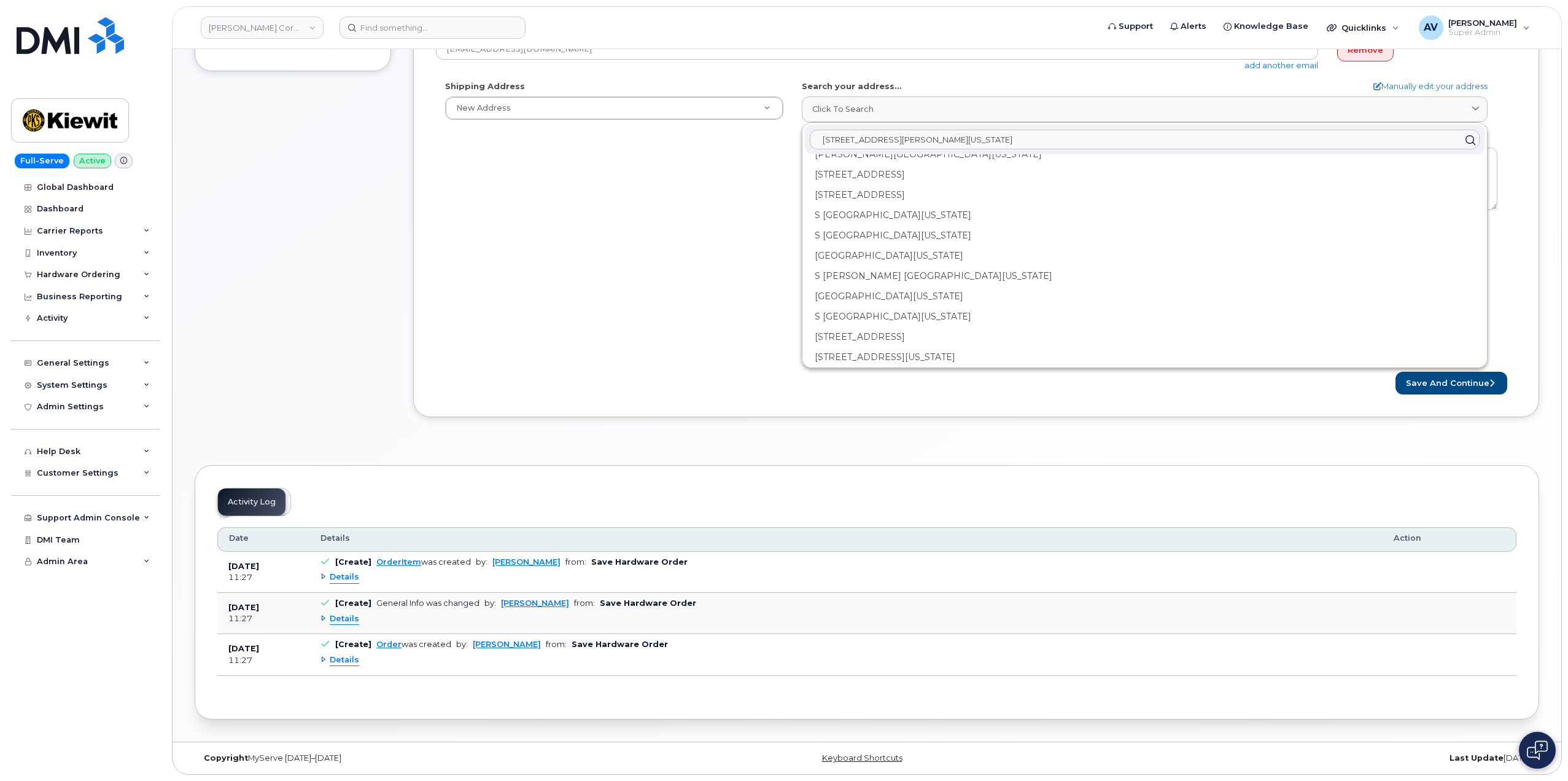
scroll to position [0, 0]
click at [852, 136] on input "[STREET_ADDRESS][PERSON_NAME][US_STATE]" at bounding box center [1145, 140] width 670 height 20
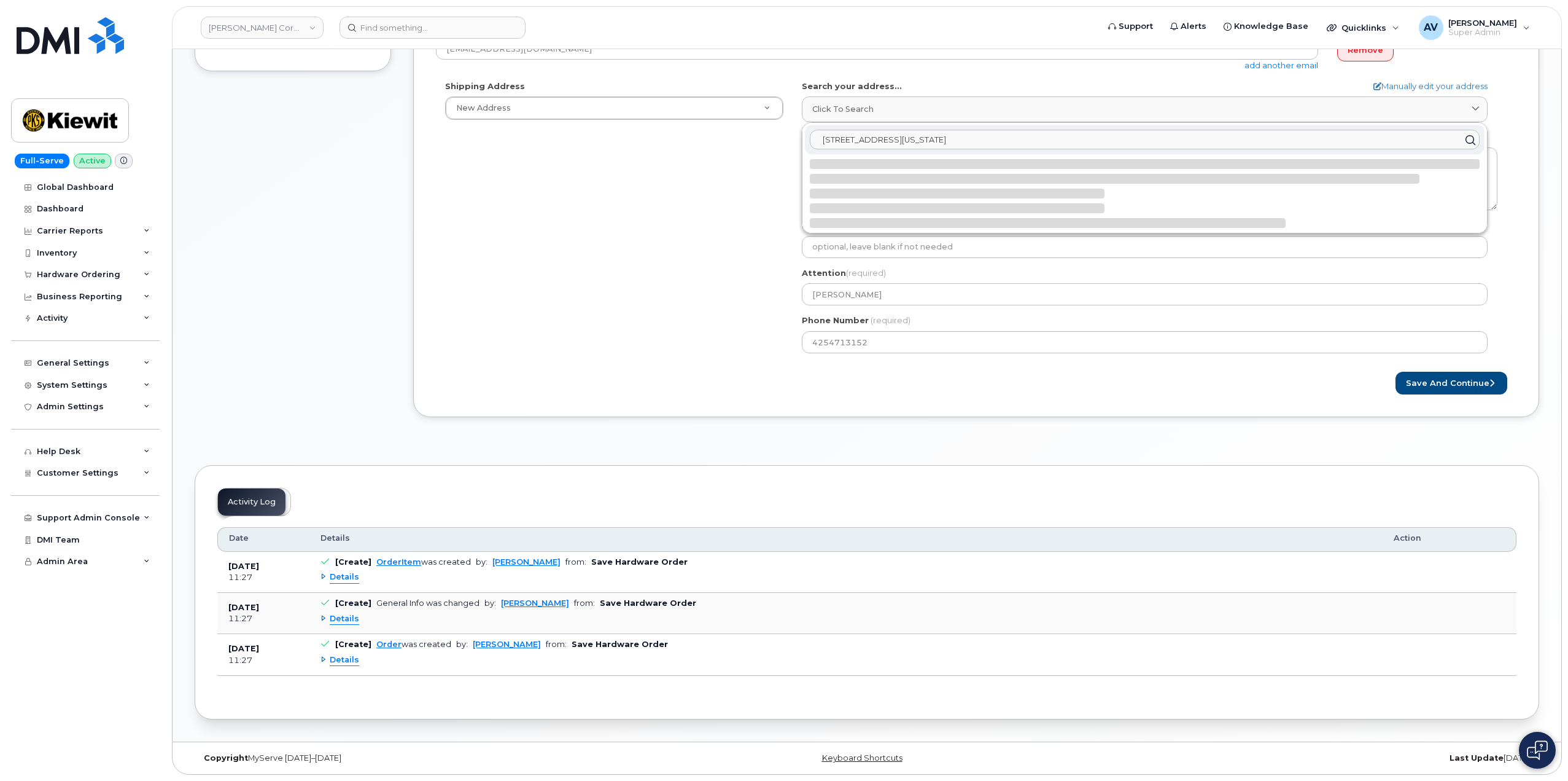
click at [1129, 135] on input "16300 SAgnes Ave OREGON CITY OR 97045-1069 UNITED STATES" at bounding box center [1145, 140] width 670 height 20
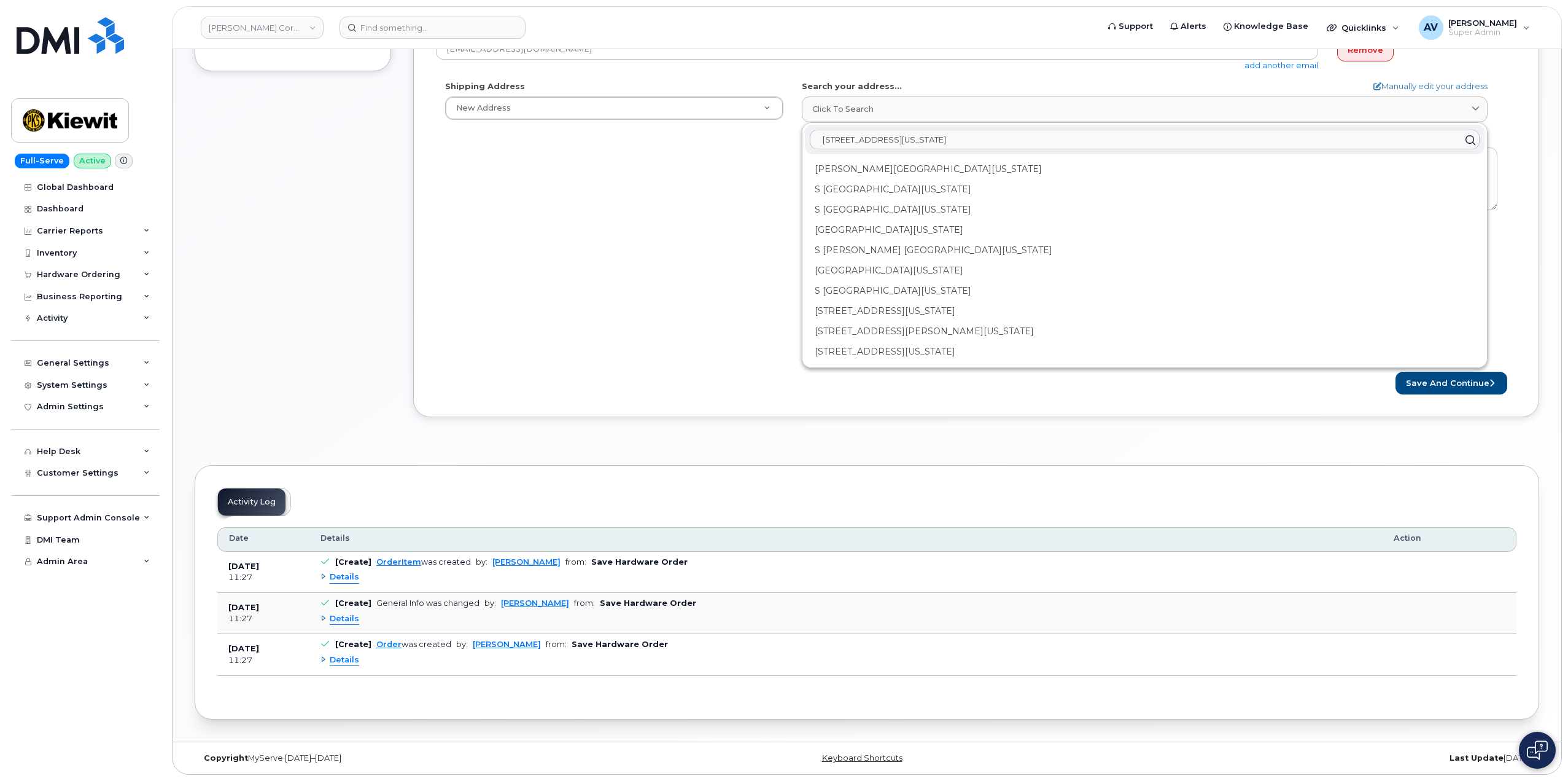
click at [858, 137] on input "16300 SAgnes Ave OREGON OR 97045" at bounding box center [1145, 140] width 670 height 20
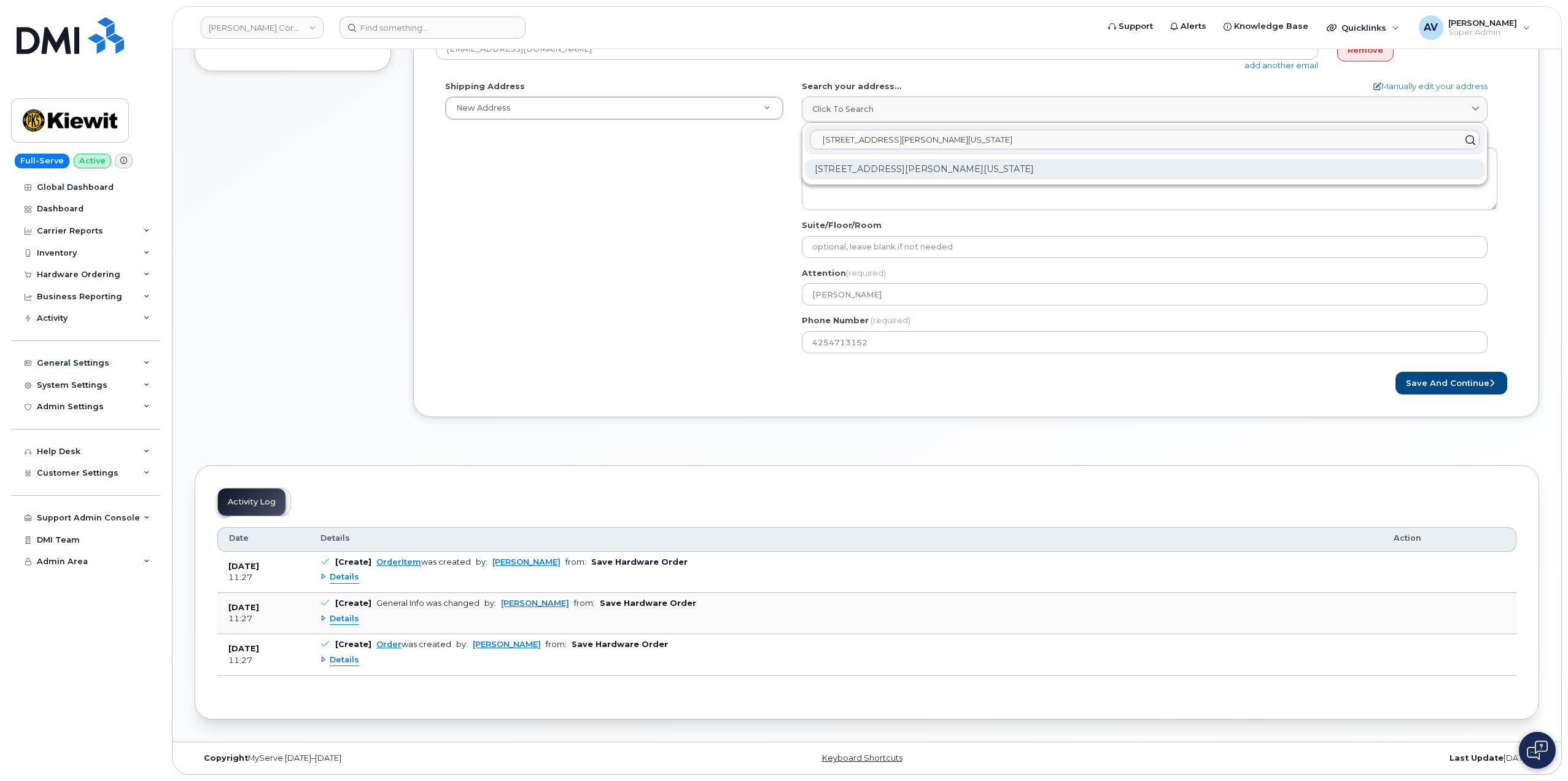
type input "16300 Agnes Ave OREGON OR 97045"
click at [926, 166] on div "16300 Agnes Ave Oregon City OR 97045-1069" at bounding box center [1145, 169] width 680 height 20
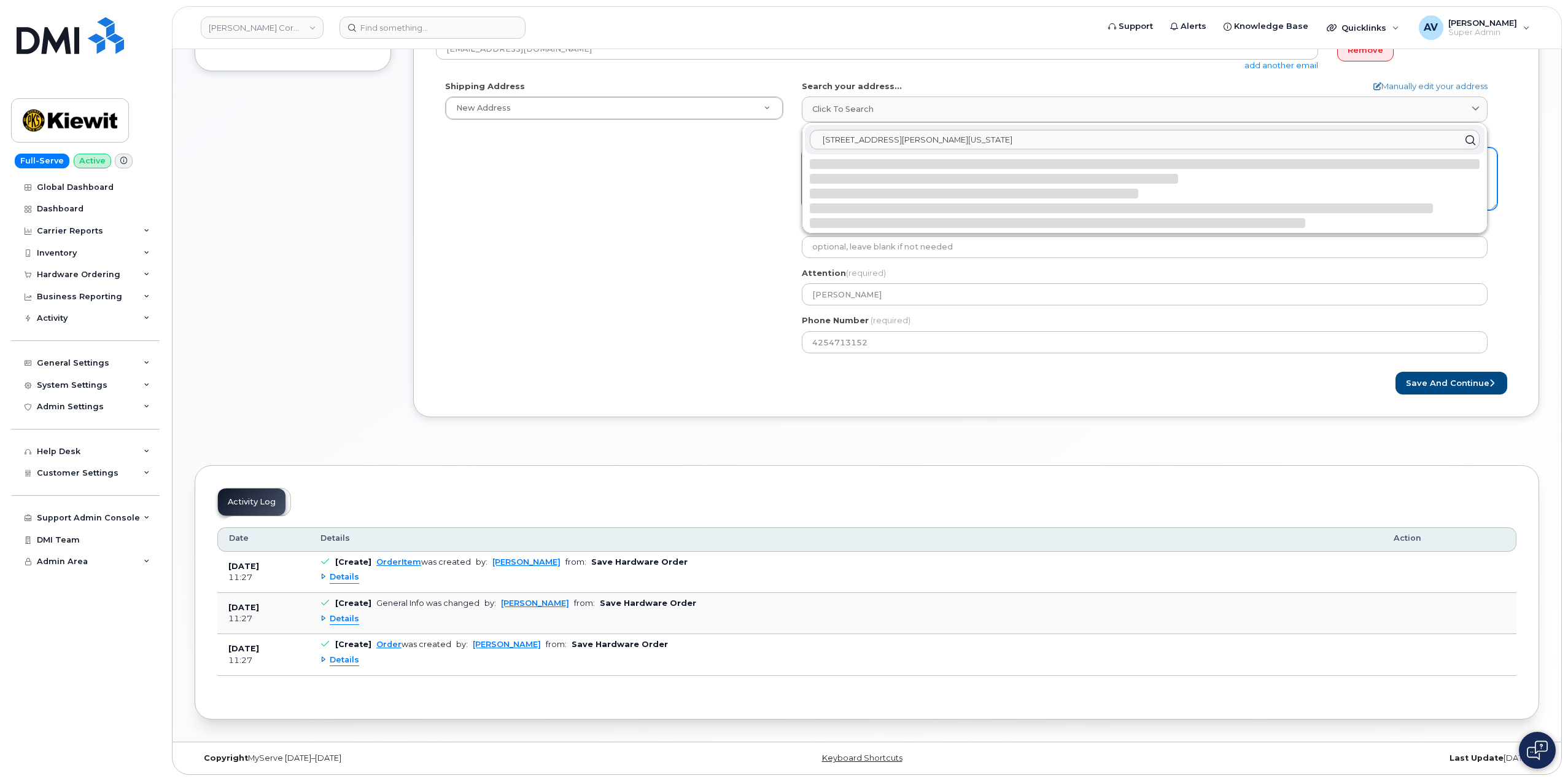
select select
type textarea "16300 Agnes Ave OREGON CITY OR 97045-1069 UNITED STATES"
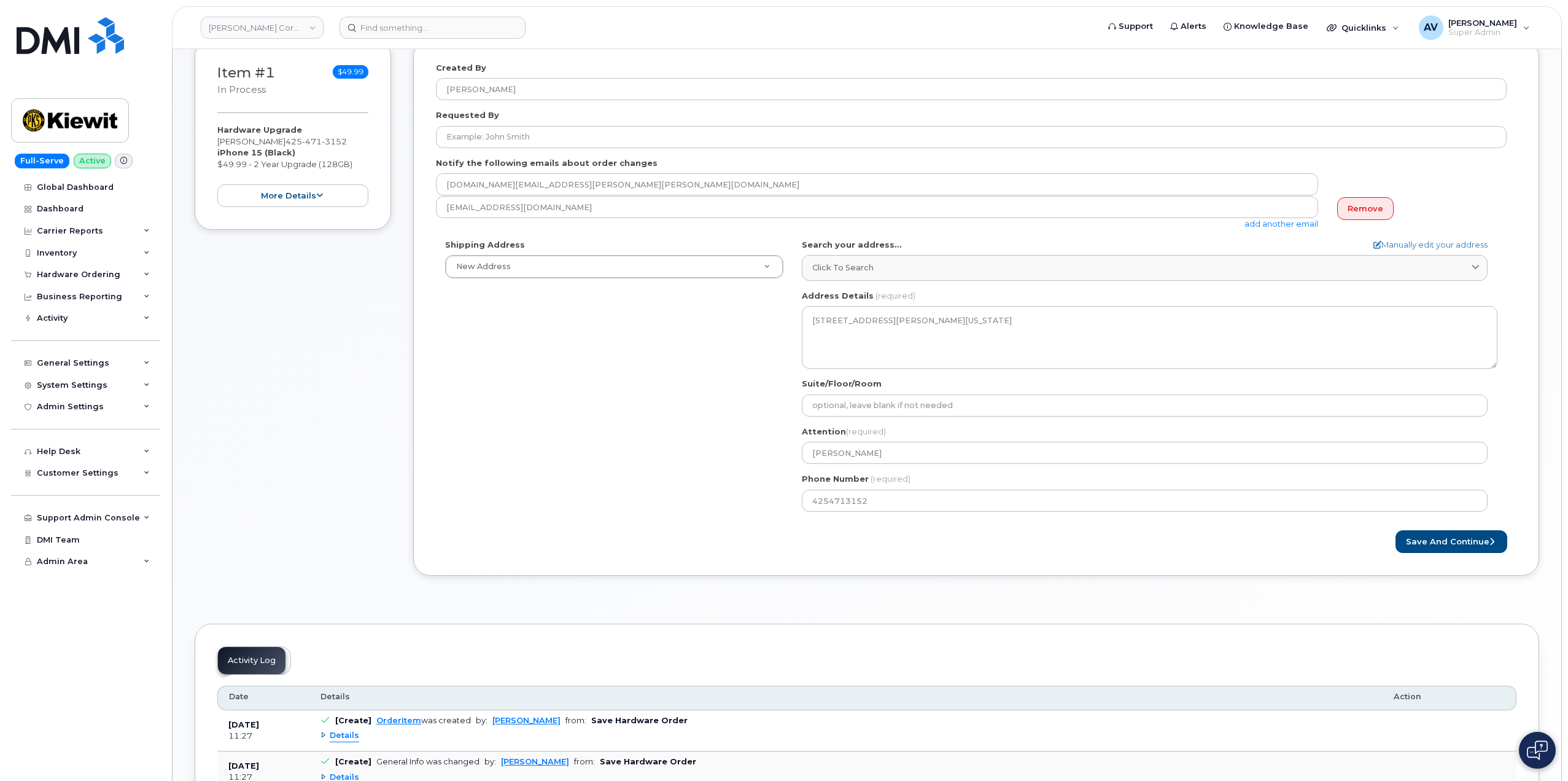
scroll to position [158, 0]
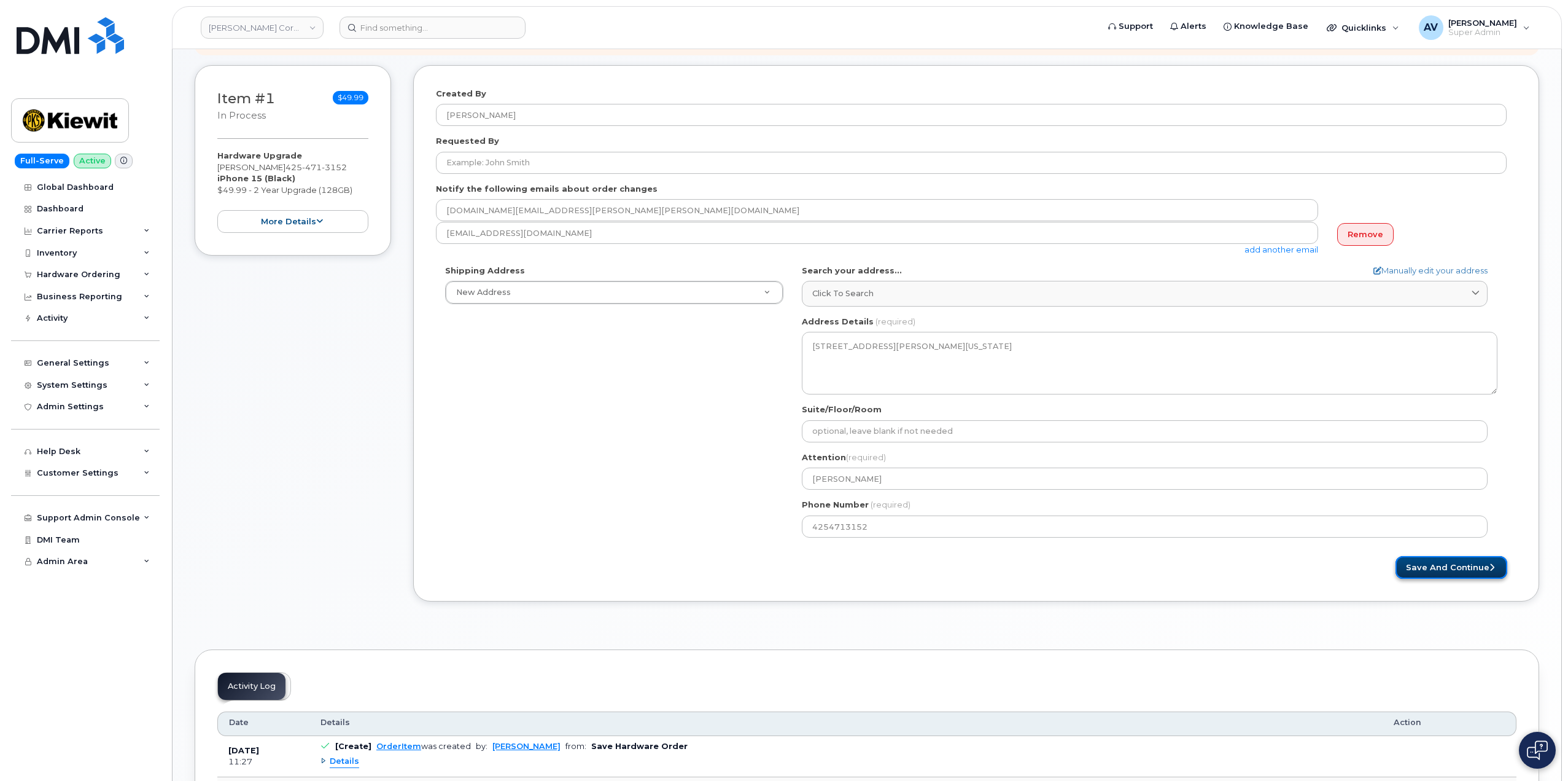
click at [1460, 571] on button "Save and Continue" at bounding box center [1451, 567] width 112 height 23
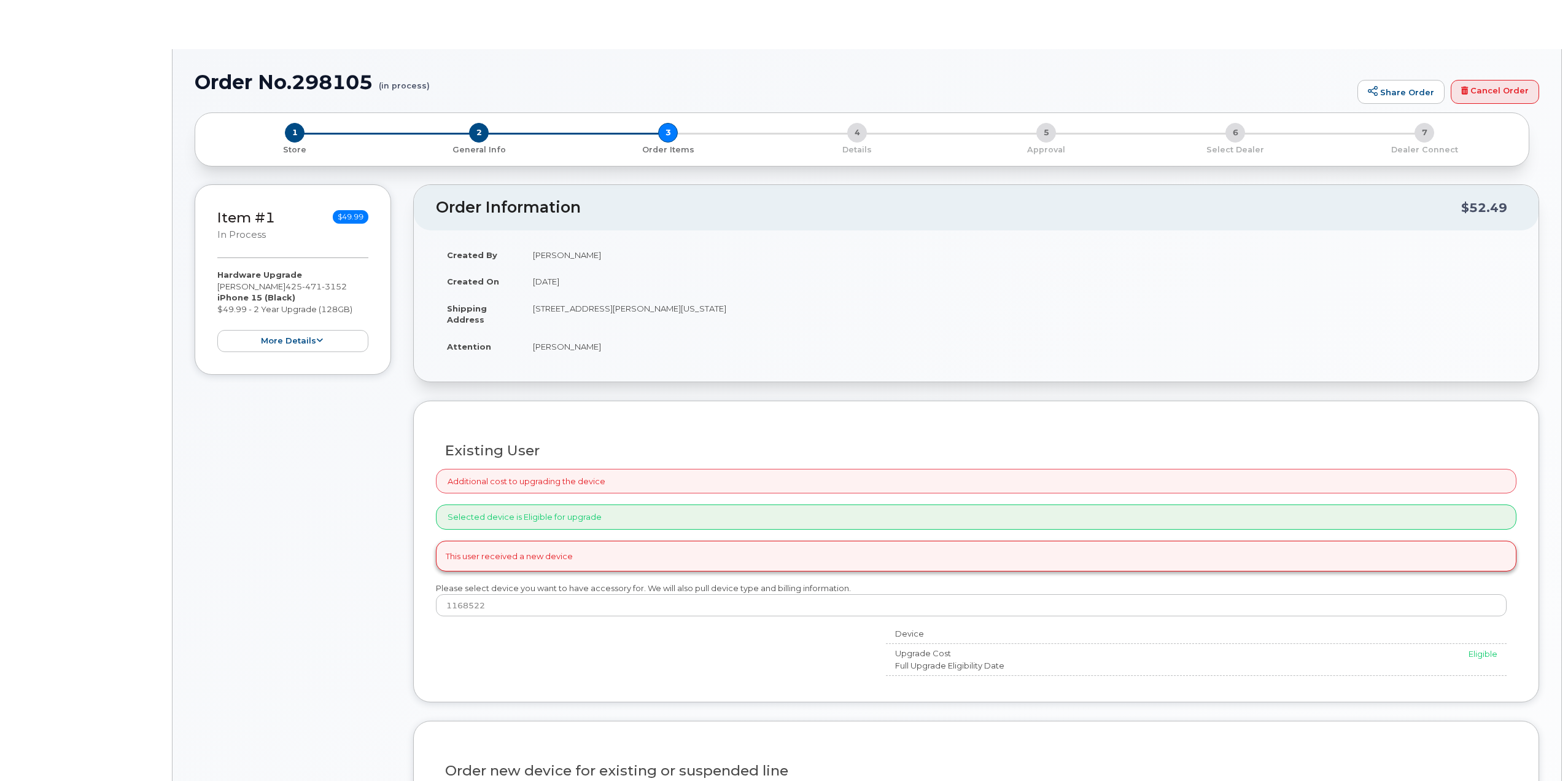
type input "[PERSON_NAME]"
radio input "true"
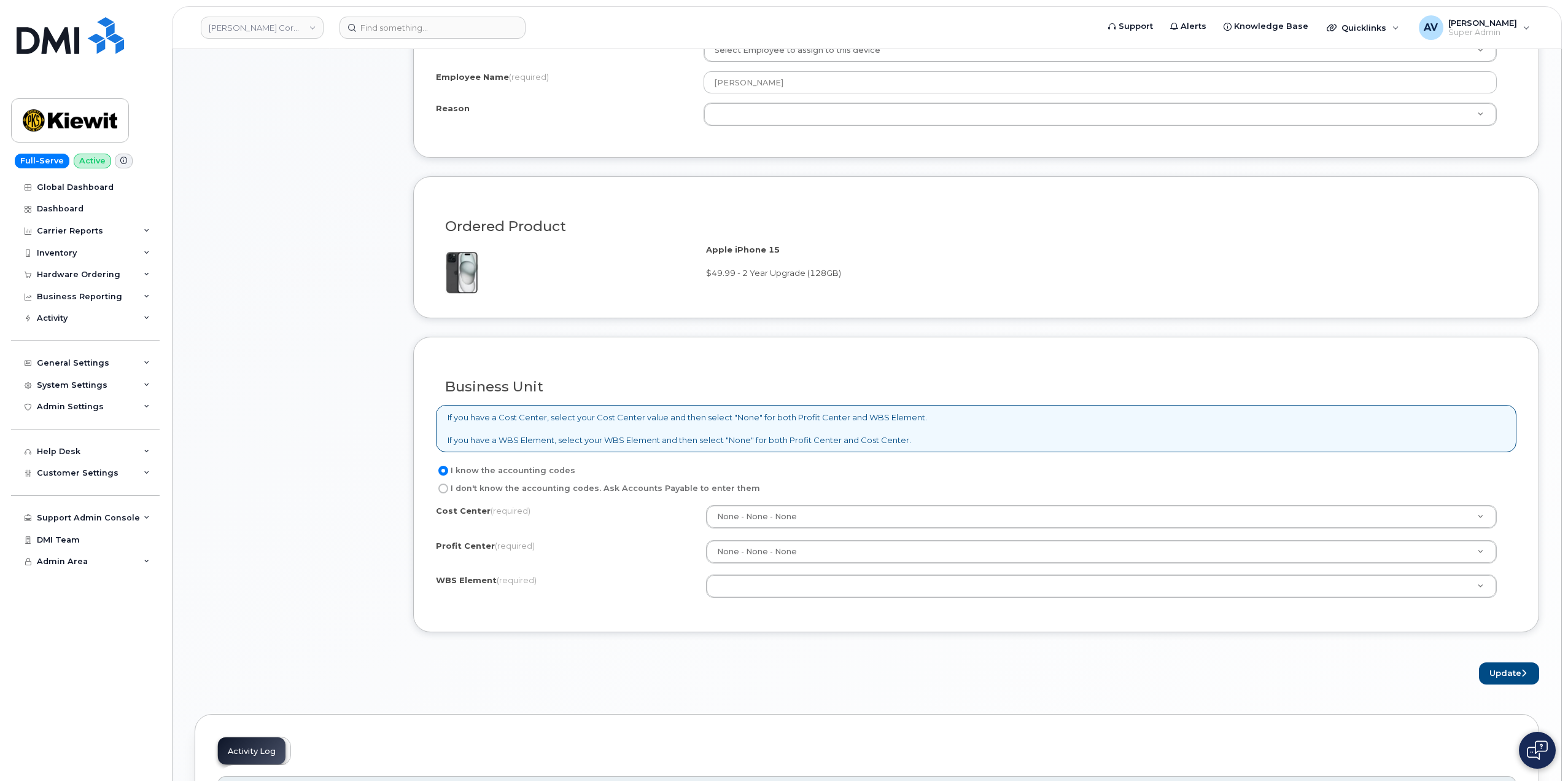
scroll to position [737, 0]
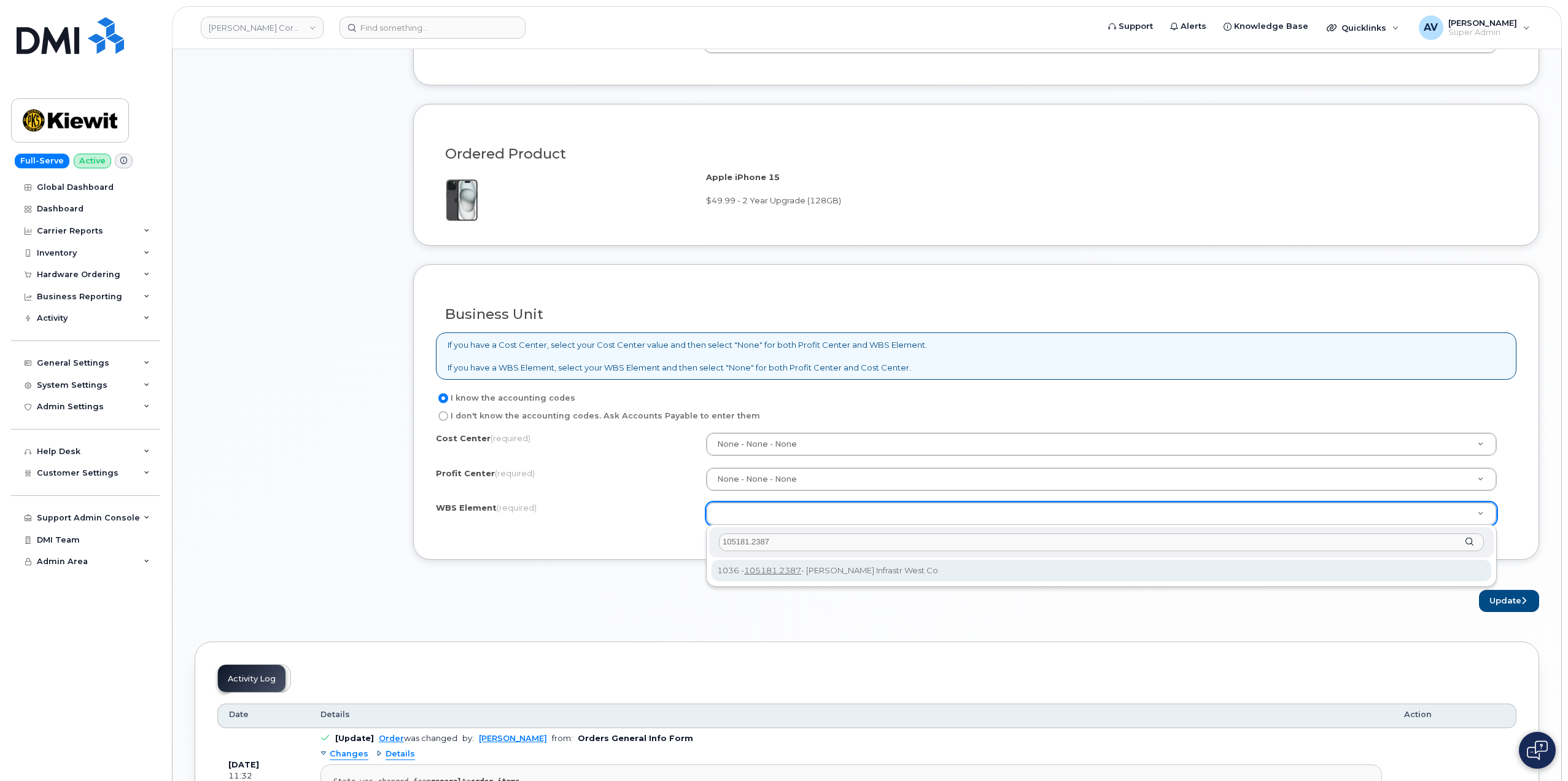
type input "105181.2387"
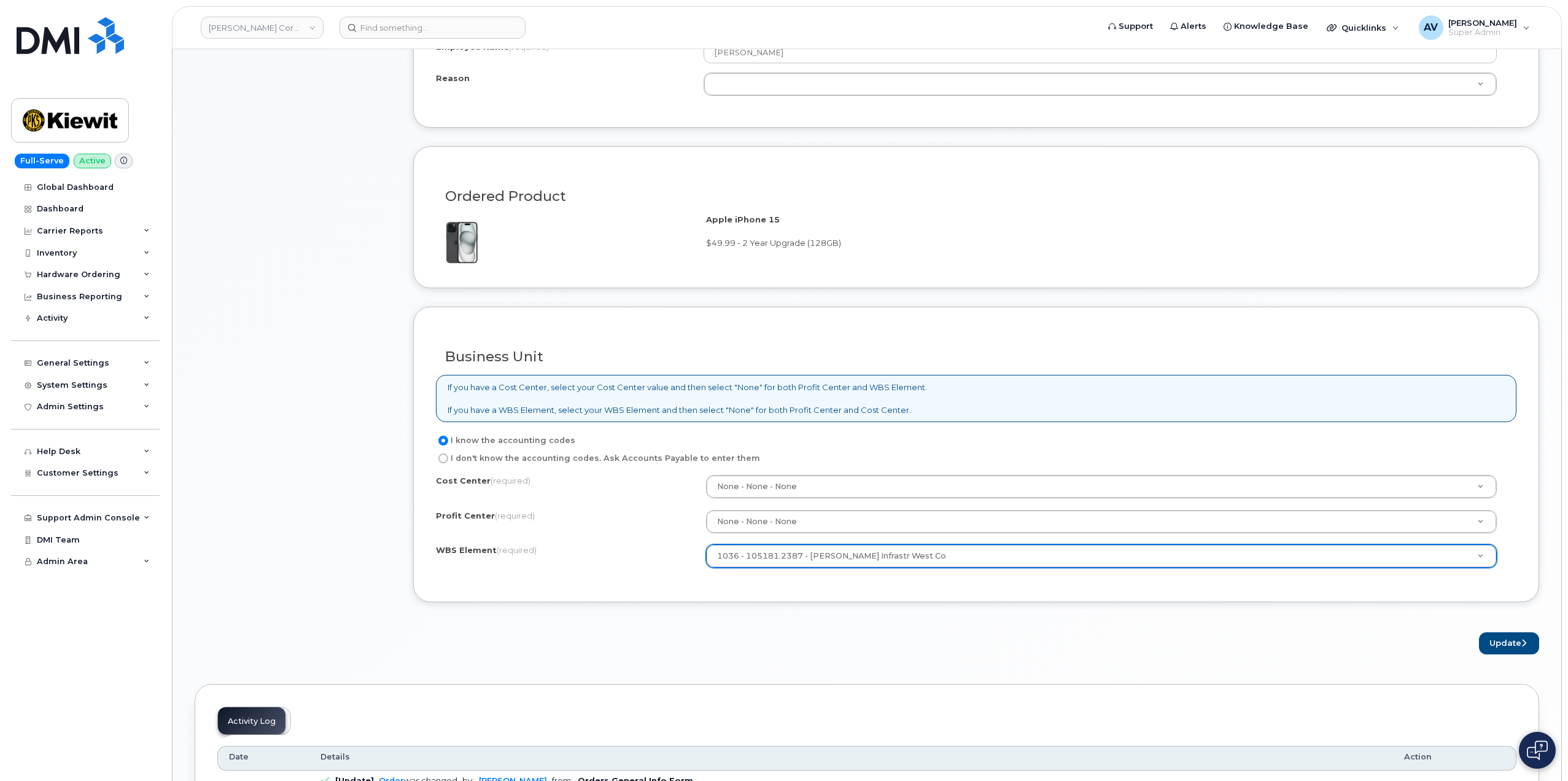
scroll to position [860, 0]
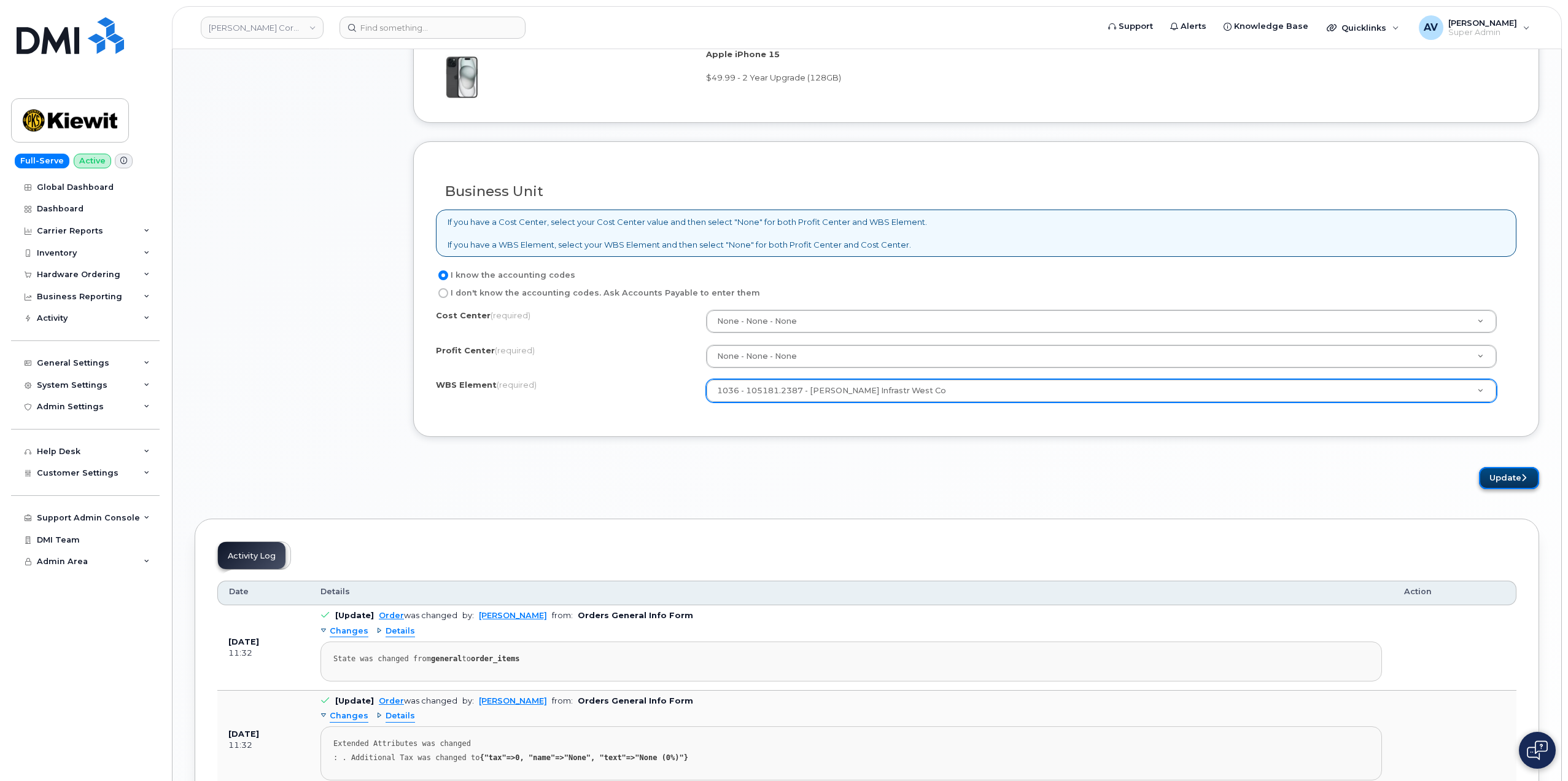
click at [1496, 477] on button "Update" at bounding box center [1509, 478] width 60 height 23
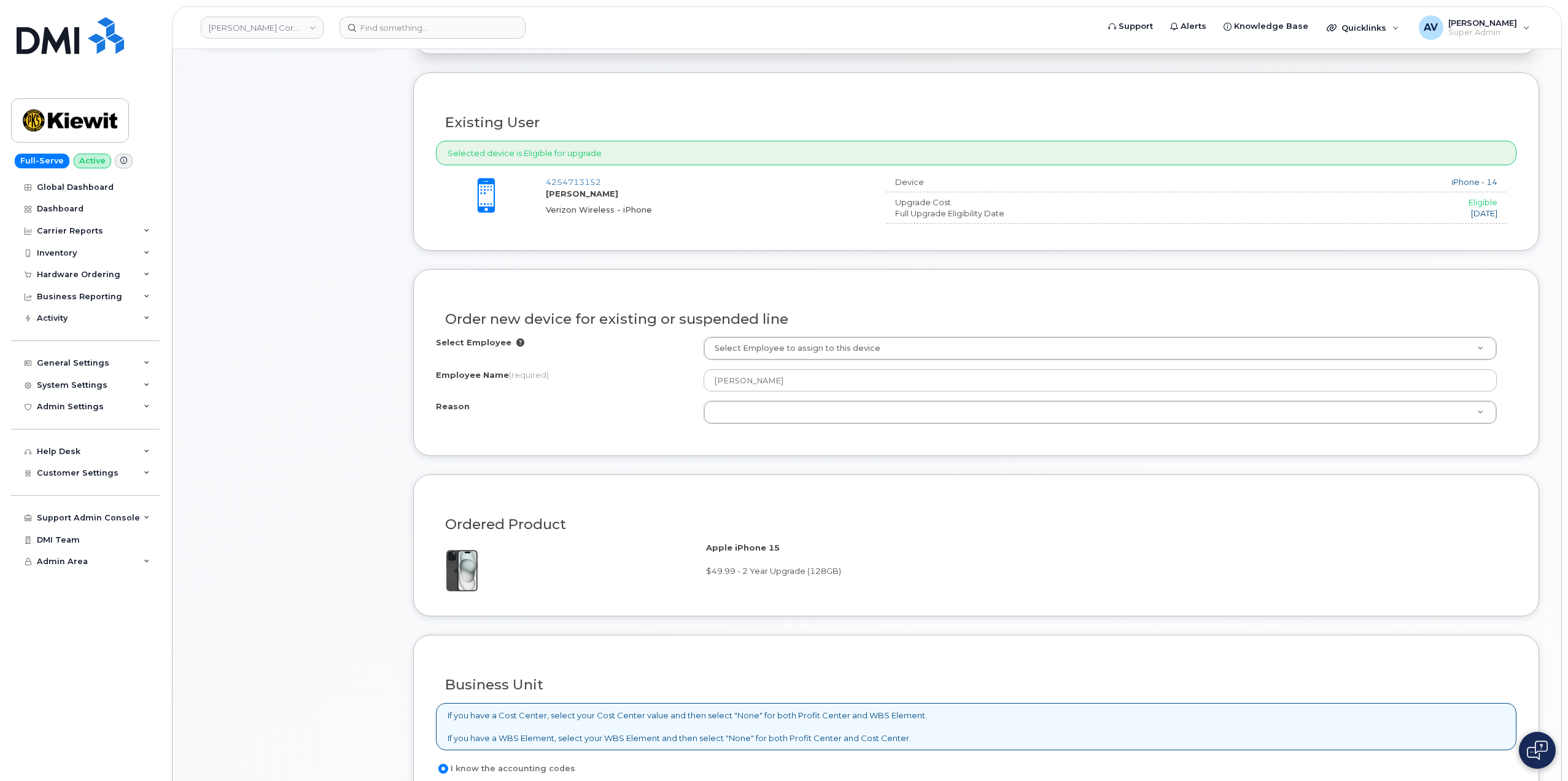
scroll to position [276, 0]
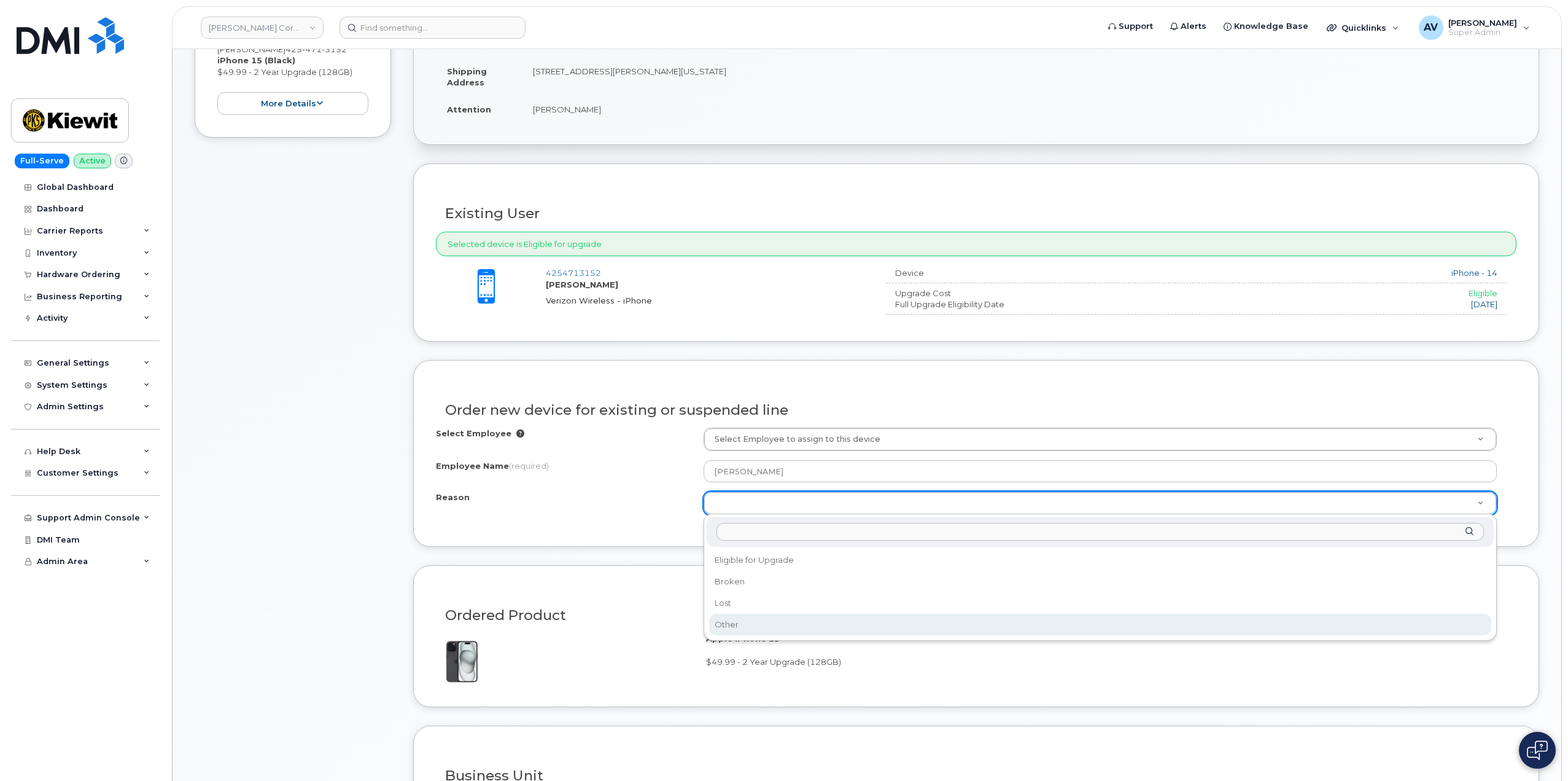
select select "other"
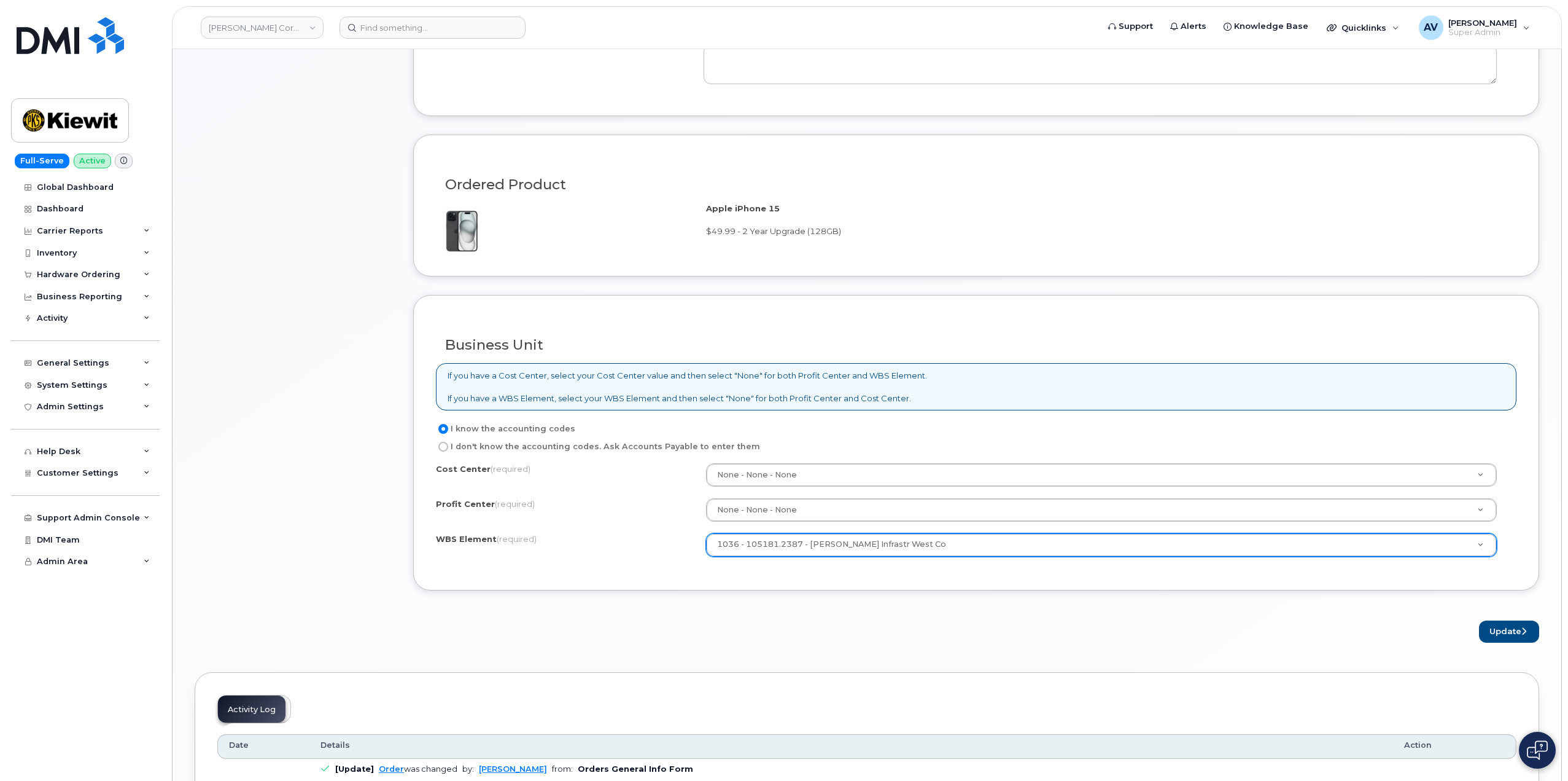
scroll to position [768, 0]
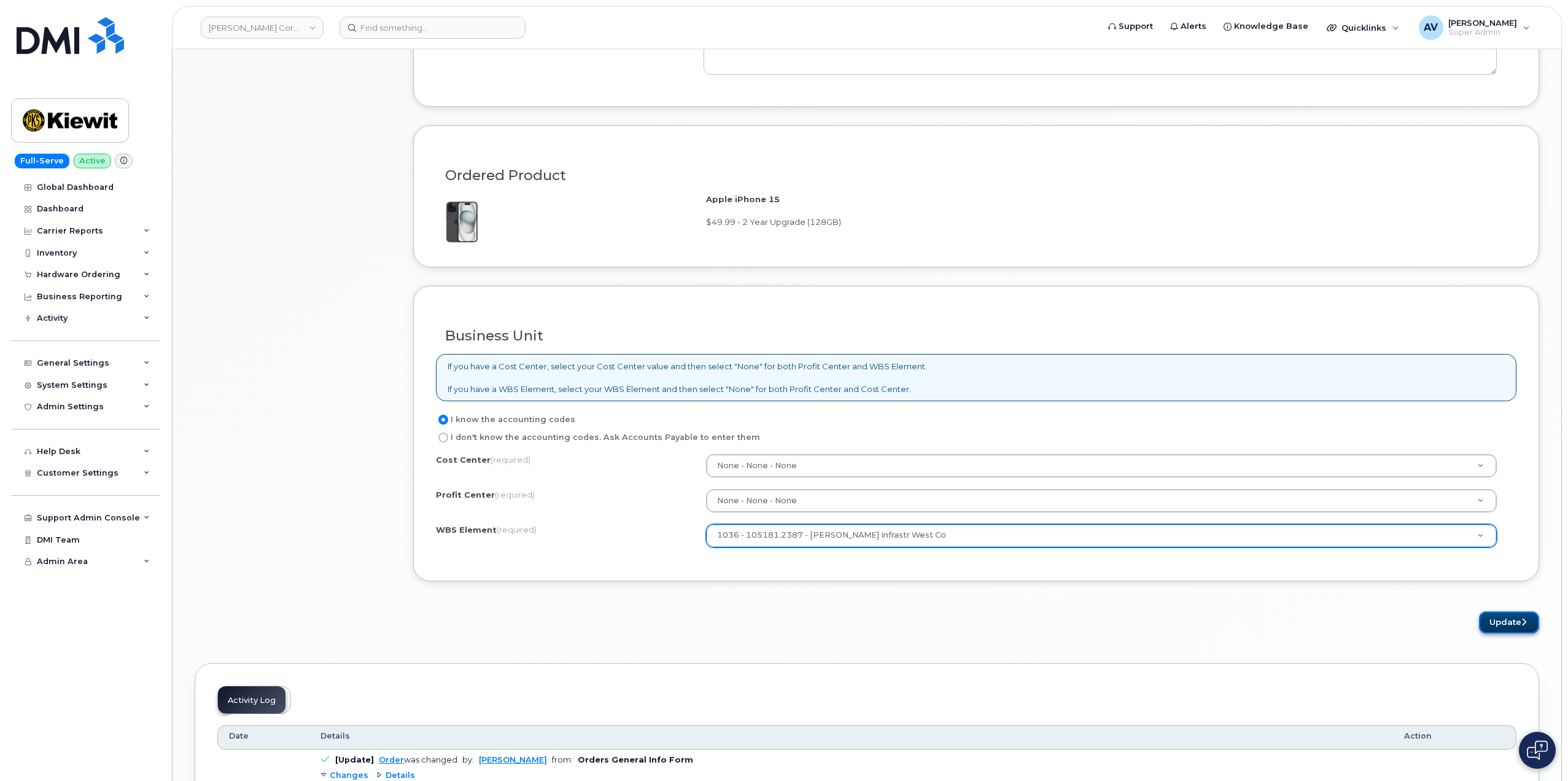
click at [1514, 624] on button "Update" at bounding box center [1509, 623] width 60 height 23
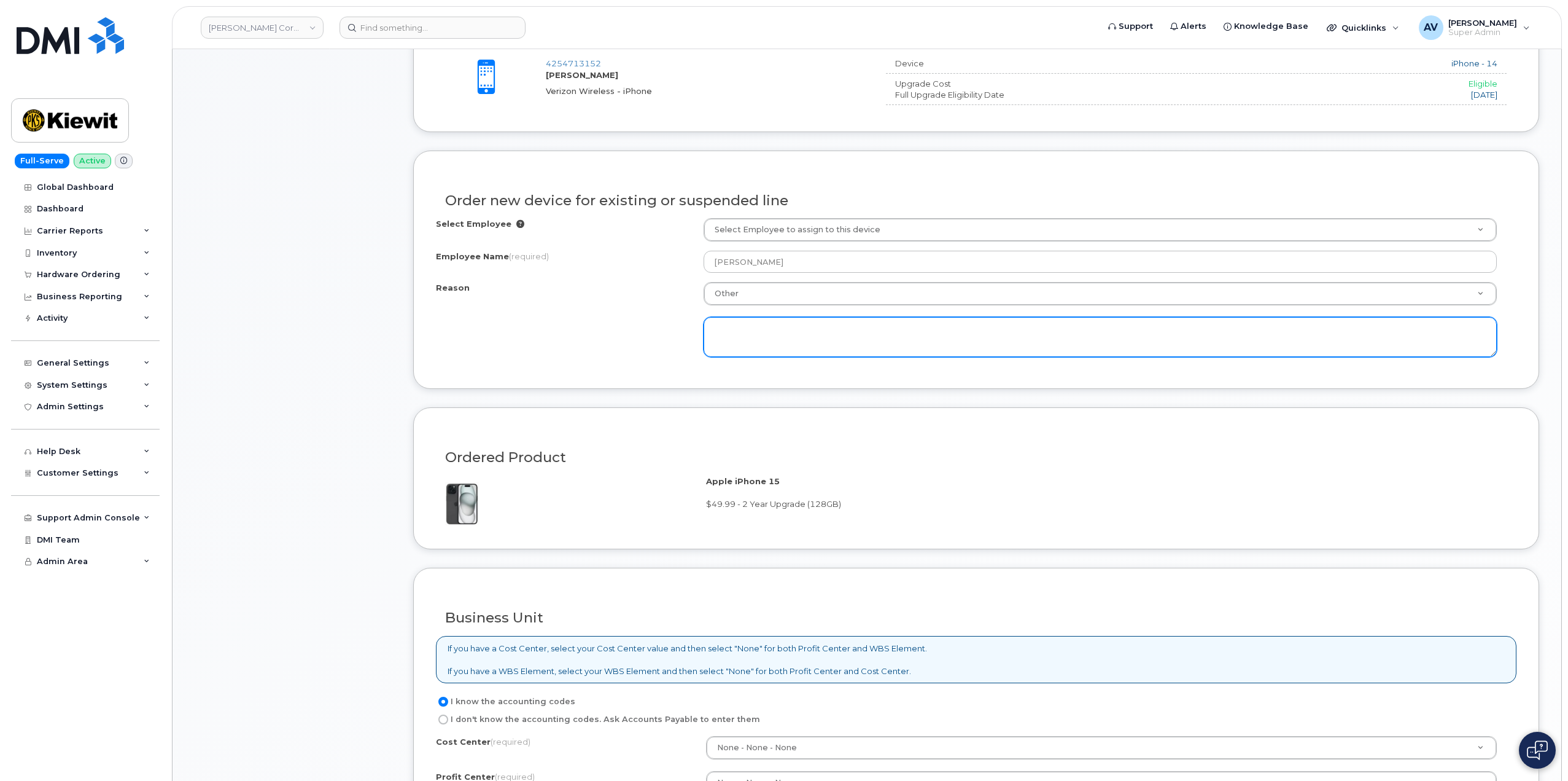
scroll to position [460, 0]
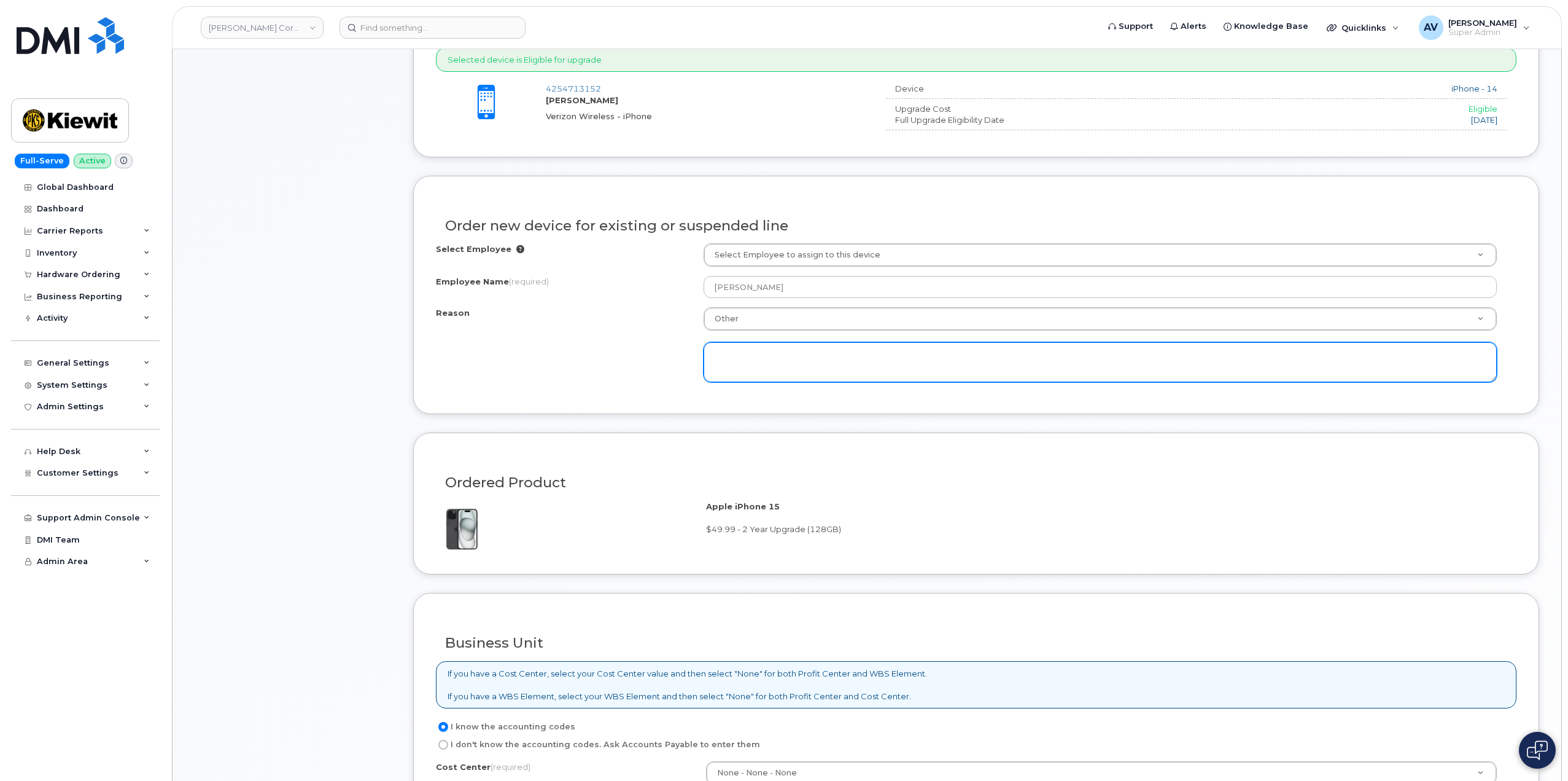
click at [742, 354] on textarea at bounding box center [1101, 362] width 793 height 40
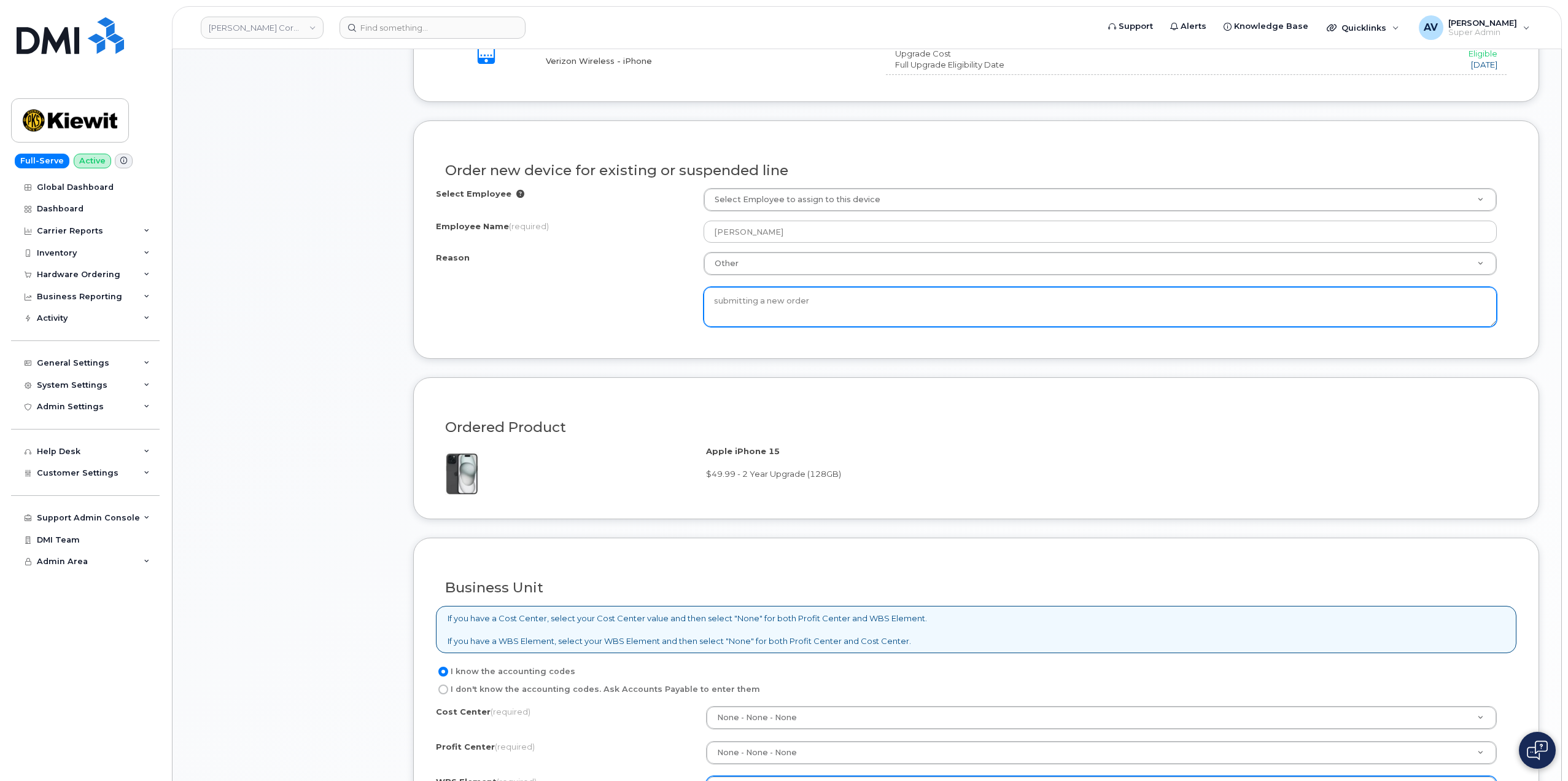
scroll to position [583, 0]
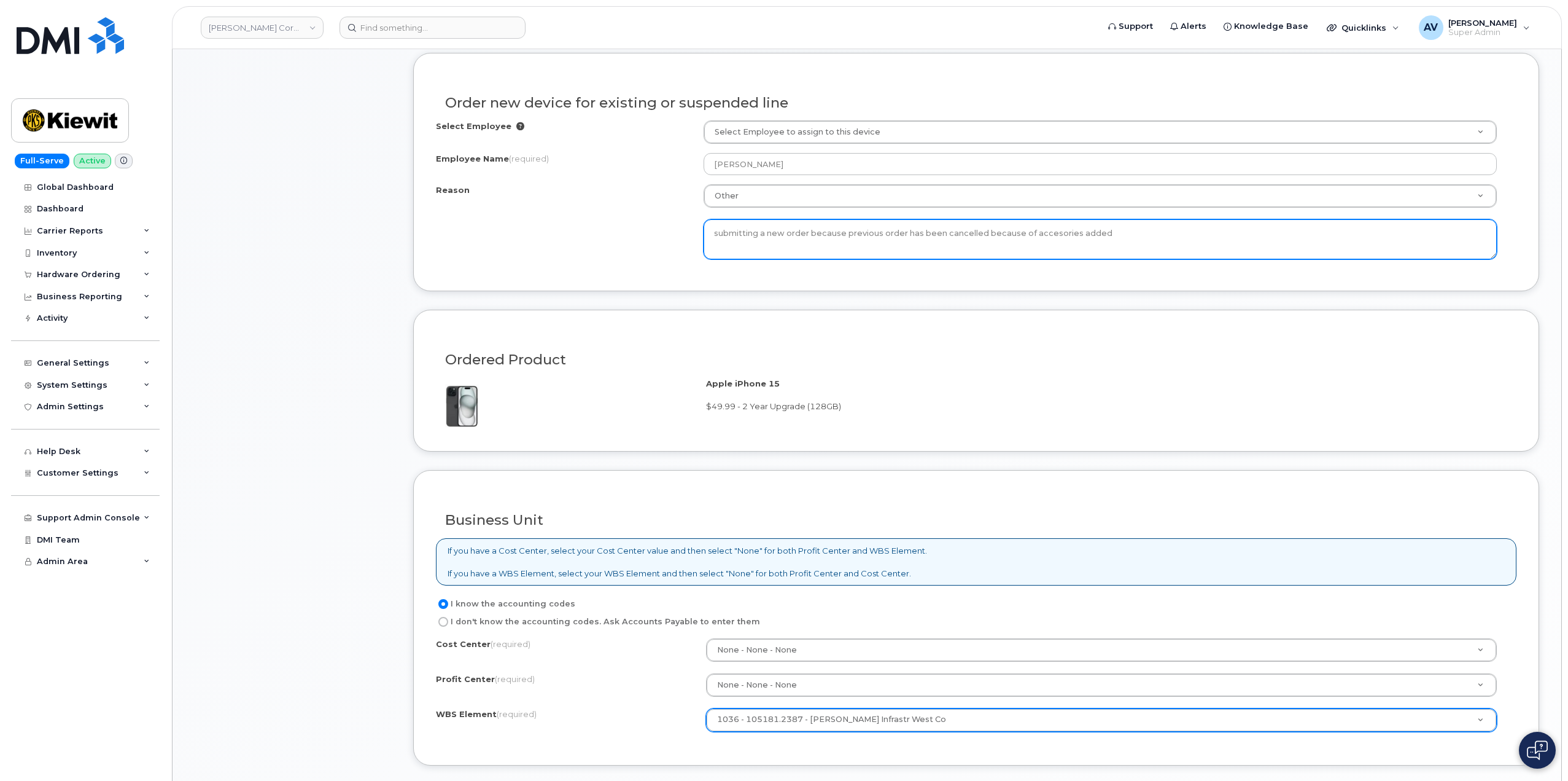
click at [1054, 236] on textarea "submitting a new order because previous order has been cancelled because of acc…" at bounding box center [1101, 240] width 793 height 40
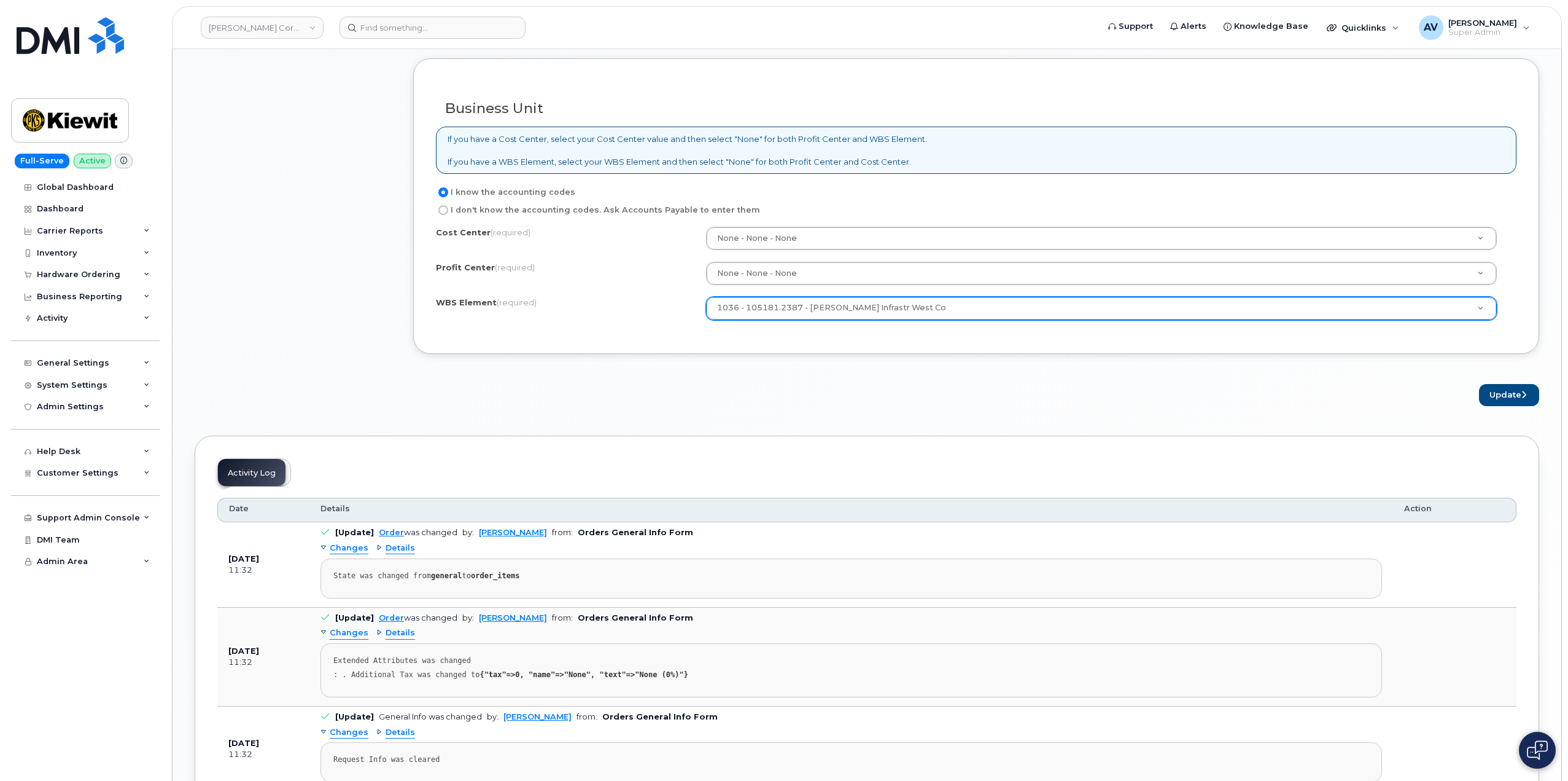
scroll to position [1013, 0]
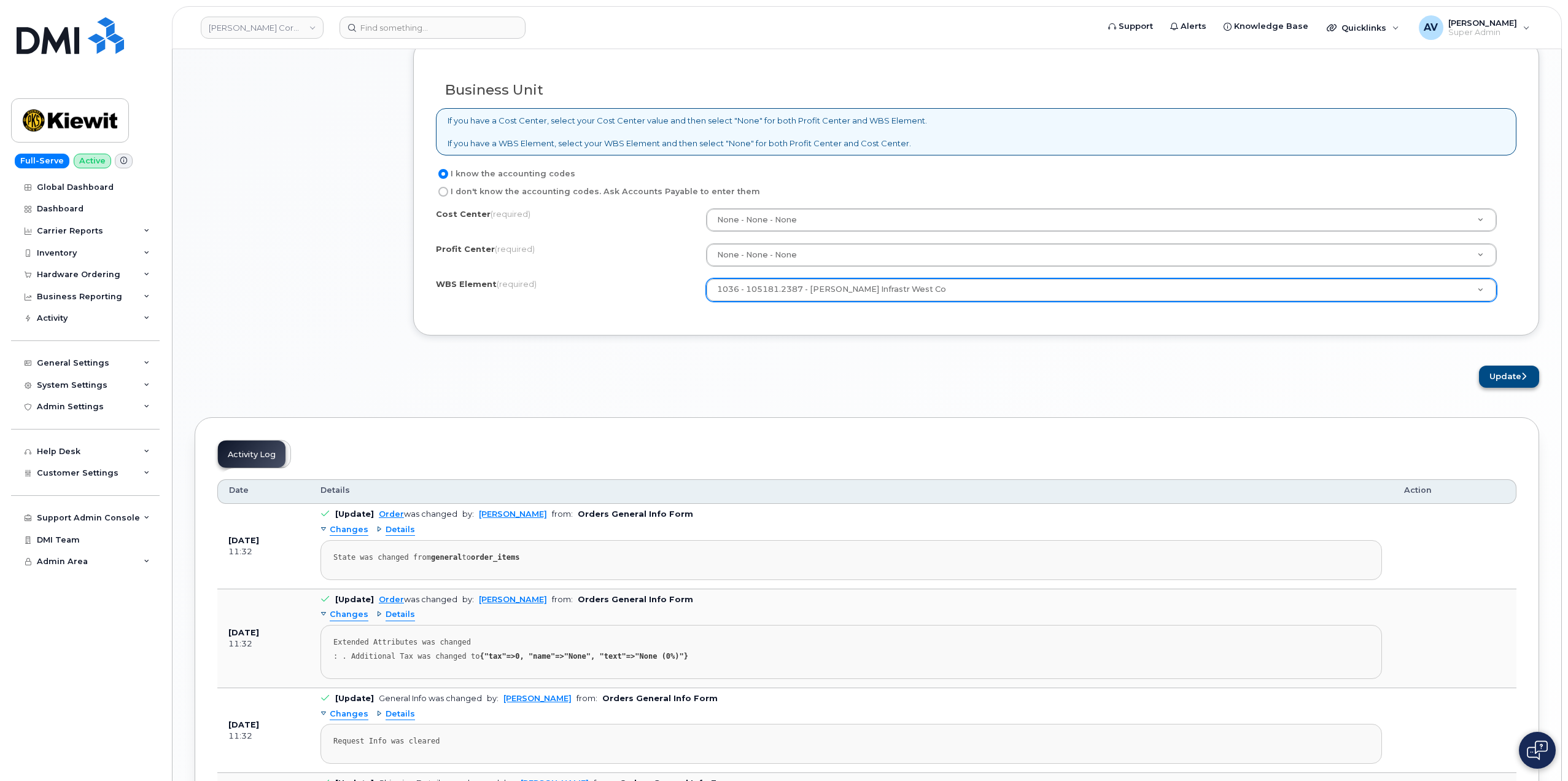
type textarea "submitting a new order because previous order has been cancelled because of acc…"
click at [1509, 374] on button "Update" at bounding box center [1509, 377] width 60 height 23
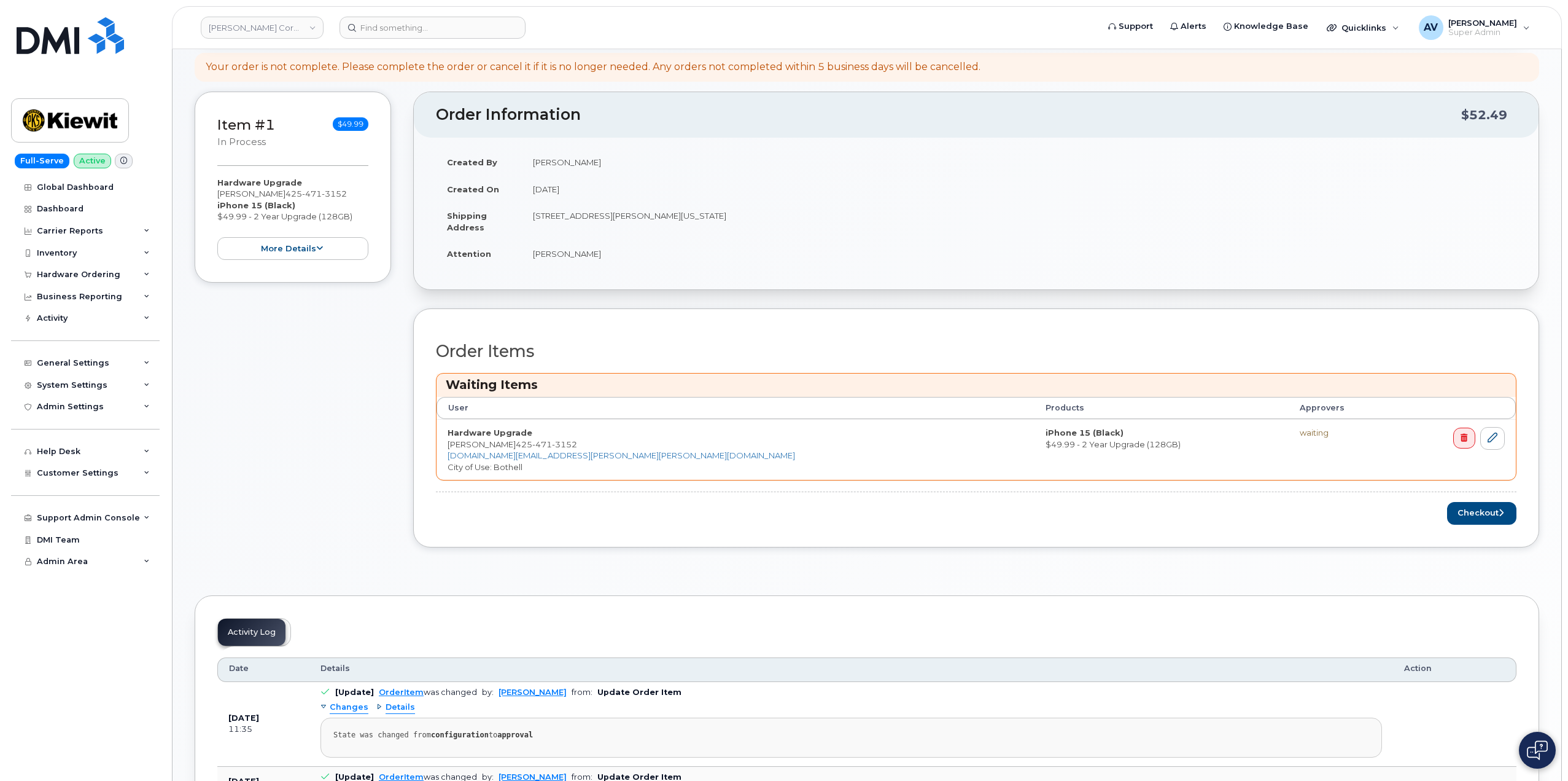
scroll to position [184, 0]
click at [1466, 509] on button "Checkout" at bounding box center [1482, 513] width 69 height 23
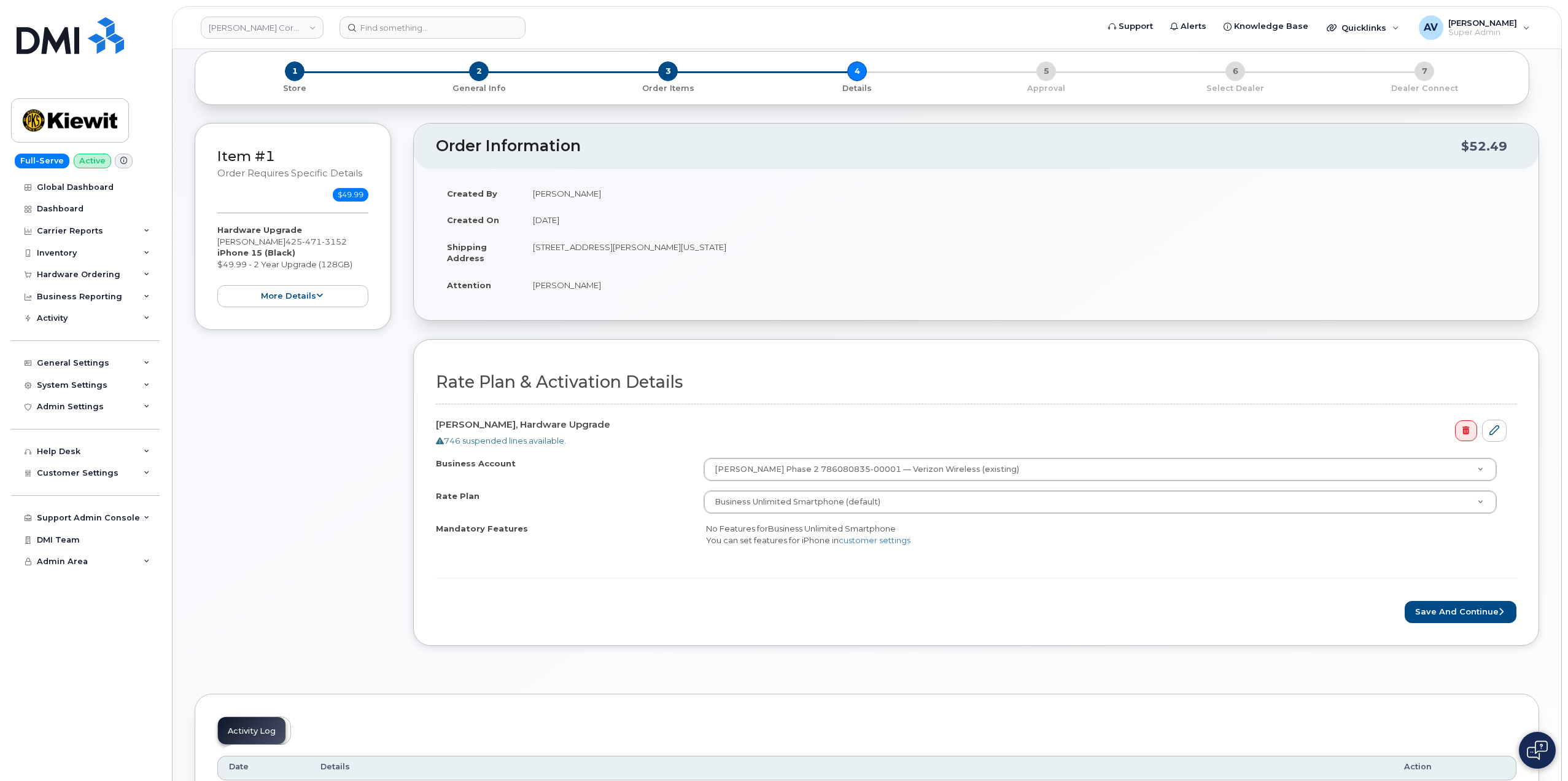
scroll to position [123, 0]
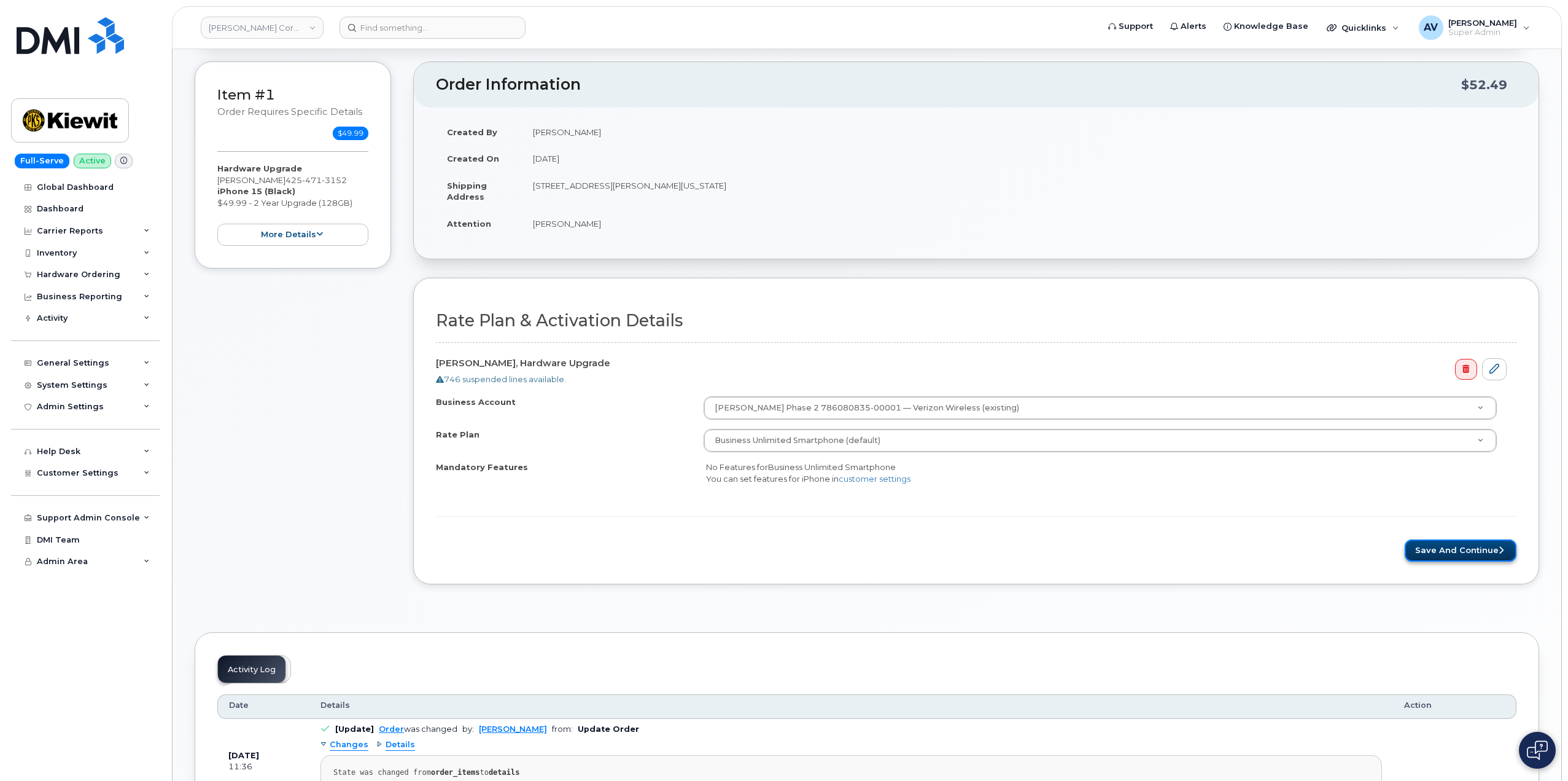
click at [1460, 548] on button "Save and Continue" at bounding box center [1461, 551] width 112 height 23
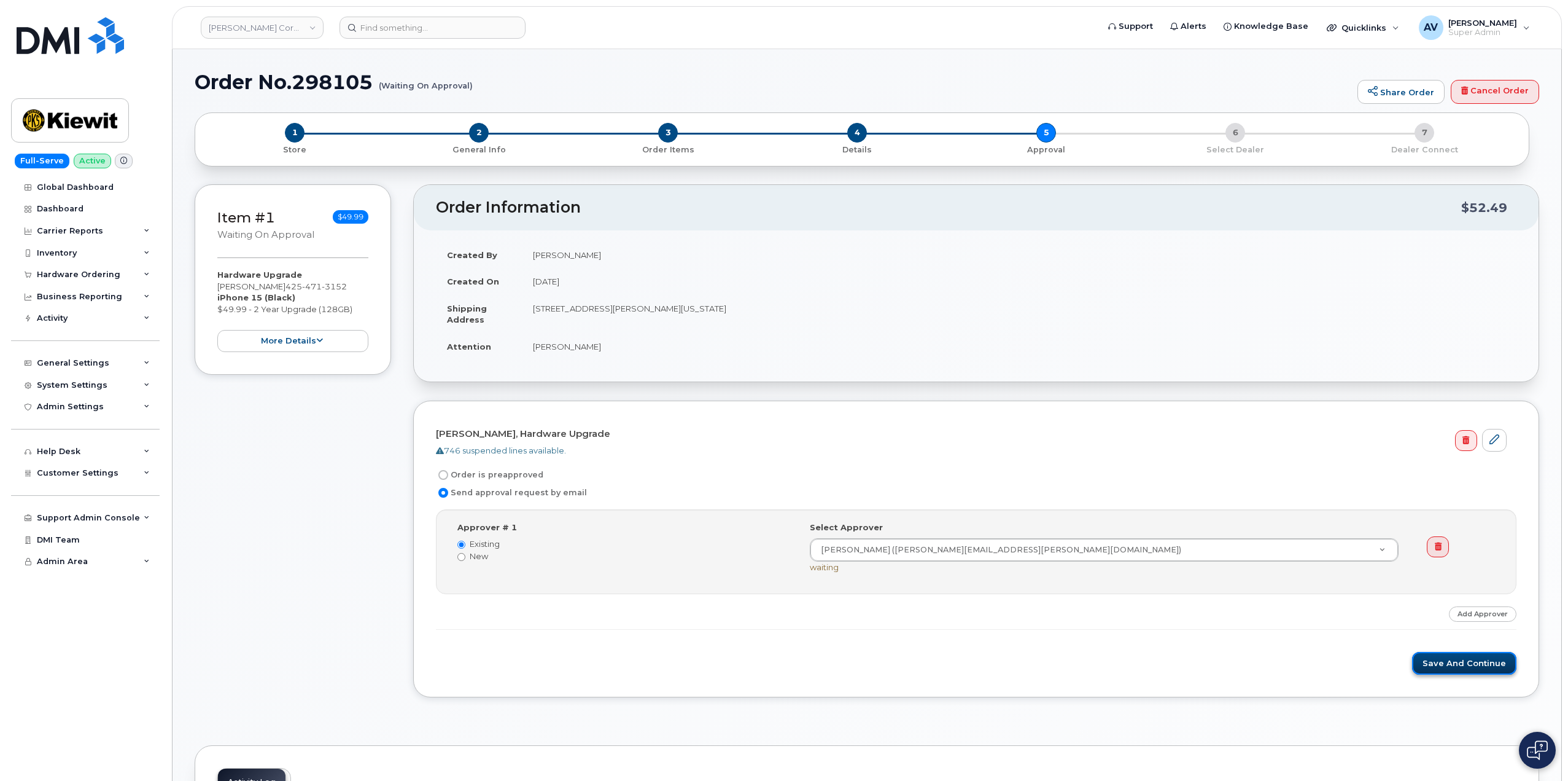
click at [1434, 663] on button "Save and Continue" at bounding box center [1464, 663] width 104 height 23
click at [1454, 677] on button "Save and Continue" at bounding box center [1464, 675] width 104 height 23
click at [1454, 671] on button "Save and Continue" at bounding box center [1464, 675] width 104 height 23
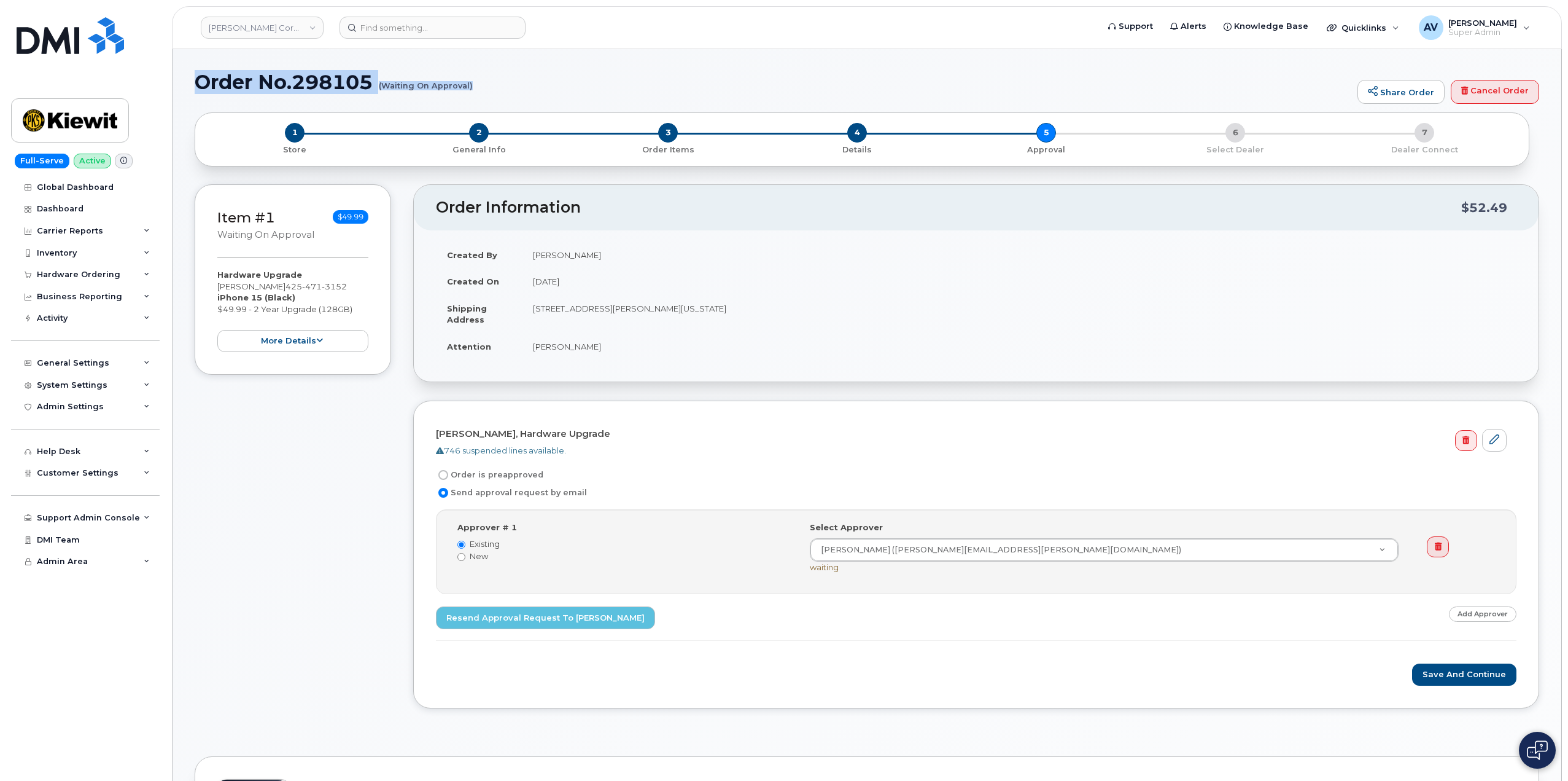
drag, startPoint x: 191, startPoint y: 84, endPoint x: 471, endPoint y: 86, distance: 280.0
copy h1 "Order No.298105 (Waiting On Approval)"
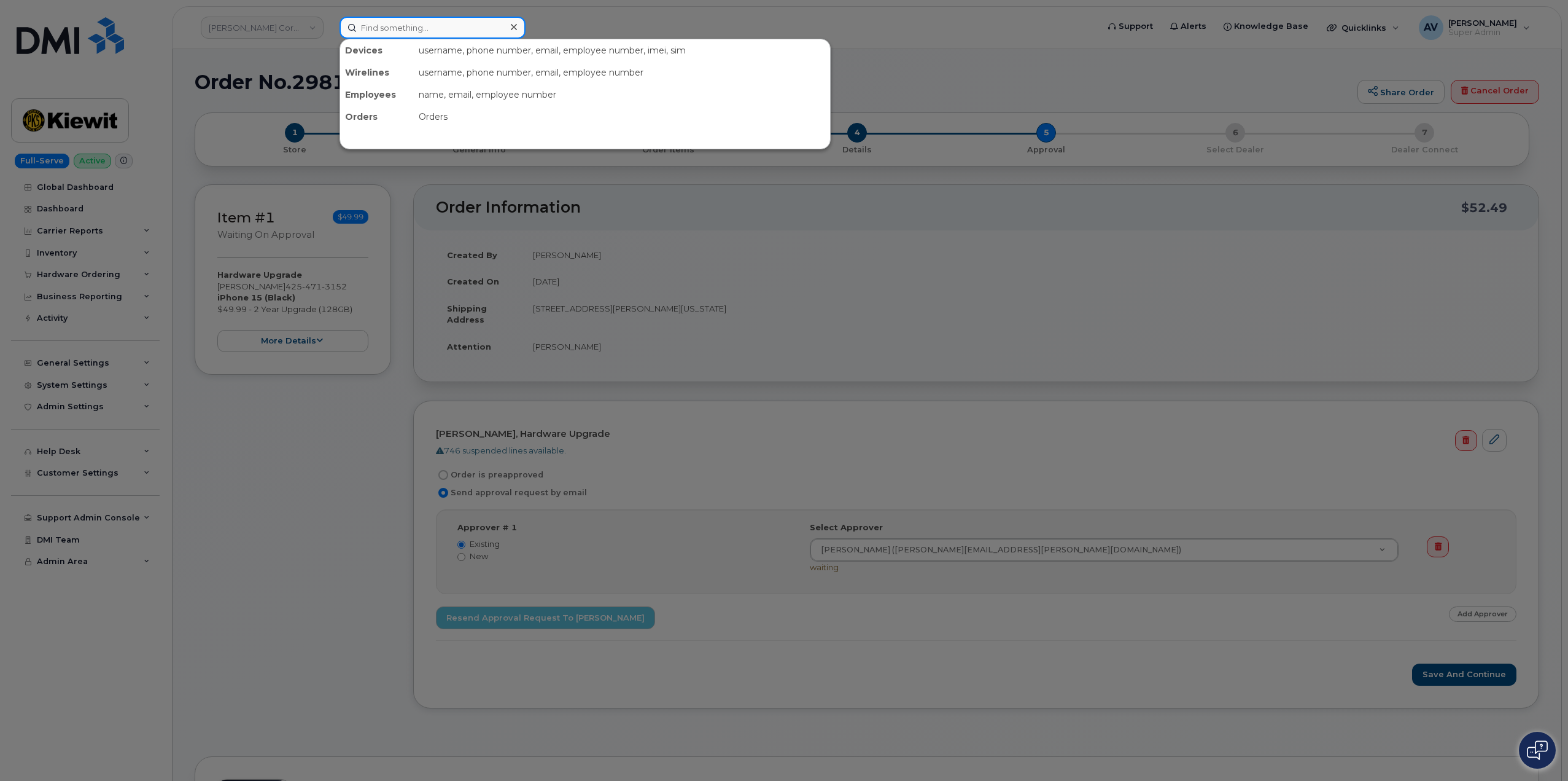
click at [425, 24] on input at bounding box center [432, 27] width 186 height 22
paste input "[PERSON_NAME]"
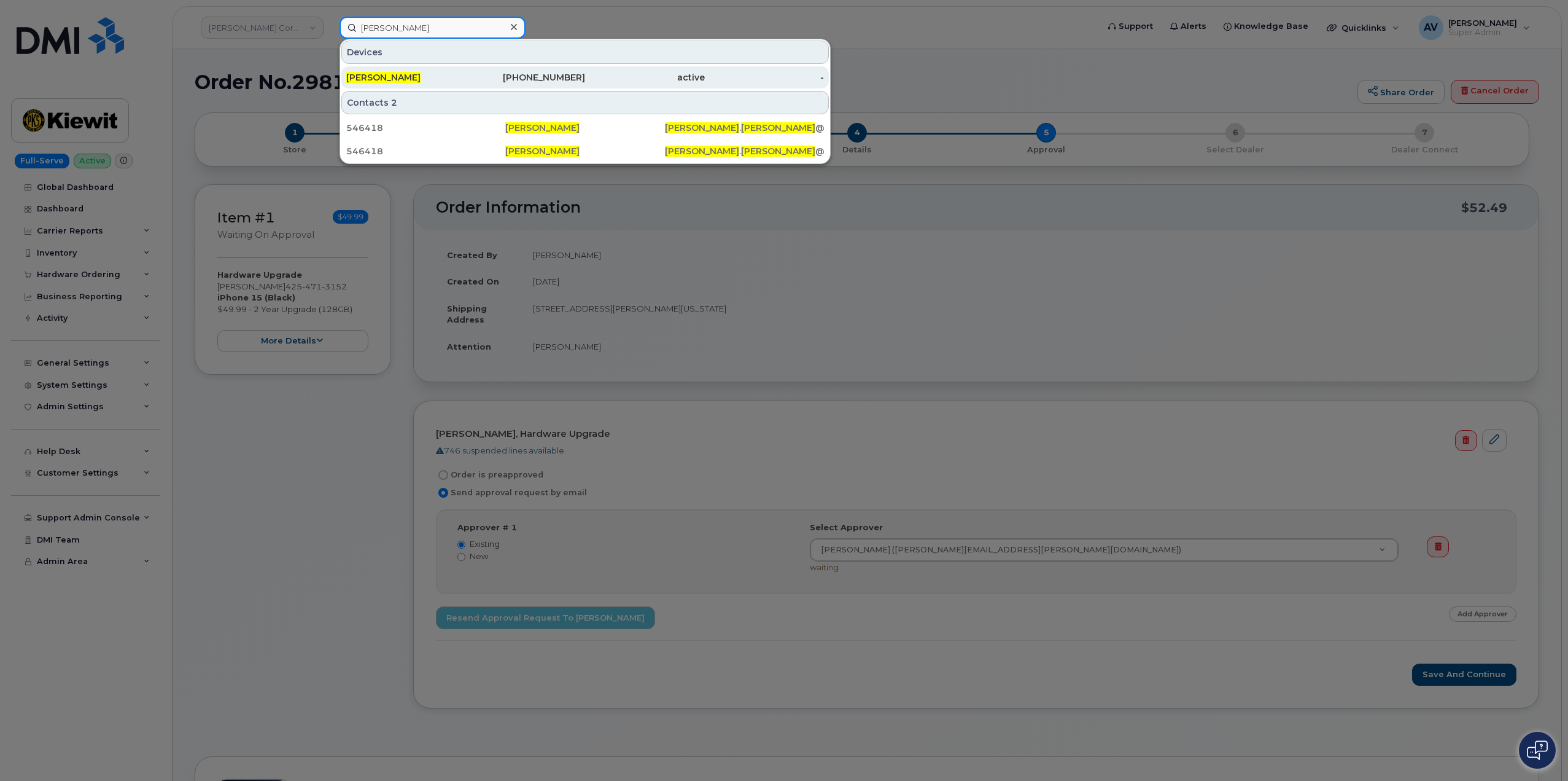
type input "[PERSON_NAME]"
click at [438, 76] on div "ALEC JOHNSTON" at bounding box center [406, 77] width 120 height 12
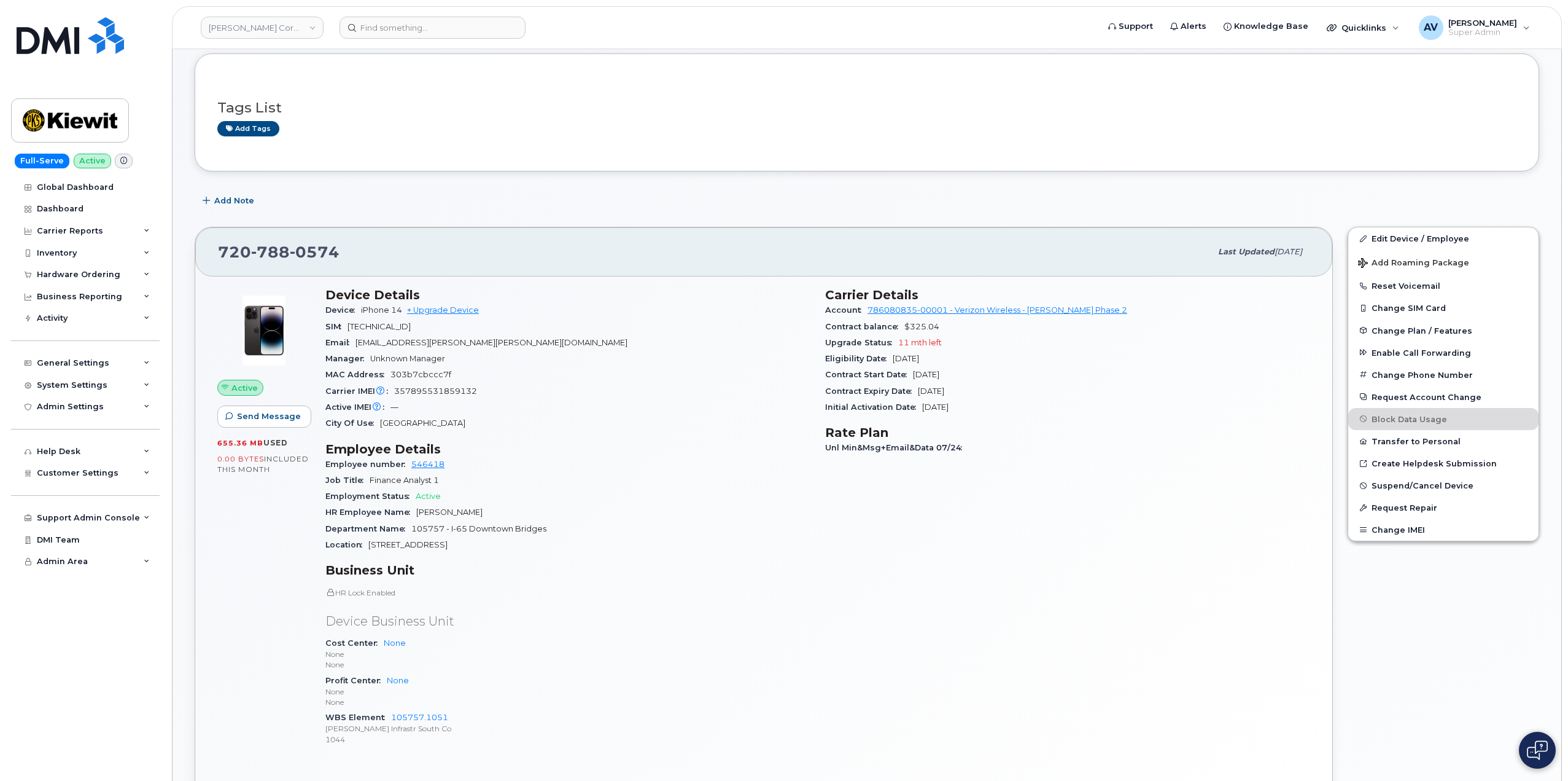
scroll to position [61, 0]
click at [1390, 238] on link "Edit Device / Employee" at bounding box center [1443, 240] width 191 height 22
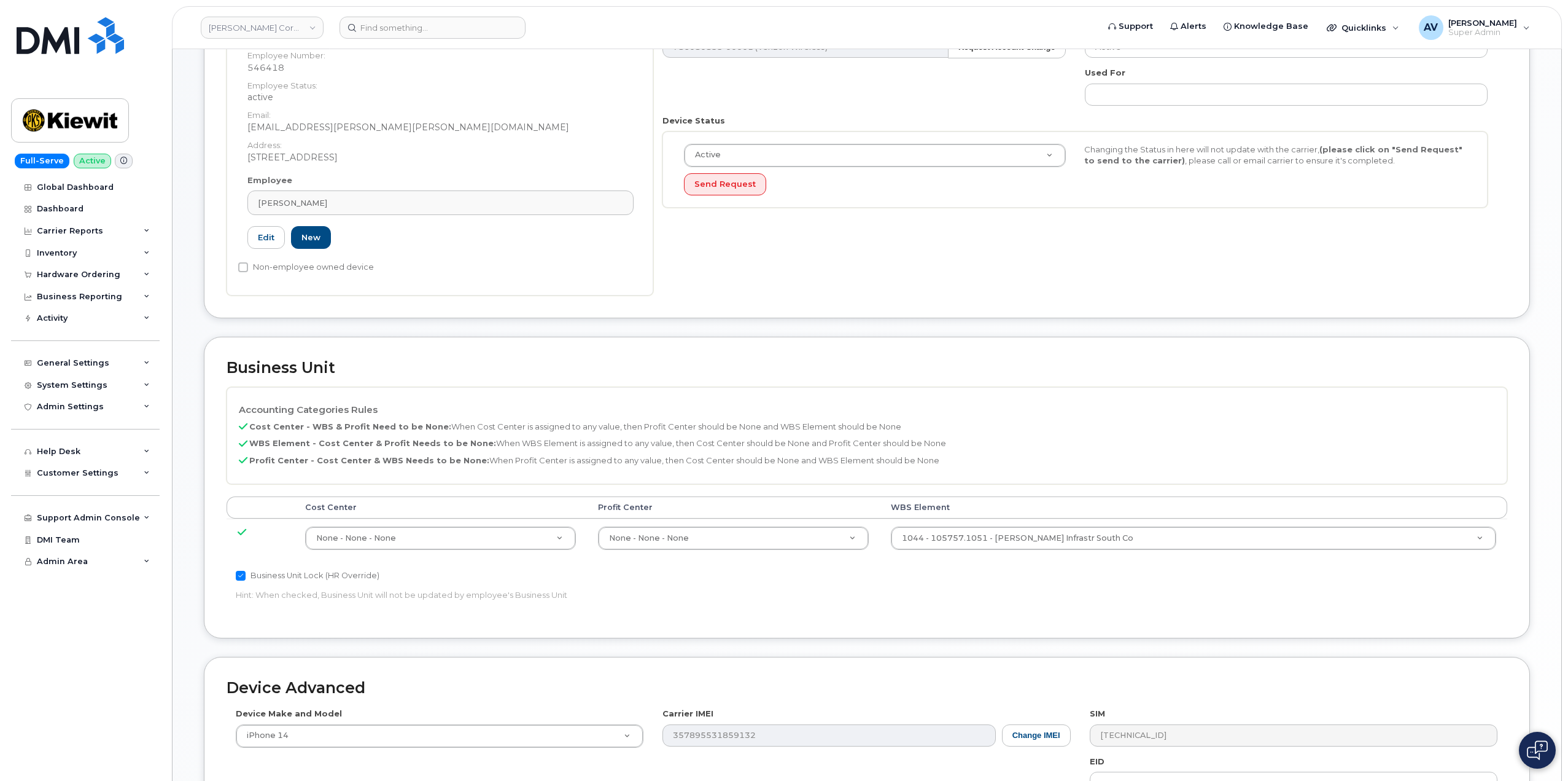
scroll to position [308, 0]
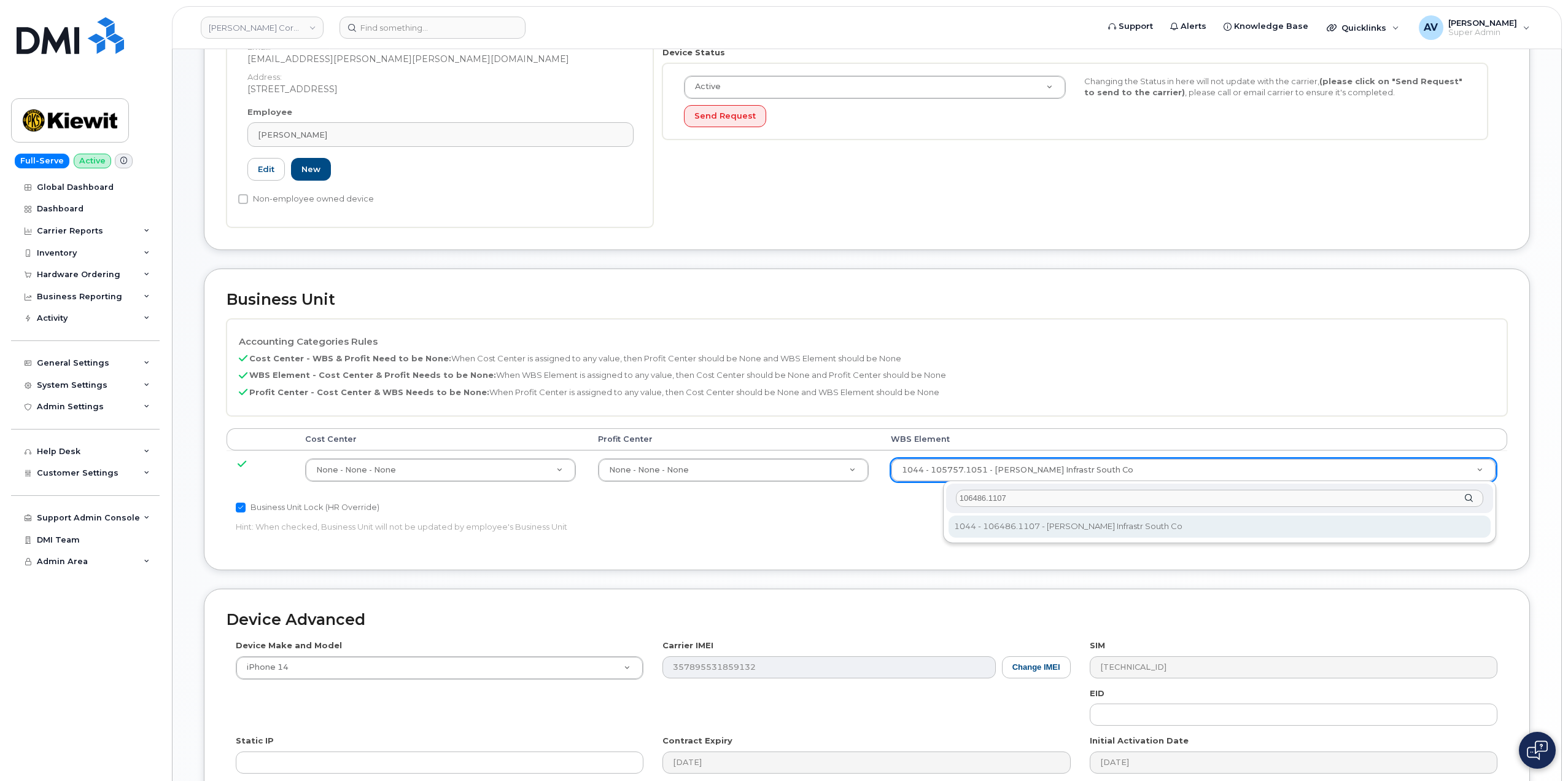
type input "106486.1107"
type input "35742708"
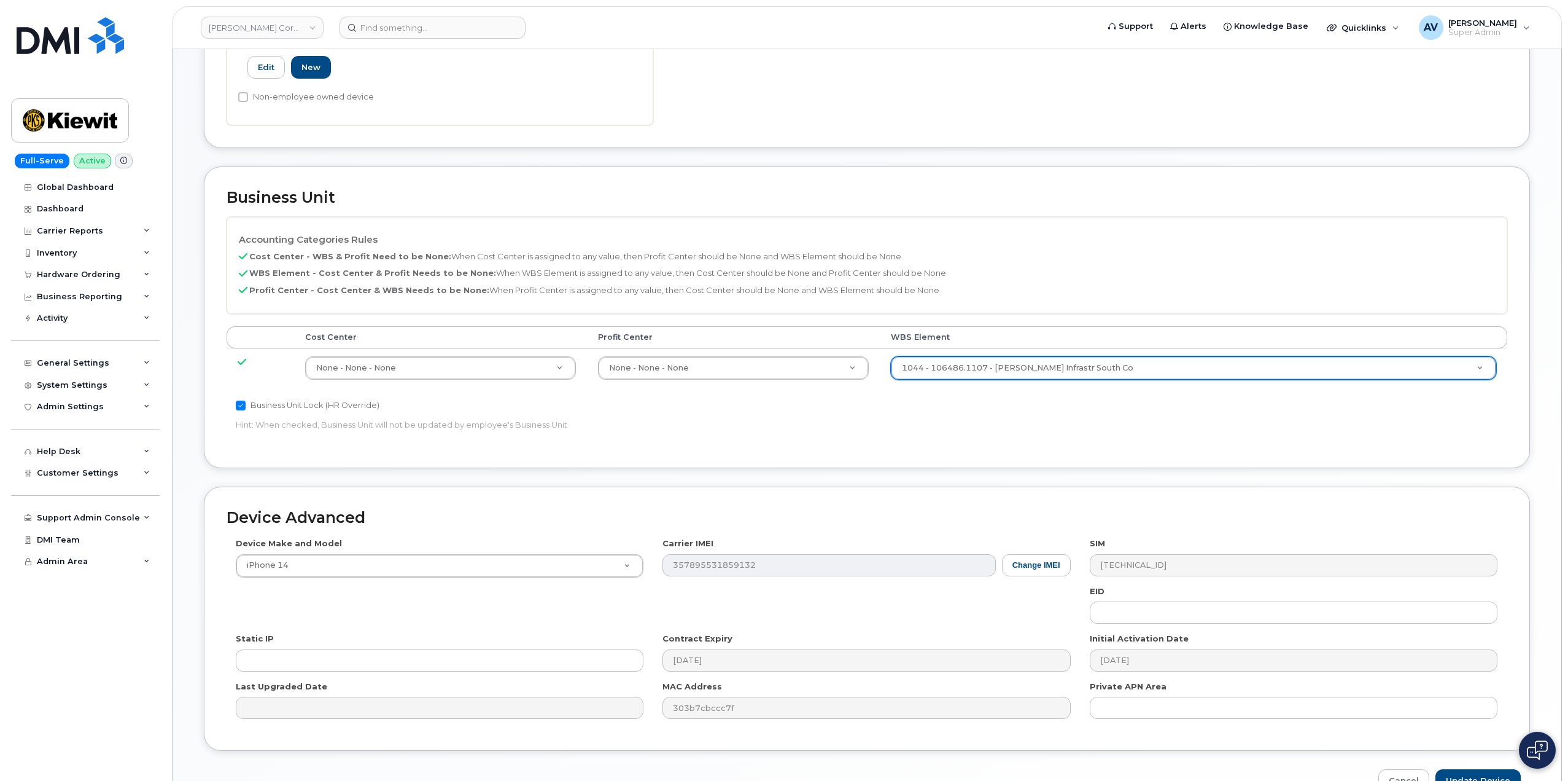
scroll to position [482, 0]
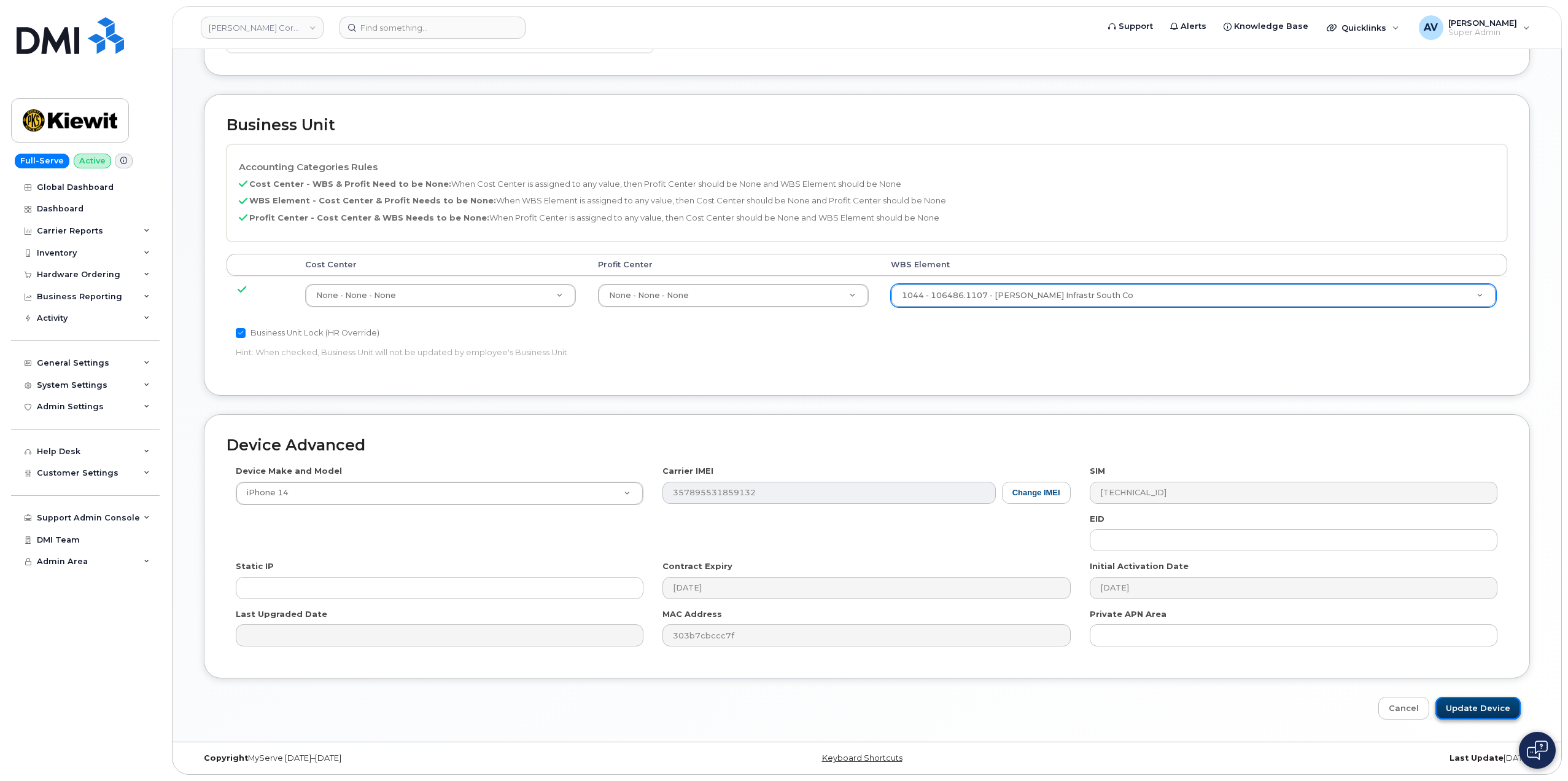
click at [1466, 704] on input "Update Device" at bounding box center [1478, 708] width 85 height 23
type input "Saving..."
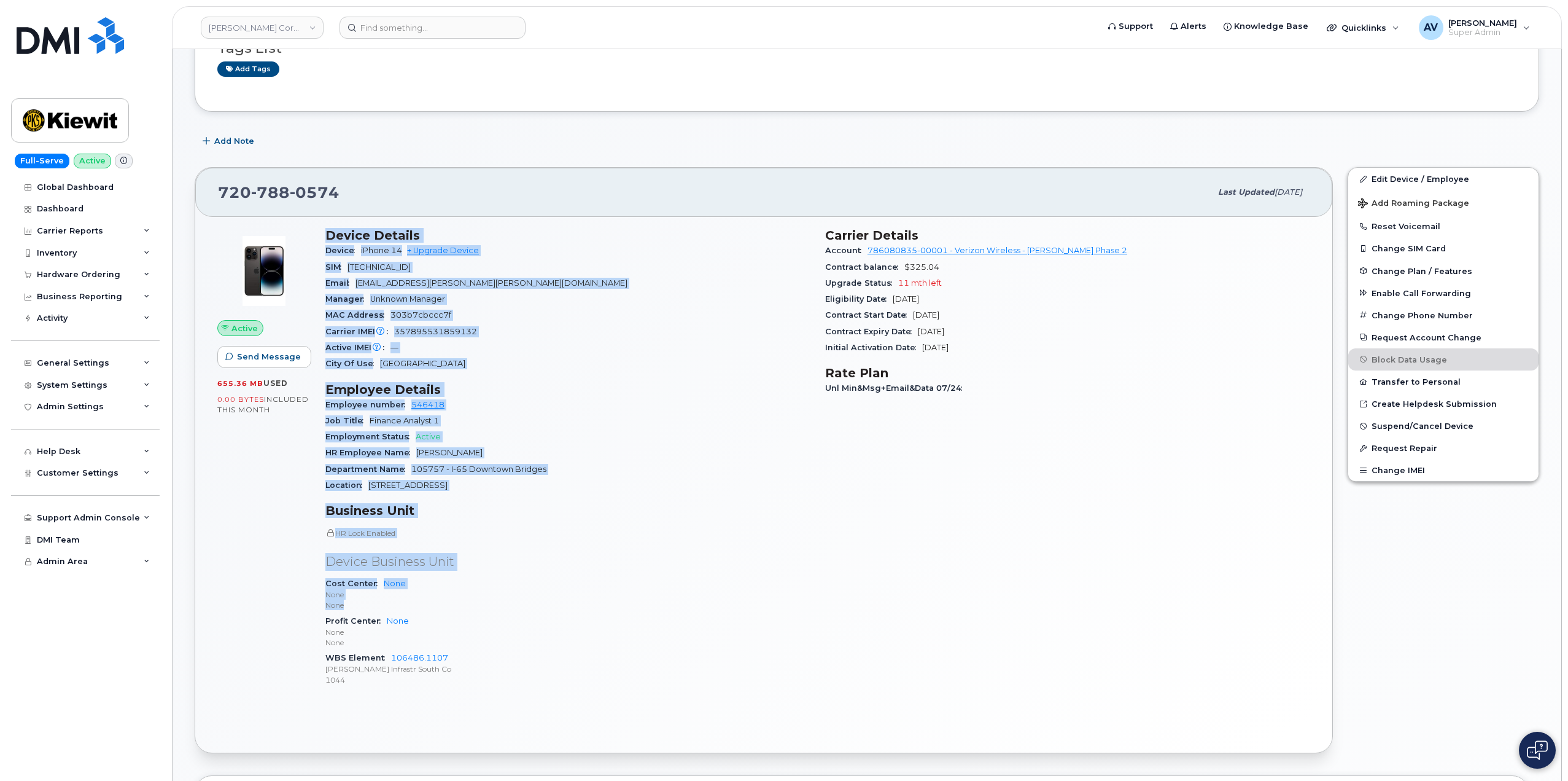
scroll to position [184, 0]
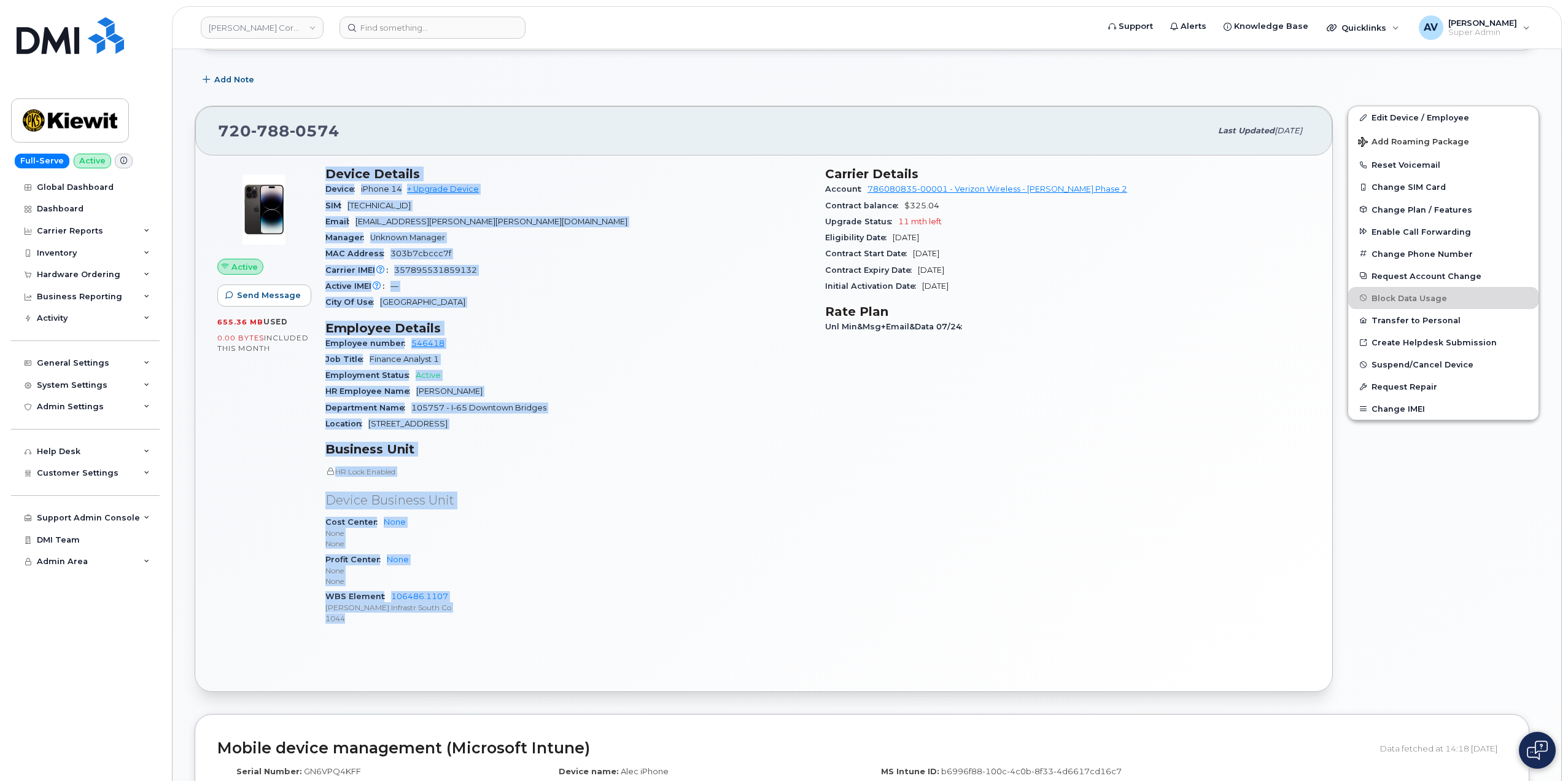
drag, startPoint x: 322, startPoint y: 357, endPoint x: 501, endPoint y: 618, distance: 316.5
click at [501, 618] on div "Device Details Device iPhone 14 + Upgrade Device SIM 89148000011488450774 Email…" at bounding box center [568, 401] width 500 height 483
copy div "Device Details Device iPhone 14 + Upgrade Device SIM 89148000011488450774 Email…"
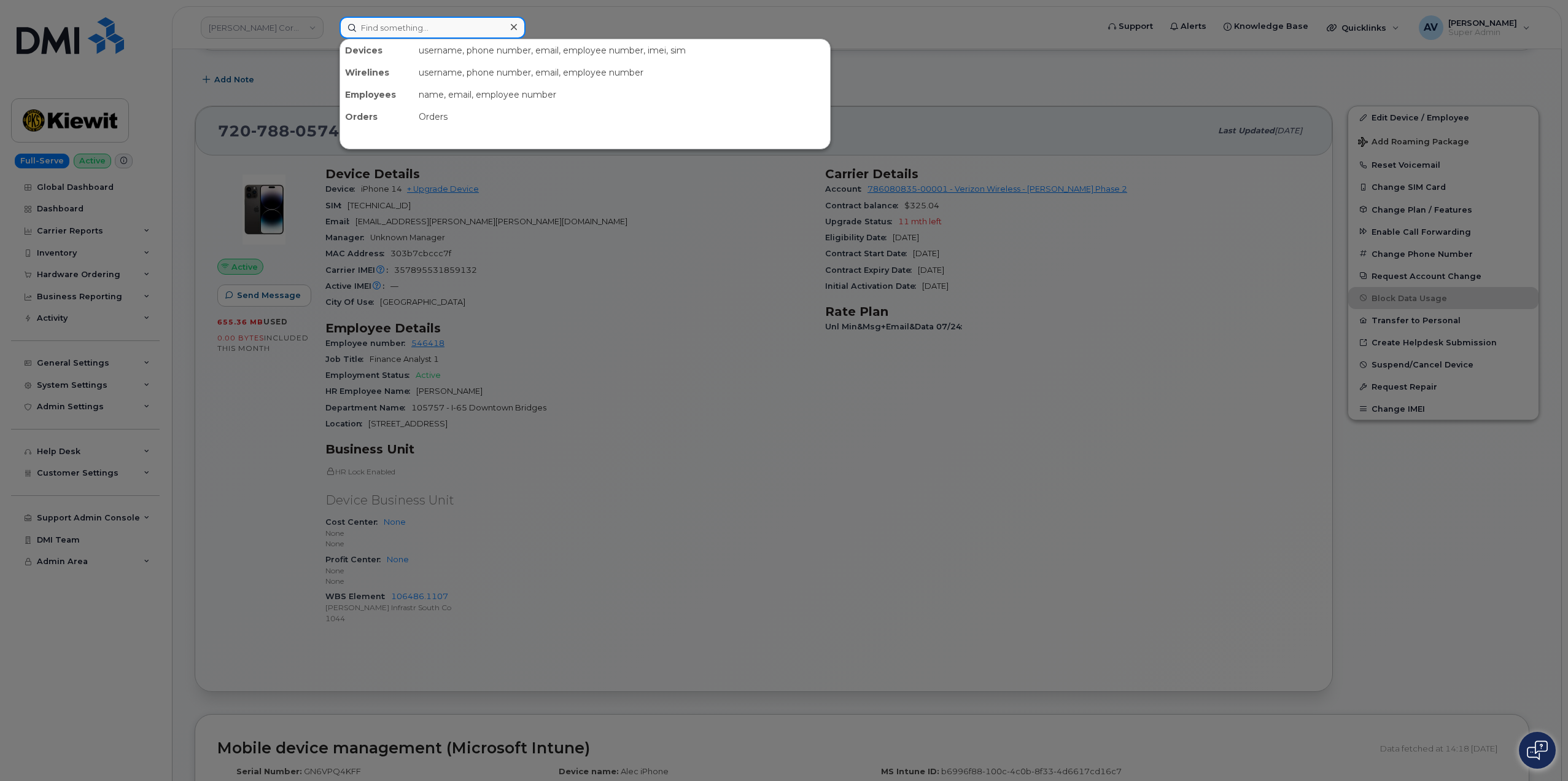
click at [396, 31] on input at bounding box center [432, 27] width 186 height 22
paste input "4182649569"
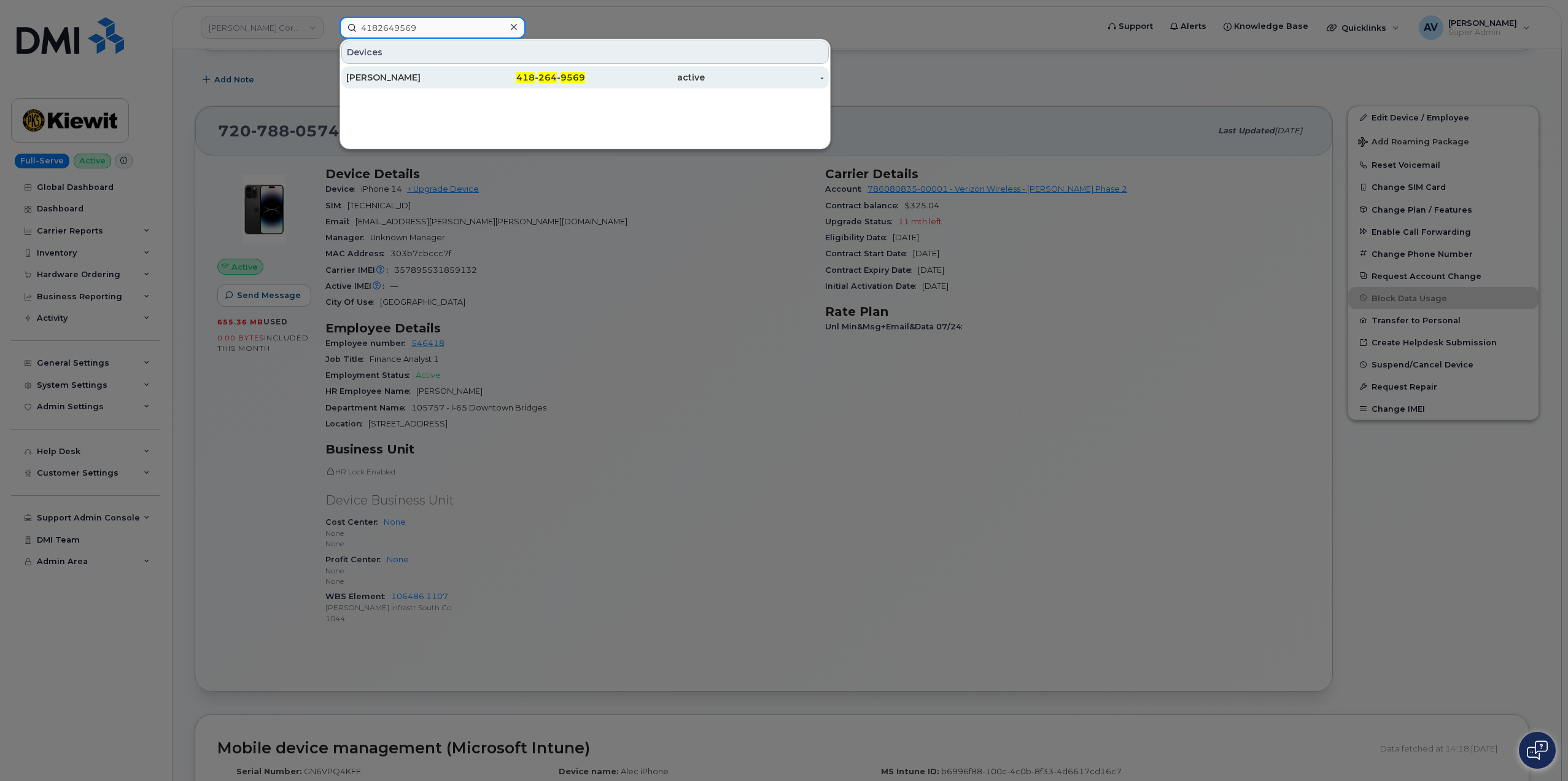
type input "4182649569"
click at [465, 80] on div "Geneviève Desrochers Frenette" at bounding box center [406, 77] width 120 height 12
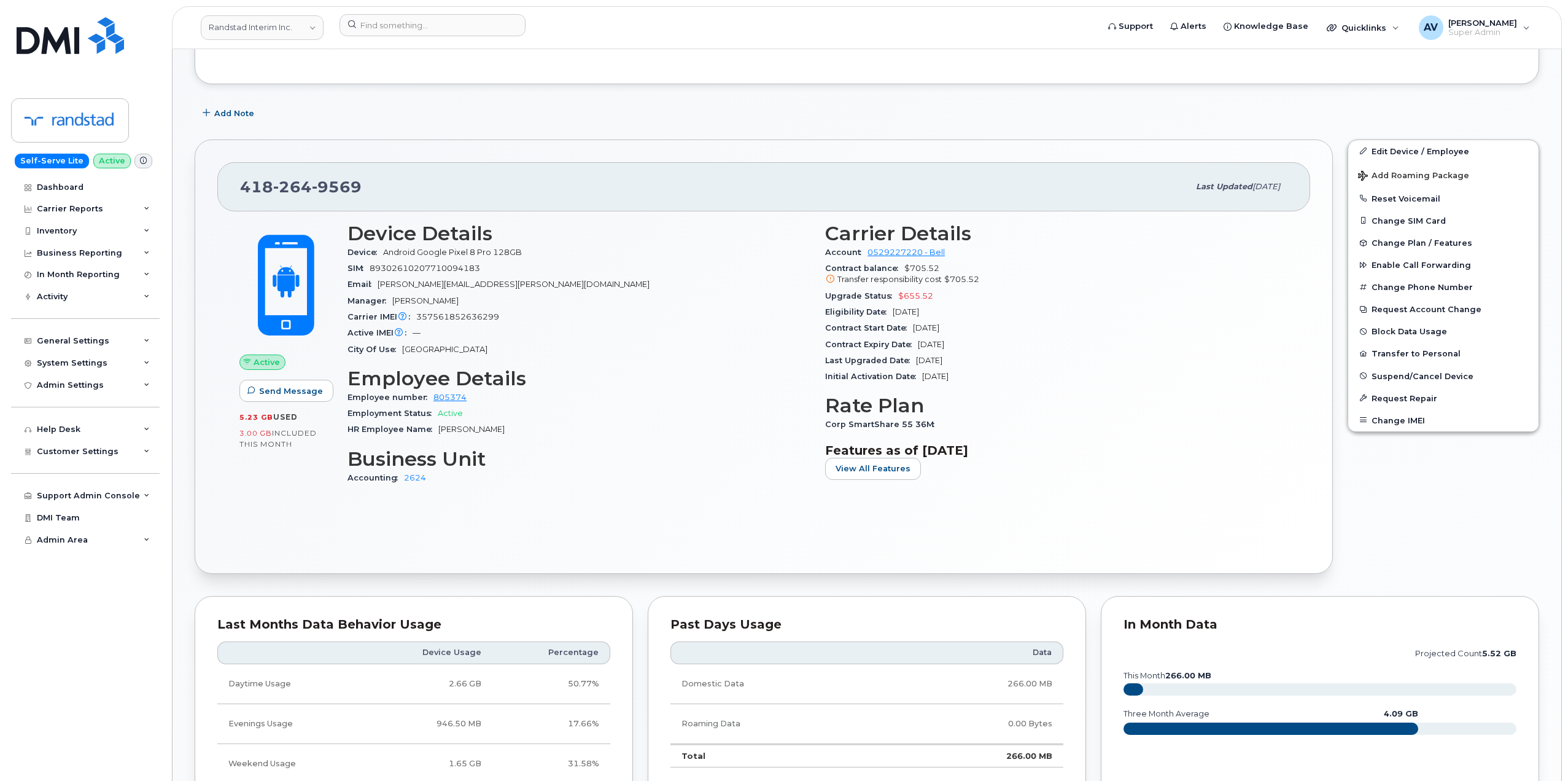
scroll to position [245, 0]
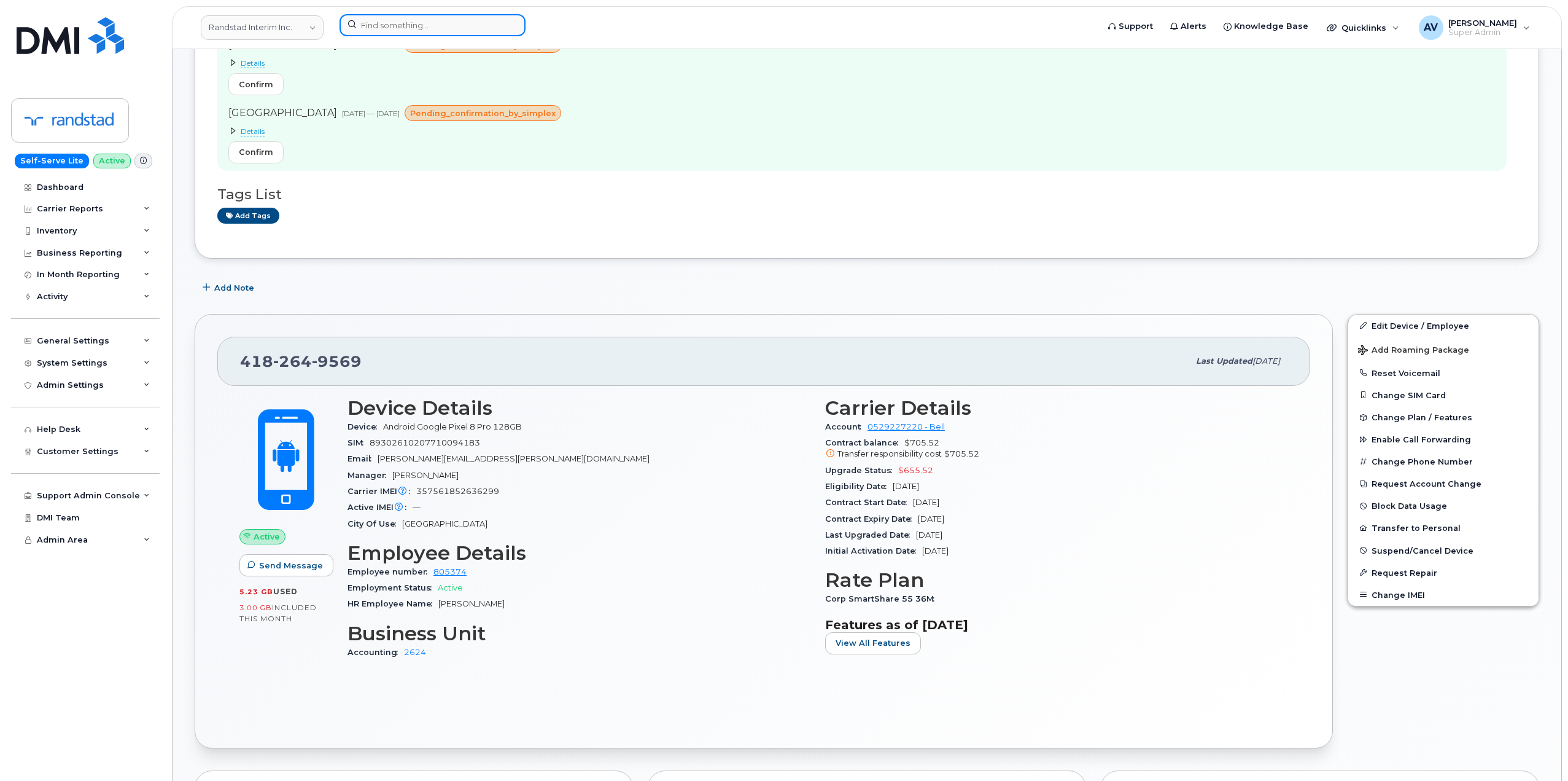
click at [463, 21] on input at bounding box center [432, 25] width 186 height 22
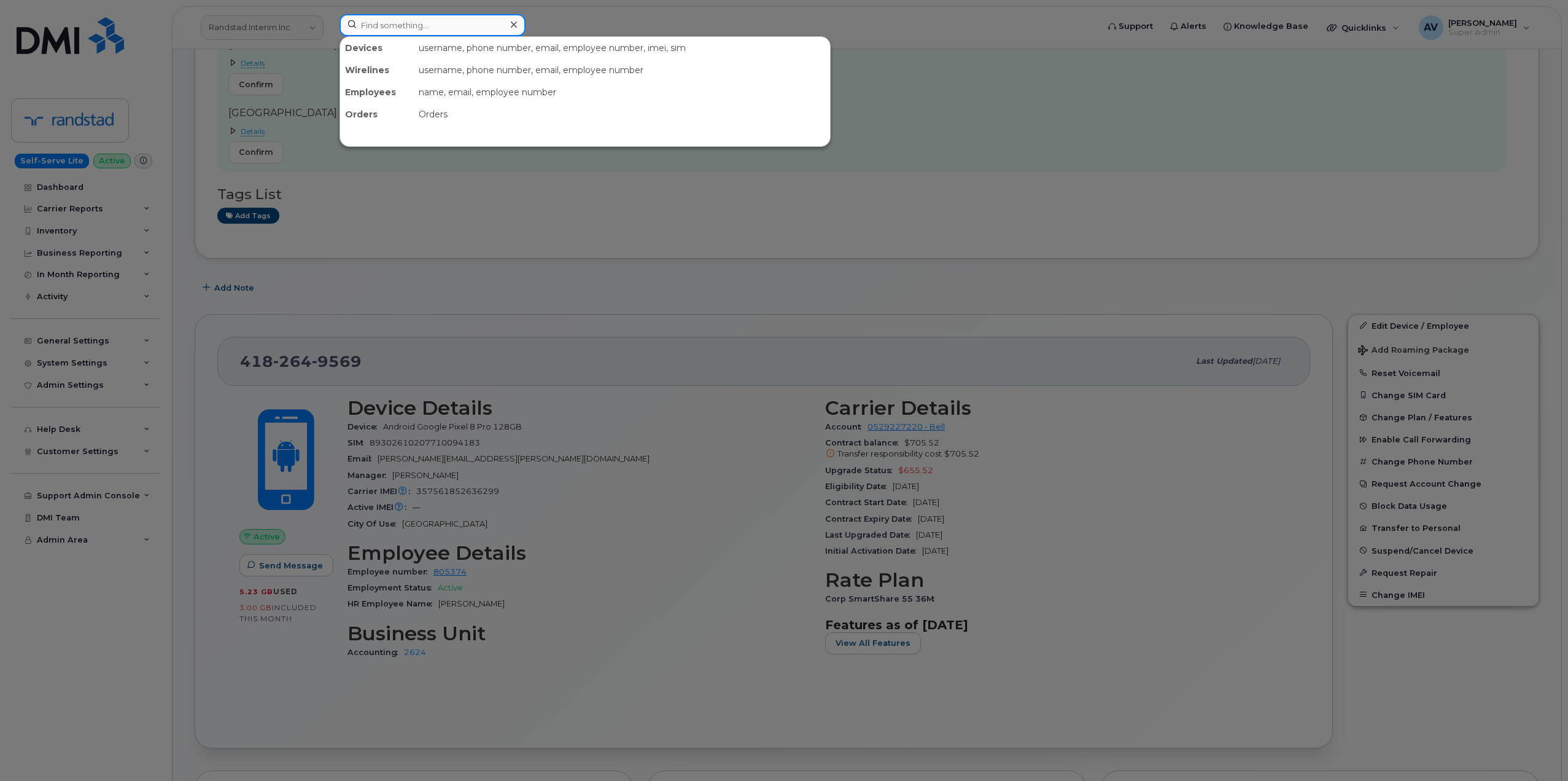
paste input "4182649569"
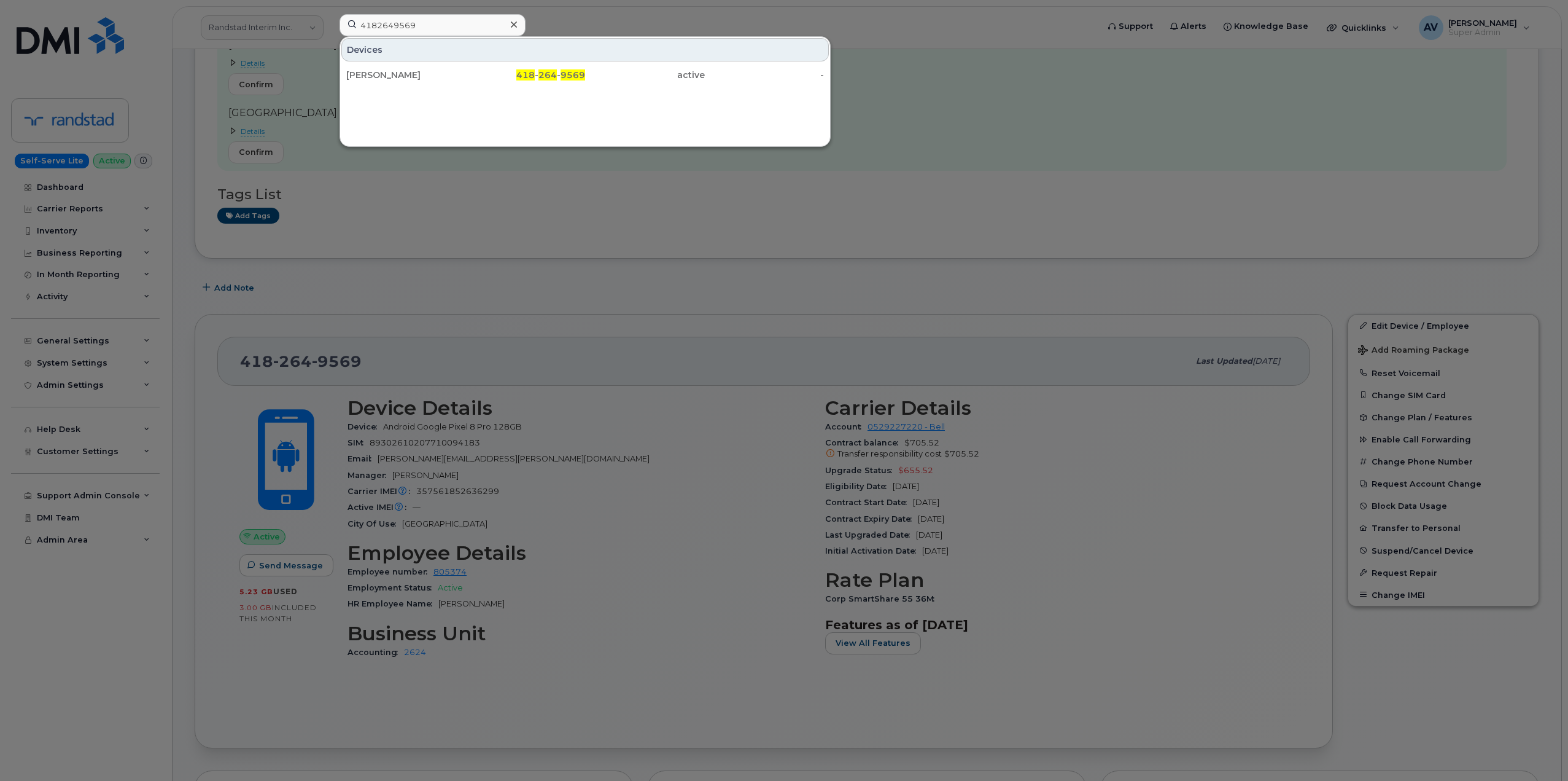
click at [610, 285] on div at bounding box center [784, 390] width 1568 height 781
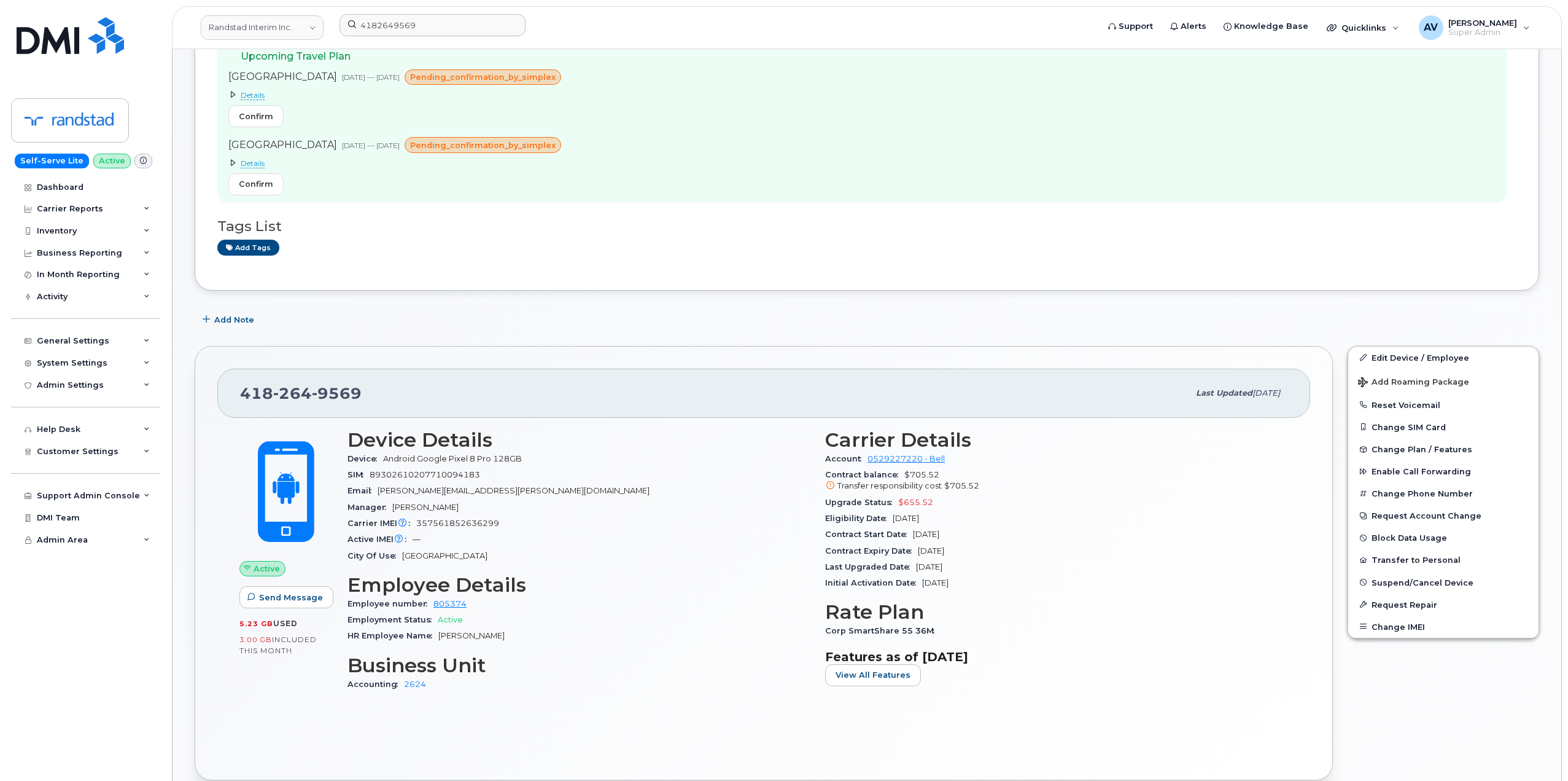
scroll to position [308, 0]
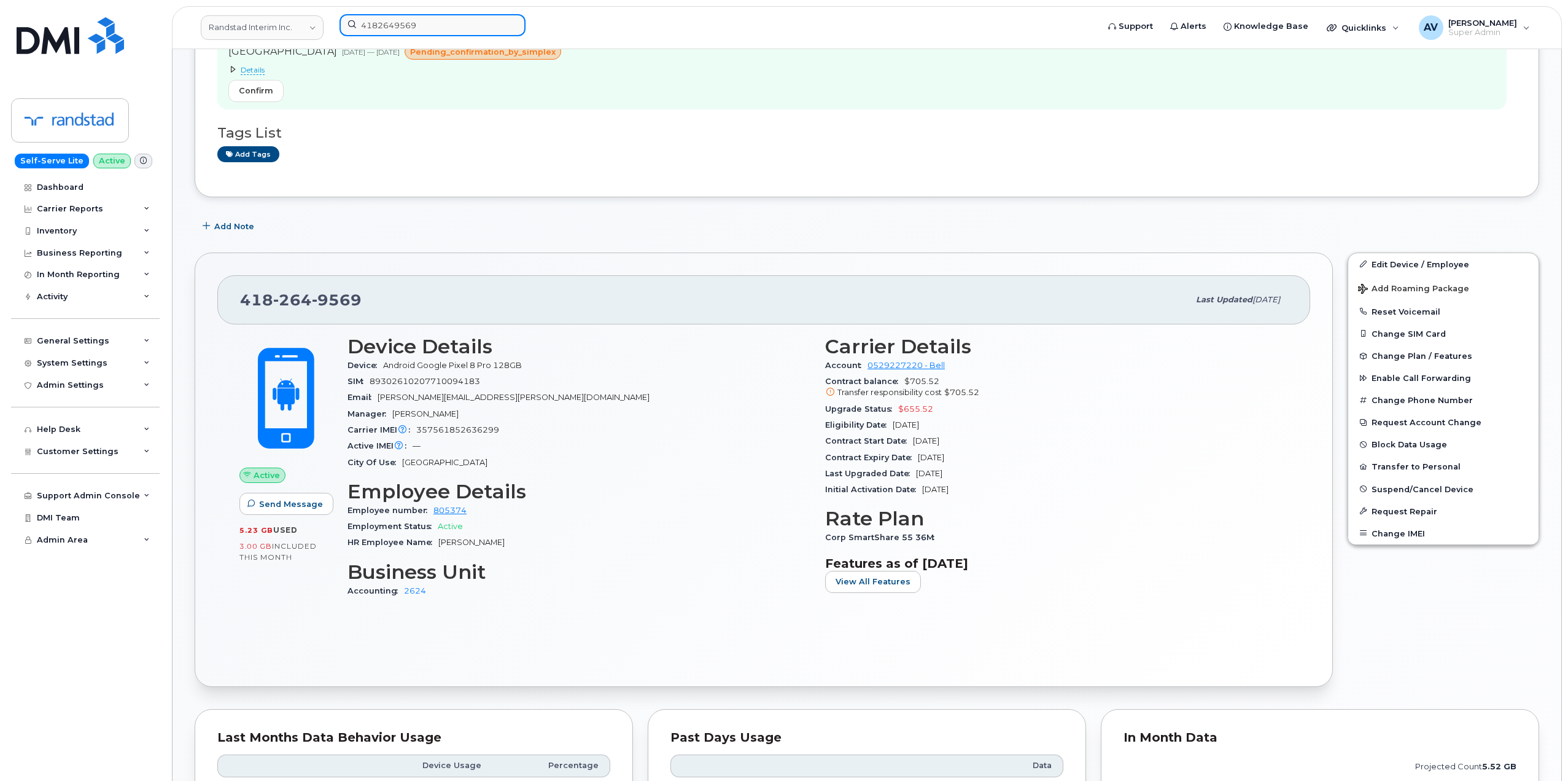
click at [461, 27] on input "4182649569" at bounding box center [432, 25] width 186 height 22
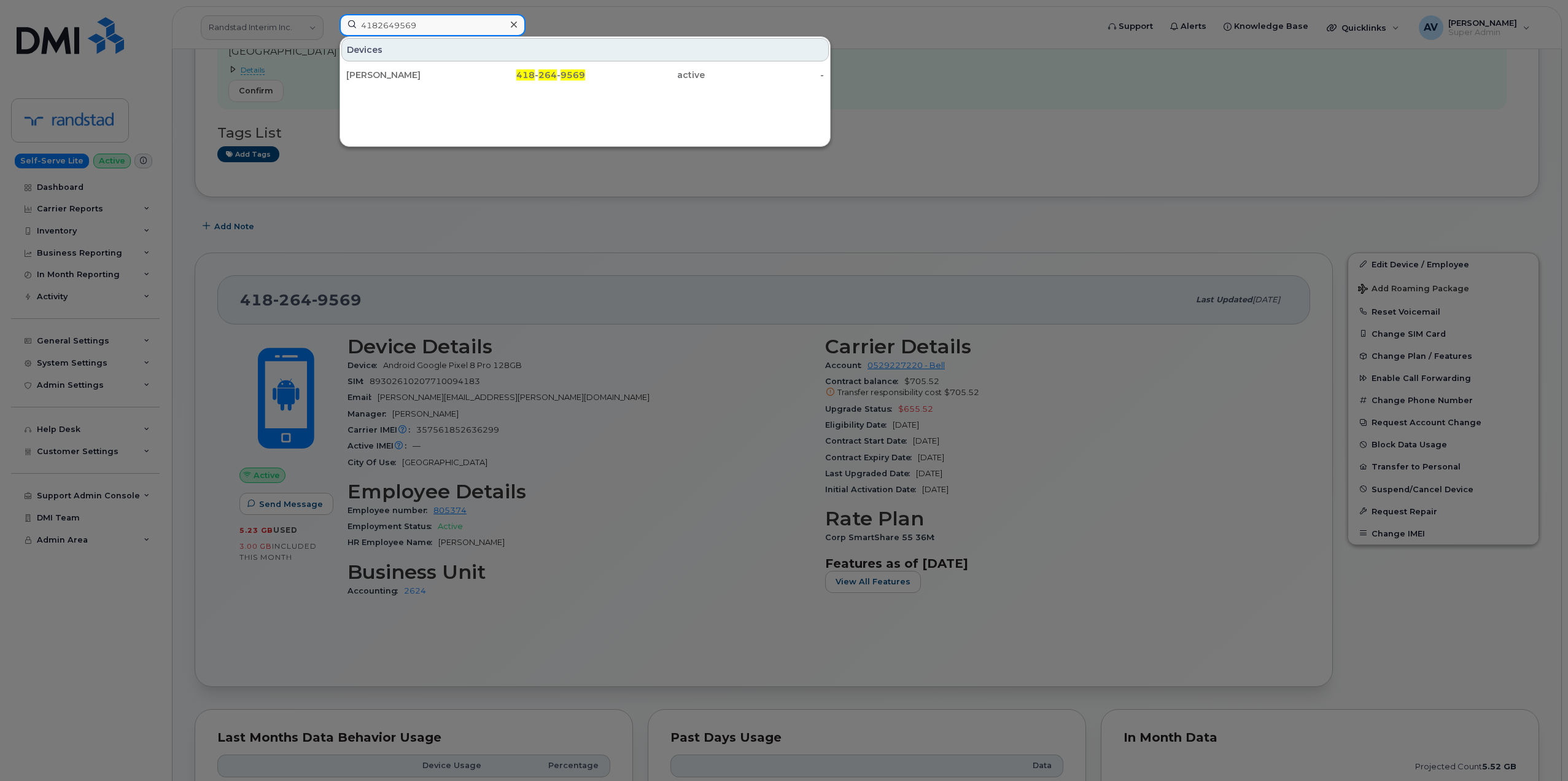
paste input "8196921575"
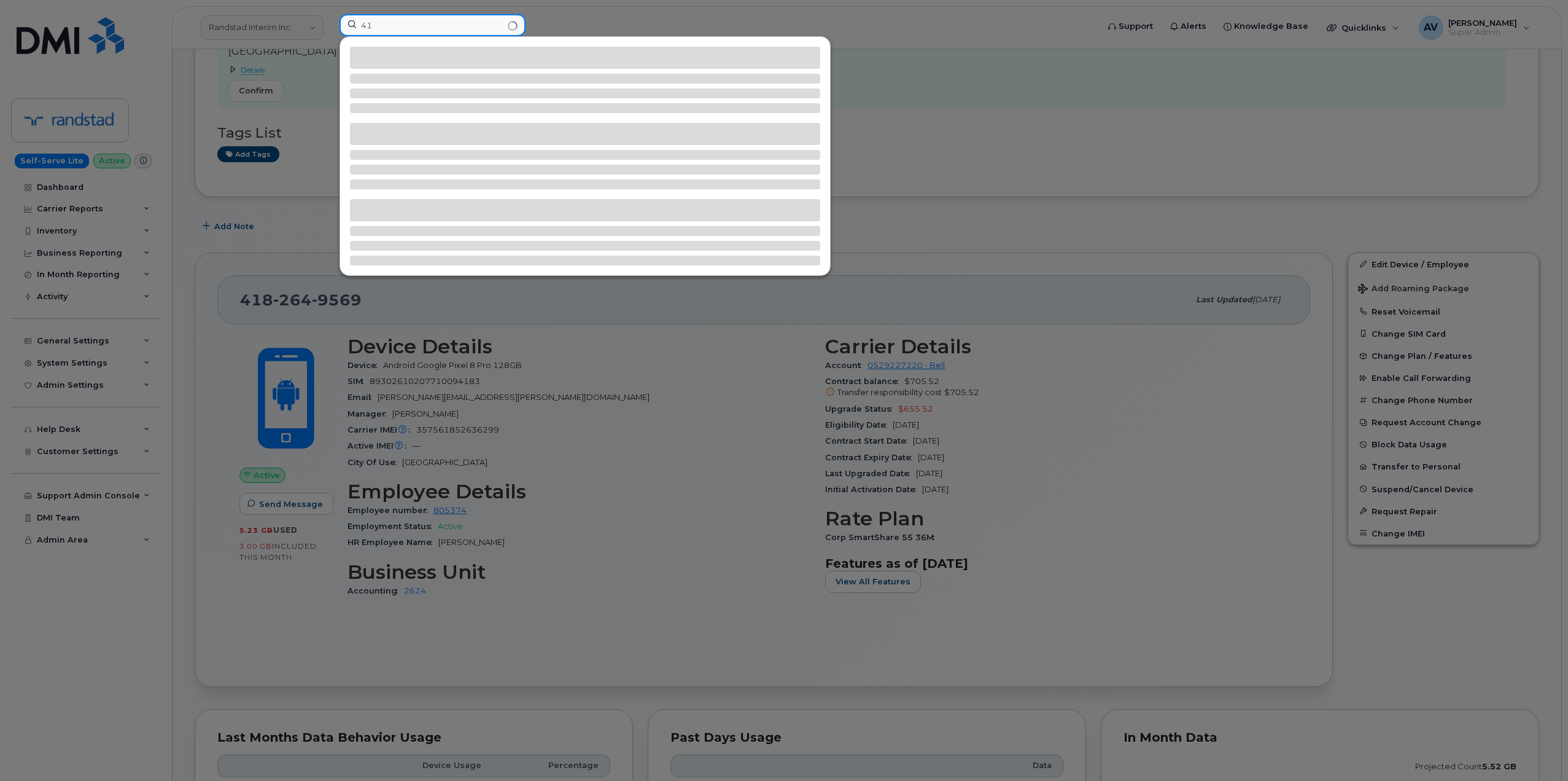
type input "4"
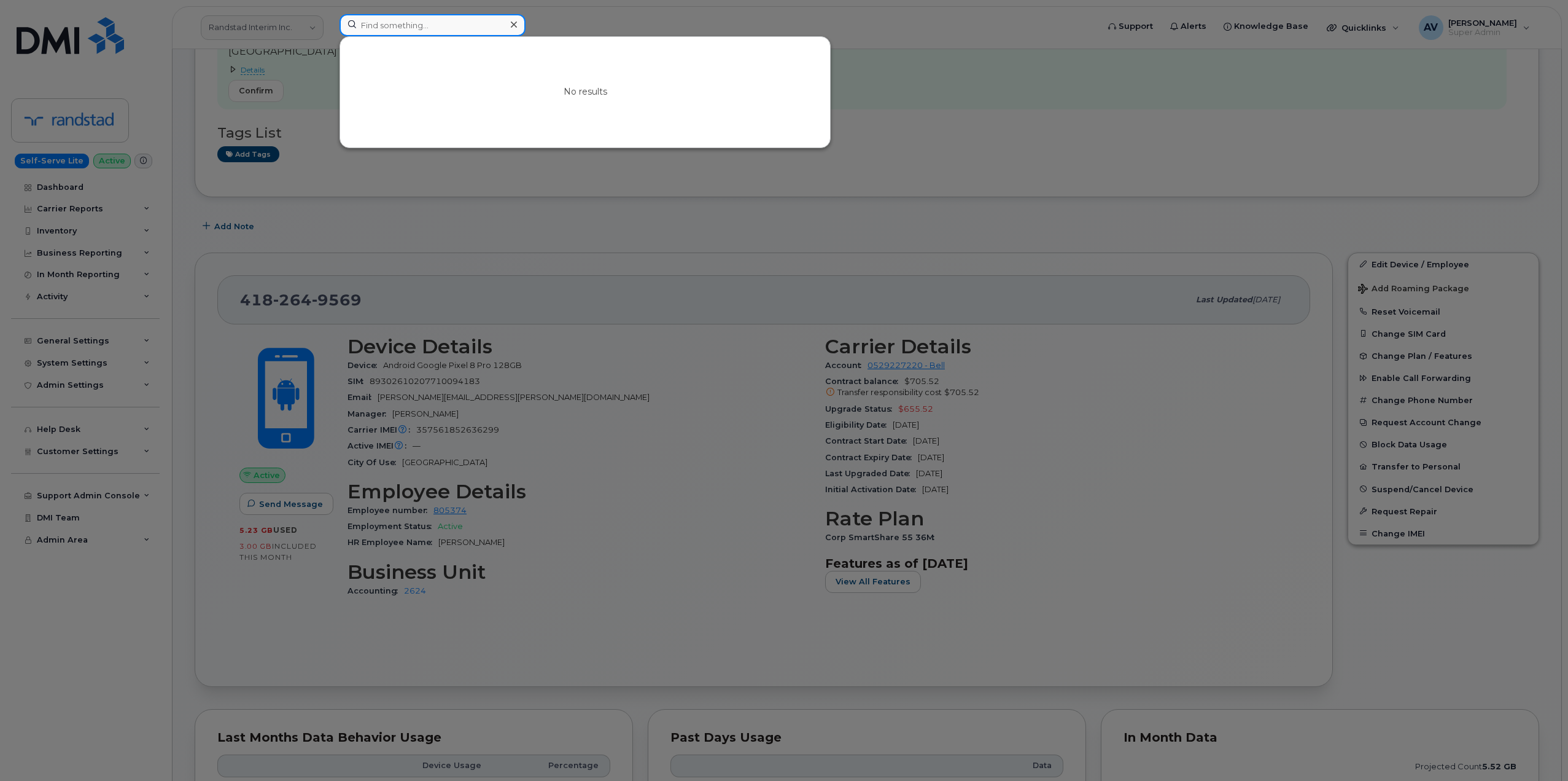
paste input "8196921575"
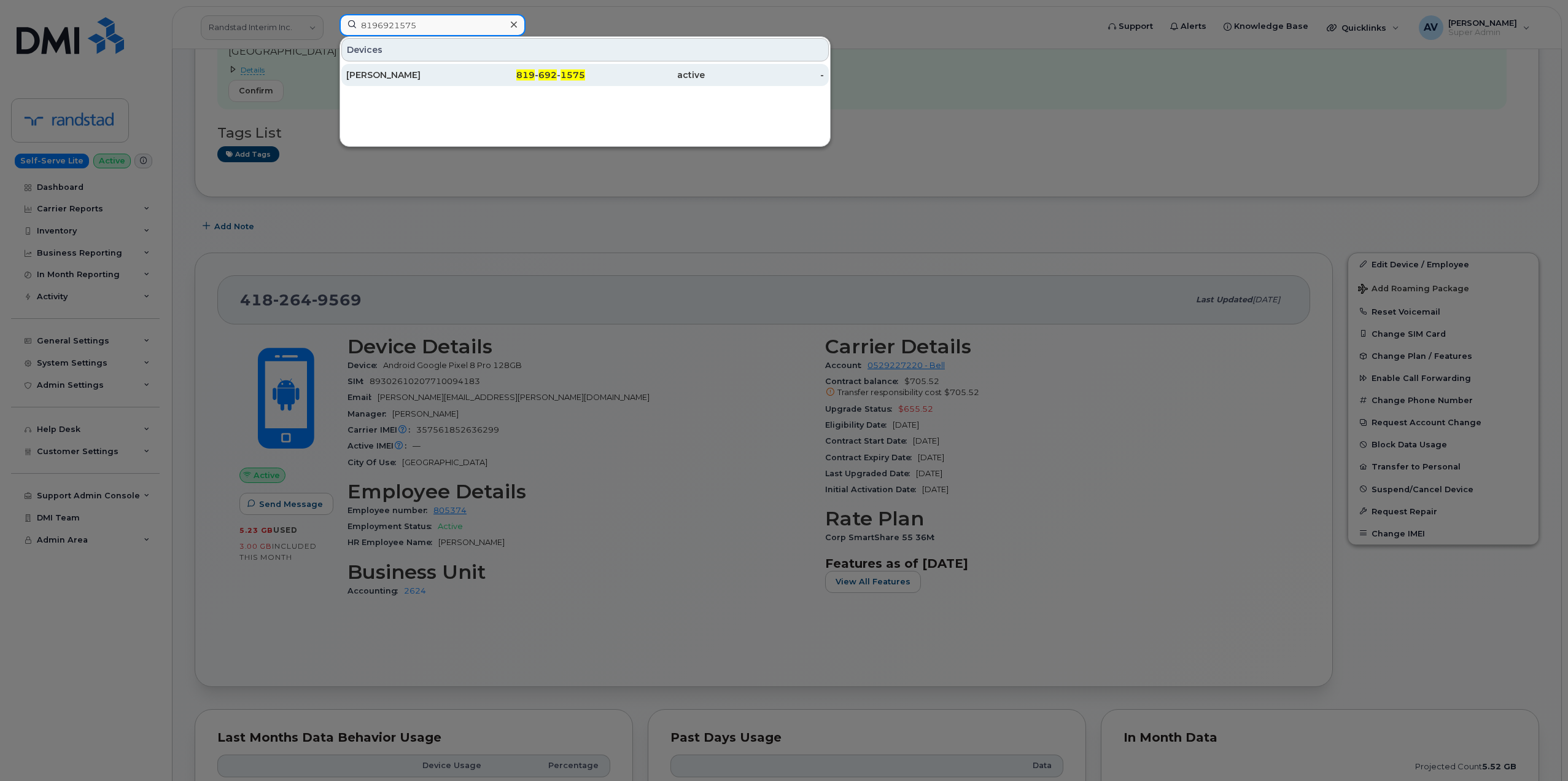
type input "8196921575"
click at [448, 71] on div "Keven Corbin" at bounding box center [406, 75] width 120 height 12
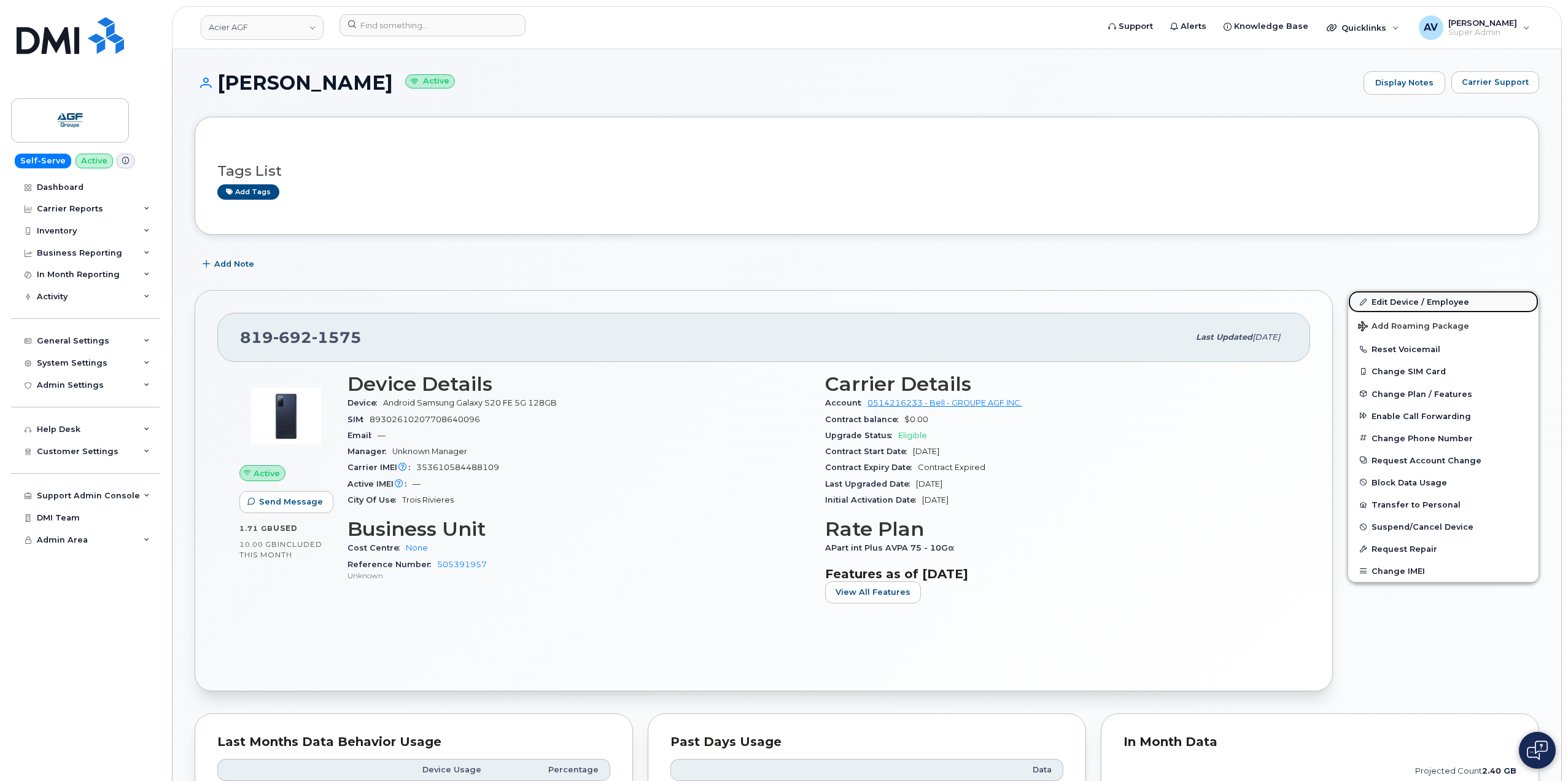
click at [1396, 300] on link "Edit Device / Employee" at bounding box center [1443, 301] width 191 height 22
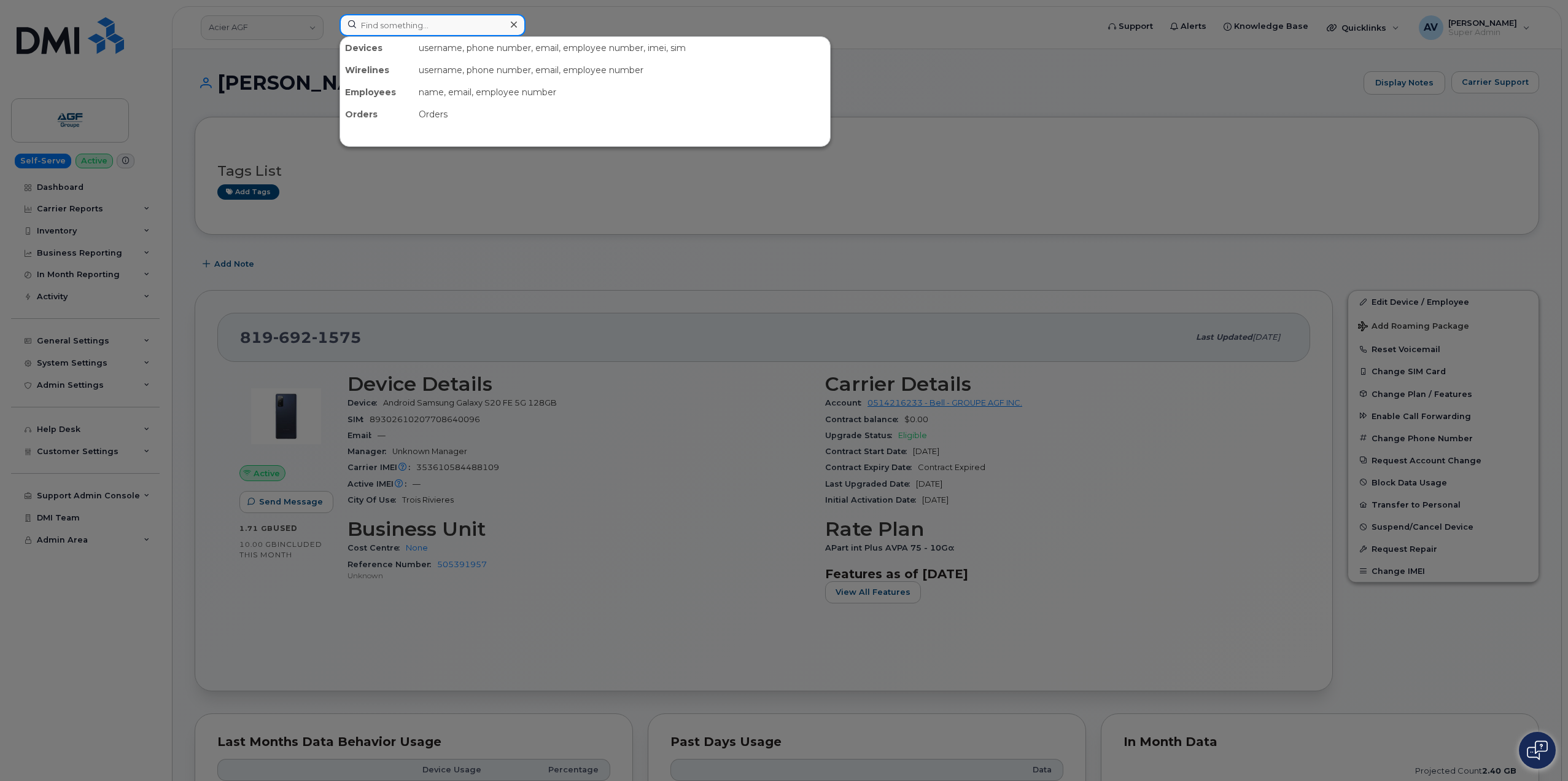
click at [447, 30] on input at bounding box center [432, 25] width 186 height 22
paste input "[PHONE_NUMBER]"
drag, startPoint x: 433, startPoint y: 21, endPoint x: 253, endPoint y: 14, distance: 180.1
click at [330, 14] on div "[PHONE_NUMBER] No results" at bounding box center [715, 28] width 770 height 27
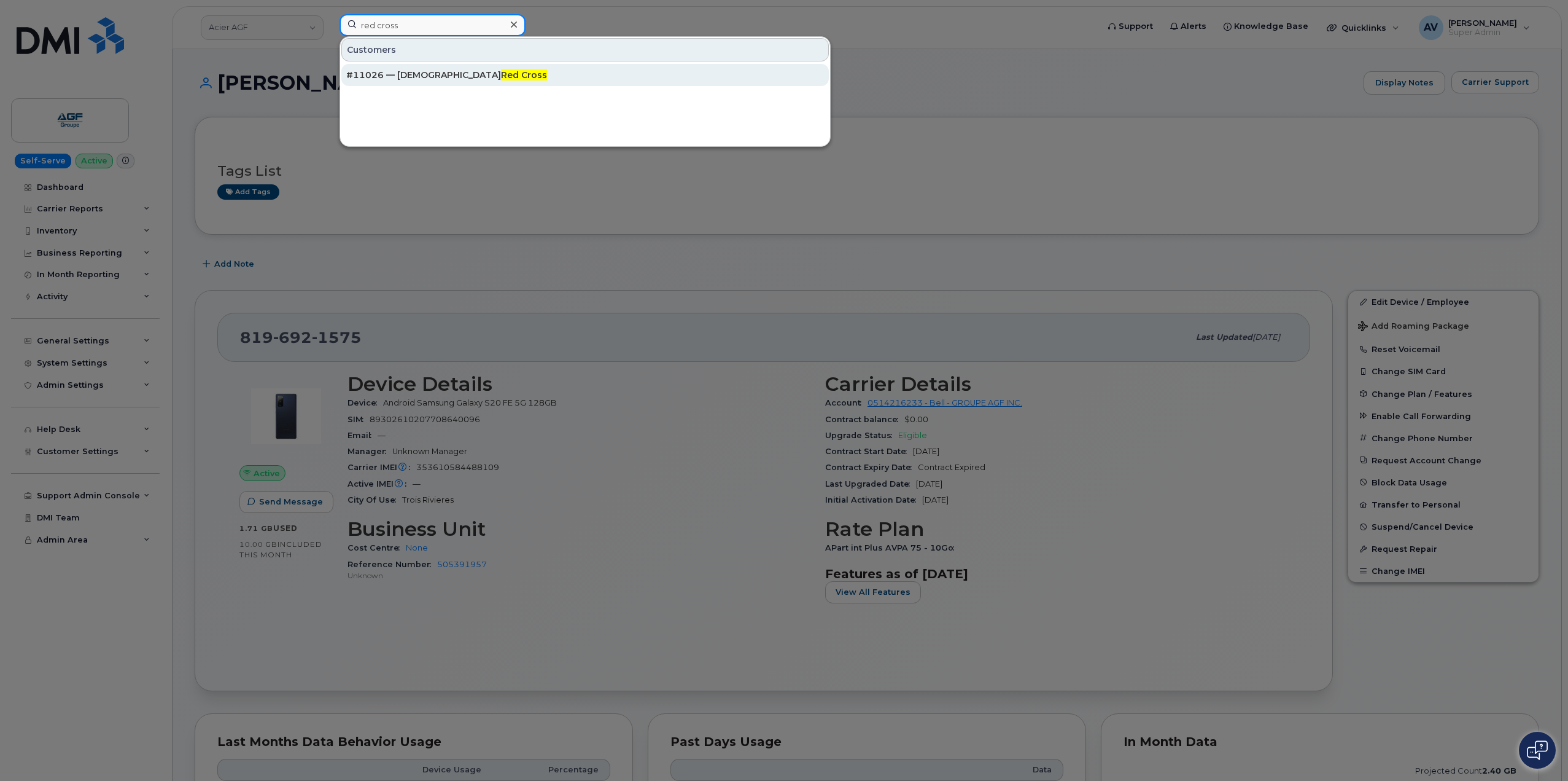
type input "red cross"
click at [415, 73] on div "#11026 — Canadian Red Cross" at bounding box center [585, 75] width 478 height 12
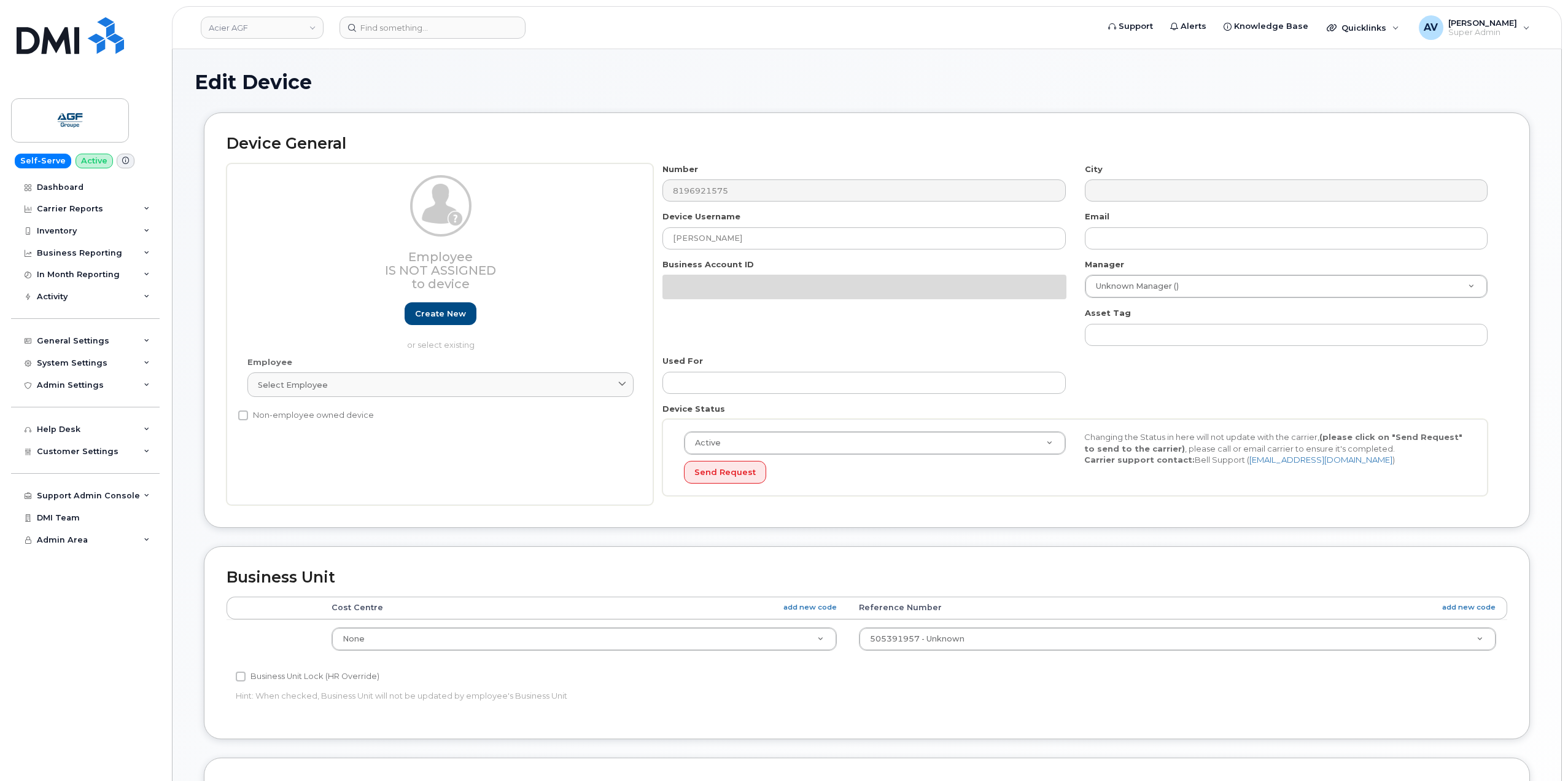
select select "33509679"
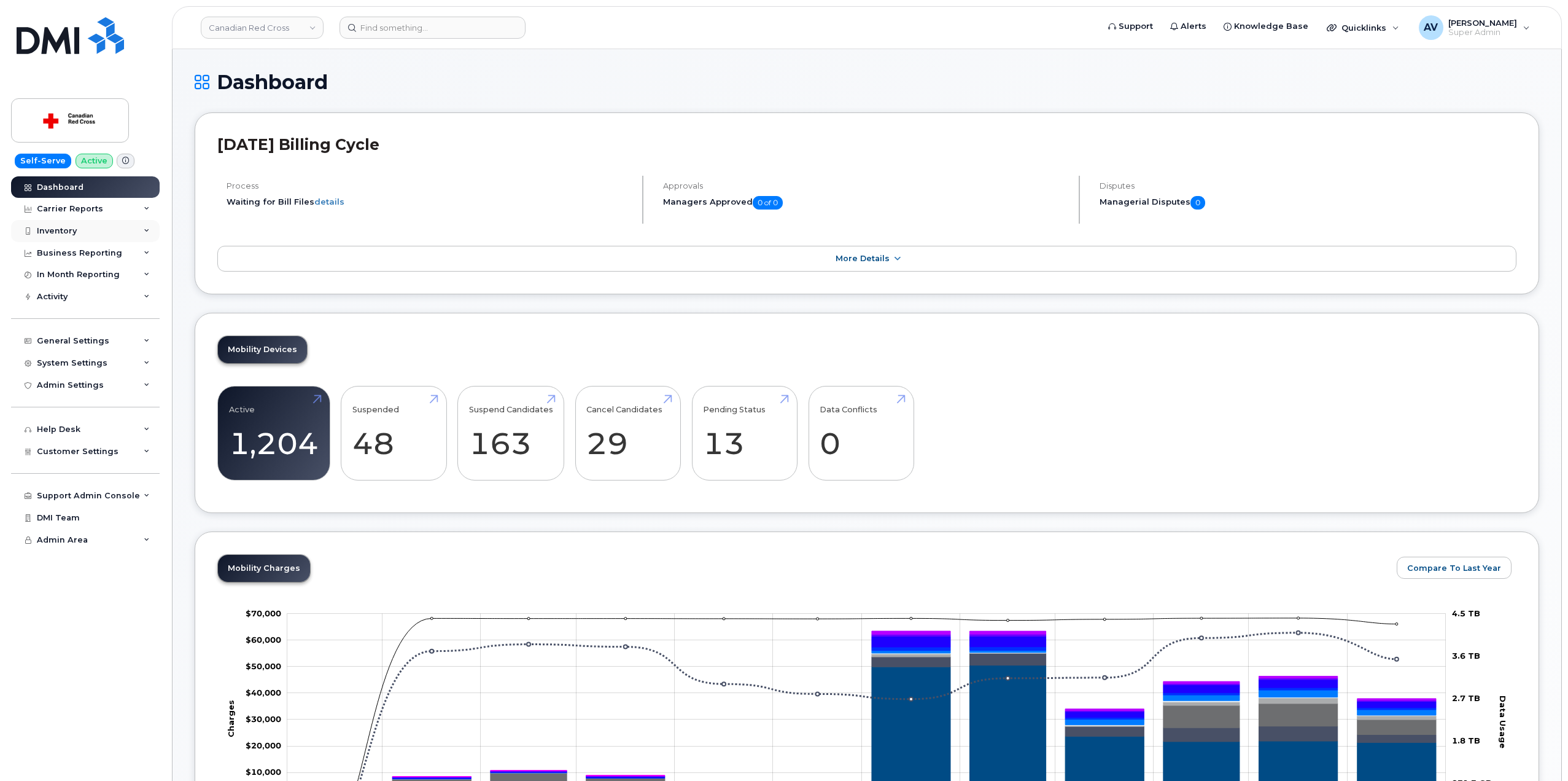
click at [114, 228] on div "Inventory" at bounding box center [85, 230] width 148 height 22
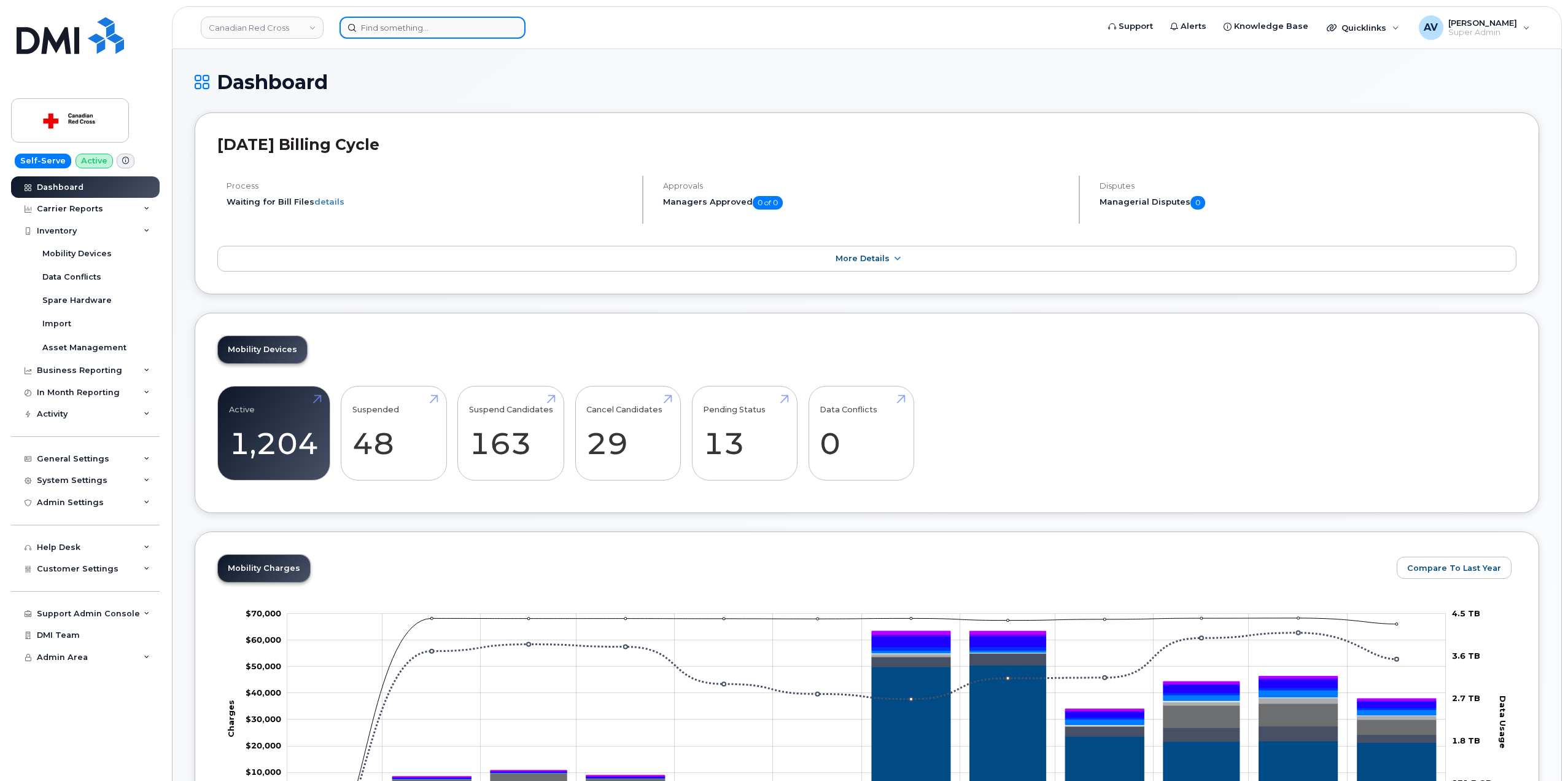
click at [410, 22] on input at bounding box center [432, 27] width 186 height 22
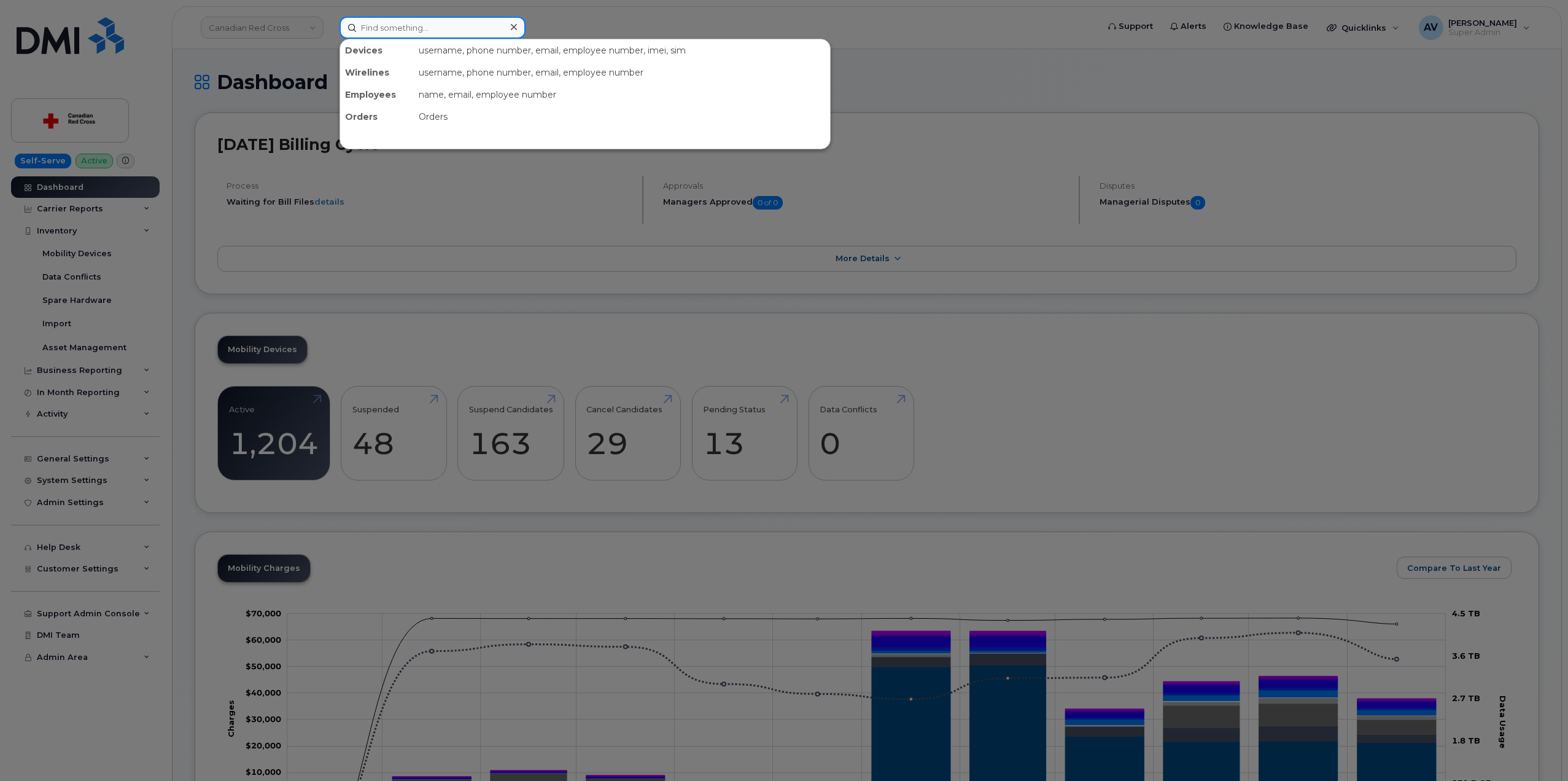
paste input "Ghufran Othman"
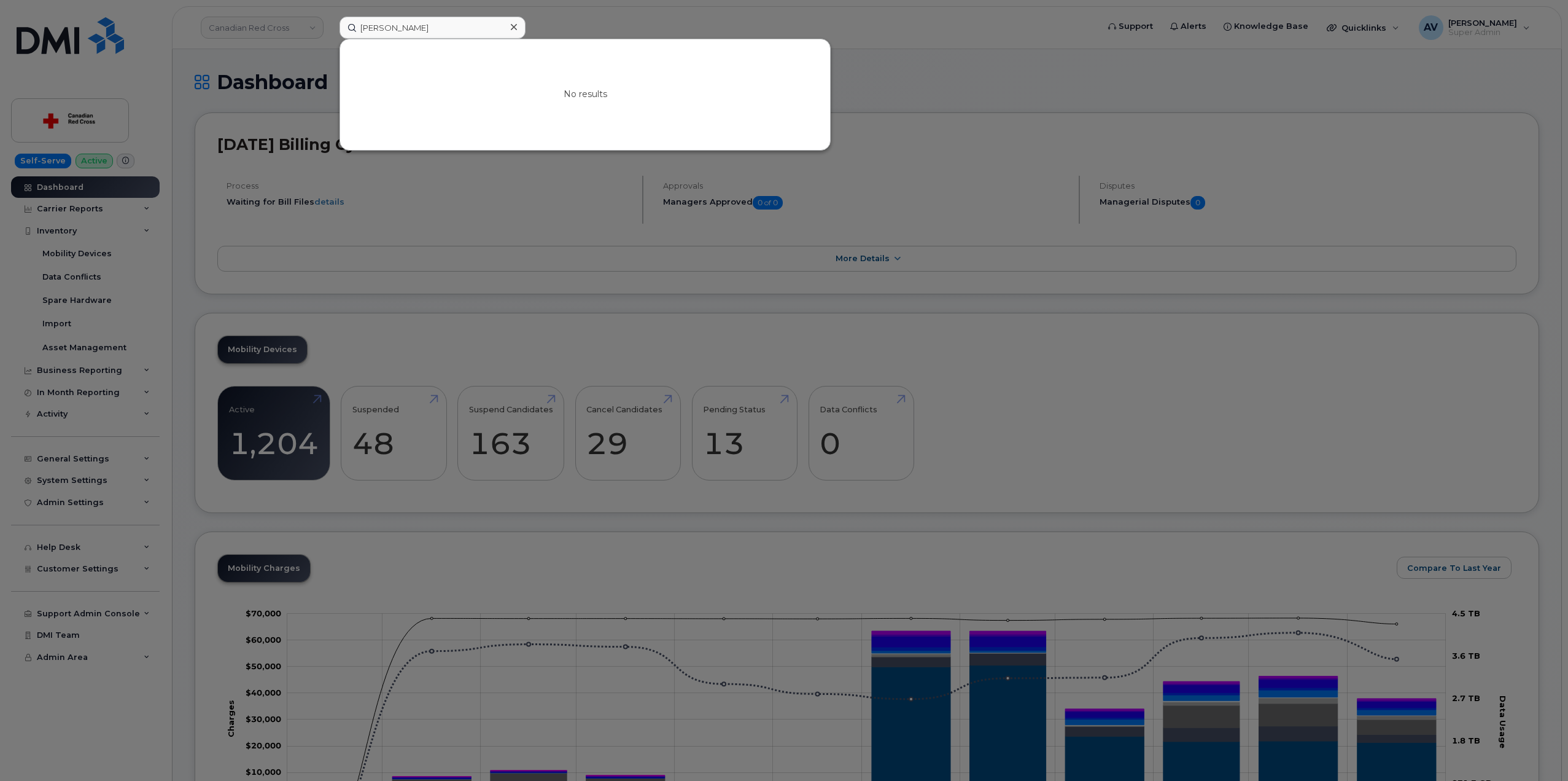
click at [639, 28] on div at bounding box center [784, 390] width 1568 height 781
click at [419, 34] on input "Ghufran Othman" at bounding box center [432, 27] width 186 height 22
paste input "355250940231865"
drag, startPoint x: 419, startPoint y: 27, endPoint x: 355, endPoint y: 25, distance: 64.0
click at [355, 25] on input "Ghufran Othm355250940231865an" at bounding box center [432, 27] width 186 height 22
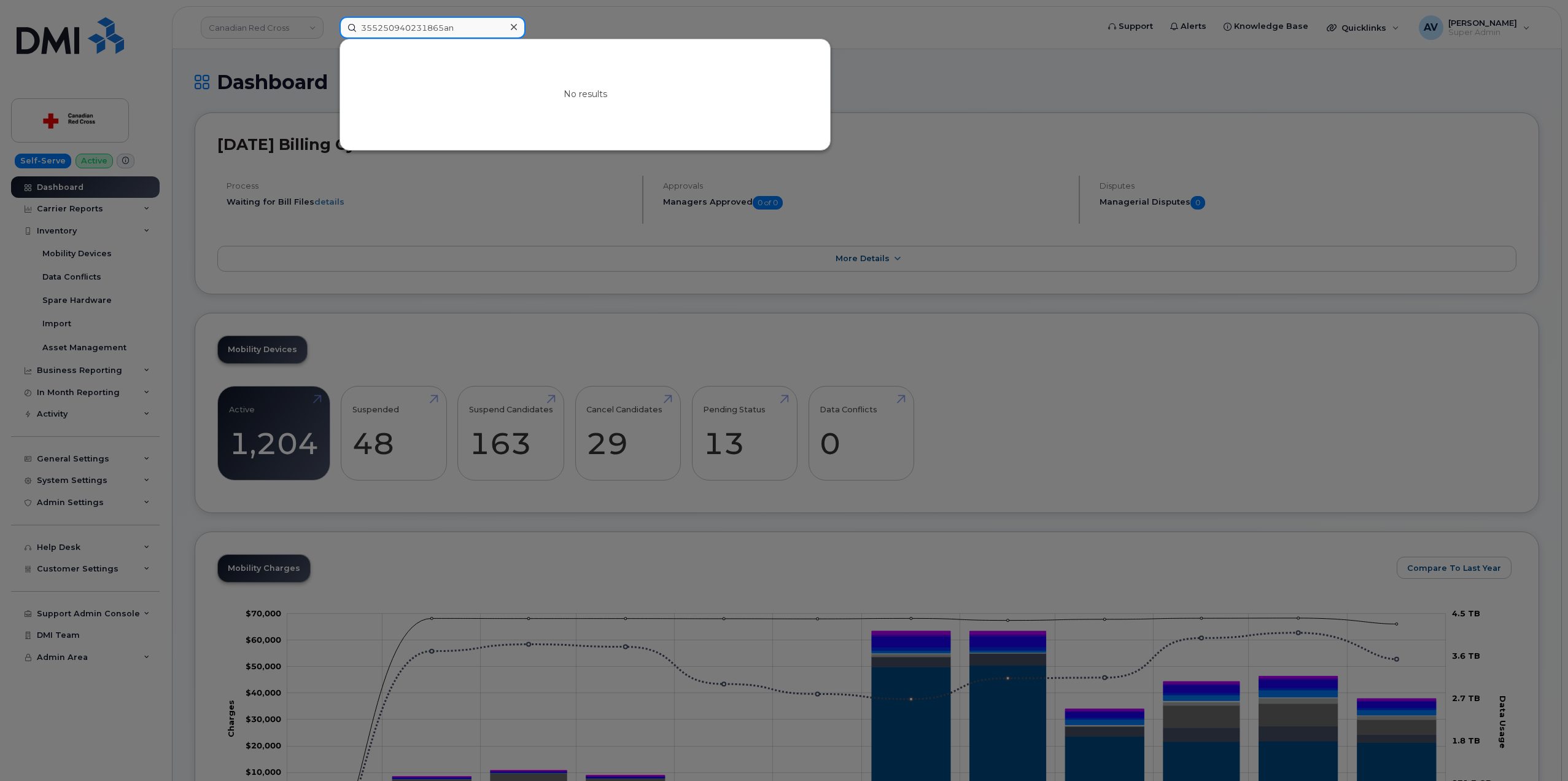
click at [487, 27] on input "355250940231865an" at bounding box center [432, 27] width 186 height 22
drag, startPoint x: 457, startPoint y: 28, endPoint x: 355, endPoint y: 14, distance: 103.0
click at [355, 16] on div "355250940231865 No results" at bounding box center [715, 27] width 770 height 22
paste input "4038319856"
drag, startPoint x: 435, startPoint y: 32, endPoint x: 330, endPoint y: 28, distance: 105.1
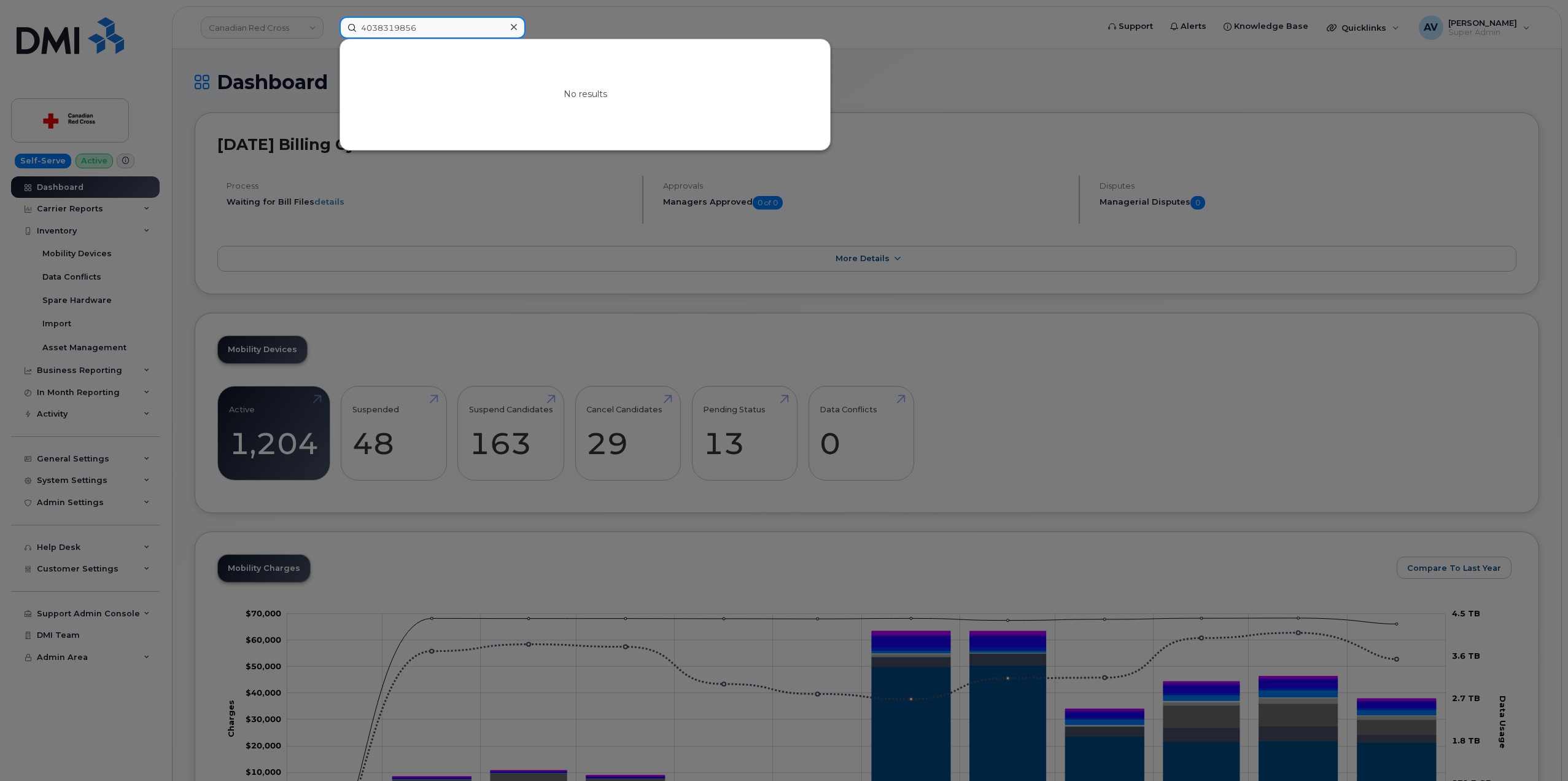
click at [330, 28] on div "4038319856 No results" at bounding box center [715, 27] width 770 height 22
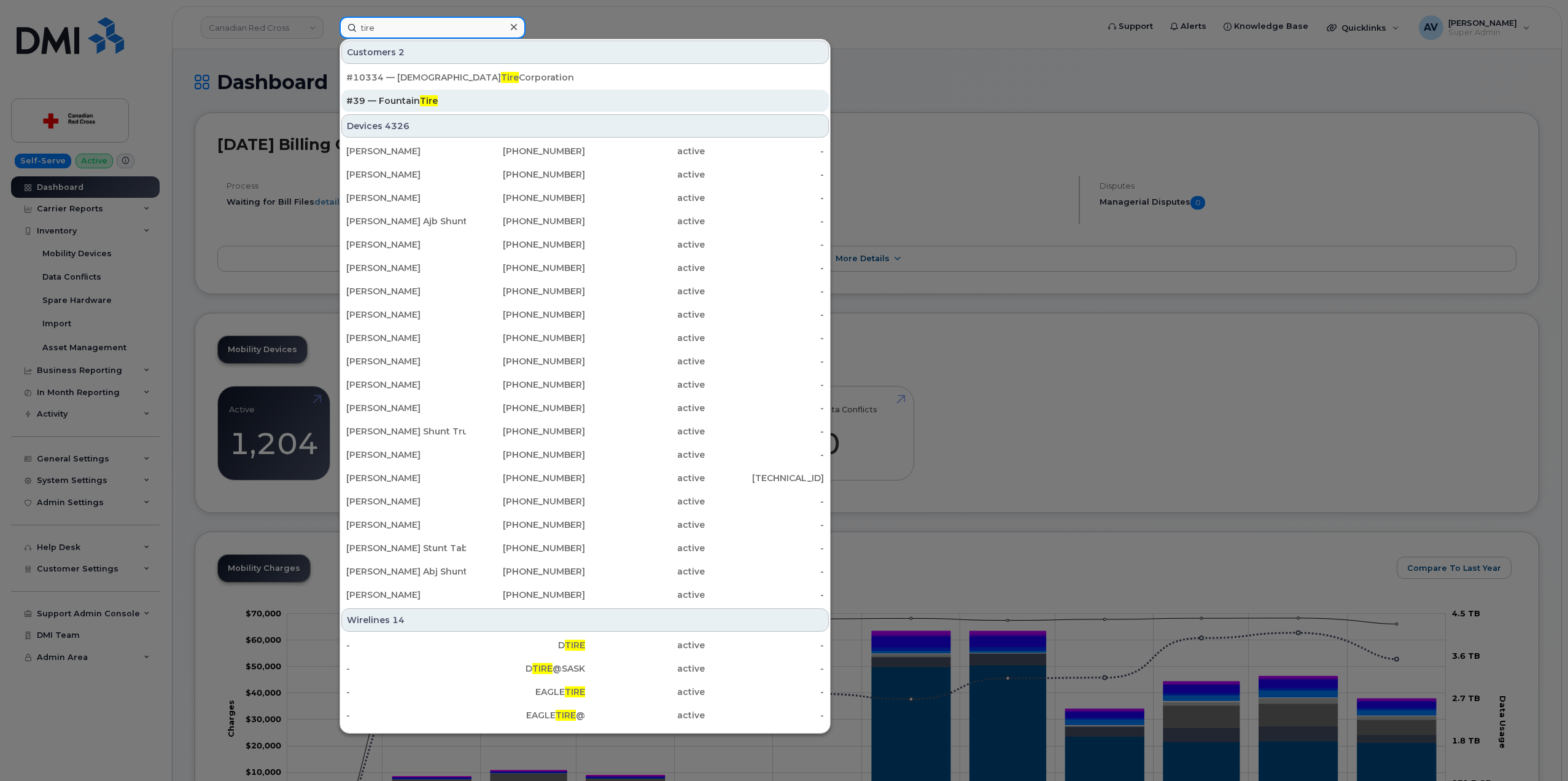
type input "tire"
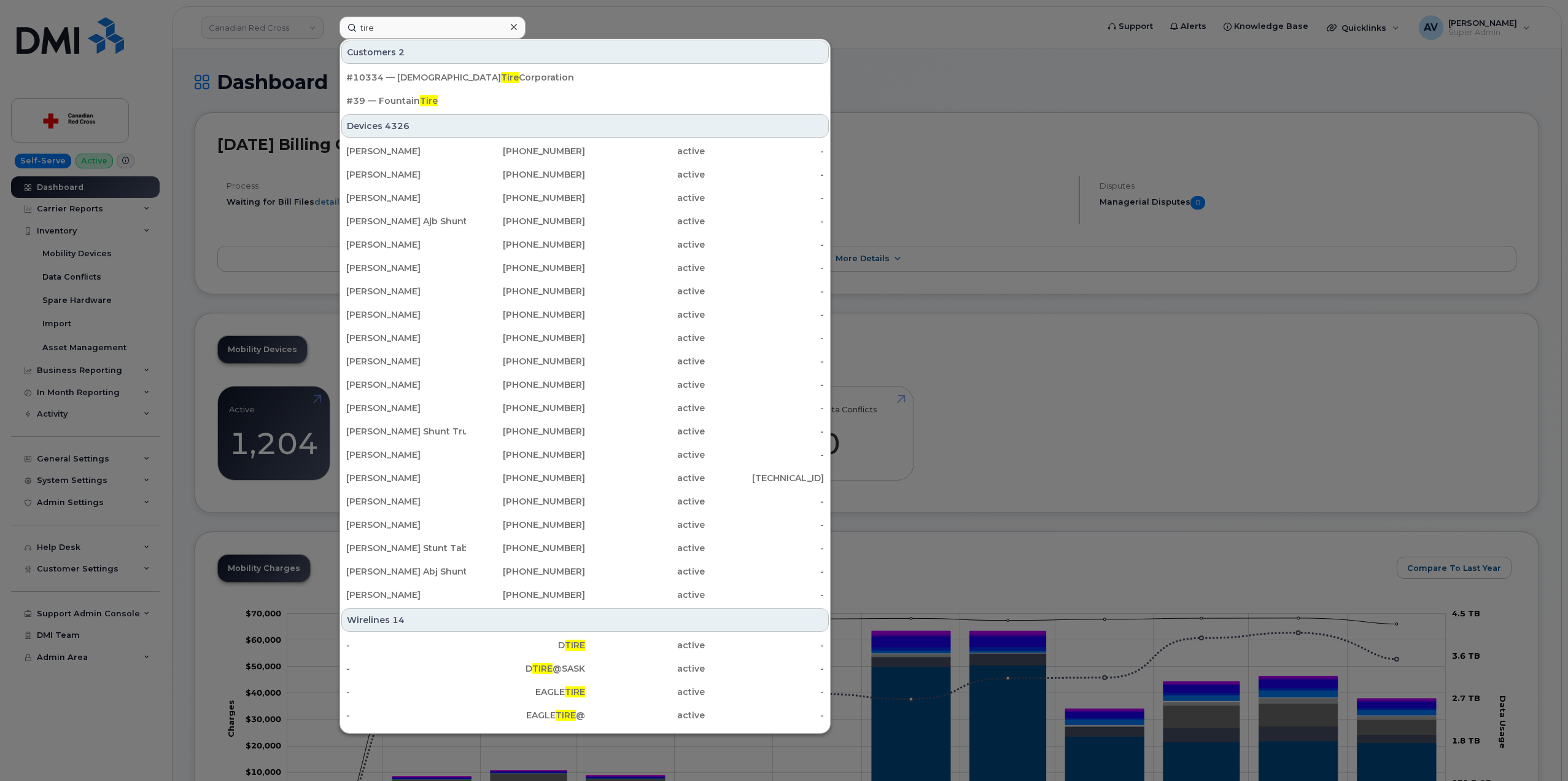
drag, startPoint x: 429, startPoint y: 97, endPoint x: 458, endPoint y: 56, distance: 50.2
click at [429, 97] on span "Tire" at bounding box center [428, 101] width 18 height 11
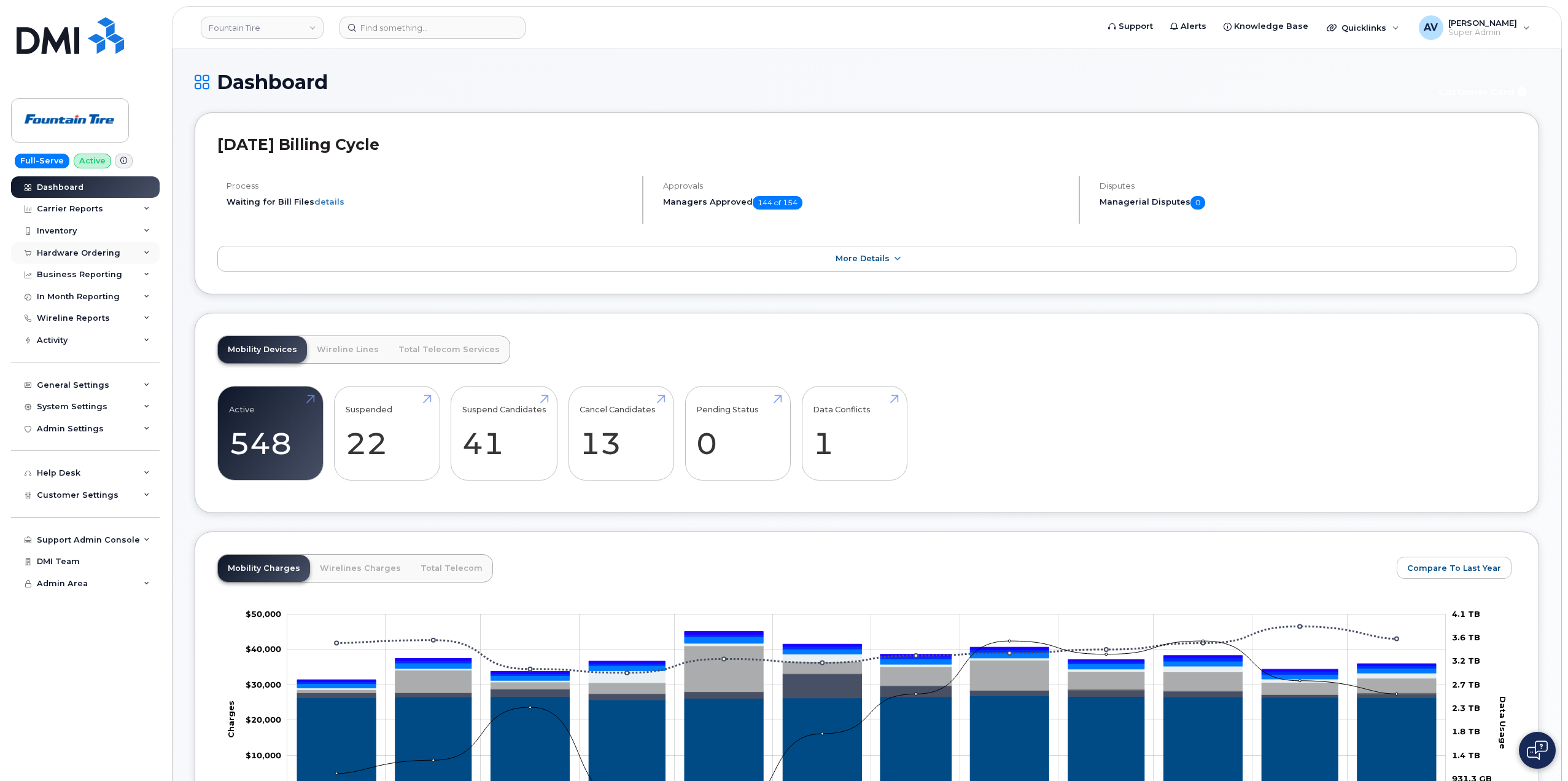
click at [115, 253] on div "Hardware Ordering" at bounding box center [78, 253] width 83 height 10
click at [85, 293] on link "Orders" at bounding box center [96, 298] width 127 height 23
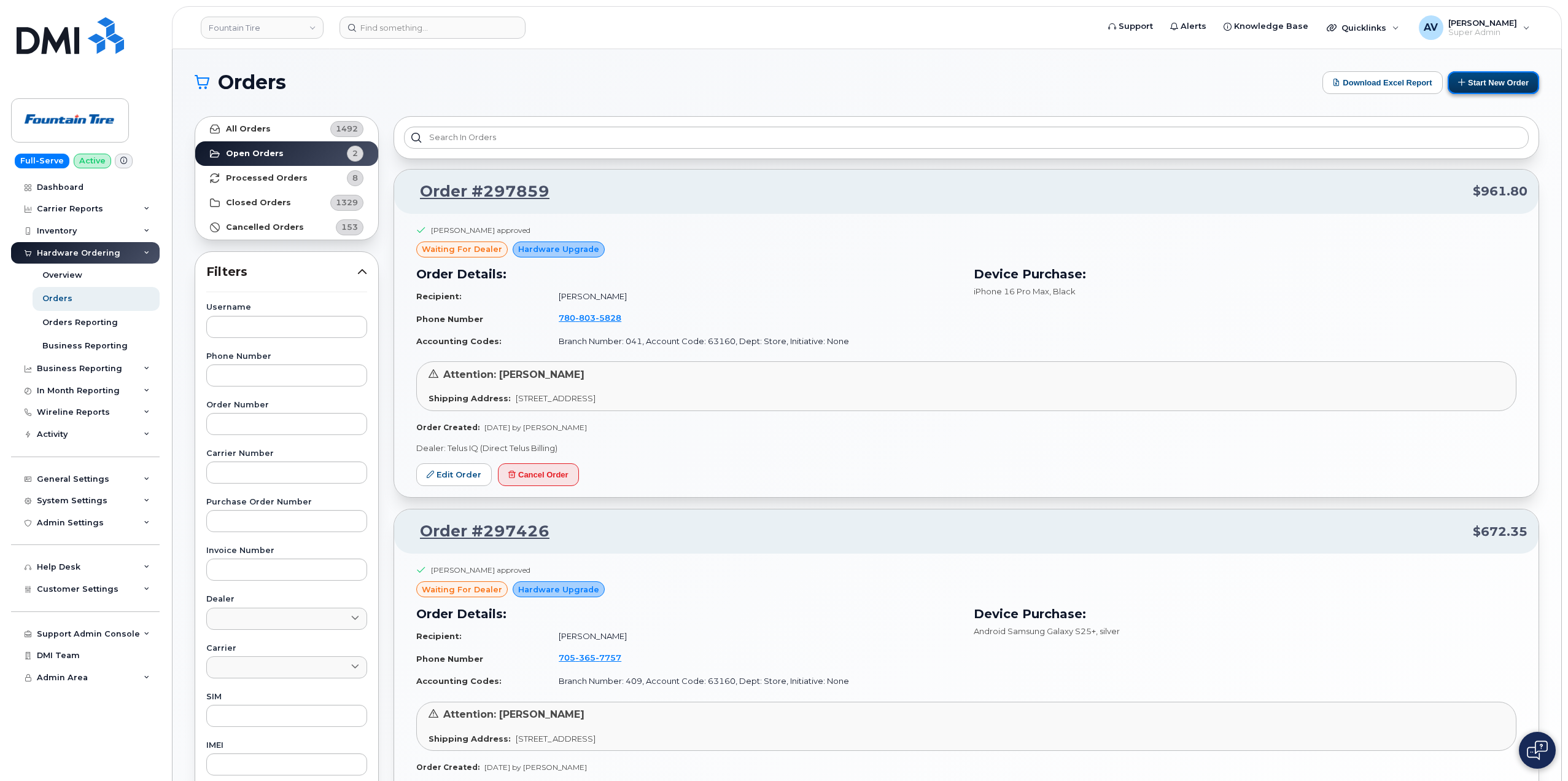
click at [1473, 81] on button "Start New Order" at bounding box center [1494, 82] width 92 height 23
click at [1475, 81] on button "Start New Order" at bounding box center [1494, 82] width 92 height 23
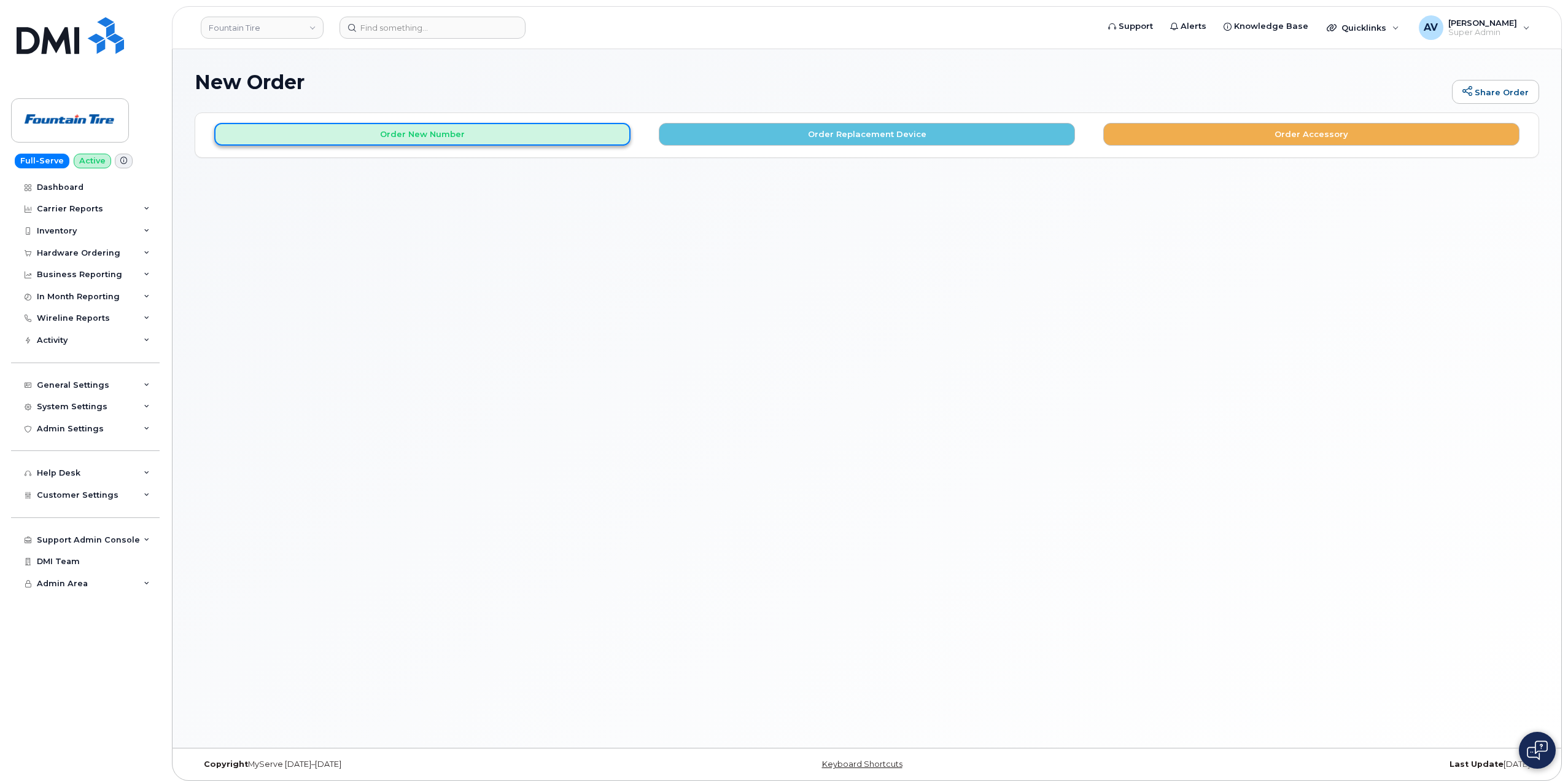
click at [517, 136] on button "Order New Number" at bounding box center [422, 134] width 417 height 23
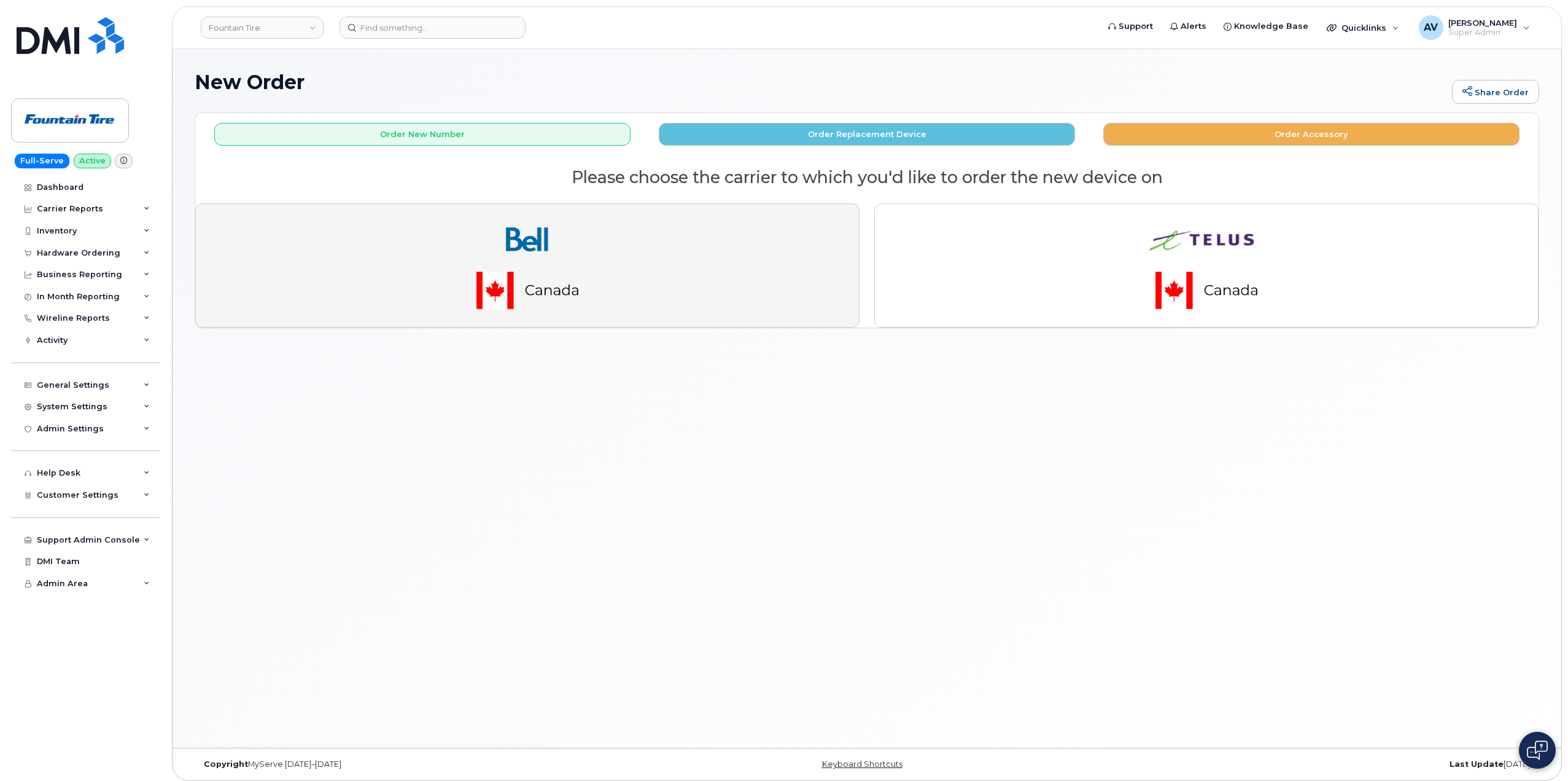
click at [555, 250] on img "button" at bounding box center [527, 265] width 171 height 103
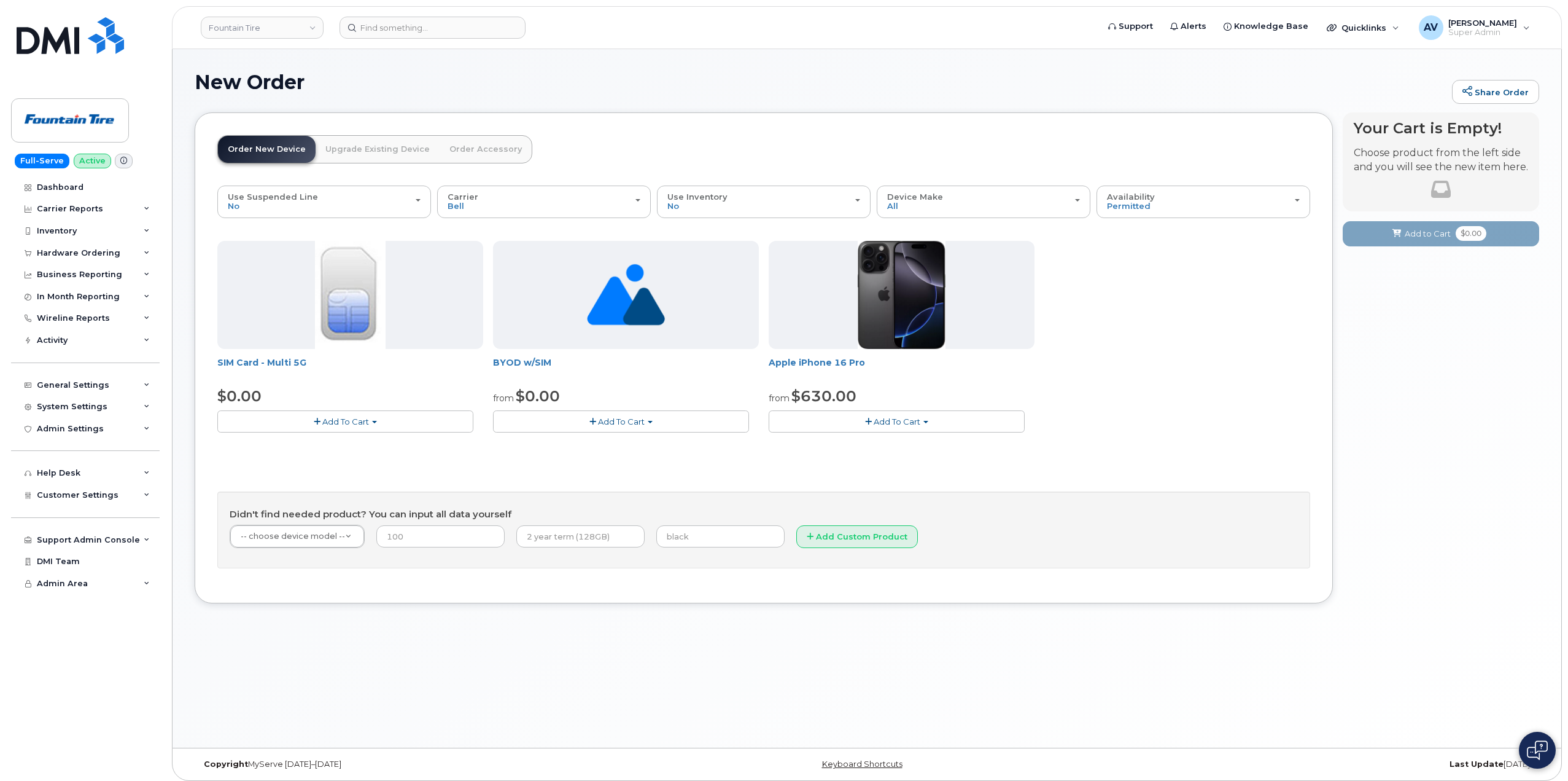
click at [550, 652] on div "New Order Share Order × Share This Order If you want to allow others to create …" at bounding box center [867, 398] width 1389 height 699
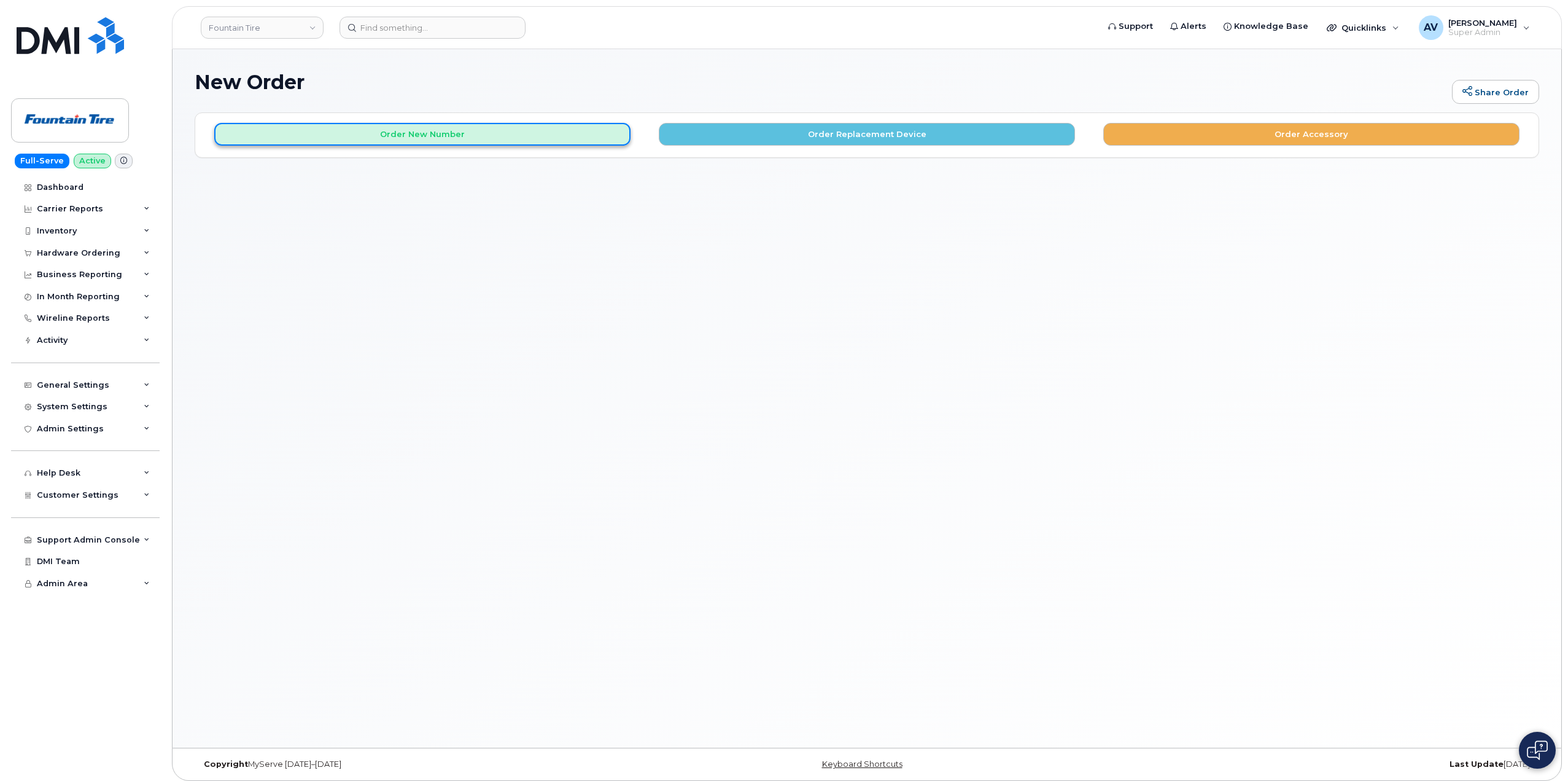
click at [538, 131] on button "Order New Number" at bounding box center [422, 134] width 417 height 23
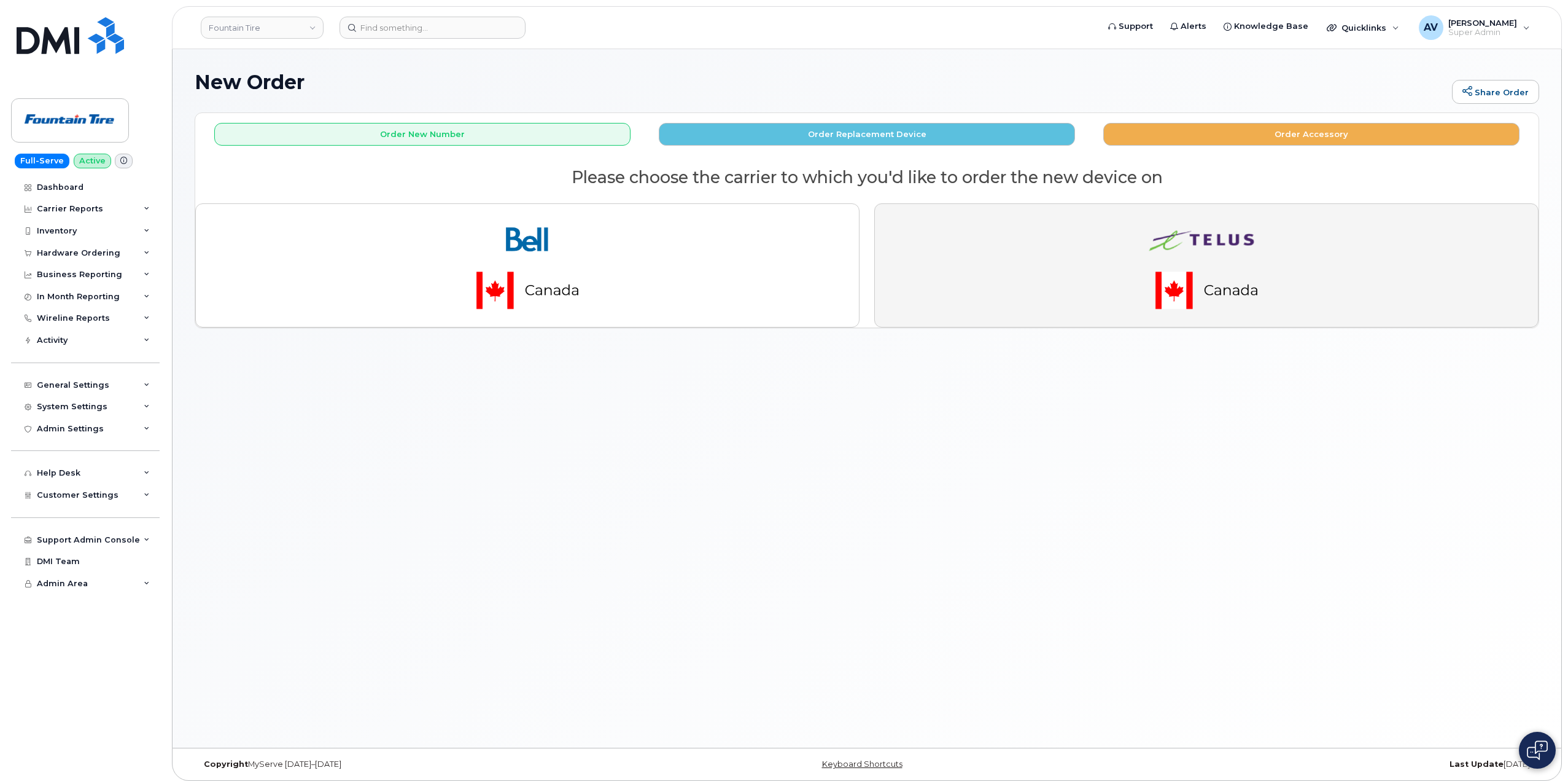
click at [1017, 282] on button "button" at bounding box center [1207, 264] width 665 height 124
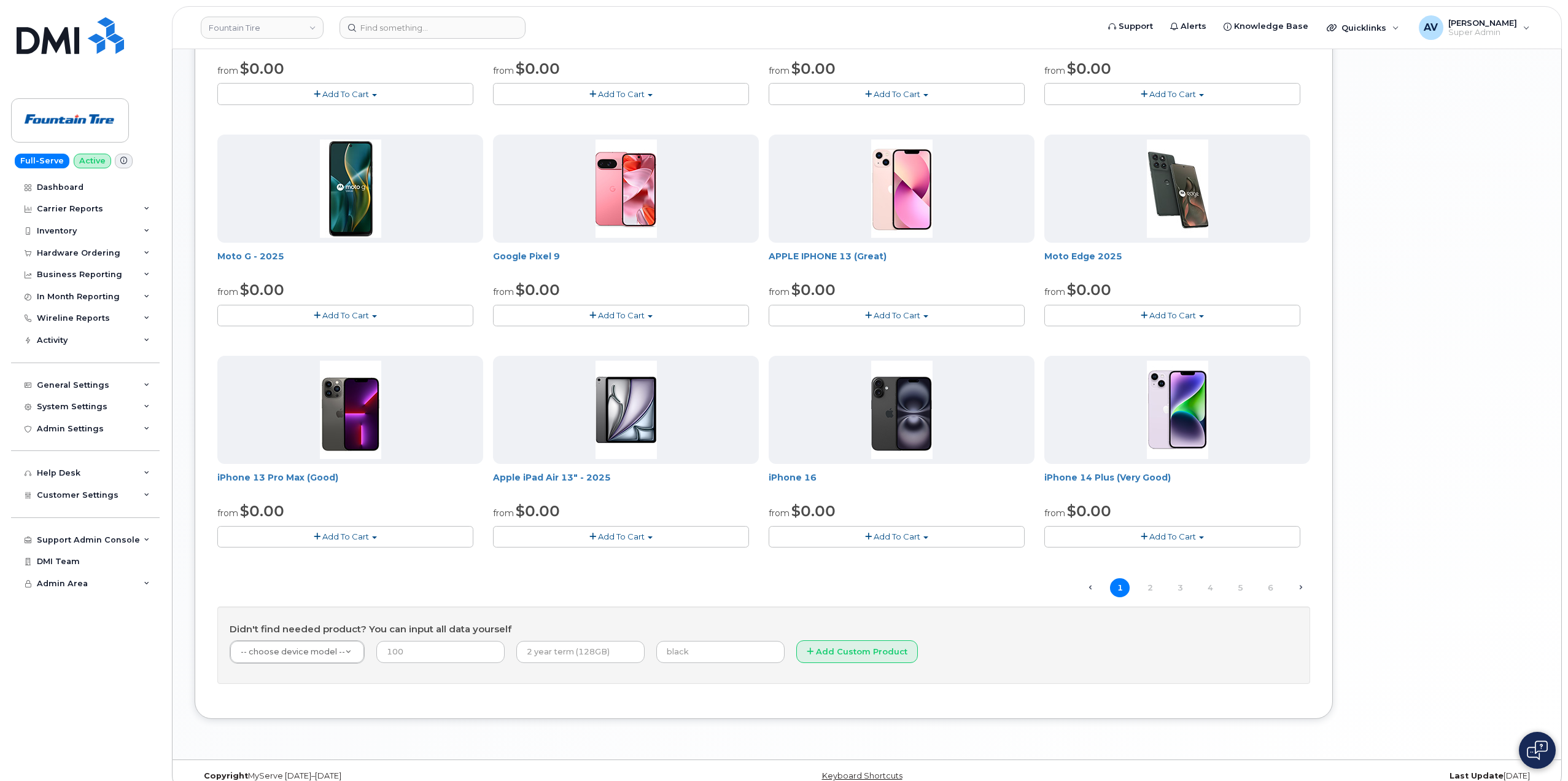
scroll to position [566, 0]
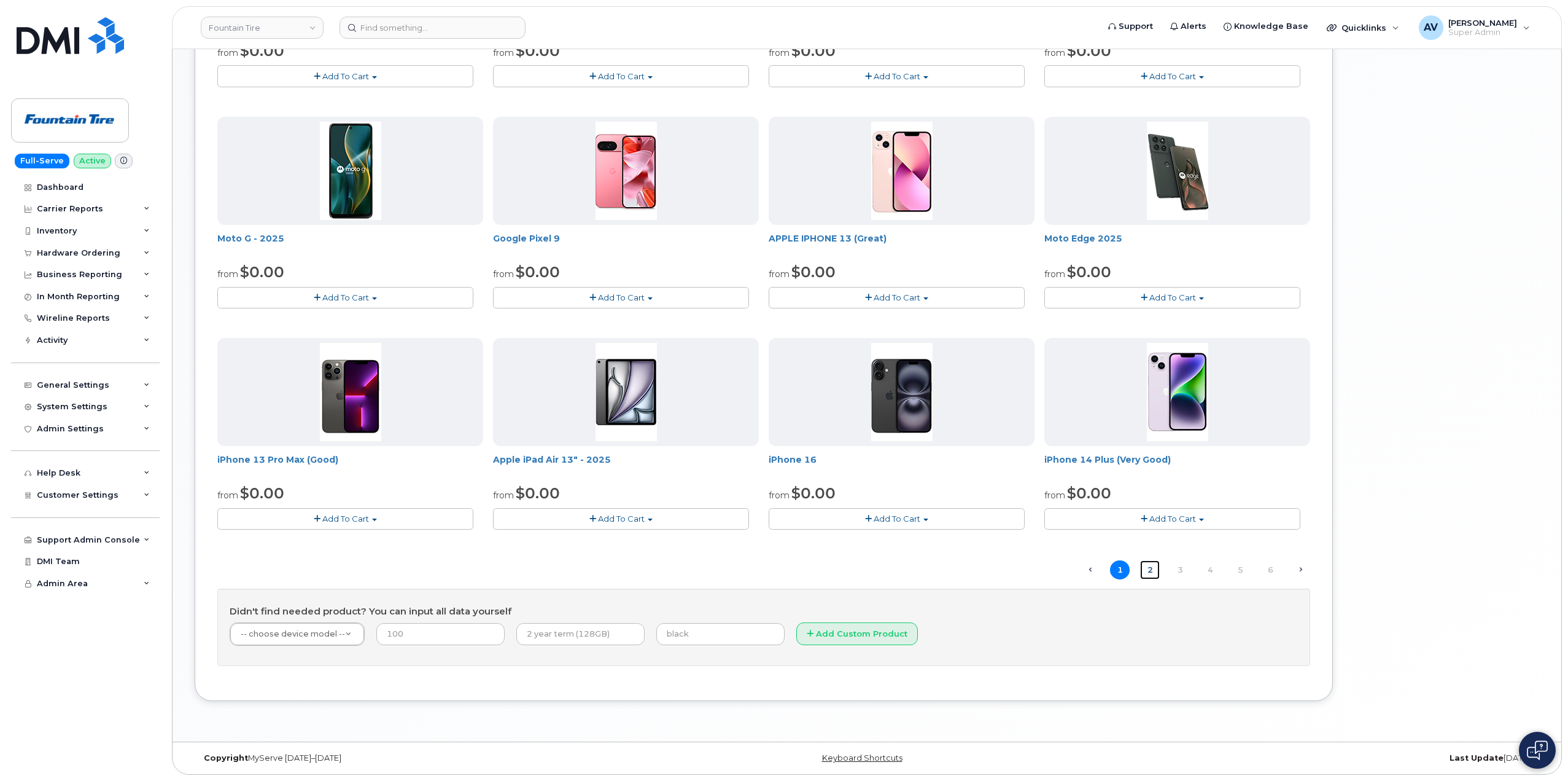
click at [1155, 571] on link "2" at bounding box center [1149, 570] width 20 height 19
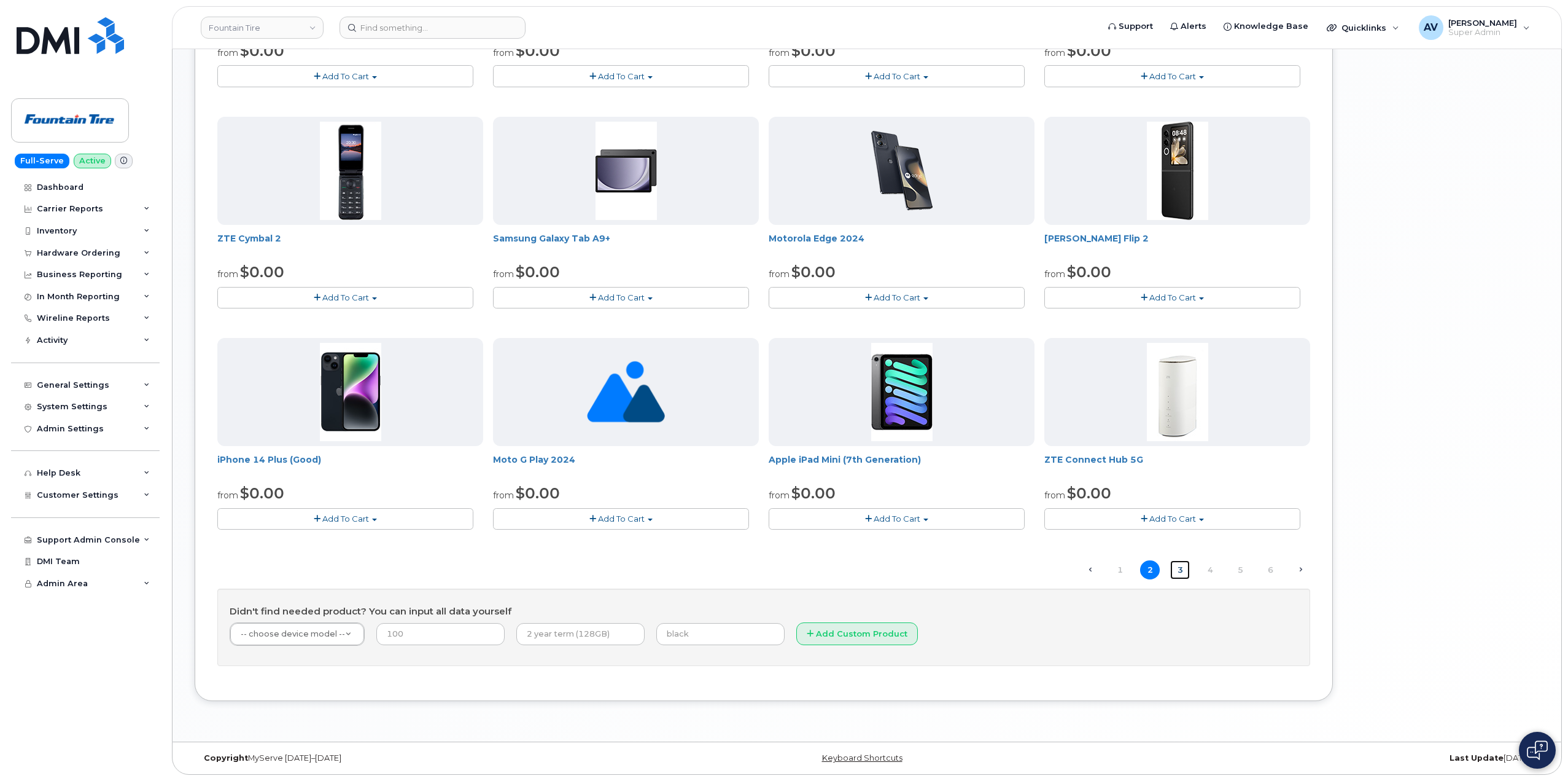
click at [1185, 568] on link "3" at bounding box center [1180, 570] width 20 height 19
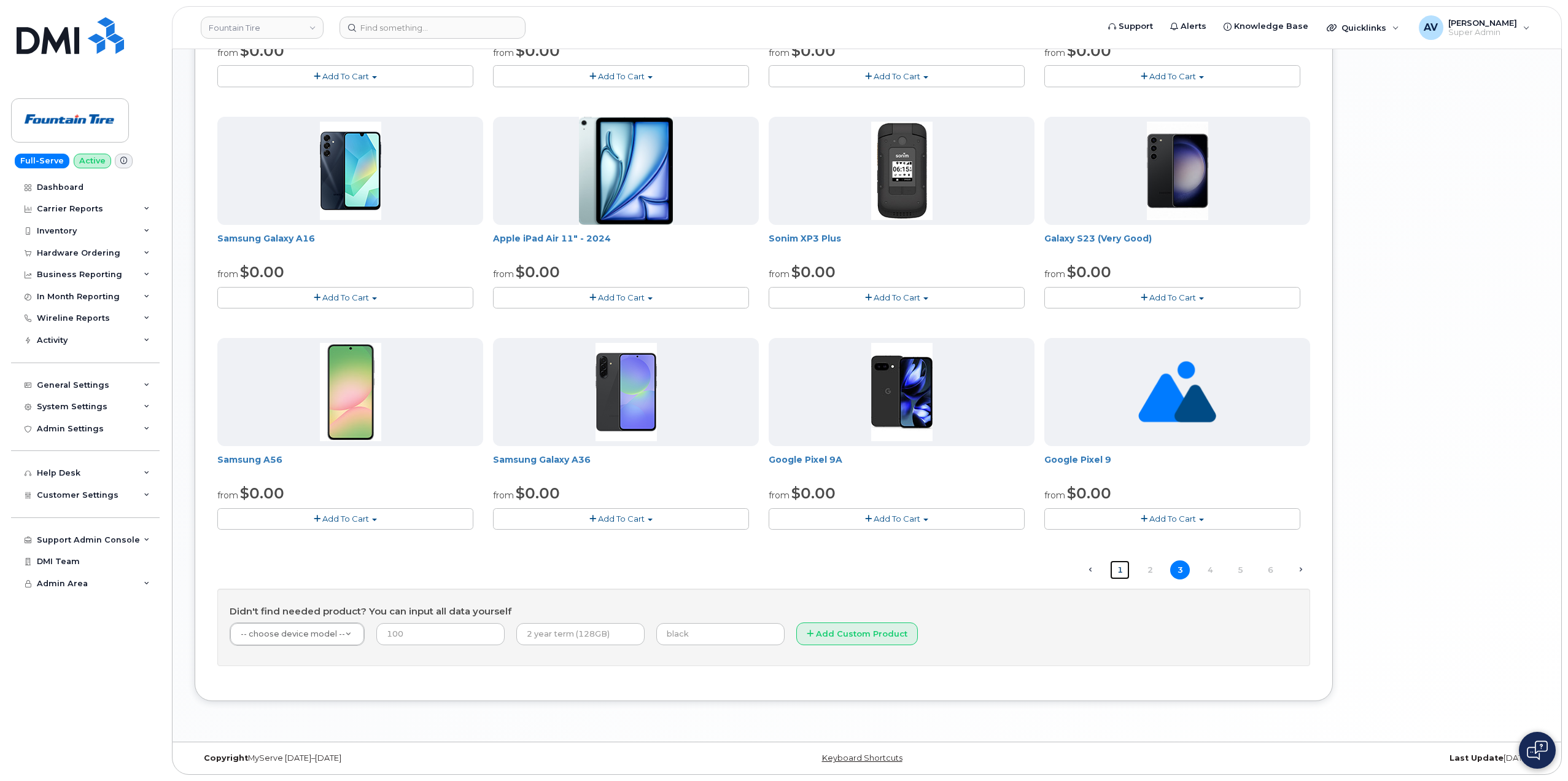
click at [1118, 569] on link "1" at bounding box center [1120, 570] width 20 height 19
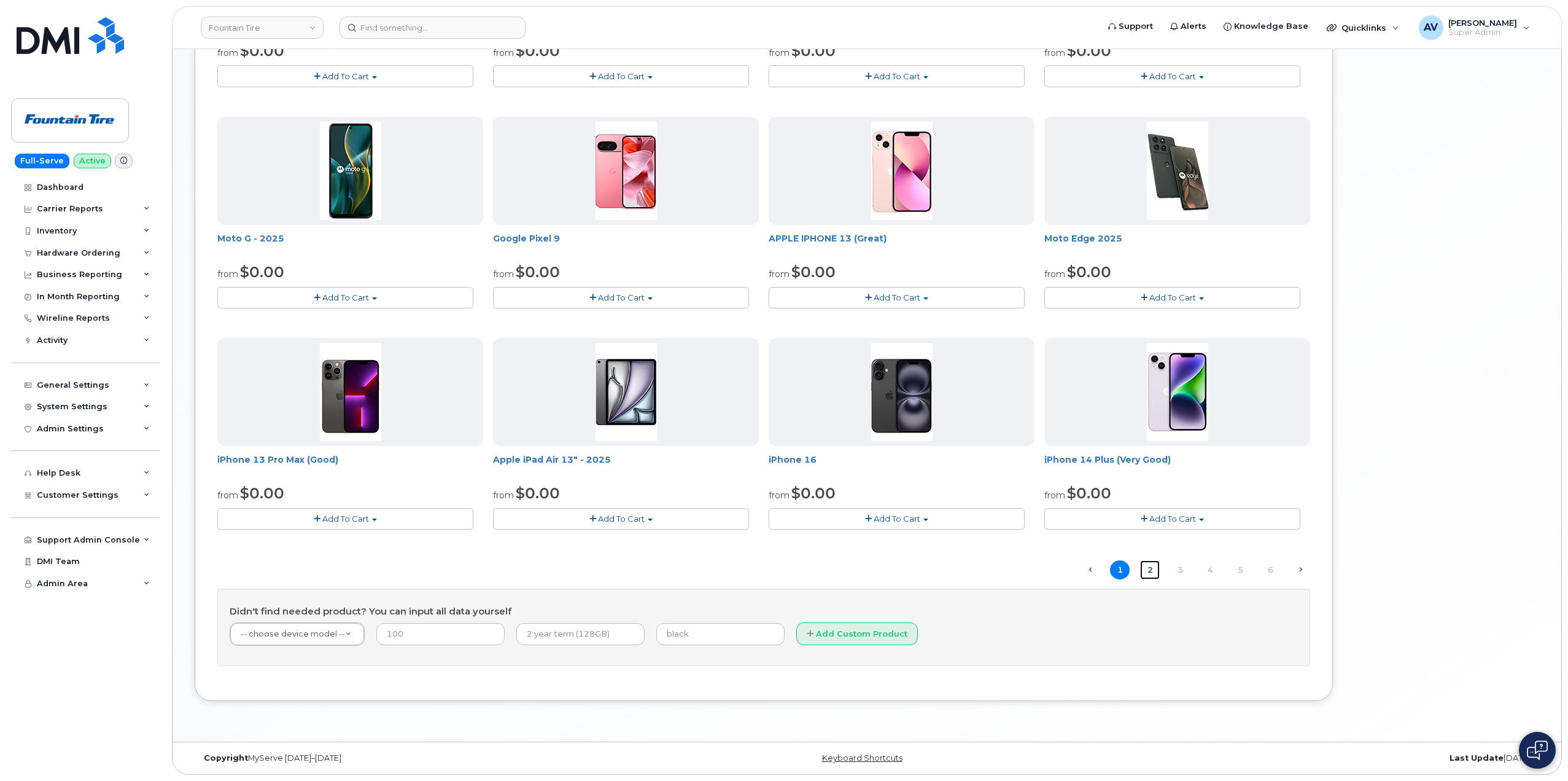
click at [1149, 569] on link "2" at bounding box center [1149, 570] width 20 height 19
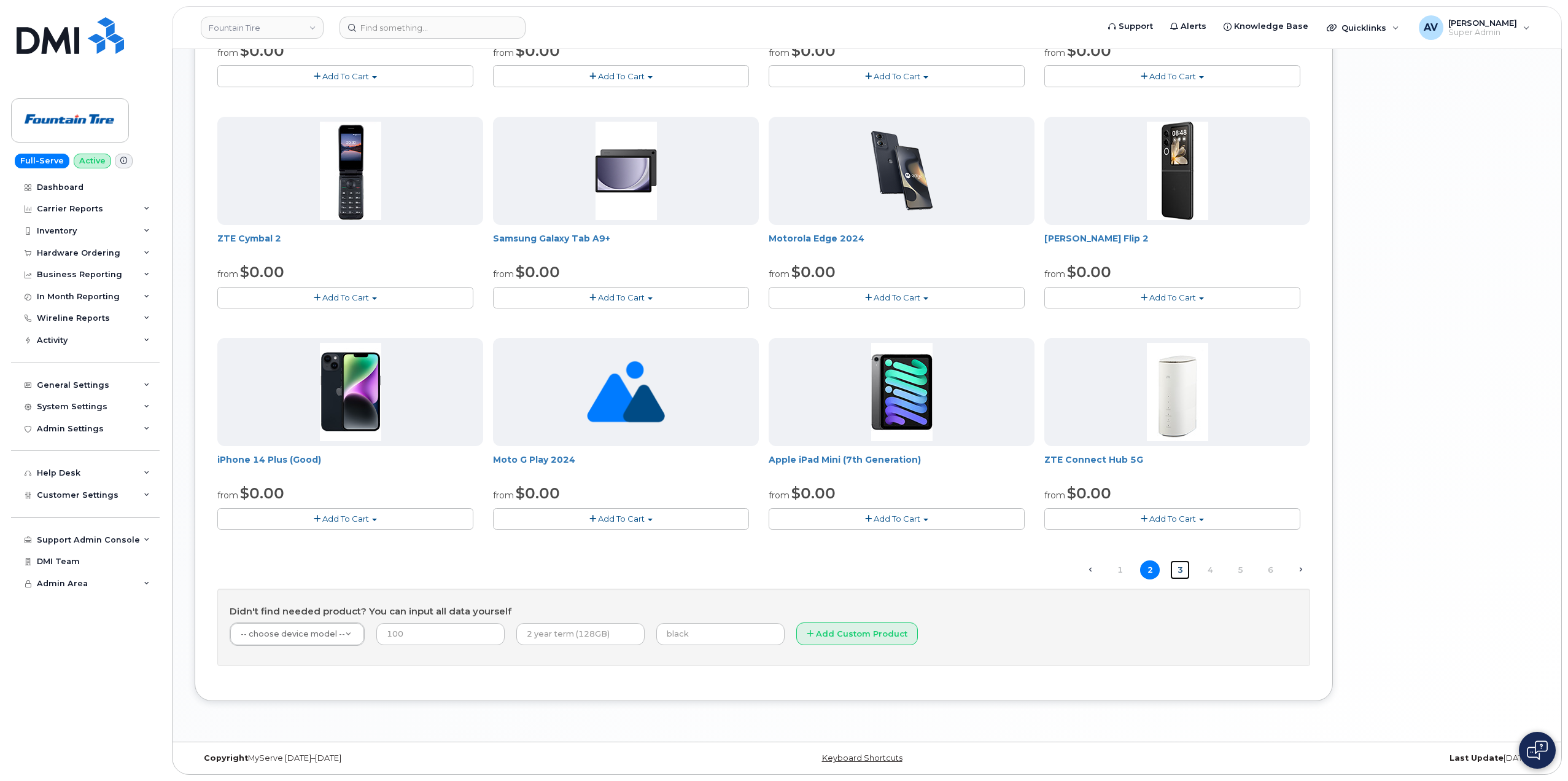
click at [1181, 569] on link "3" at bounding box center [1180, 570] width 20 height 19
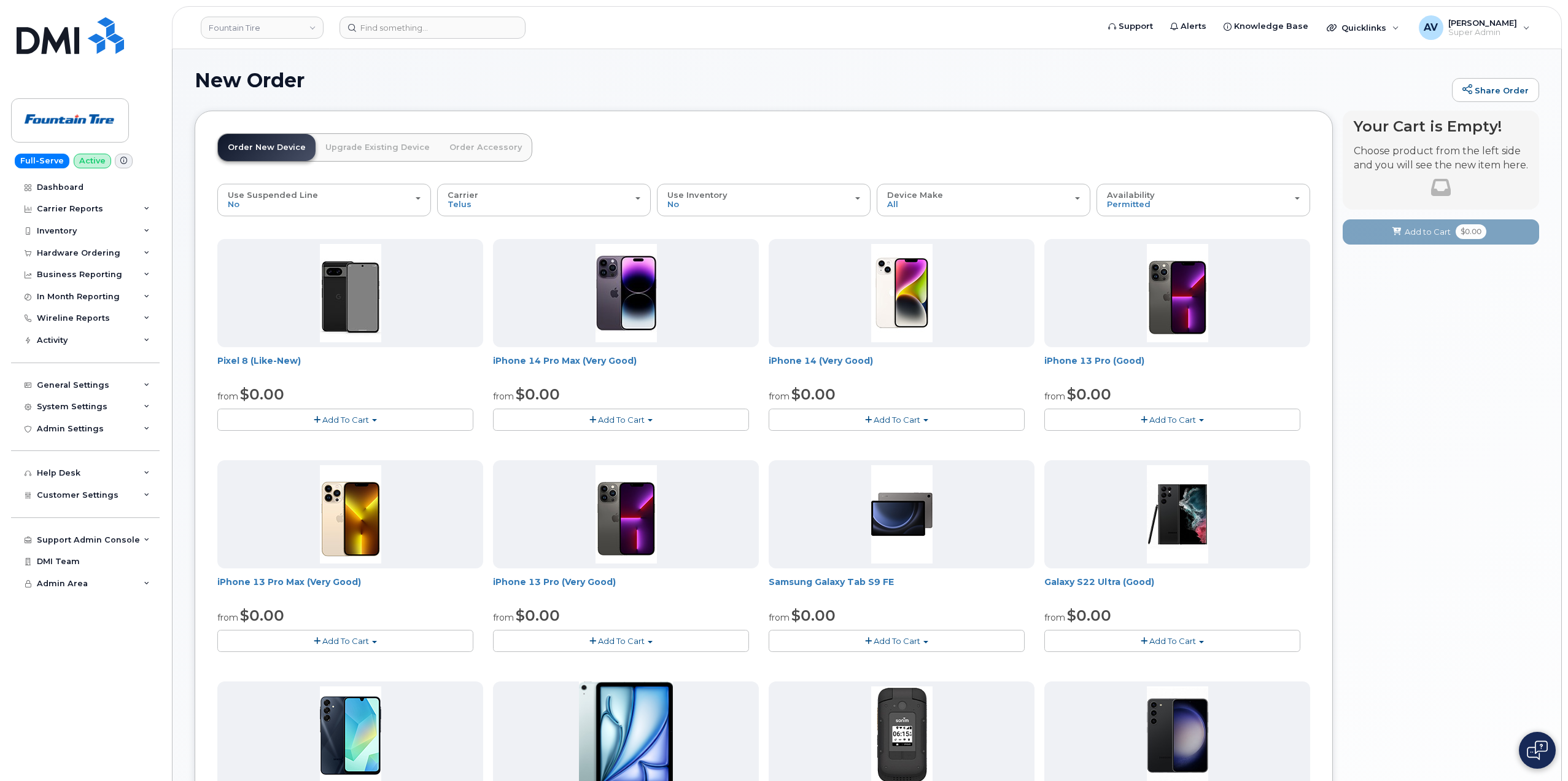
scroll to position [0, 0]
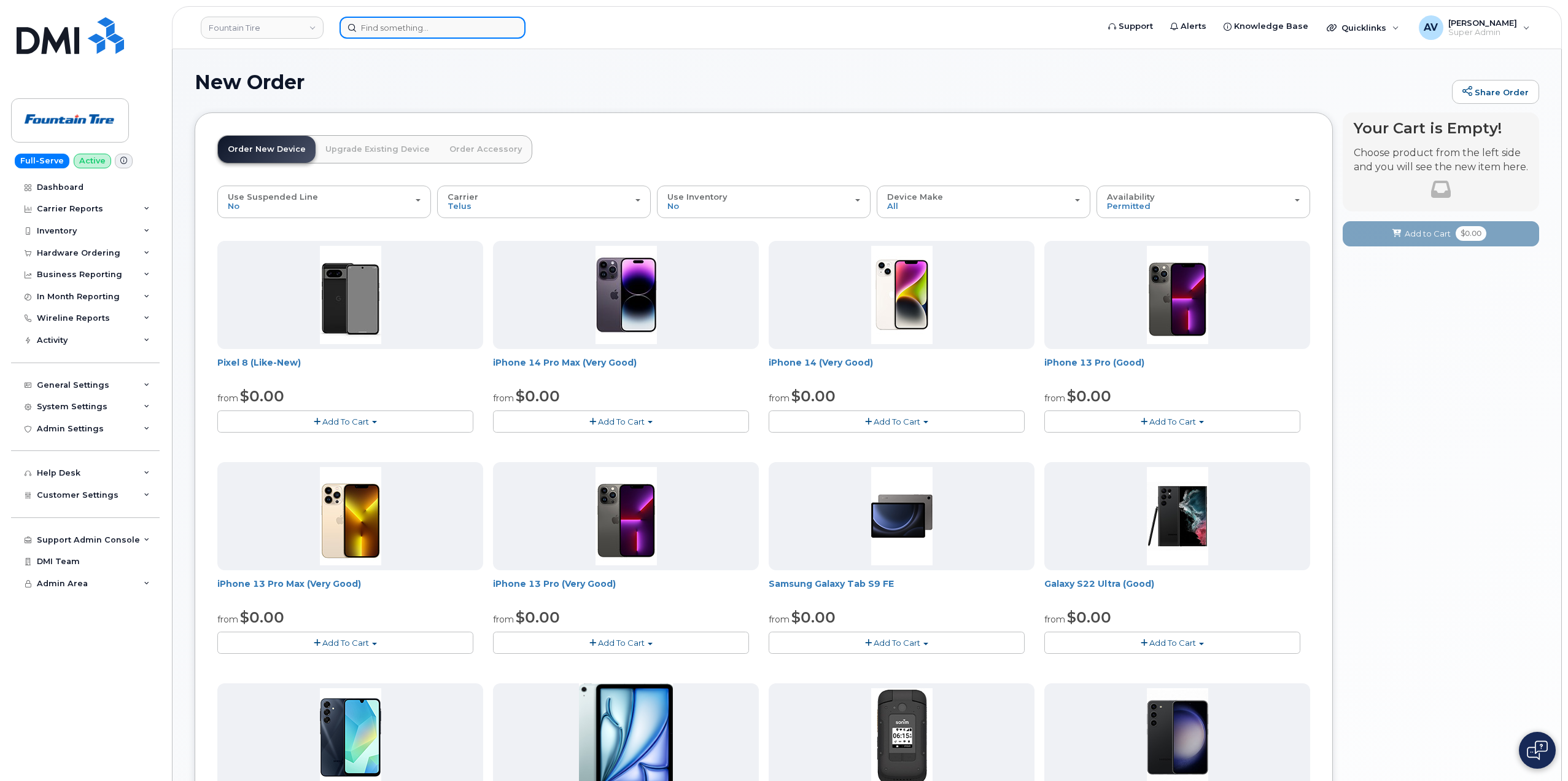
click at [419, 28] on input at bounding box center [432, 27] width 186 height 22
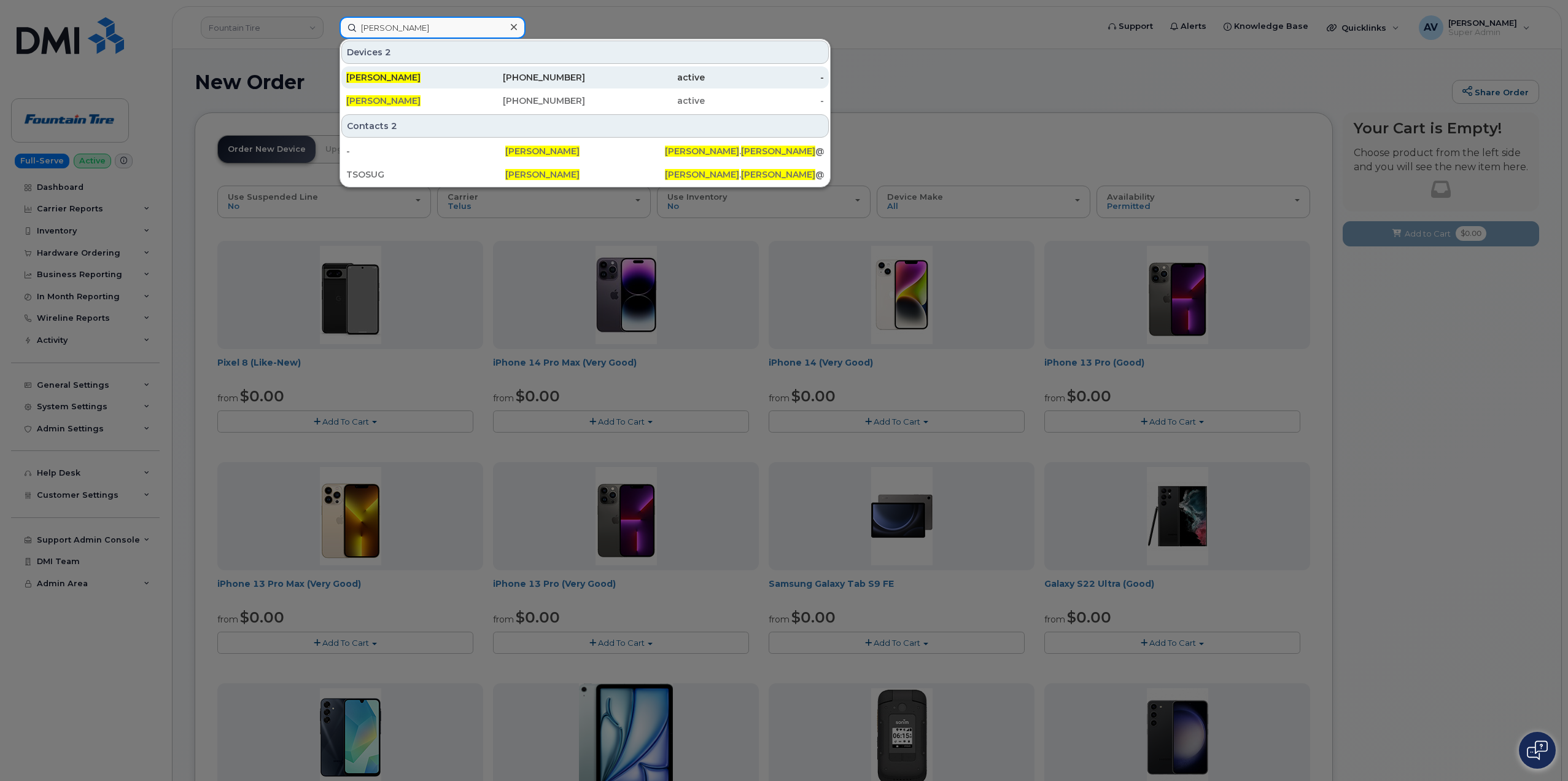
type input "sarah mason"
click at [495, 75] on div "[PHONE_NUMBER]" at bounding box center [526, 77] width 120 height 12
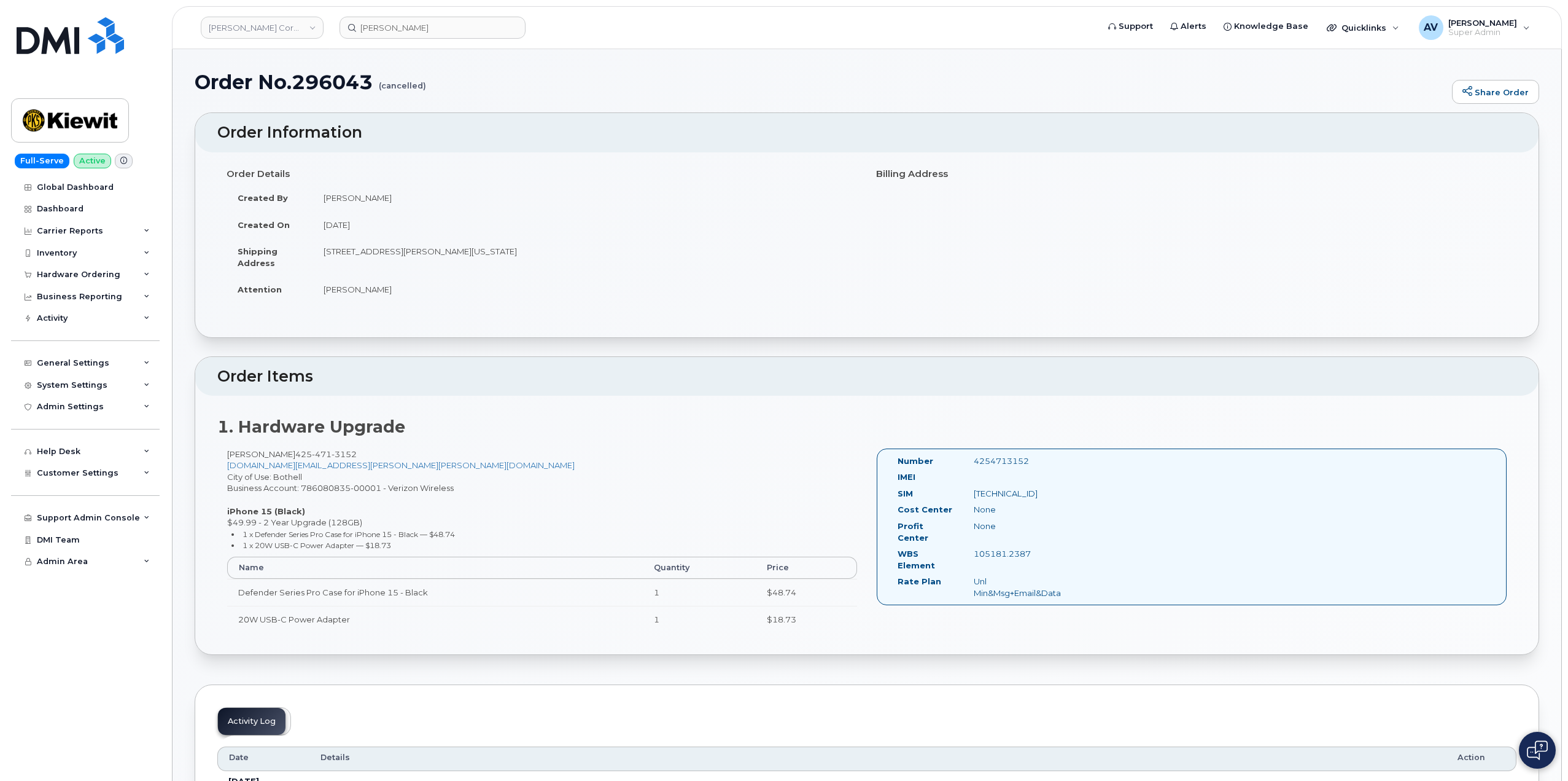
scroll to position [737, 0]
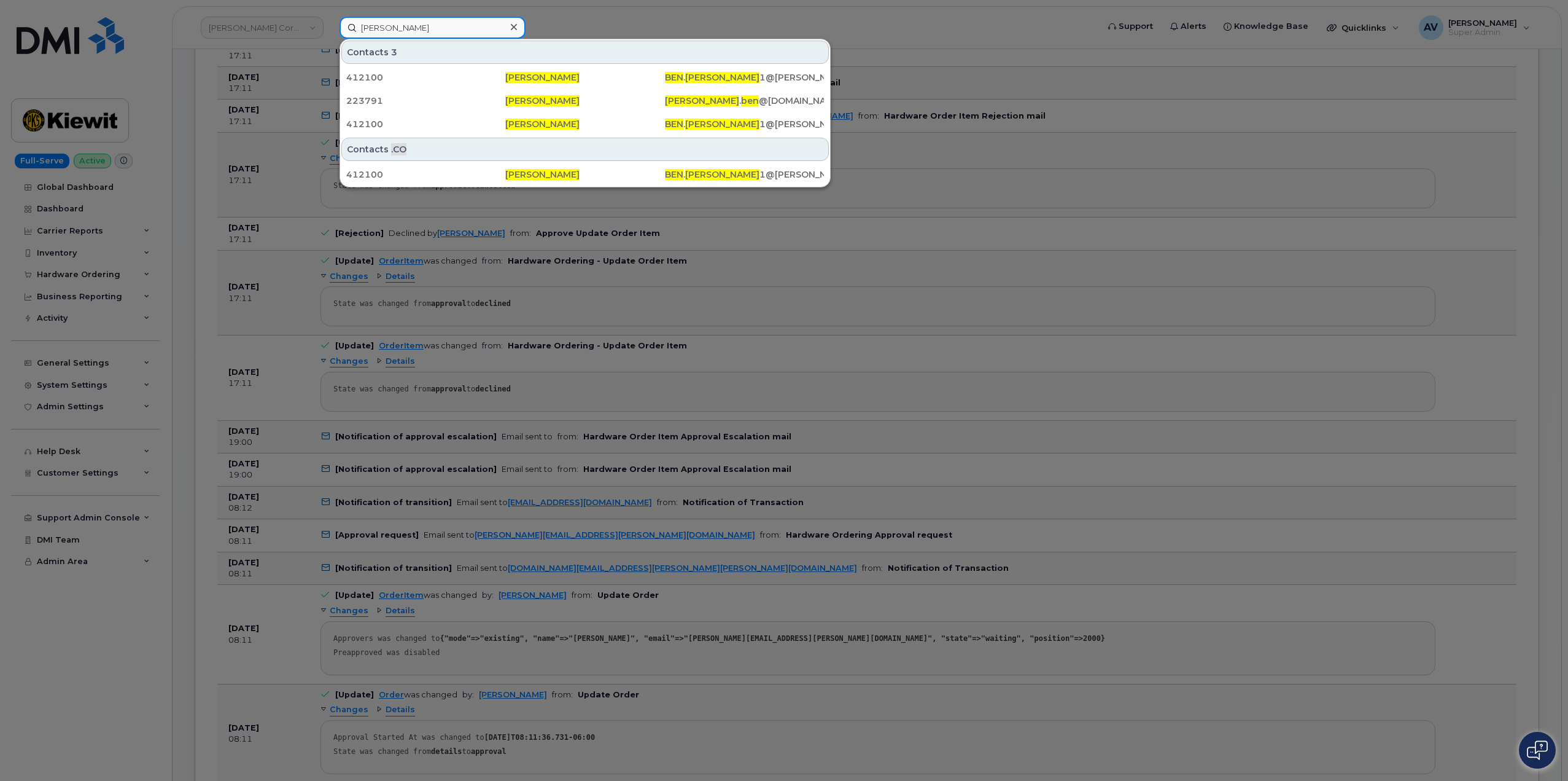
click at [462, 30] on input "[PERSON_NAME]" at bounding box center [432, 27] width 186 height 22
paste input "[PERSON_NAME]"
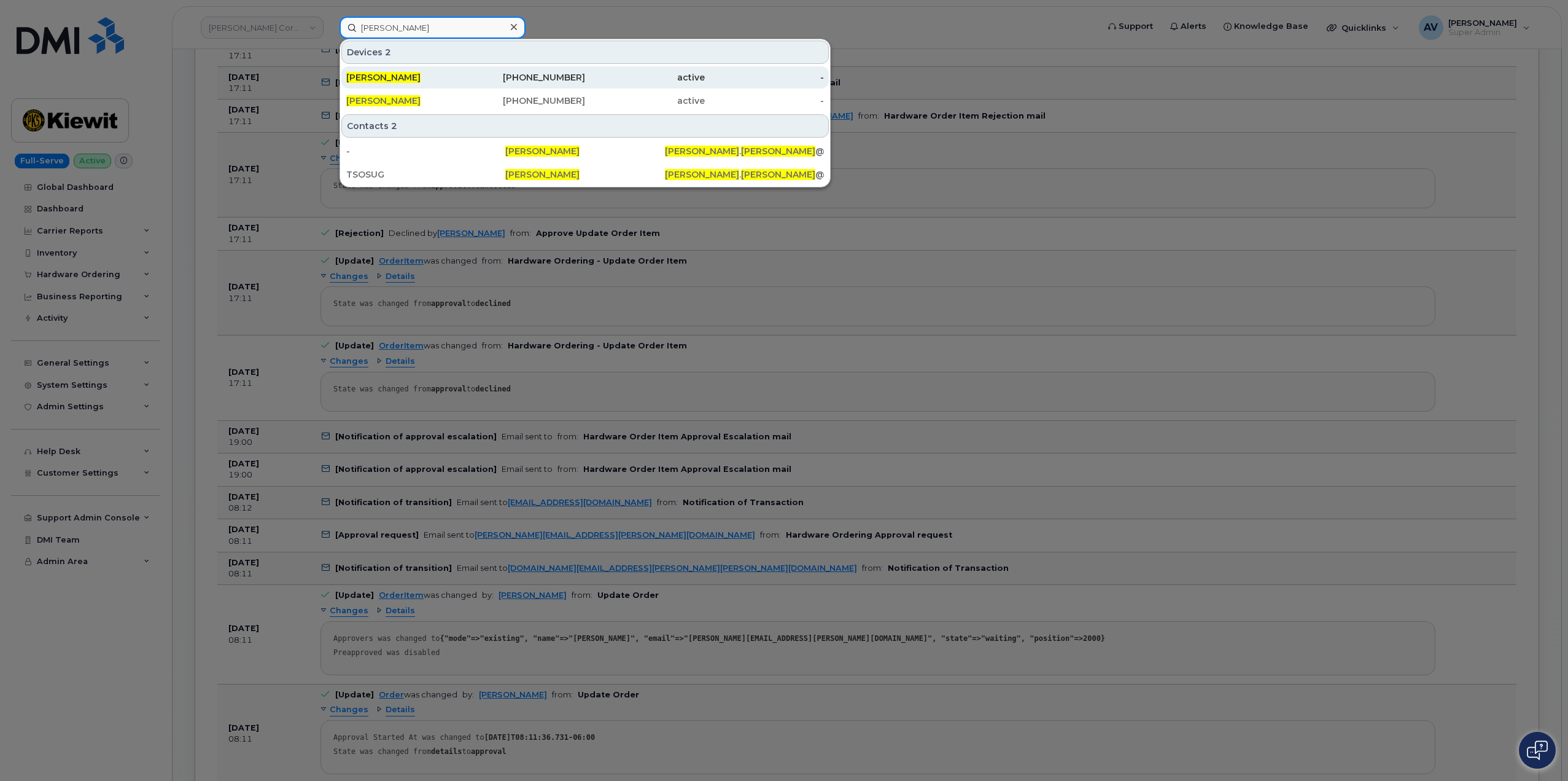
type input "[PERSON_NAME]"
click at [493, 80] on div "[PHONE_NUMBER]" at bounding box center [526, 77] width 120 height 12
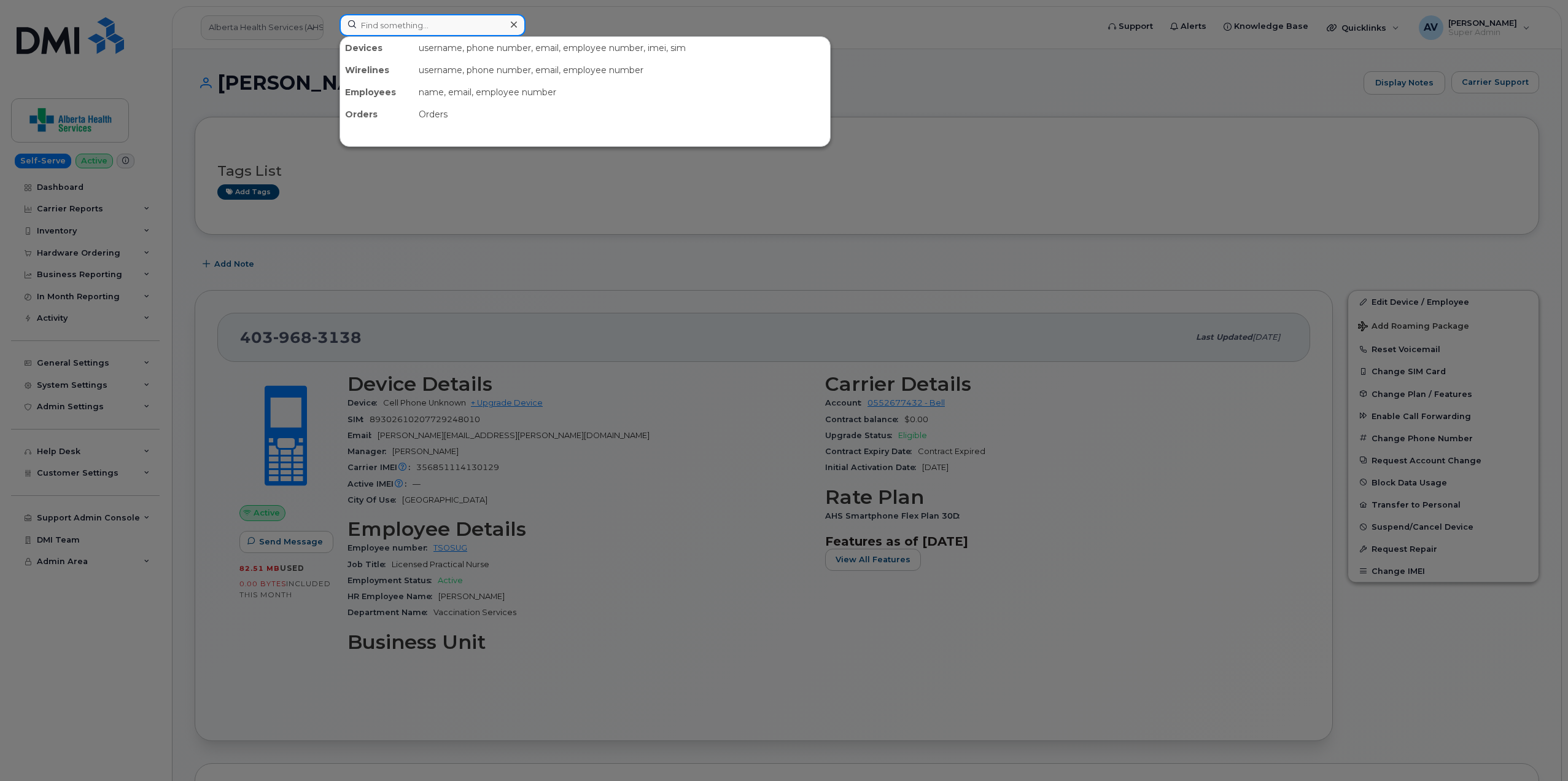
click at [468, 29] on input at bounding box center [432, 25] width 186 height 22
paste input "[PERSON_NAME]"
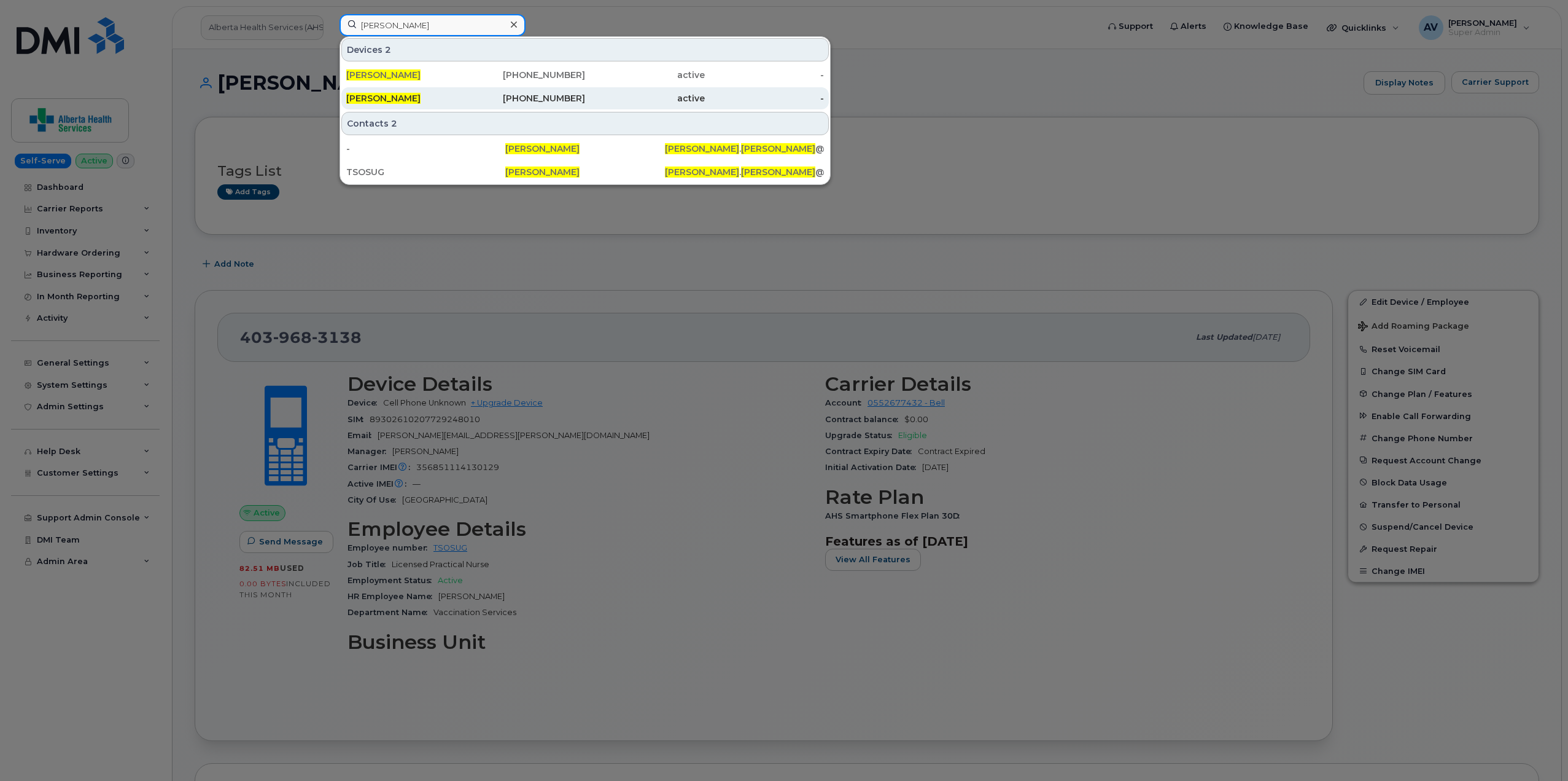
type input "[PERSON_NAME]"
click at [564, 102] on div "[PHONE_NUMBER]" at bounding box center [526, 98] width 120 height 12
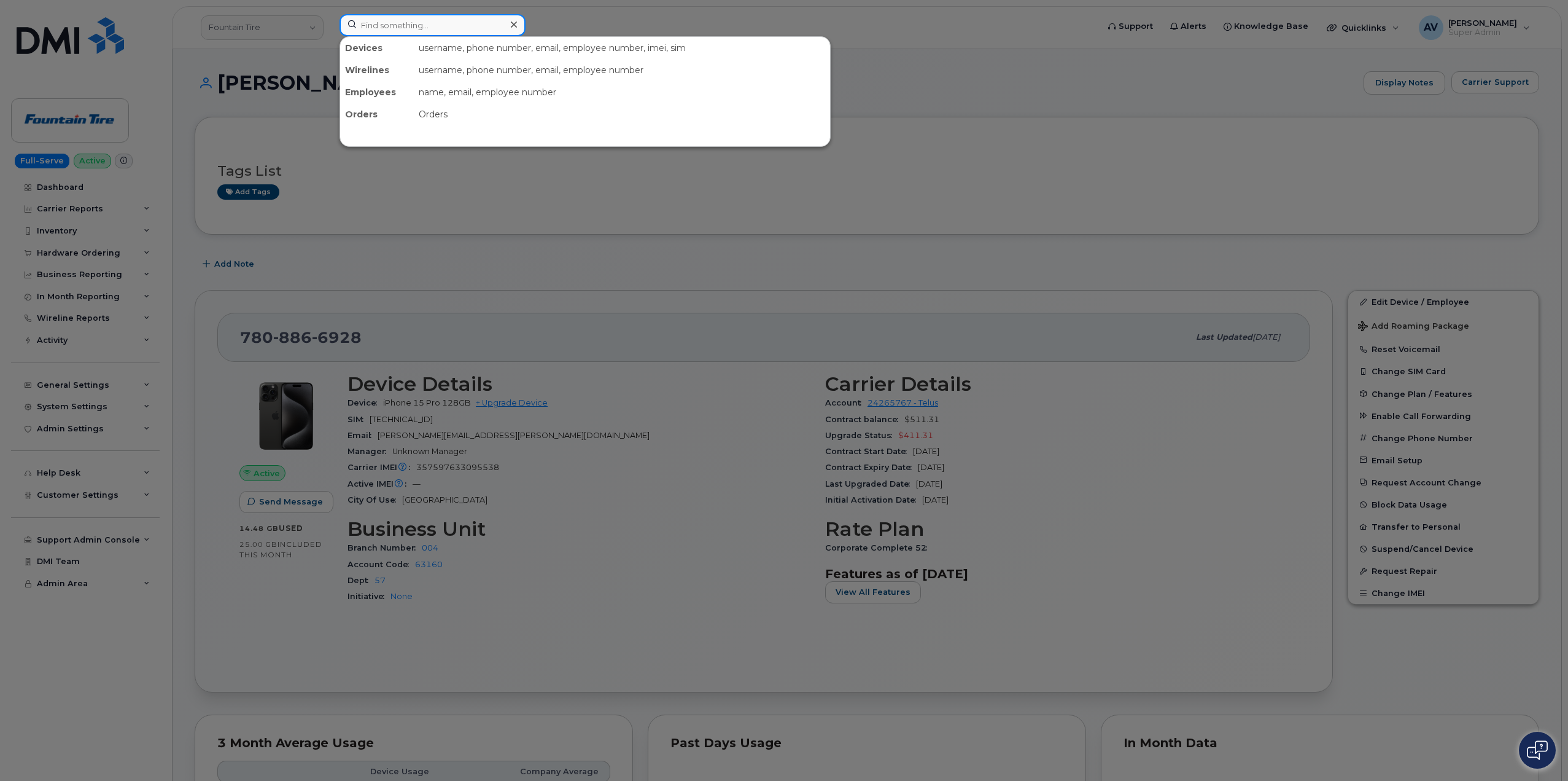
click at [418, 27] on input at bounding box center [432, 25] width 186 height 22
paste input "780-429-8194"
type input "780-429-8194"
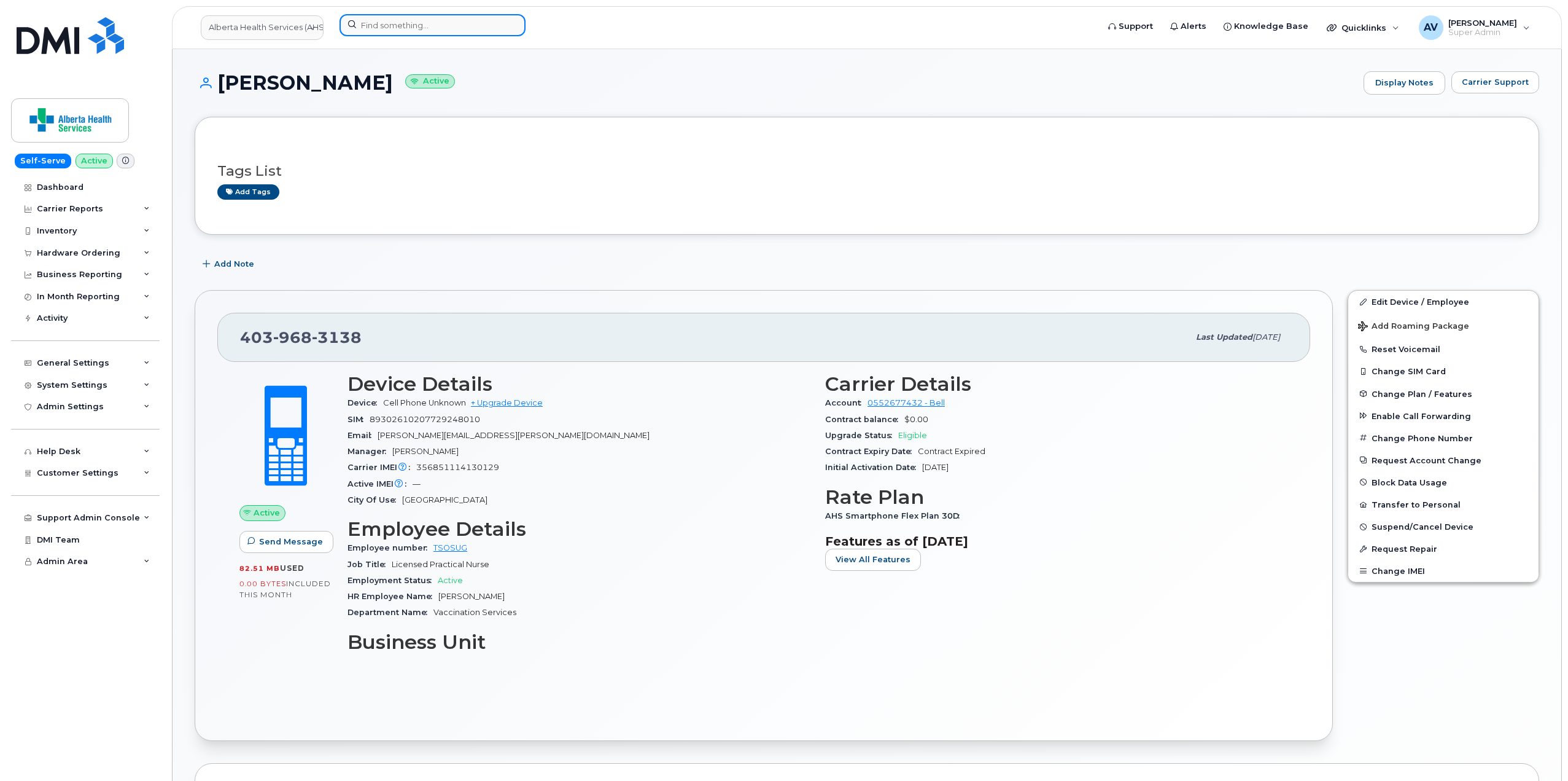
click at [451, 23] on input at bounding box center [432, 25] width 186 height 22
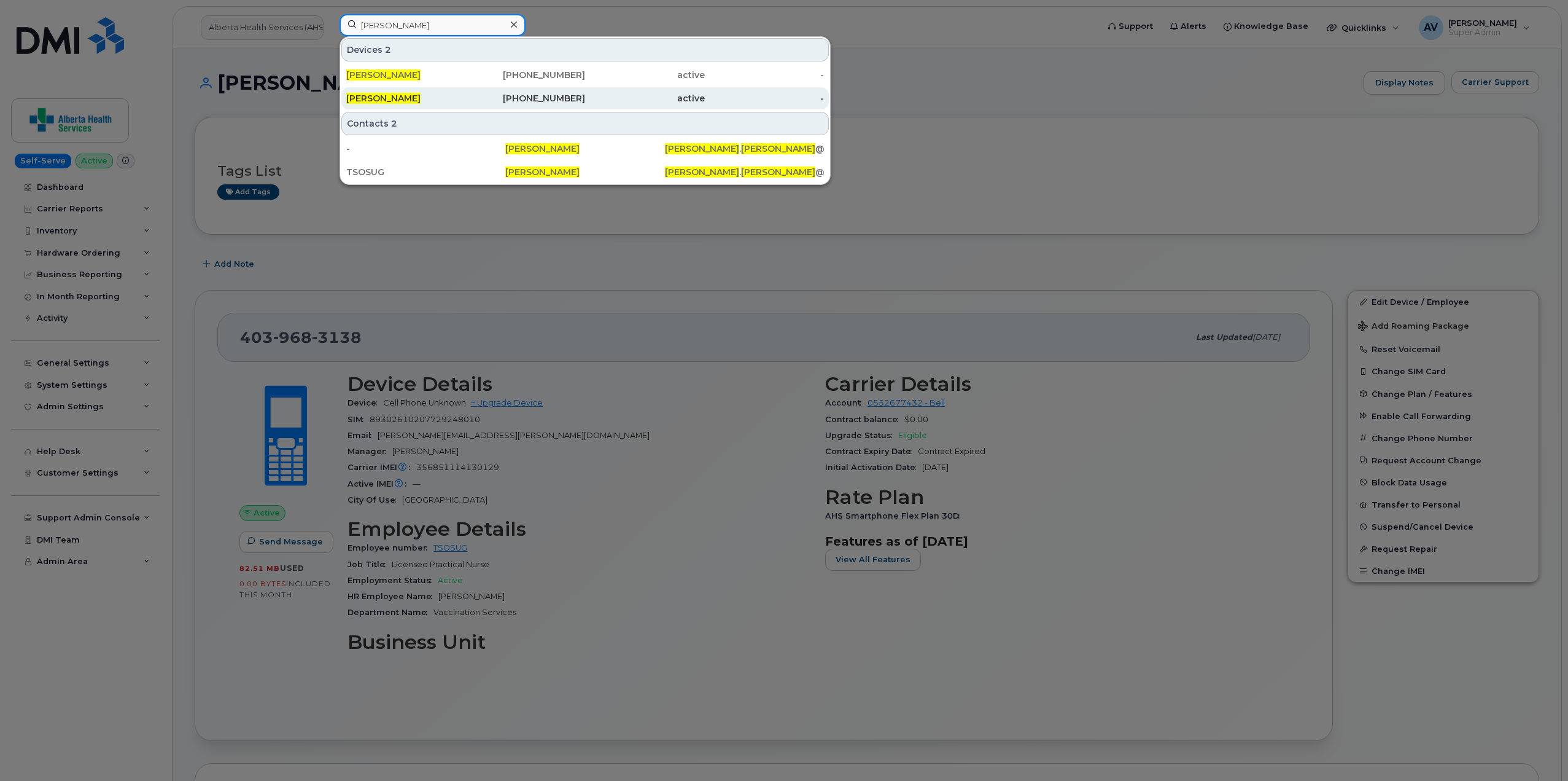
type input "sarah mason"
click at [550, 97] on div "780-886-6928" at bounding box center [526, 98] width 120 height 12
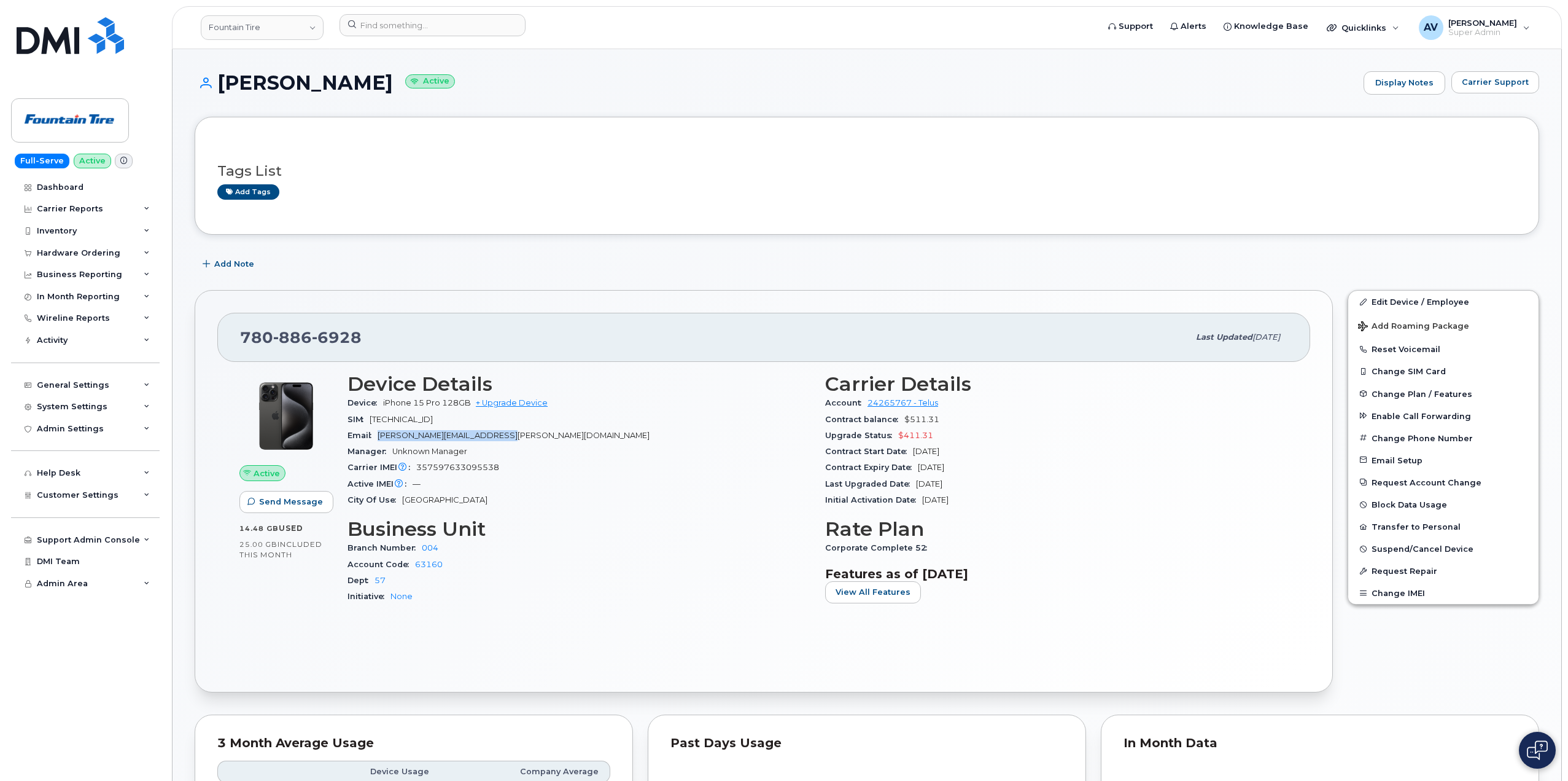
drag, startPoint x: 507, startPoint y: 436, endPoint x: 380, endPoint y: 438, distance: 127.0
click at [380, 438] on div "Email [PERSON_NAME][EMAIL_ADDRESS][PERSON_NAME][DOMAIN_NAME]" at bounding box center [579, 435] width 463 height 16
copy span "[PERSON_NAME][EMAIL_ADDRESS][PERSON_NAME][DOMAIN_NAME]"
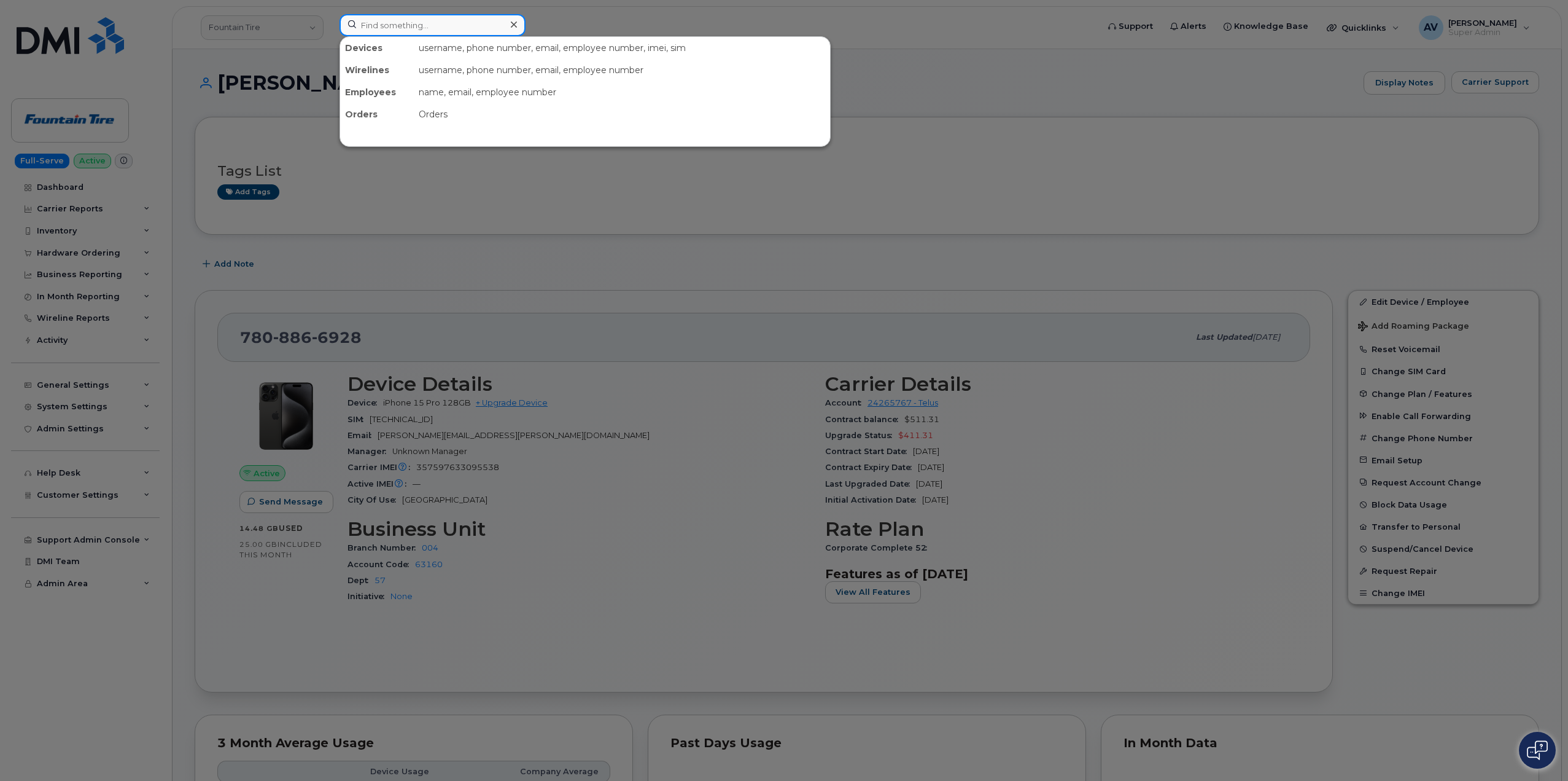
click at [478, 22] on input at bounding box center [432, 25] width 186 height 22
paste input "298126"
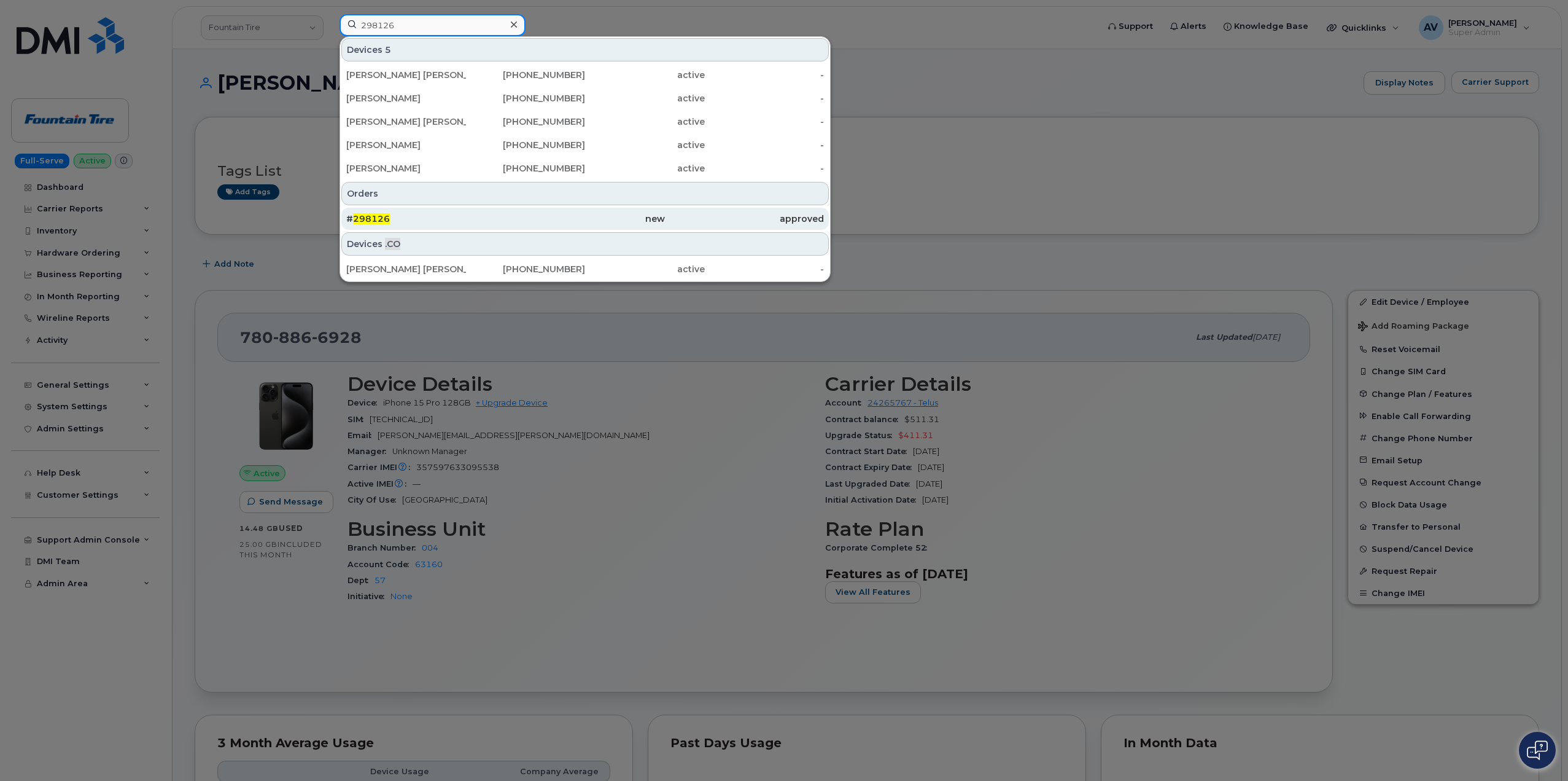
type input "298126"
click at [508, 219] on div "new" at bounding box center [585, 218] width 159 height 12
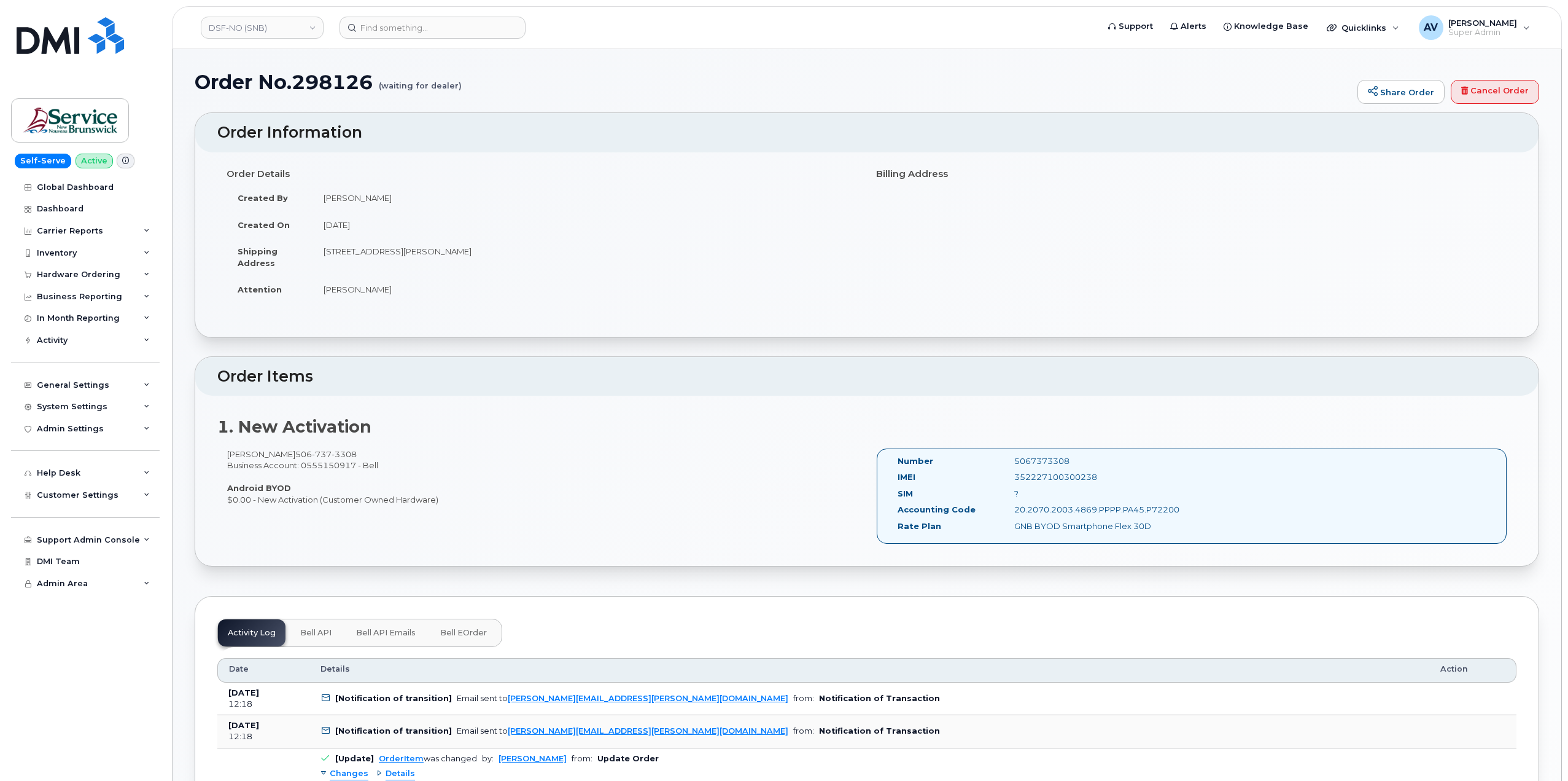
drag, startPoint x: 215, startPoint y: 136, endPoint x: 1110, endPoint y: 480, distance: 958.8
copy div "Order Information Order Details Created By Marc-Andre Laforge Created On August…"
click at [374, 36] on input at bounding box center [432, 27] width 186 height 22
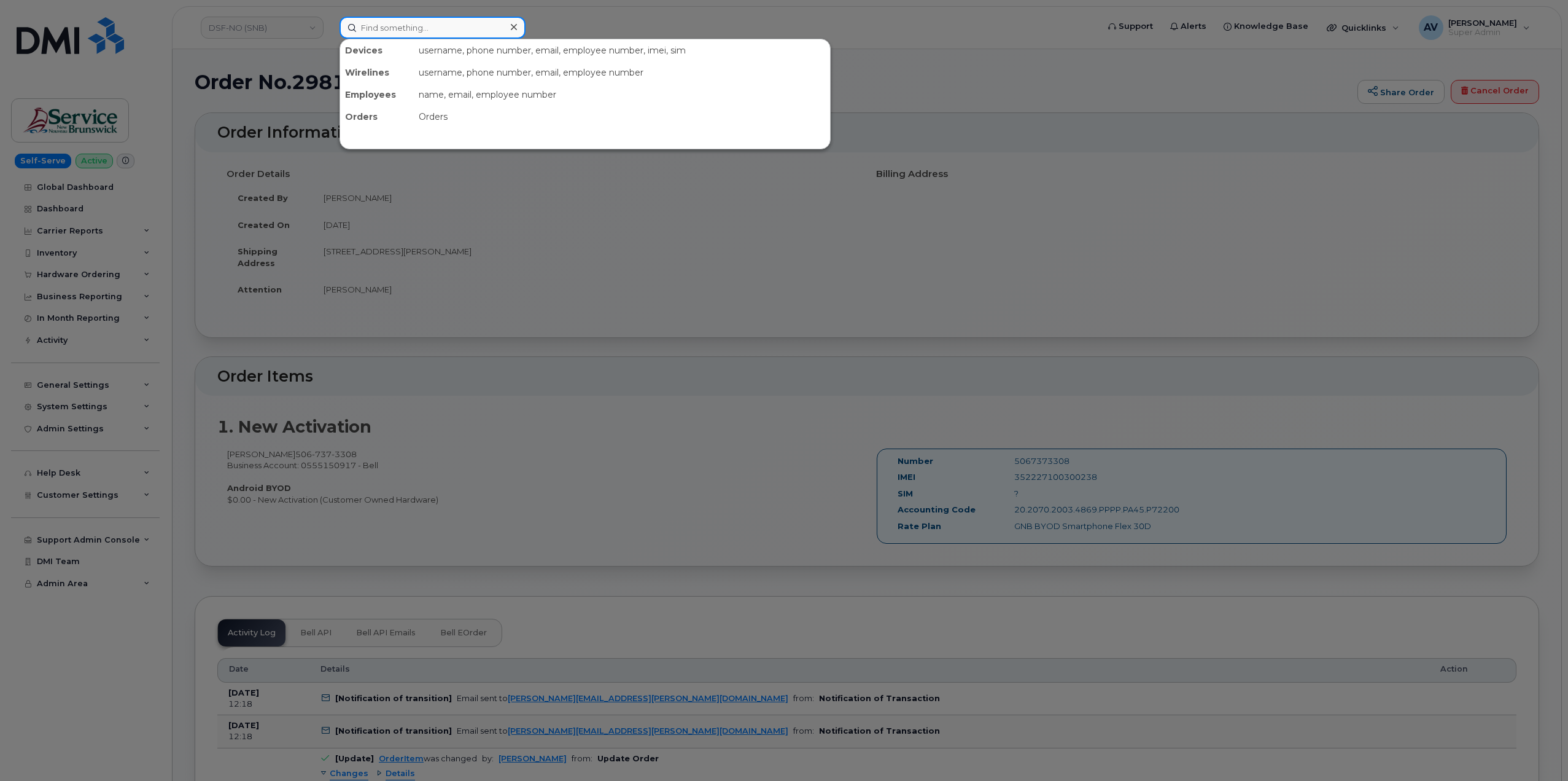
paste input "3062204121"
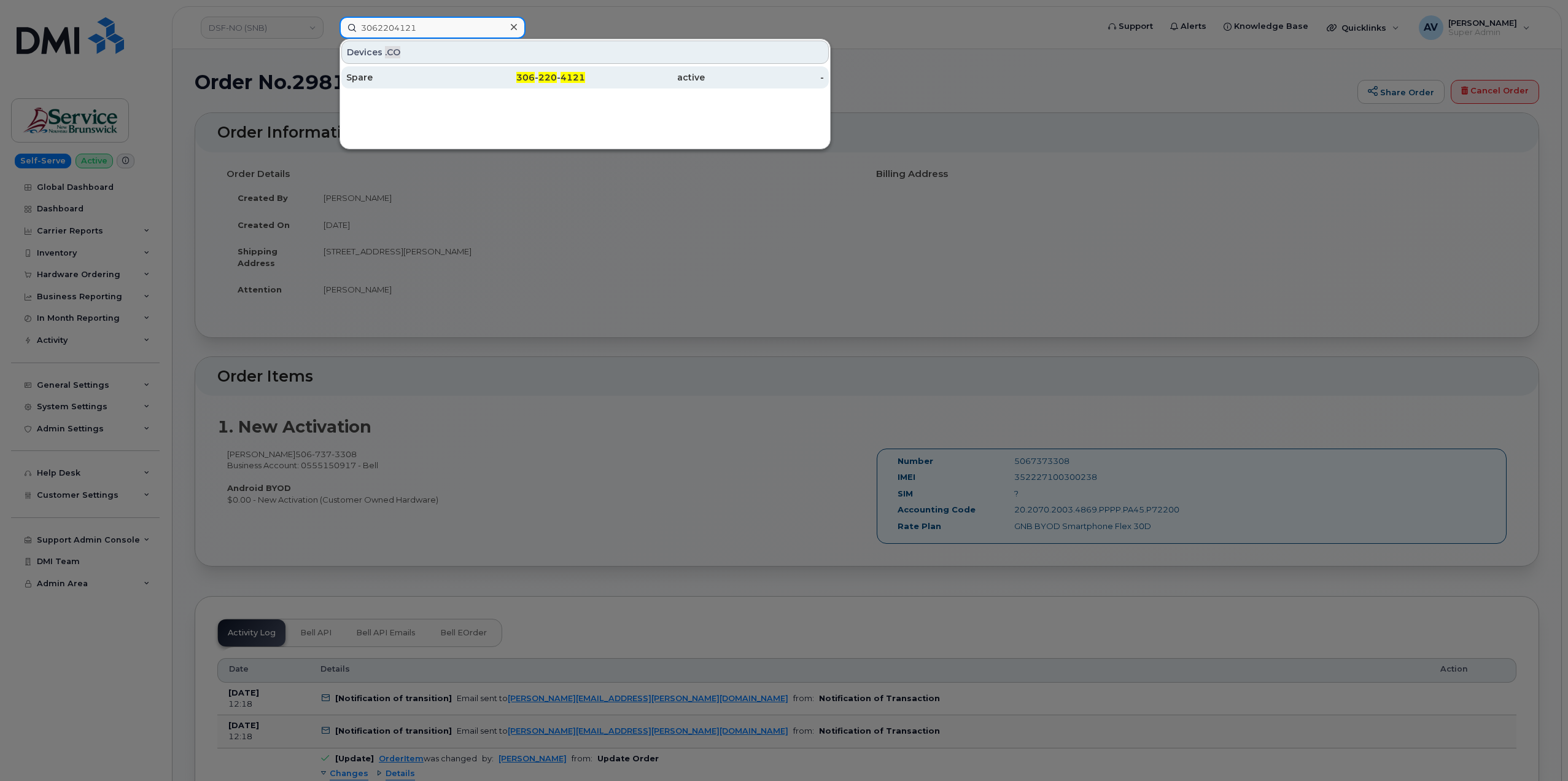
type input "3062204121"
click at [495, 81] on div "306 - 220 - 4121" at bounding box center [526, 77] width 120 height 12
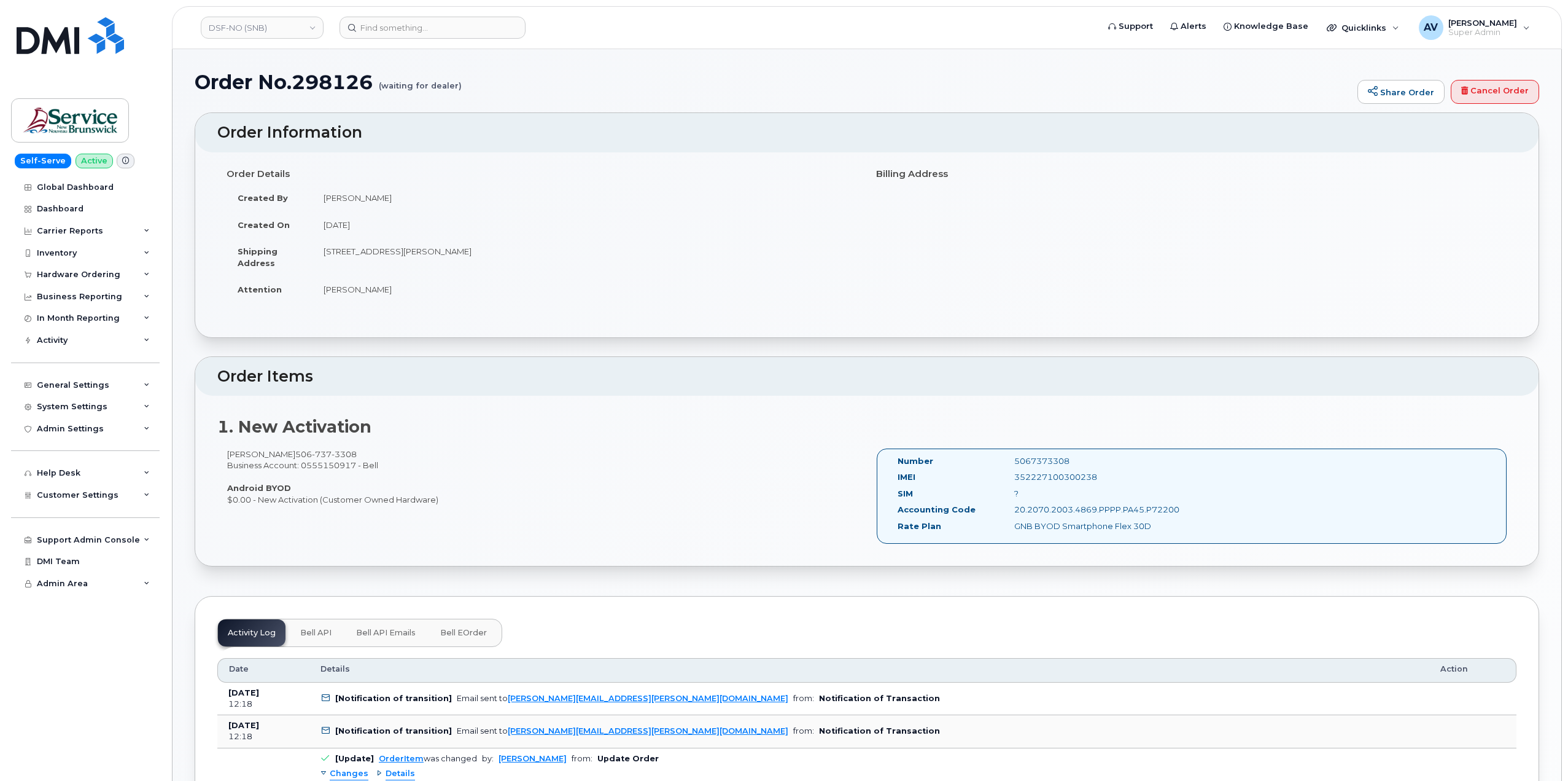
drag, startPoint x: 217, startPoint y: 129, endPoint x: 1217, endPoint y: 526, distance: 1075.9
copy div "Order Information Order Details Created By Marc-Andre Laforge Created On August…"
click at [479, 25] on input at bounding box center [432, 27] width 186 height 22
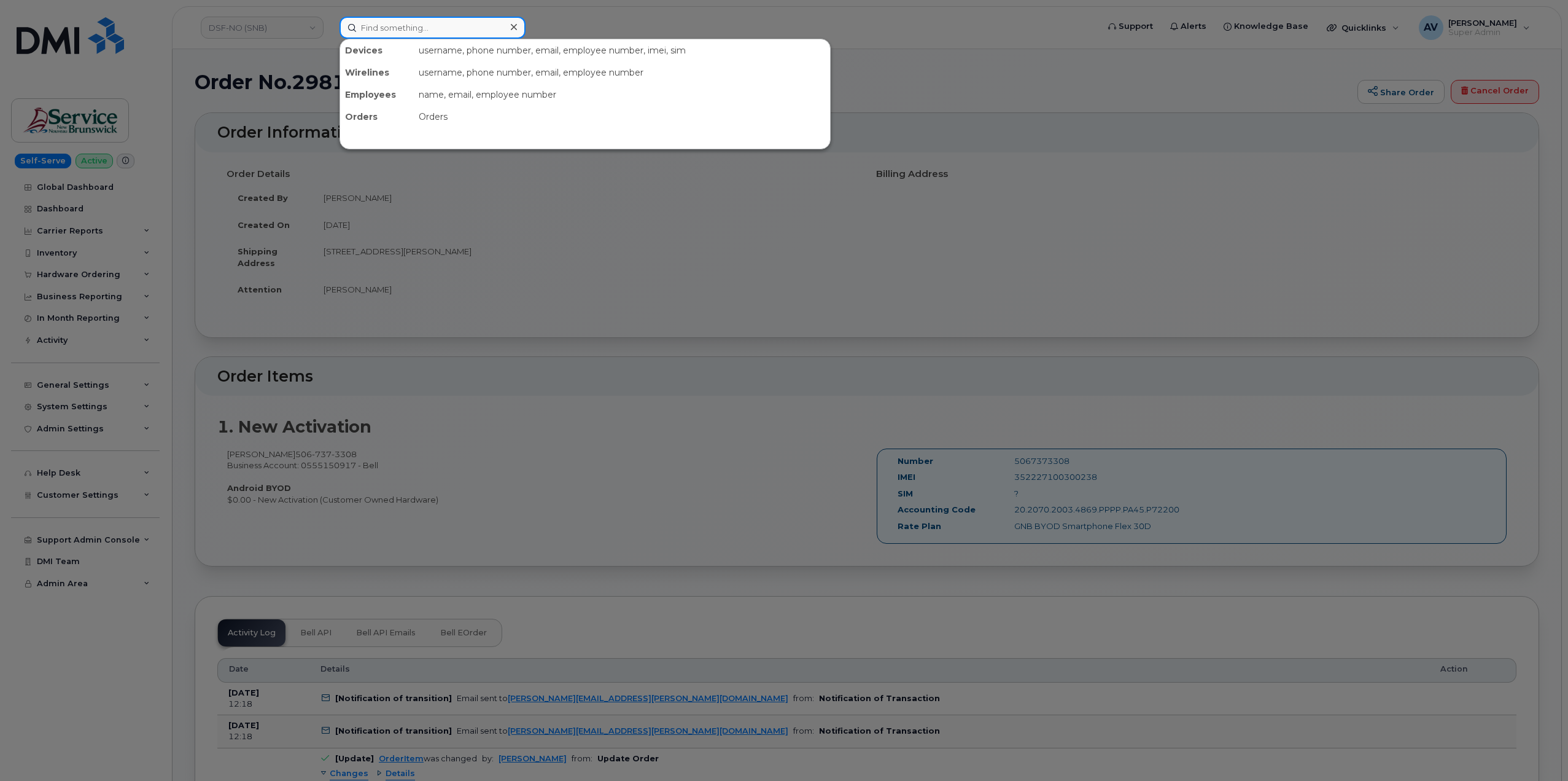
paste input "Alfredo Gomez"
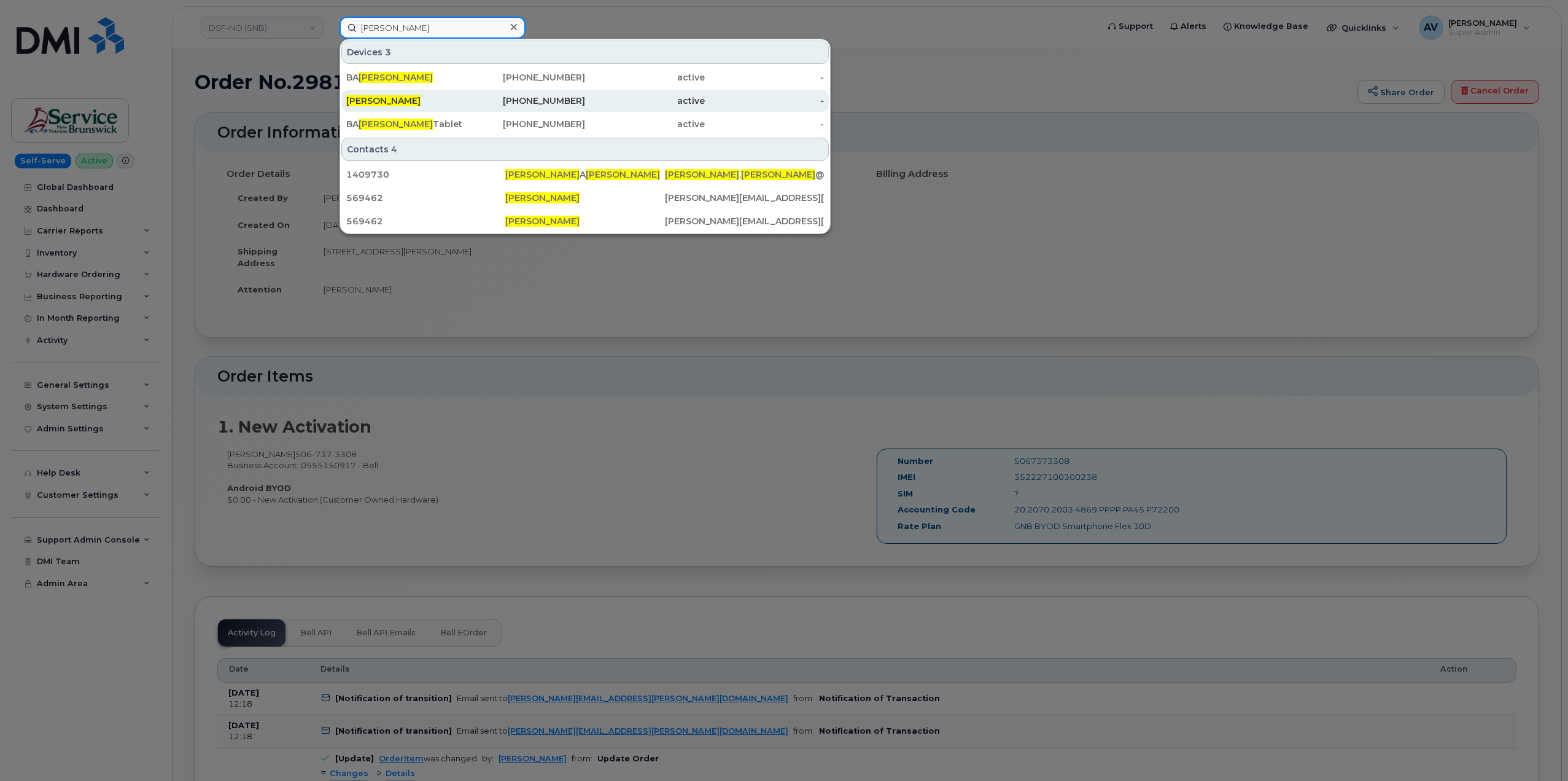
type input "Alfredo Gomez"
click at [461, 101] on div "[PERSON_NAME]" at bounding box center [406, 101] width 120 height 12
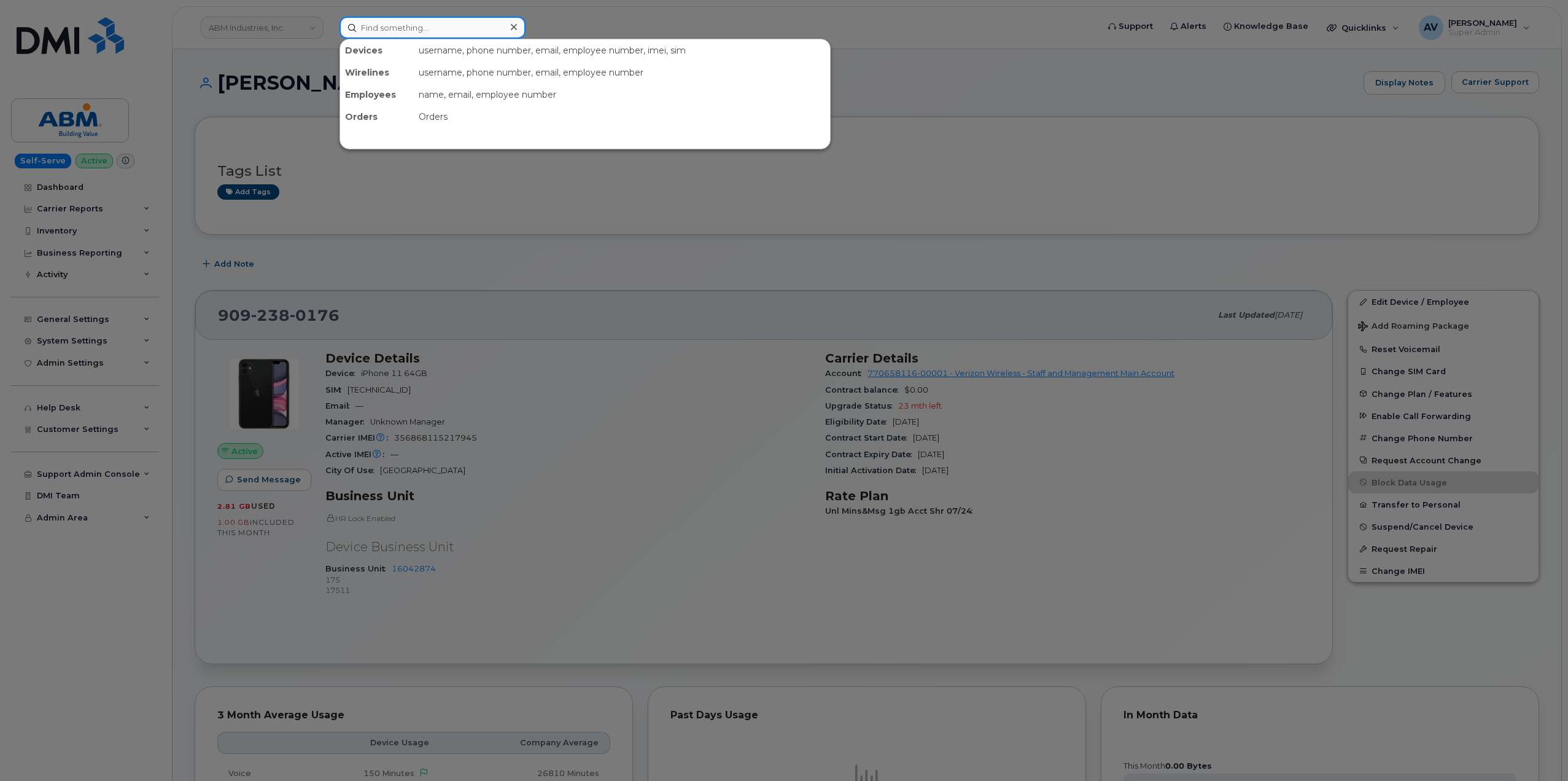
click at [426, 27] on input at bounding box center [432, 27] width 186 height 22
paste input "[PERSON_NAME]"
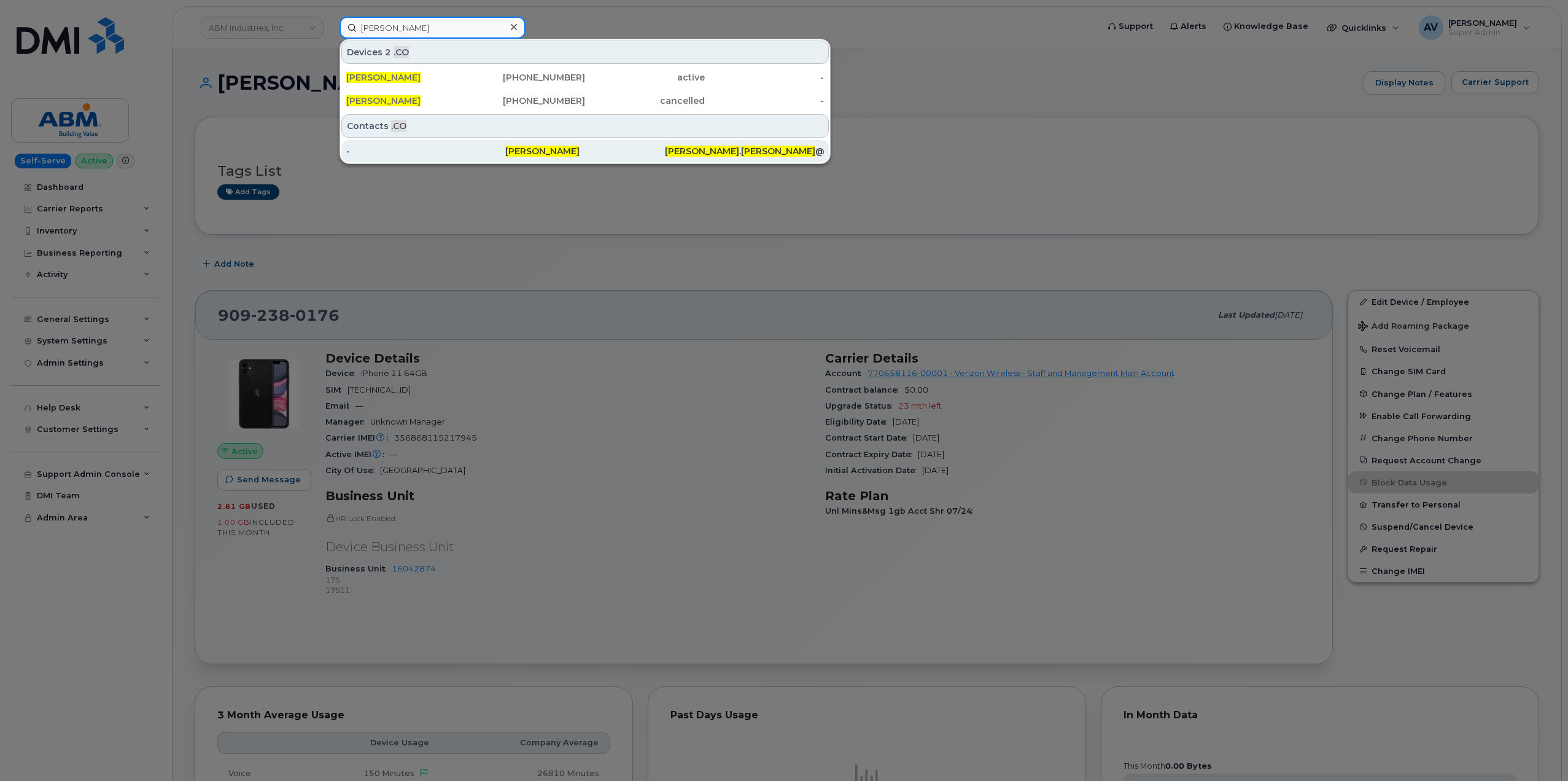
type input "[PERSON_NAME]"
click at [506, 145] on div "-" at bounding box center [585, 150] width 159 height 22
